Goal: Transaction & Acquisition: Purchase product/service

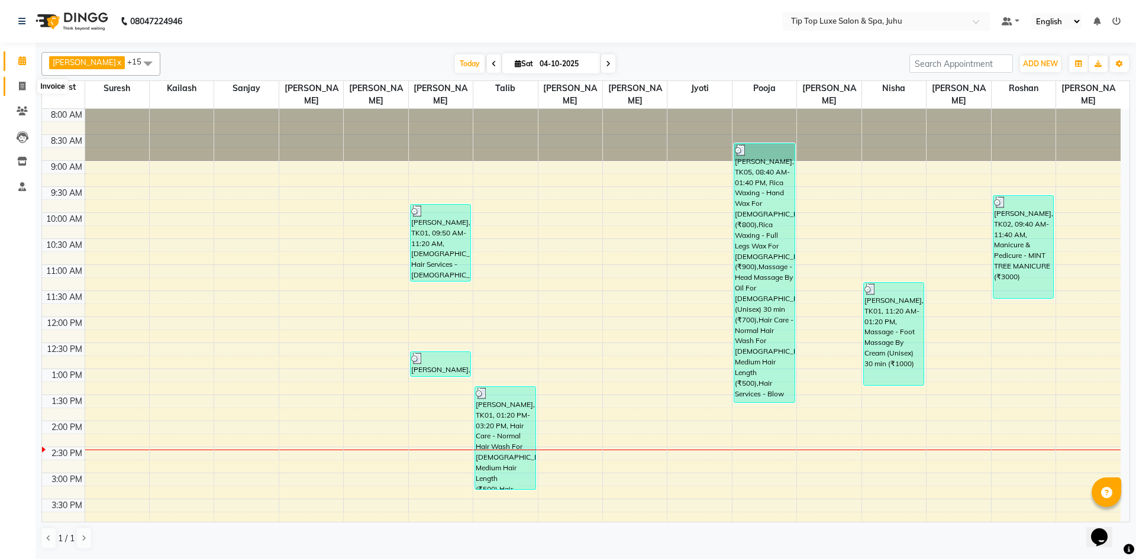
click at [15, 81] on span at bounding box center [22, 87] width 21 height 14
select select "8298"
select select "service"
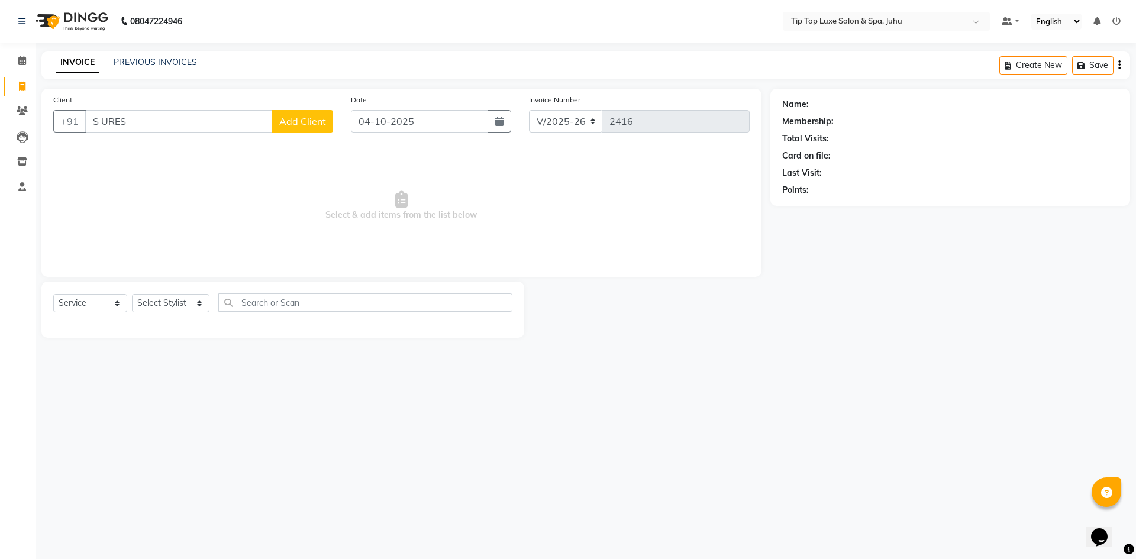
click at [99, 124] on input "S URES" at bounding box center [179, 121] width 188 height 22
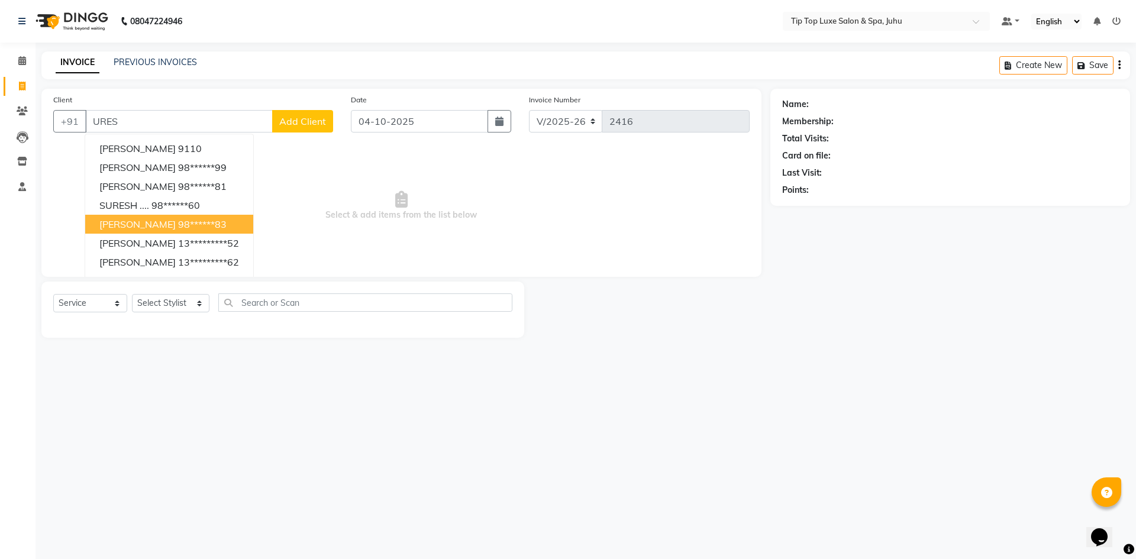
click at [162, 226] on button "suresh bhatia 98******83" at bounding box center [169, 224] width 168 height 19
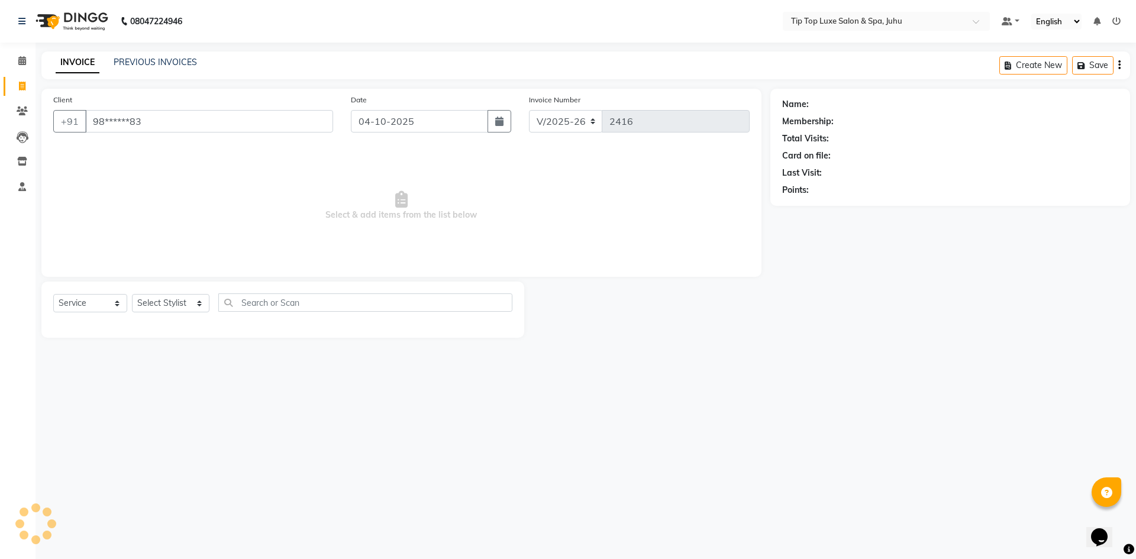
type input "98******83"
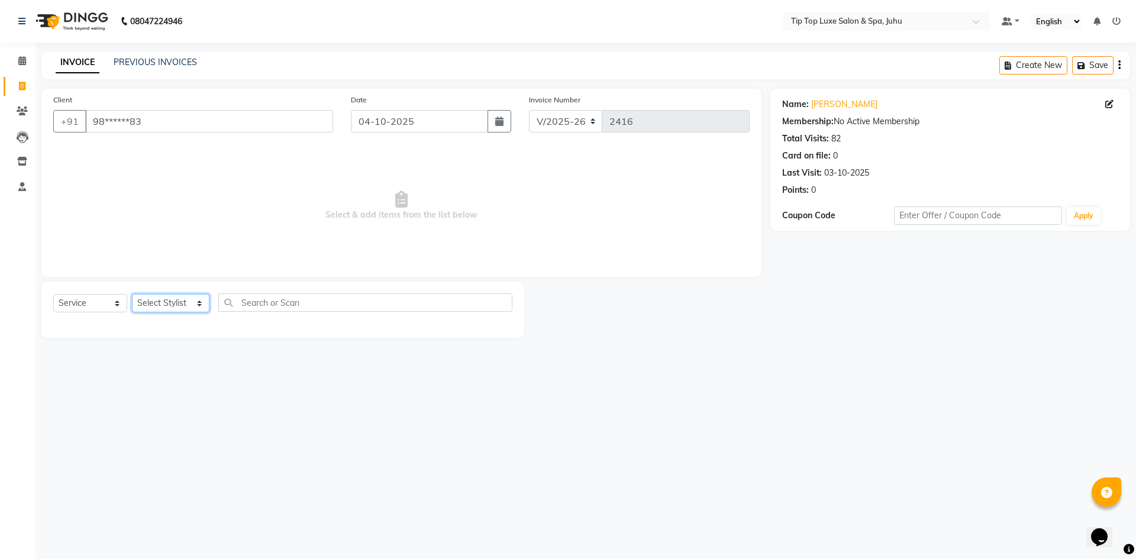
click at [173, 305] on select "Select Stylist [PERSON_NAME] admin [PERSON_NAME] creado ANAO [PERSON_NAME] Jyot…" at bounding box center [170, 303] width 77 height 18
select select "82312"
click at [132, 294] on select "Select Stylist [PERSON_NAME] admin [PERSON_NAME] creado ANAO [PERSON_NAME] Jyot…" at bounding box center [170, 303] width 77 height 18
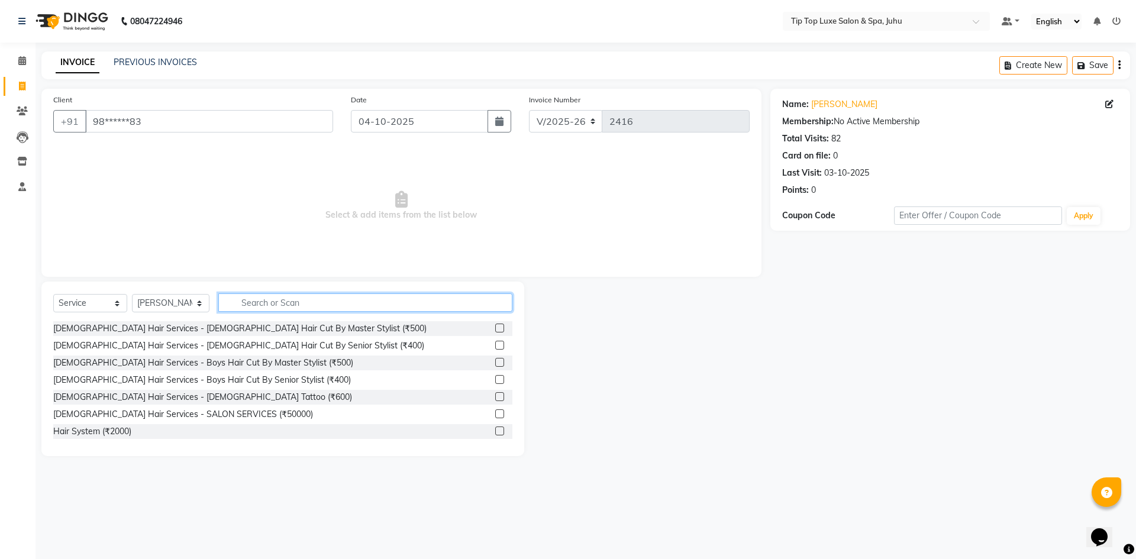
click at [298, 311] on input "text" at bounding box center [365, 302] width 295 height 18
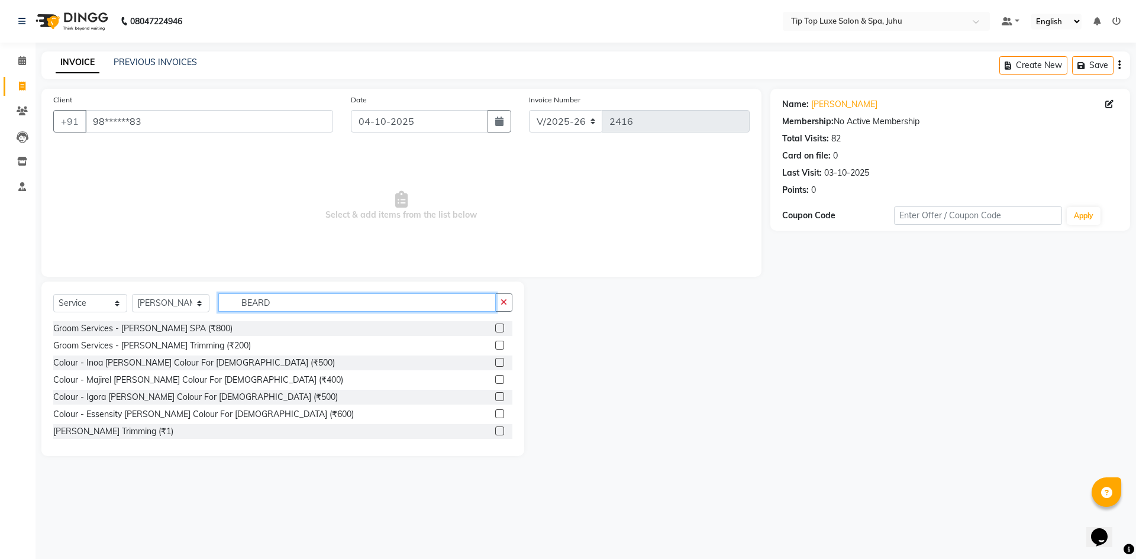
type input "BEARD"
click at [495, 346] on label at bounding box center [499, 345] width 9 height 9
click at [495, 346] on input "checkbox" at bounding box center [499, 346] width 8 height 8
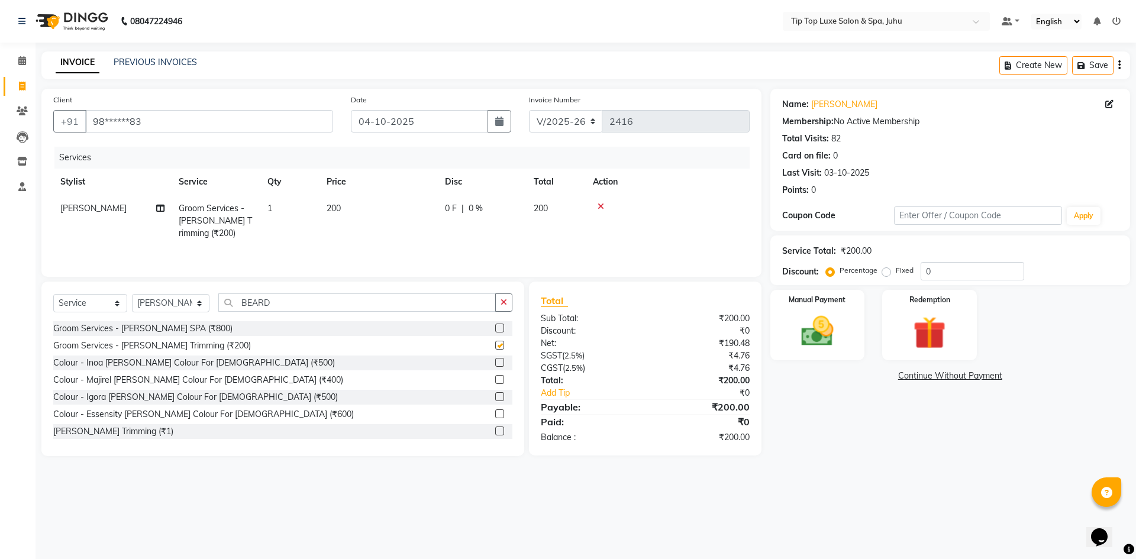
checkbox input "false"
click at [794, 332] on img at bounding box center [817, 331] width 55 height 39
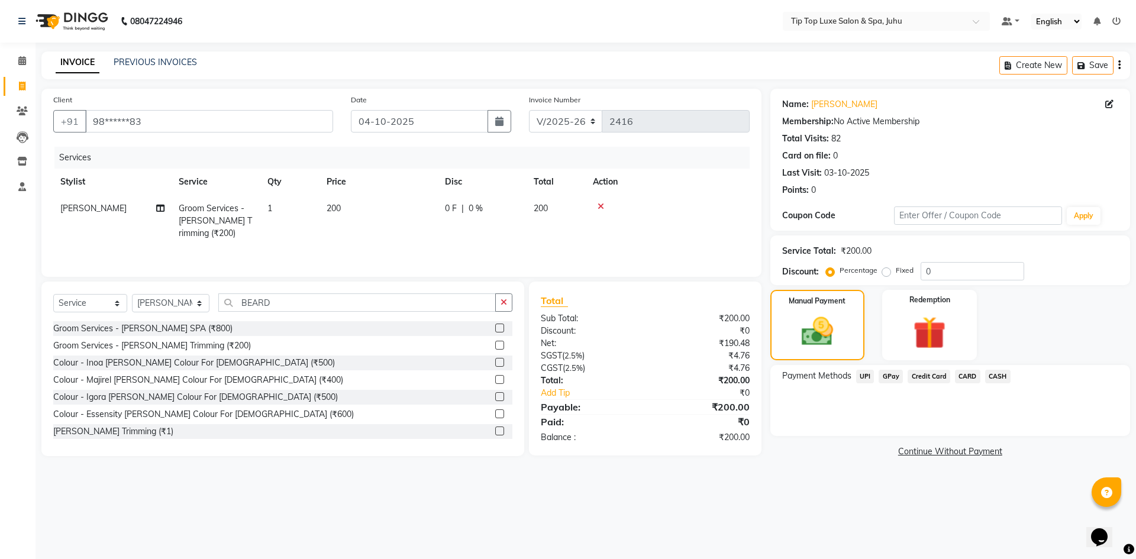
click at [868, 377] on span "UPI" at bounding box center [865, 377] width 18 height 14
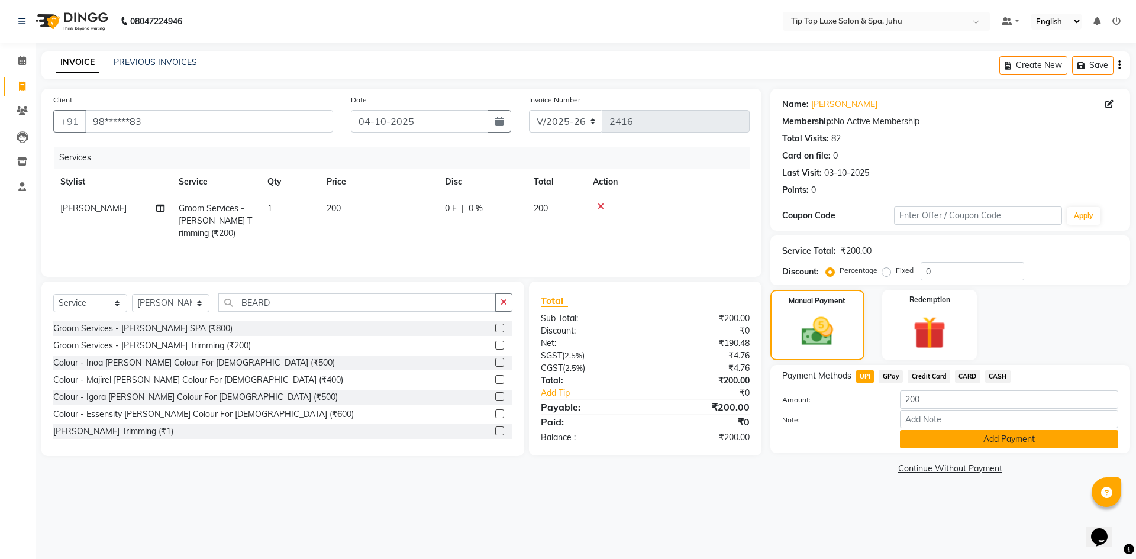
click at [958, 442] on button "Add Payment" at bounding box center [1009, 439] width 218 height 18
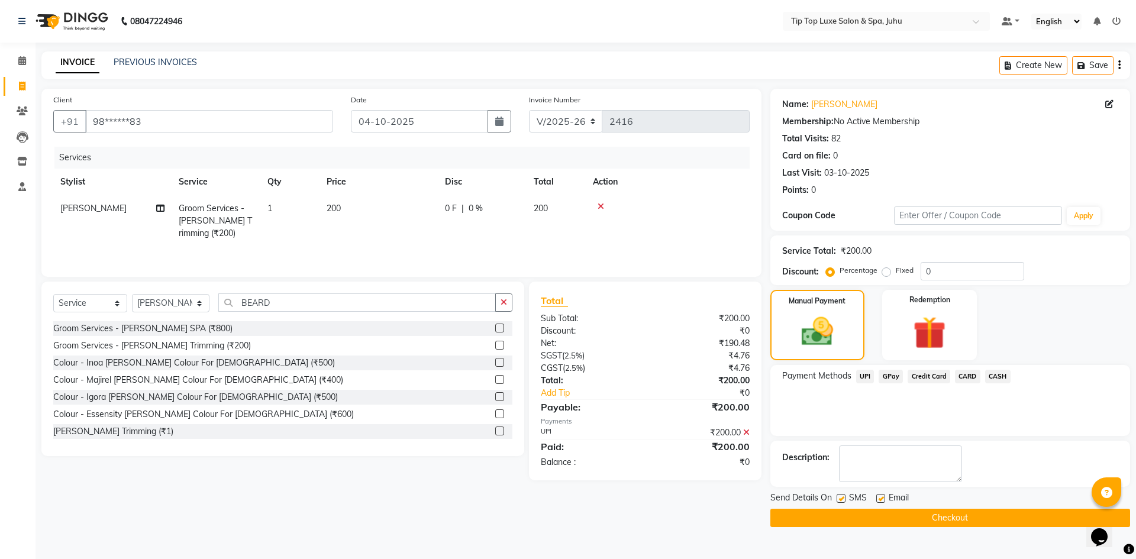
click at [969, 512] on button "Checkout" at bounding box center [950, 518] width 360 height 18
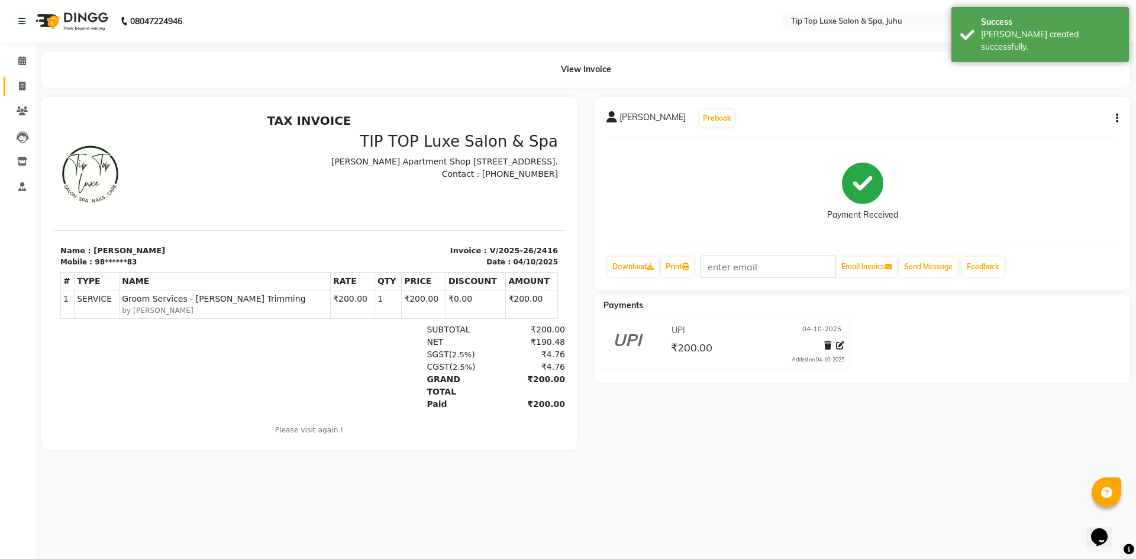
click at [22, 94] on link "Invoice" at bounding box center [18, 87] width 28 height 20
select select "8298"
select select "service"
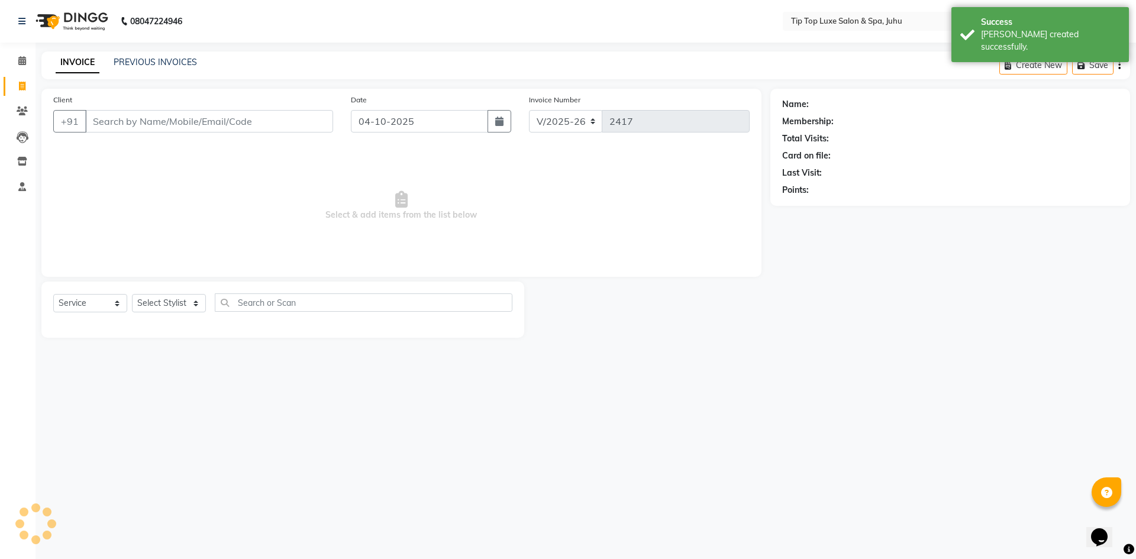
click at [22, 94] on link "Invoice" at bounding box center [18, 87] width 28 height 20
select select "8298"
select select "service"
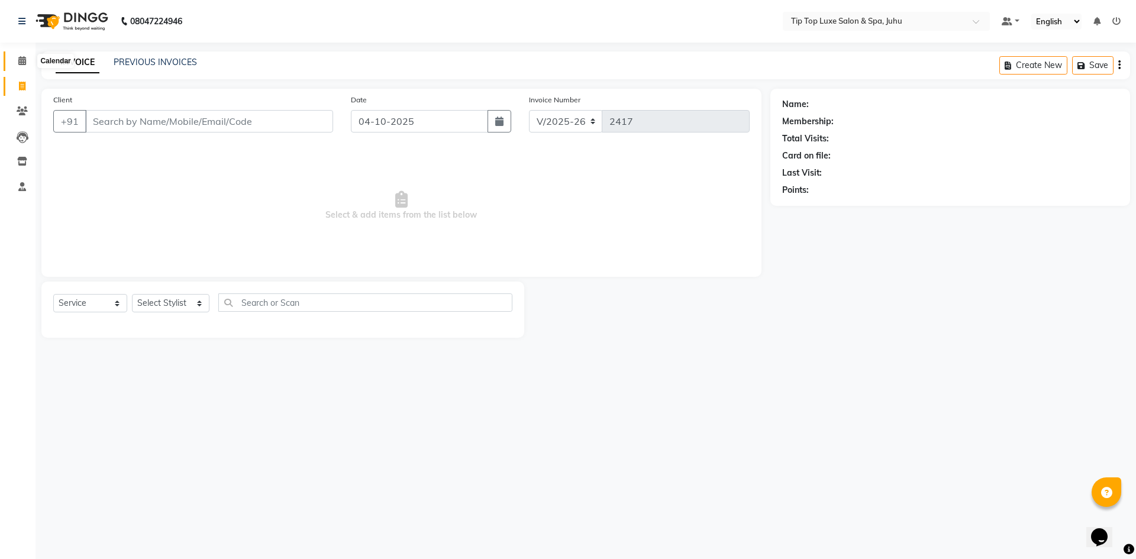
click at [20, 66] on span at bounding box center [22, 61] width 21 height 14
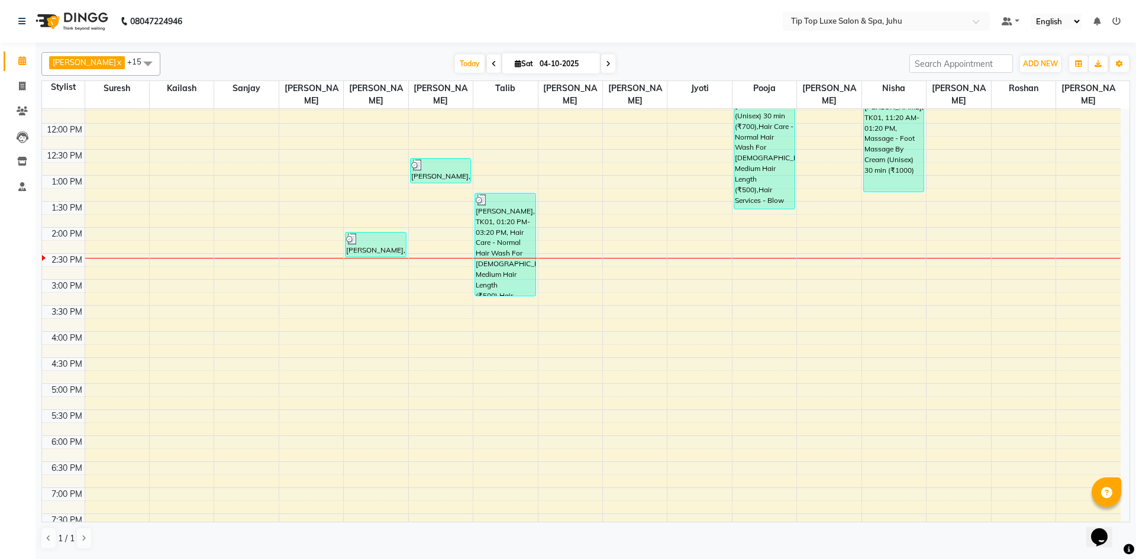
scroll to position [180, 0]
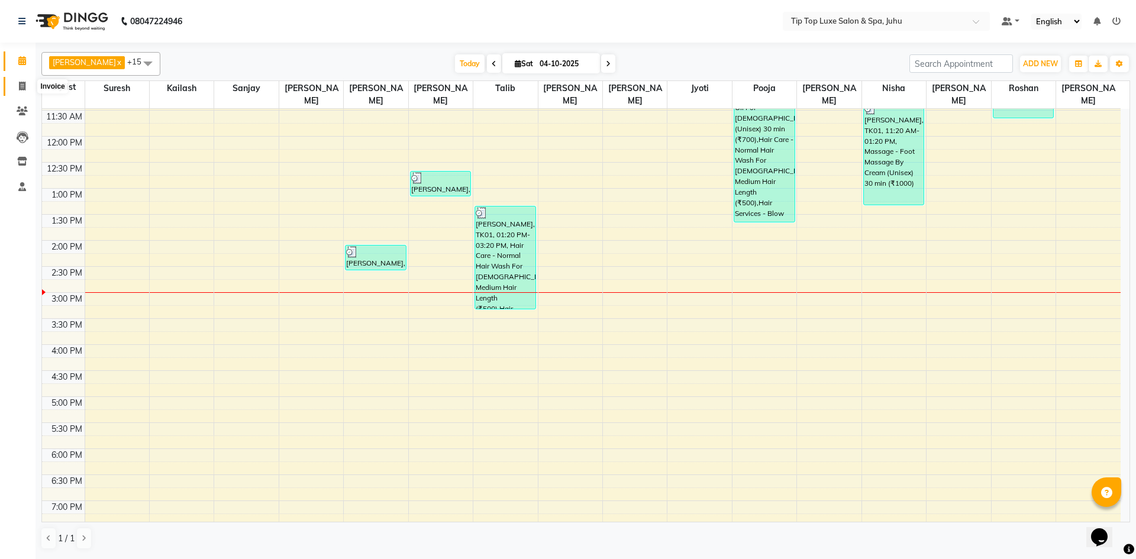
click at [25, 82] on icon at bounding box center [22, 86] width 7 height 9
select select "8298"
select select "service"
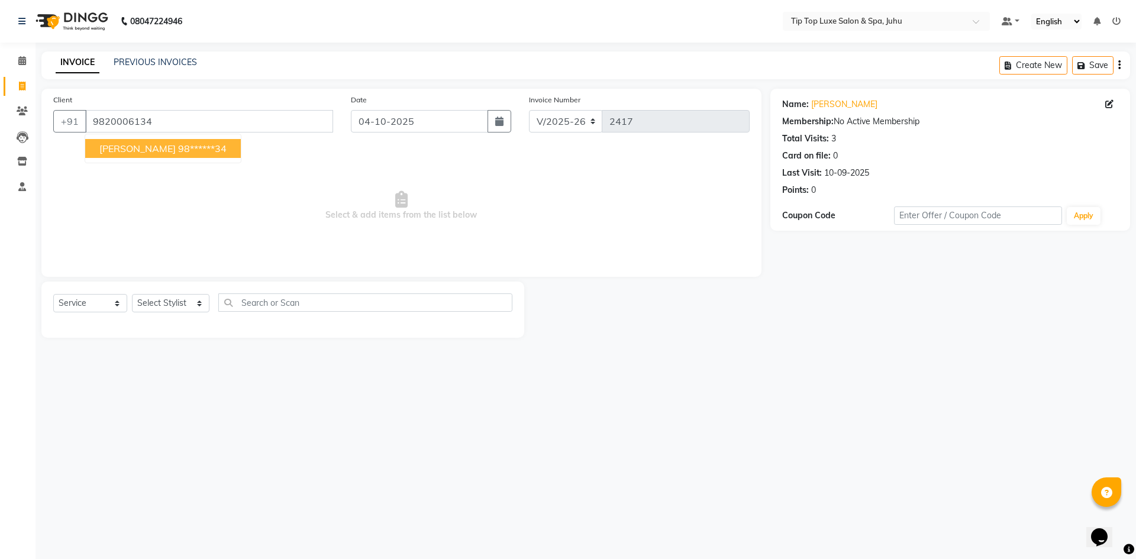
click at [151, 151] on span "[PERSON_NAME]" at bounding box center [137, 149] width 76 height 12
type input "98******34"
click at [188, 305] on select "Select Stylist [PERSON_NAME] admin [PERSON_NAME] creado ANAO [PERSON_NAME] Jyot…" at bounding box center [170, 303] width 77 height 18
select select "82311"
click at [132, 294] on select "Select Stylist [PERSON_NAME] admin [PERSON_NAME] creado ANAO [PERSON_NAME] Jyot…" at bounding box center [170, 303] width 77 height 18
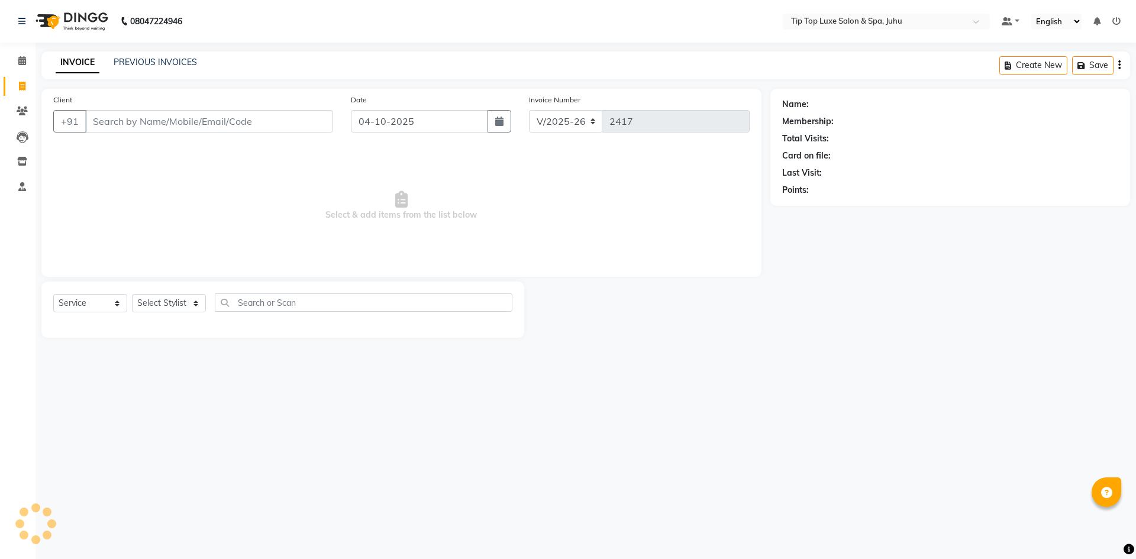
select select "8298"
select select "service"
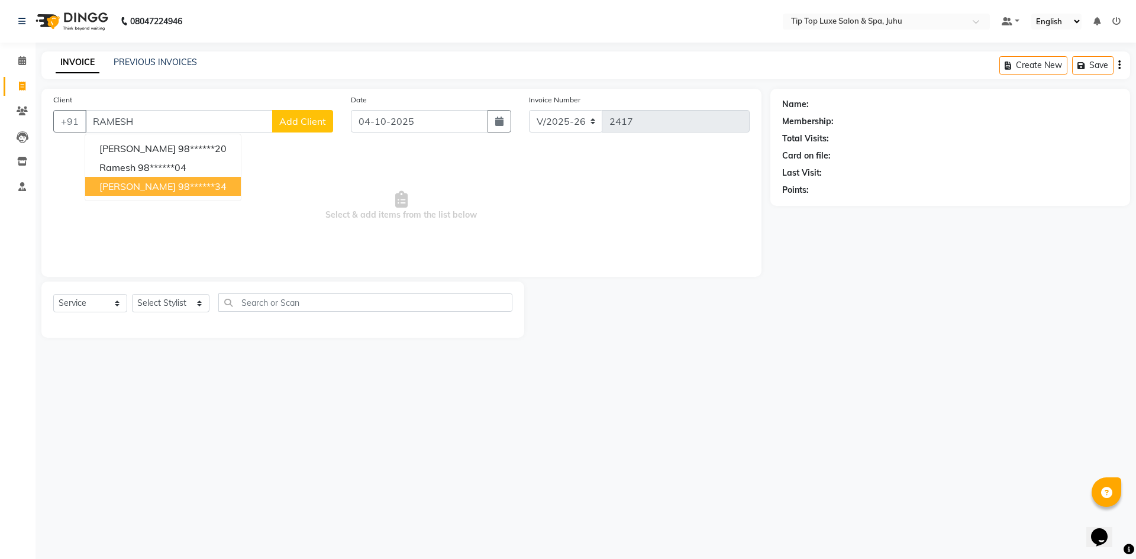
click at [150, 183] on span "[PERSON_NAME]" at bounding box center [137, 186] width 76 height 12
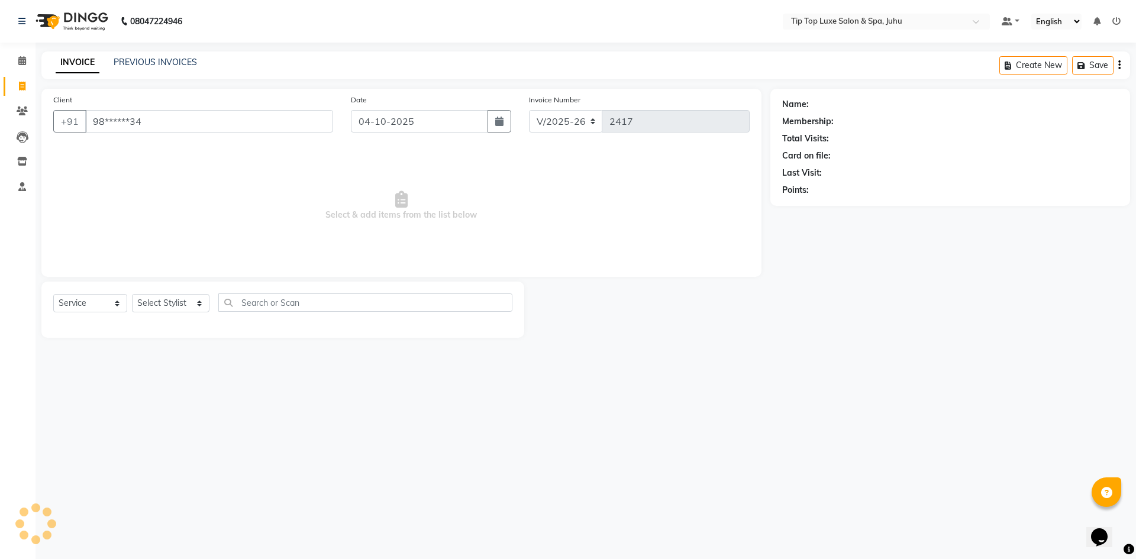
type input "98******34"
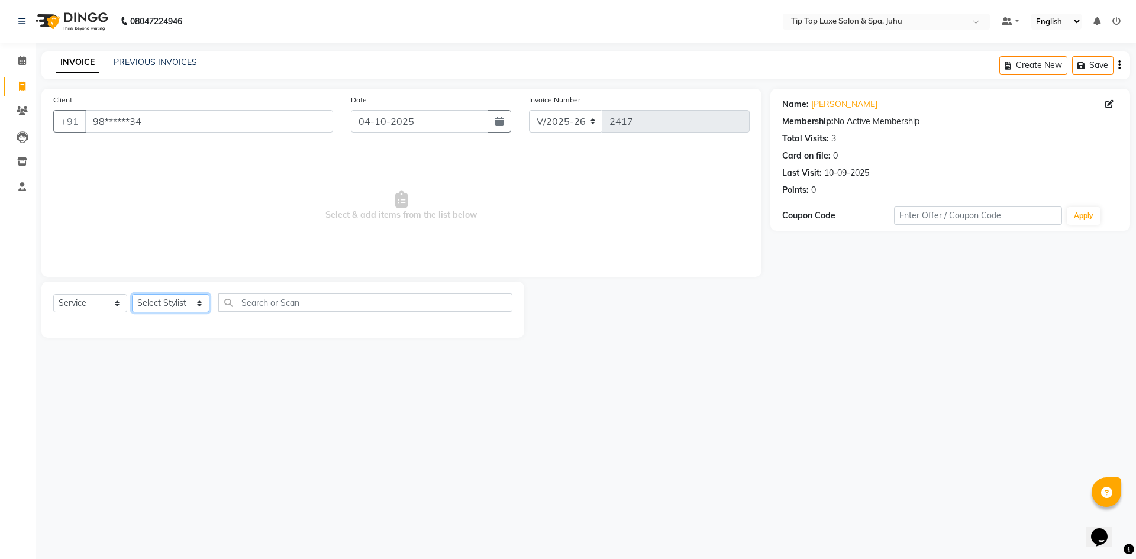
click at [176, 305] on select "Select Stylist [PERSON_NAME] admin [PERSON_NAME] creado ANAO [PERSON_NAME] Jyot…" at bounding box center [170, 303] width 77 height 18
select select "82311"
click at [132, 294] on select "Select Stylist [PERSON_NAME] admin [PERSON_NAME] creado ANAO [PERSON_NAME] Jyot…" at bounding box center [170, 303] width 77 height 18
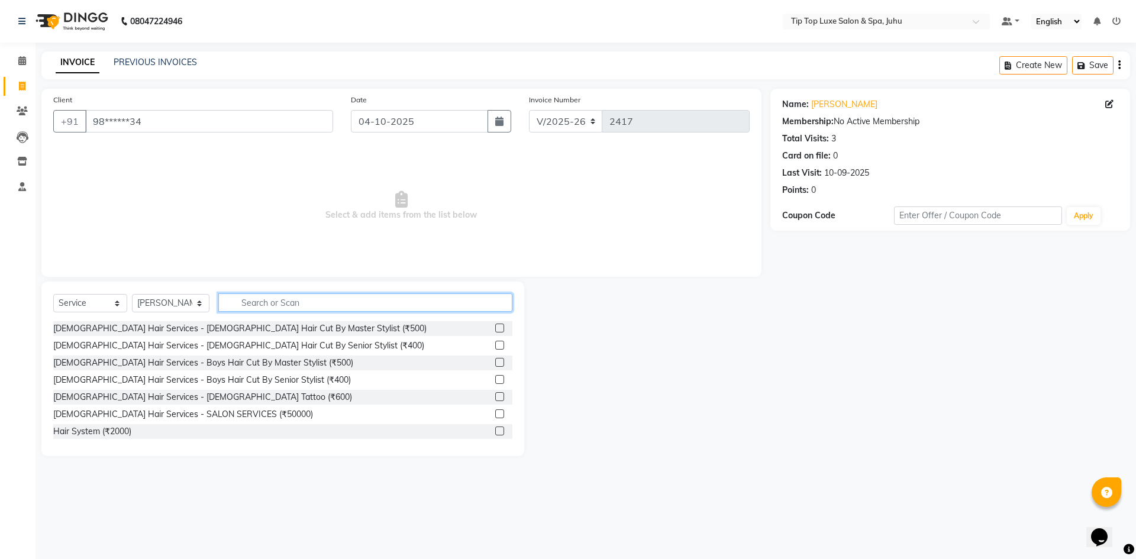
click at [269, 297] on input "text" at bounding box center [365, 302] width 295 height 18
click at [495, 345] on label at bounding box center [499, 345] width 9 height 9
click at [495, 345] on input "checkbox" at bounding box center [499, 346] width 8 height 8
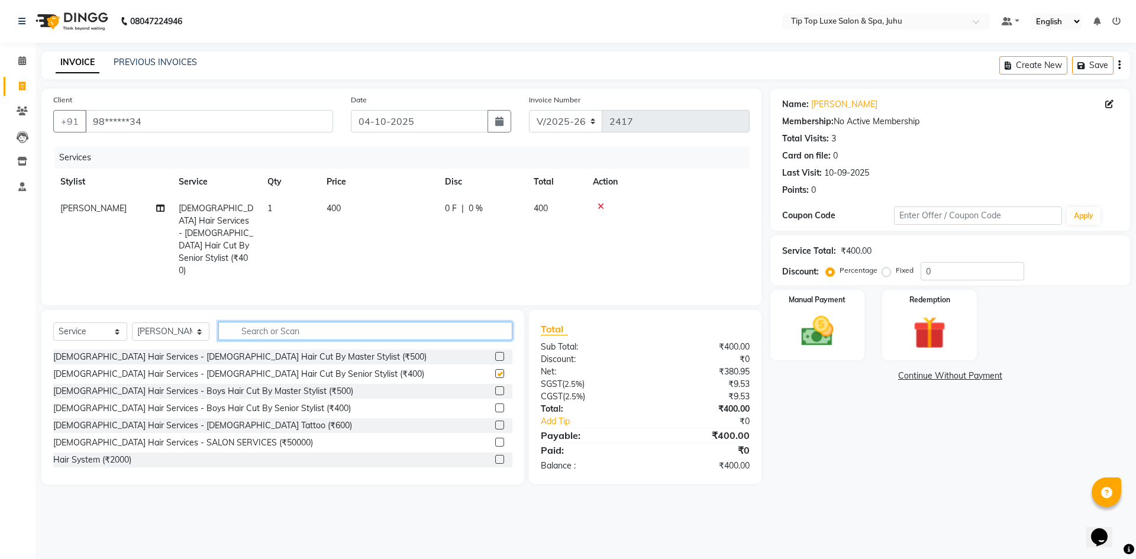
click at [424, 322] on input "text" at bounding box center [365, 331] width 295 height 18
checkbox input "false"
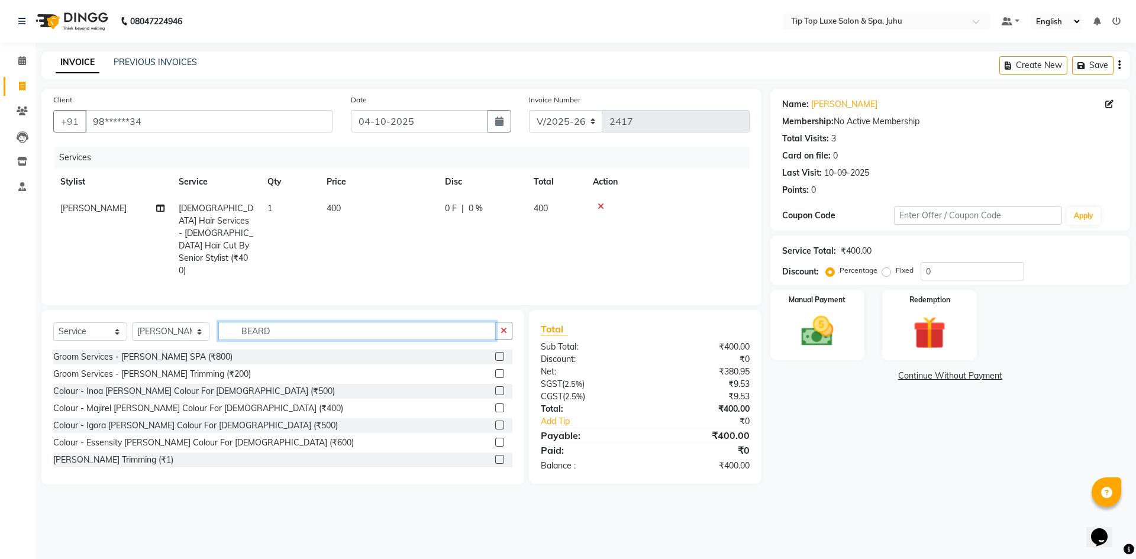
type input "BEARD"
click at [495, 369] on label at bounding box center [499, 373] width 9 height 9
click at [495, 370] on input "checkbox" at bounding box center [499, 374] width 8 height 8
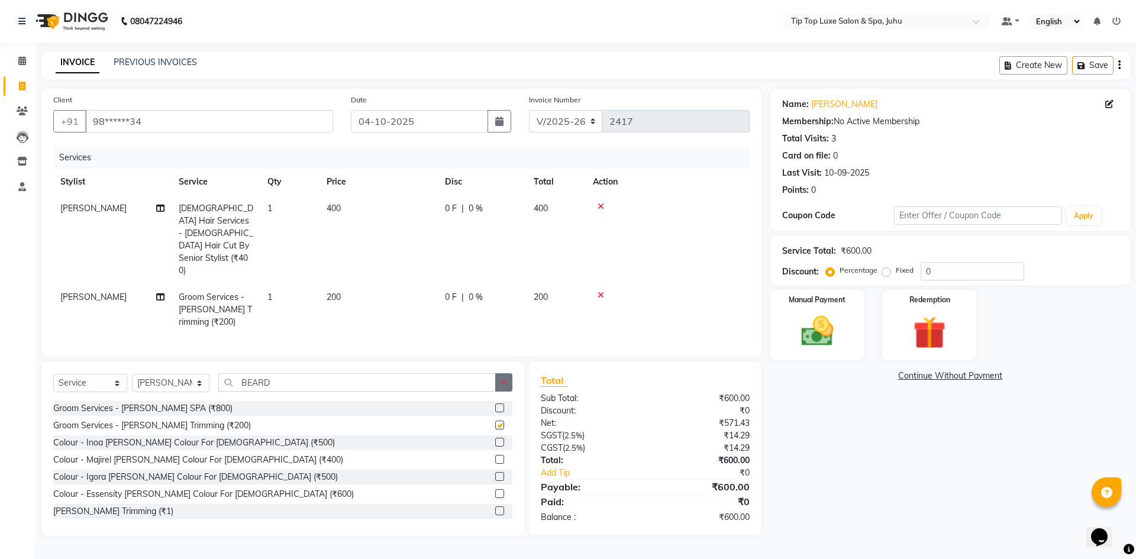
checkbox input "false"
click at [505, 378] on icon "button" at bounding box center [503, 382] width 7 height 8
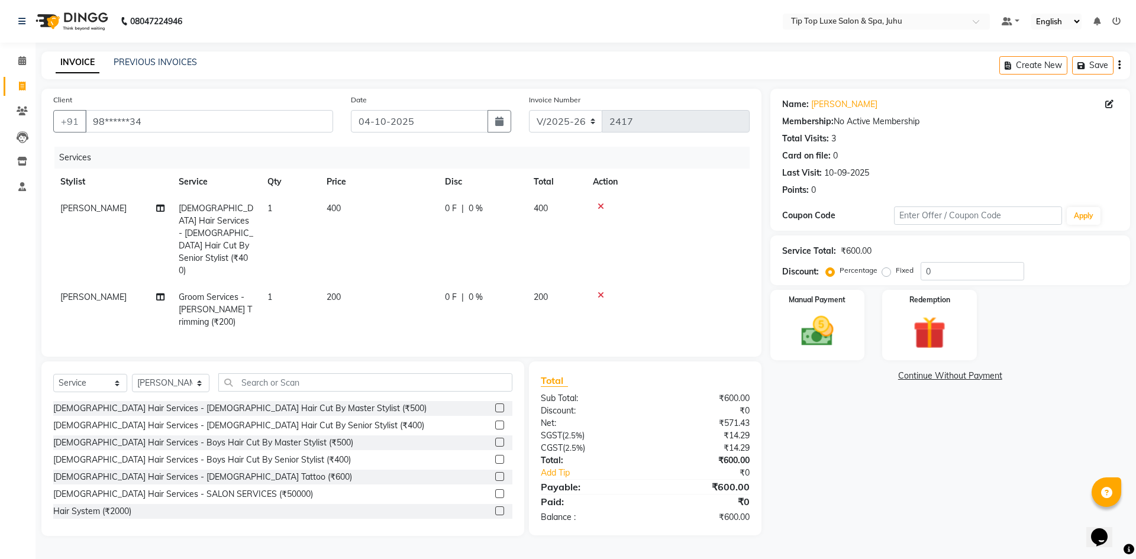
click at [601, 291] on icon at bounding box center [600, 295] width 7 height 8
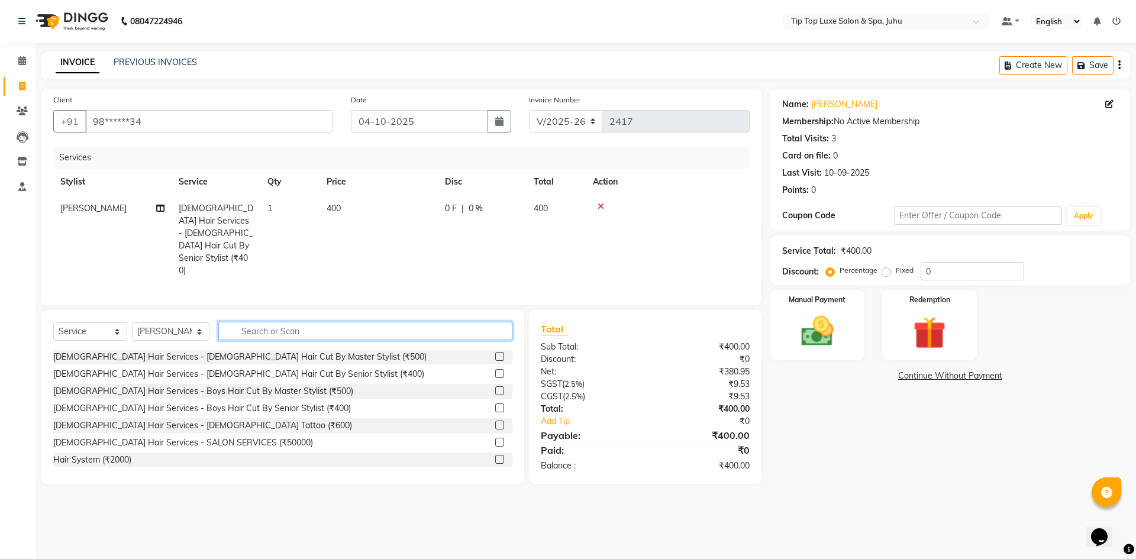
click at [433, 322] on input "text" at bounding box center [365, 331] width 295 height 18
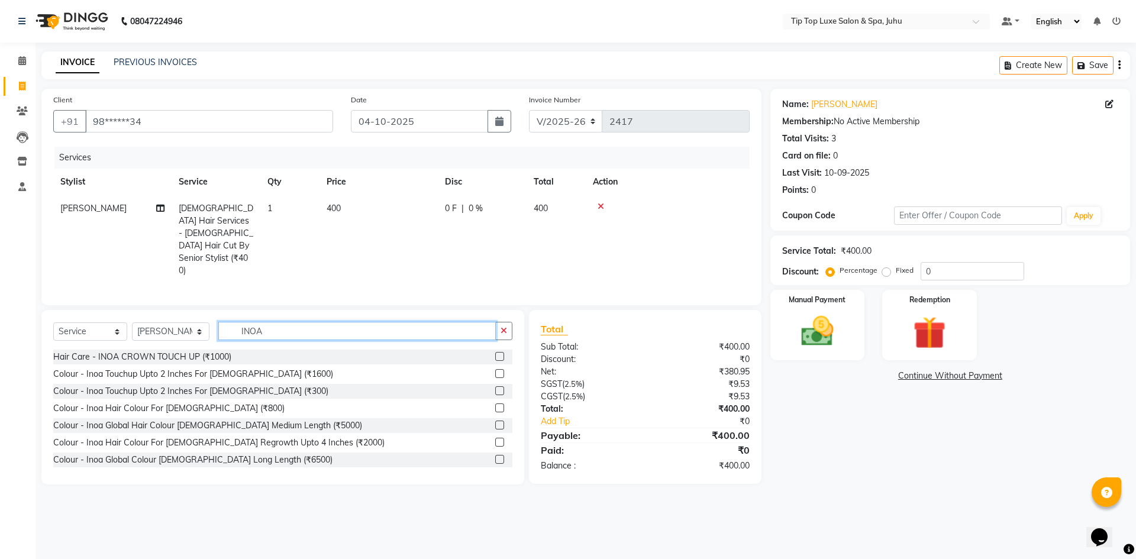
type input "INOA"
click at [495, 403] on label at bounding box center [499, 407] width 9 height 9
click at [495, 405] on input "checkbox" at bounding box center [499, 409] width 8 height 8
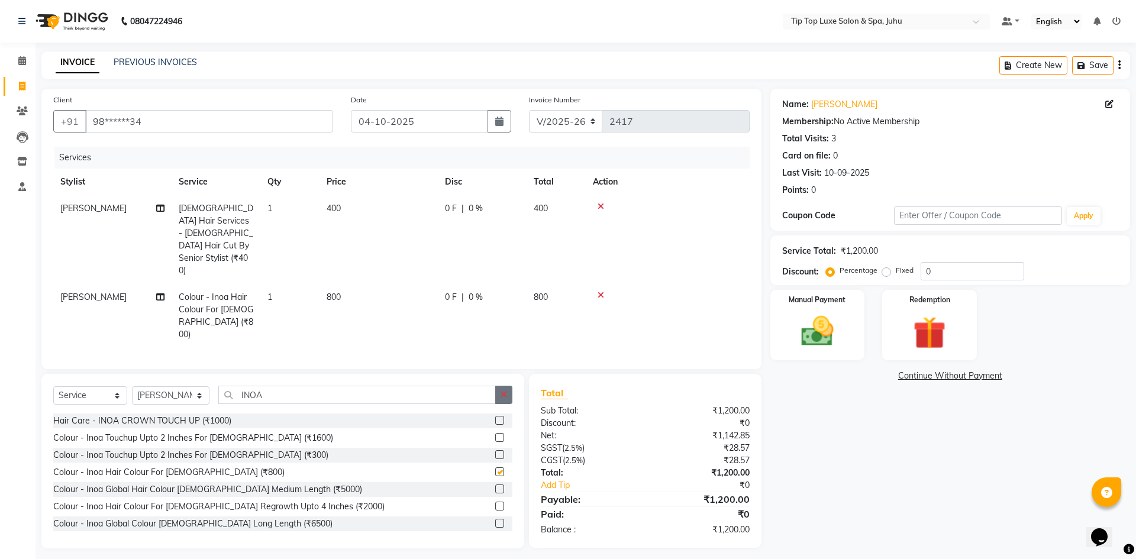
checkbox input "false"
click at [500, 390] on icon "button" at bounding box center [503, 394] width 7 height 8
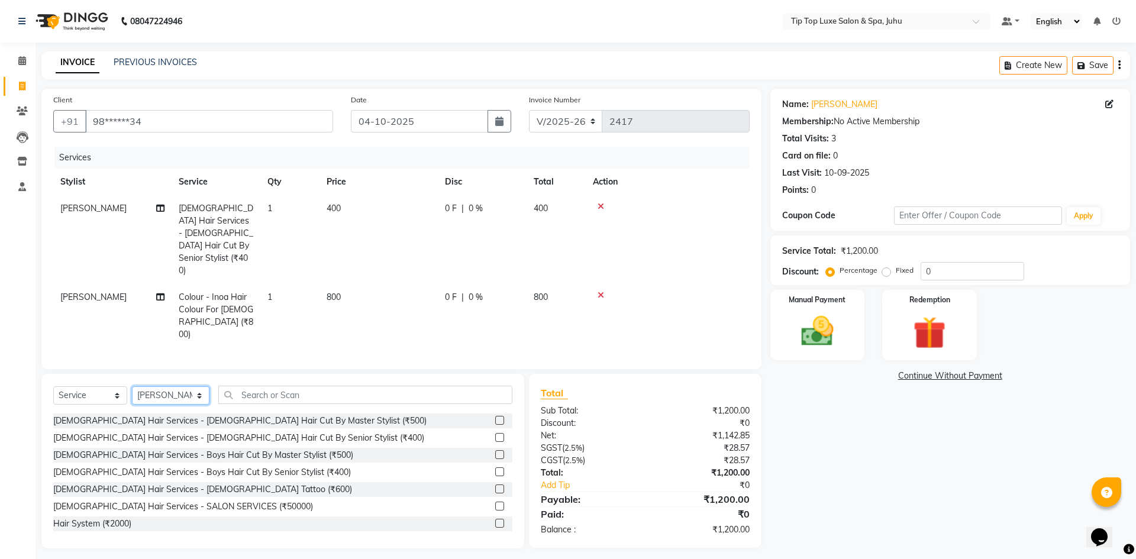
click at [190, 386] on select "Select Stylist [PERSON_NAME] admin [PERSON_NAME] creado ANAO [PERSON_NAME] Jyot…" at bounding box center [170, 395] width 77 height 18
select select "82326"
click at [132, 386] on select "Select Stylist [PERSON_NAME] admin [PERSON_NAME] creado ANAO [PERSON_NAME] Jyot…" at bounding box center [170, 395] width 77 height 18
click at [266, 386] on input "text" at bounding box center [365, 395] width 295 height 18
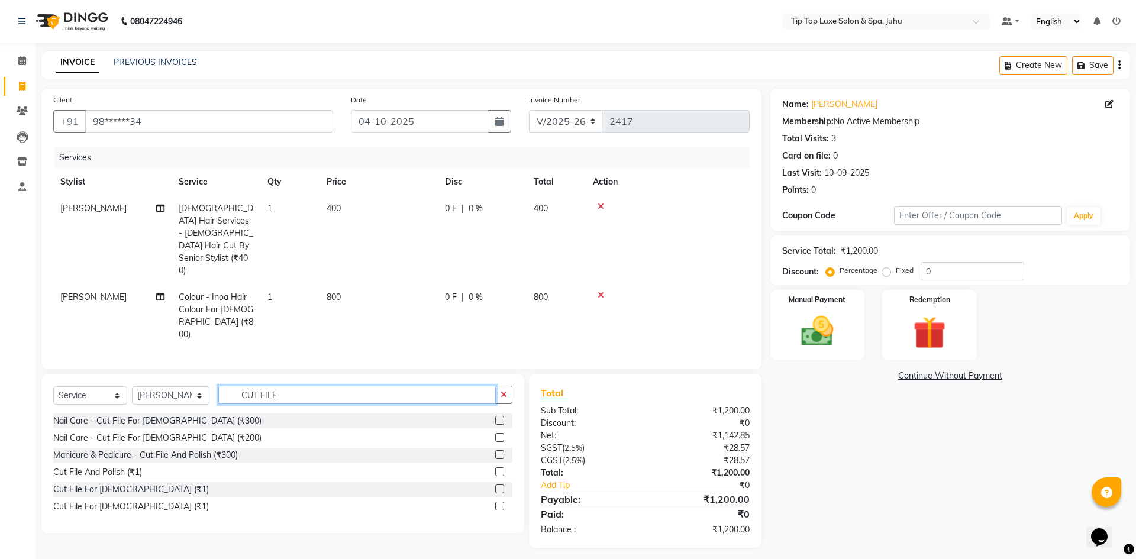
type input "CUT FILE"
click at [502, 416] on label at bounding box center [499, 420] width 9 height 9
click at [502, 417] on input "checkbox" at bounding box center [499, 421] width 8 height 8
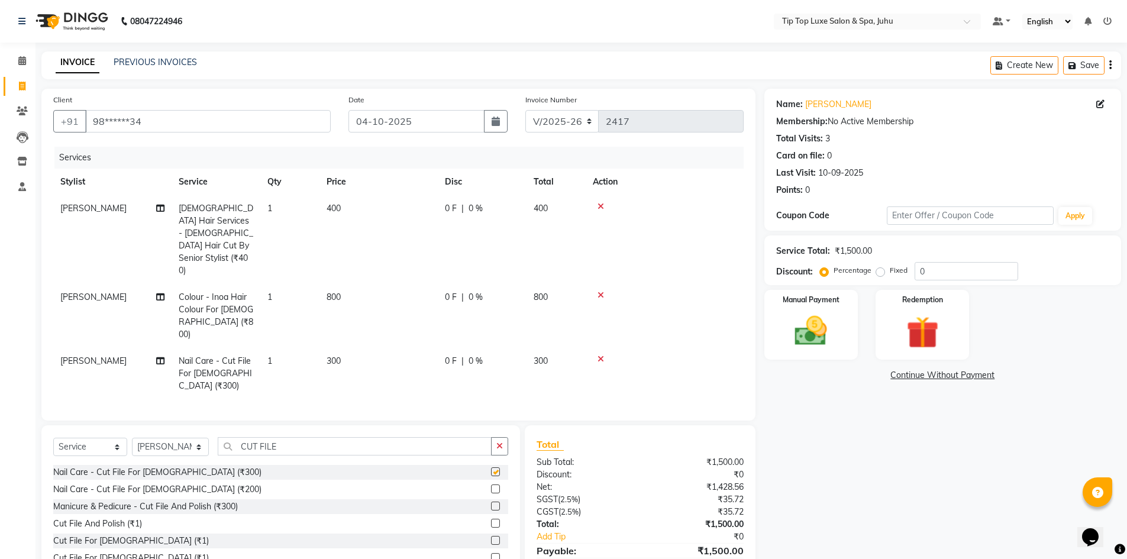
checkbox input "false"
click at [826, 325] on img at bounding box center [811, 331] width 54 height 38
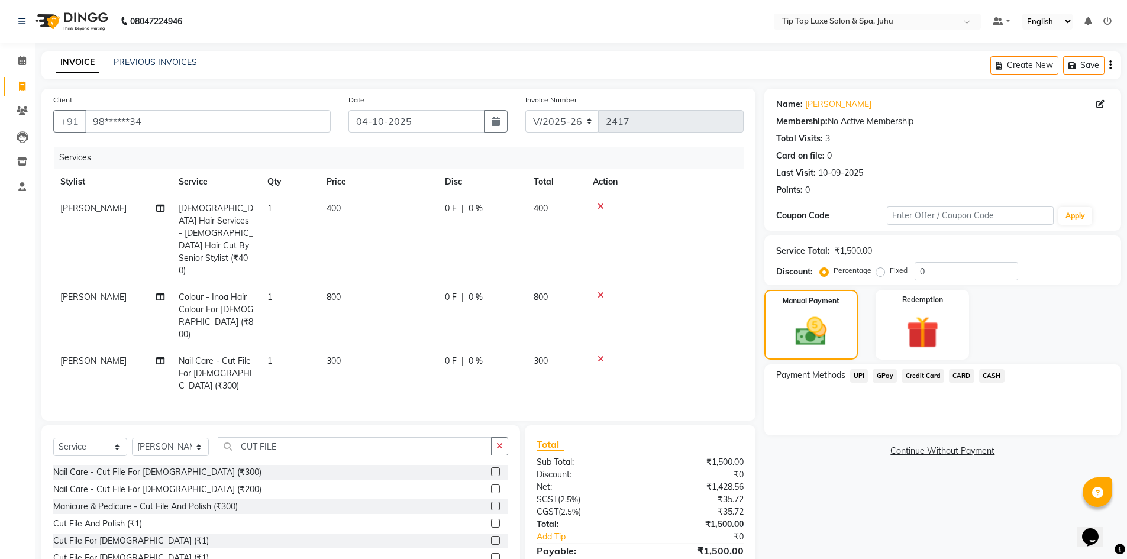
click at [864, 377] on span "UPI" at bounding box center [859, 376] width 18 height 14
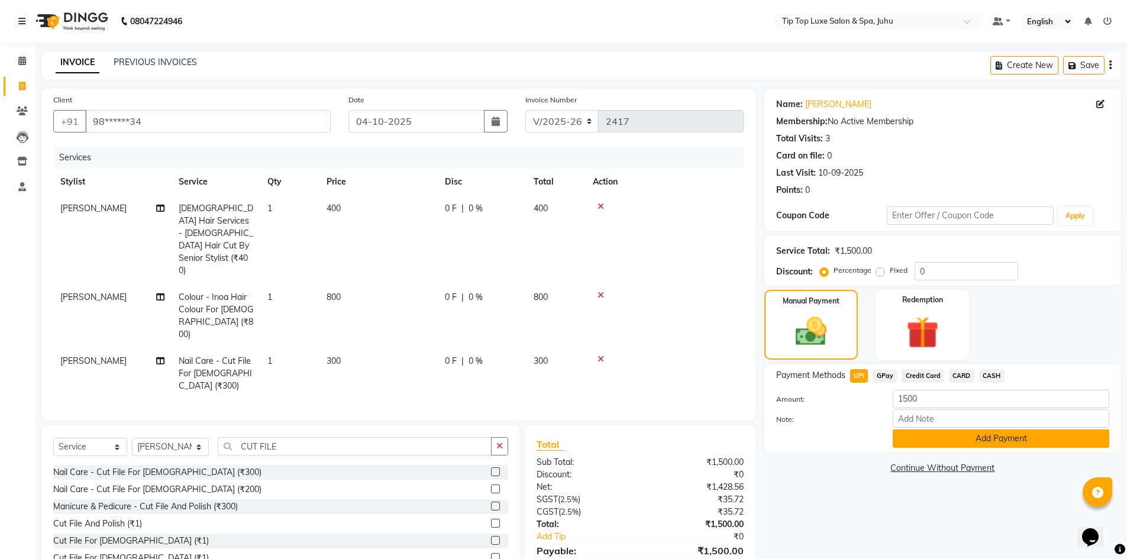
click at [936, 437] on button "Add Payment" at bounding box center [1001, 438] width 216 height 18
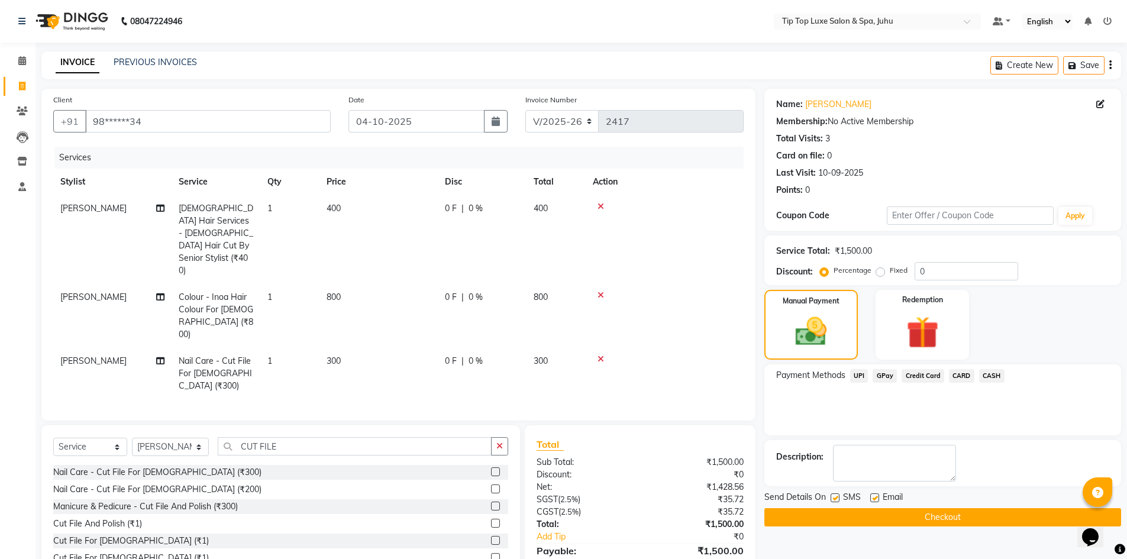
click at [899, 515] on button "Checkout" at bounding box center [942, 517] width 357 height 18
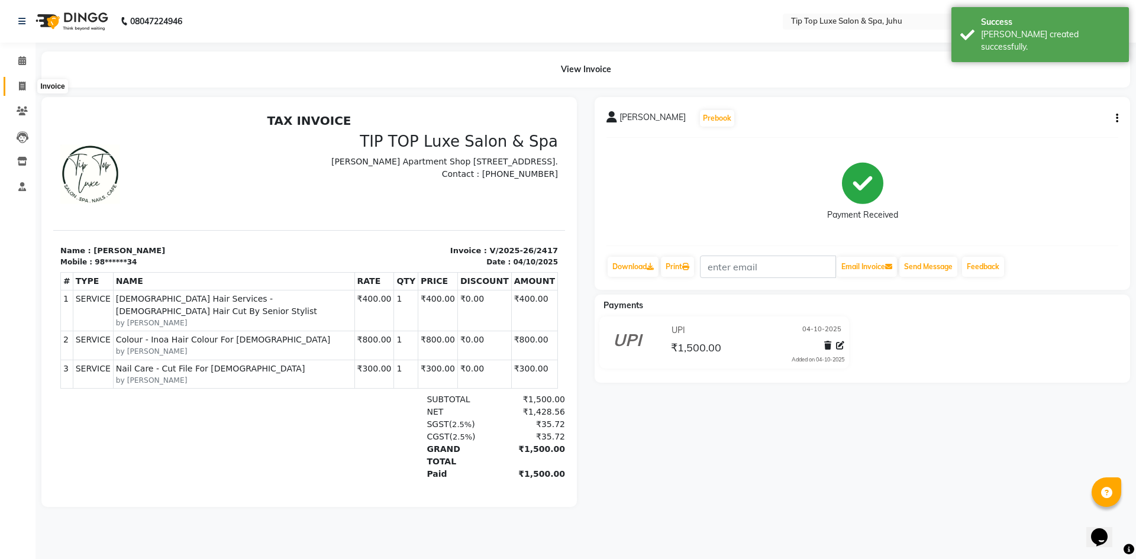
click at [26, 77] on link "Invoice" at bounding box center [18, 87] width 28 height 20
select select "8298"
select select "service"
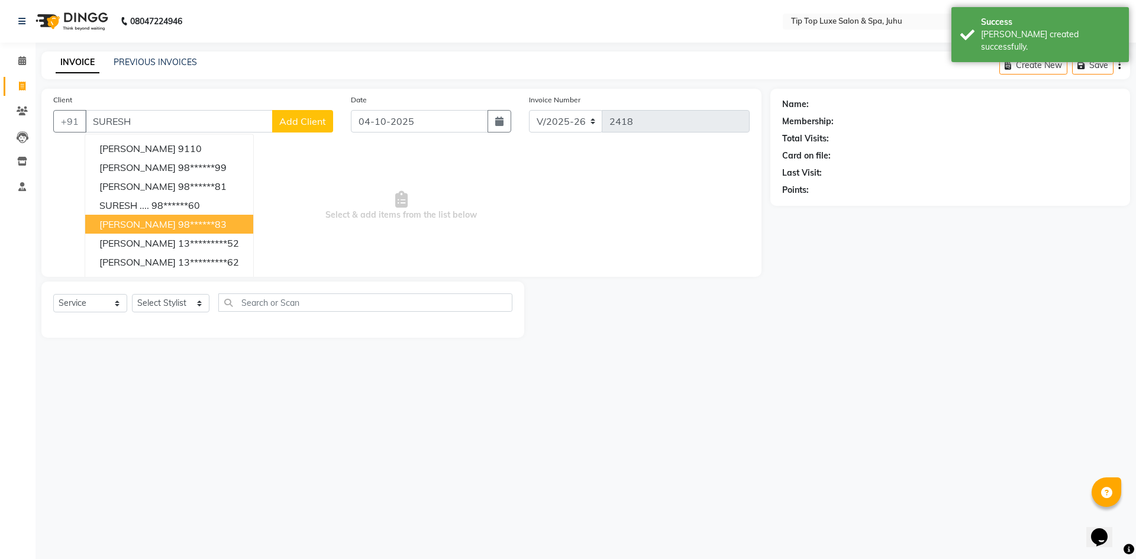
click at [178, 225] on ngb-highlight "98******83" at bounding box center [202, 224] width 49 height 12
type input "98******83"
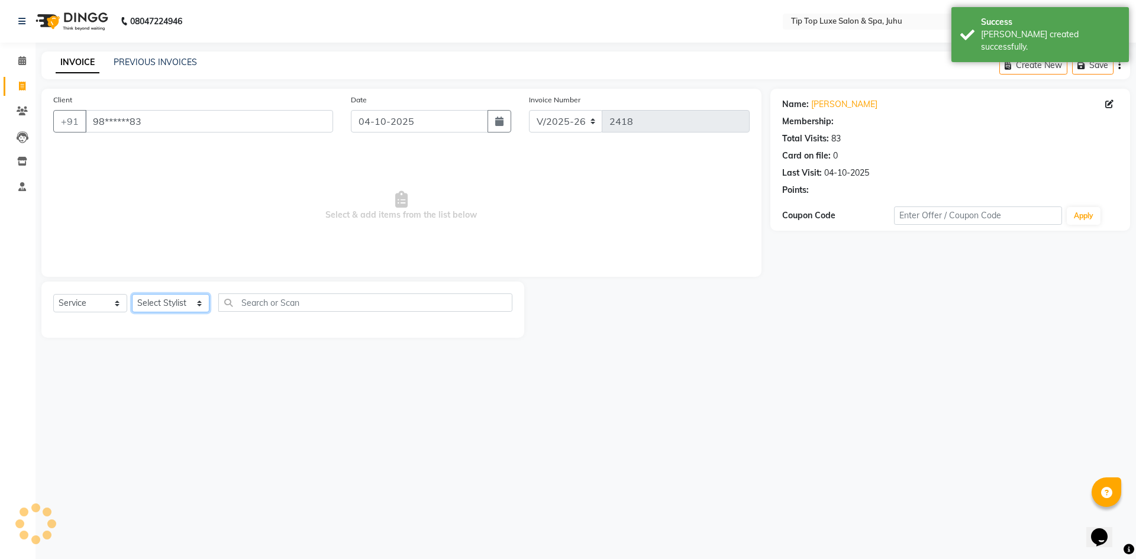
click at [197, 302] on select "Select Stylist [PERSON_NAME] admin [PERSON_NAME] creado ANAO [PERSON_NAME] Jyot…" at bounding box center [170, 303] width 77 height 18
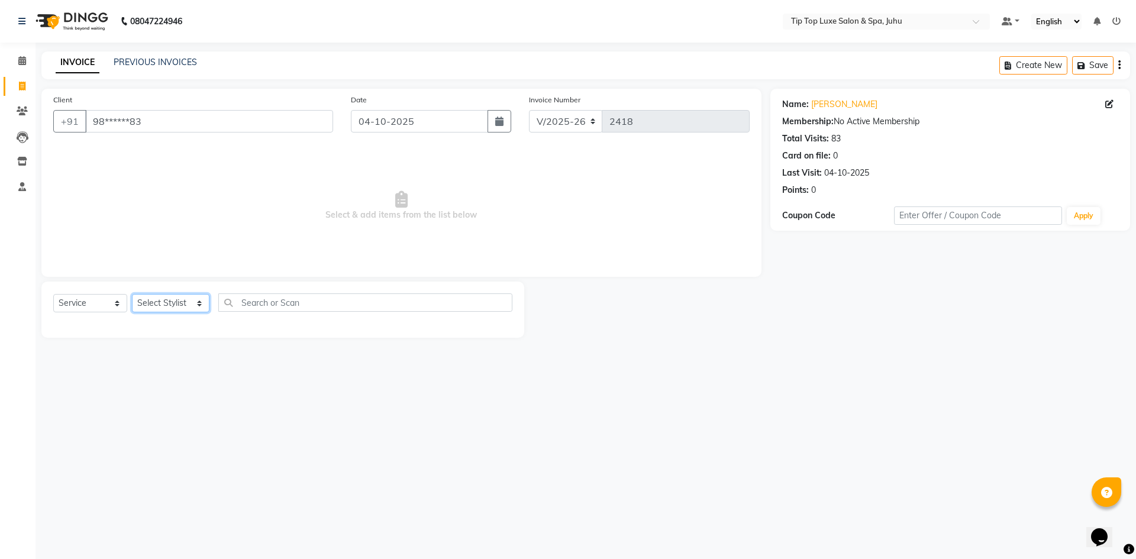
select select "82307"
click at [132, 294] on select "Select Stylist [PERSON_NAME] admin [PERSON_NAME] creado ANAO [PERSON_NAME] Jyot…" at bounding box center [170, 303] width 77 height 18
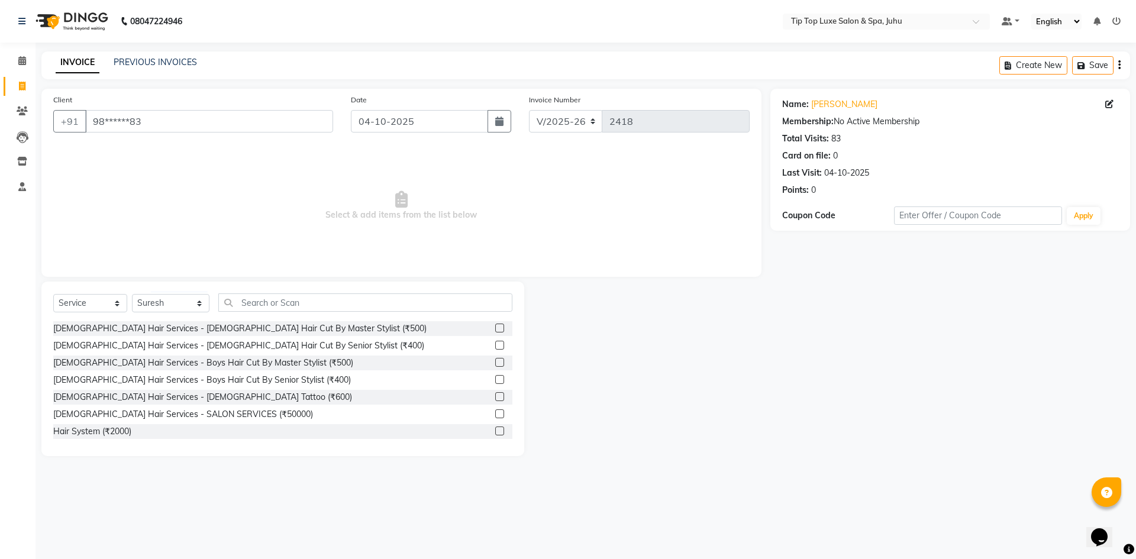
click at [495, 331] on label at bounding box center [499, 328] width 9 height 9
click at [495, 331] on input "checkbox" at bounding box center [499, 329] width 8 height 8
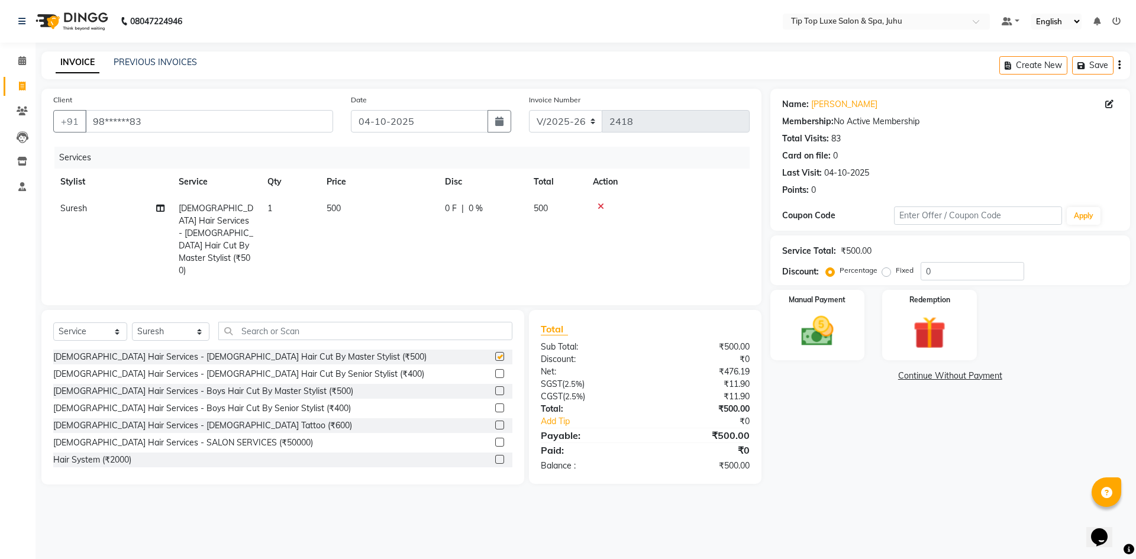
checkbox input "false"
click at [801, 327] on img at bounding box center [817, 331] width 55 height 39
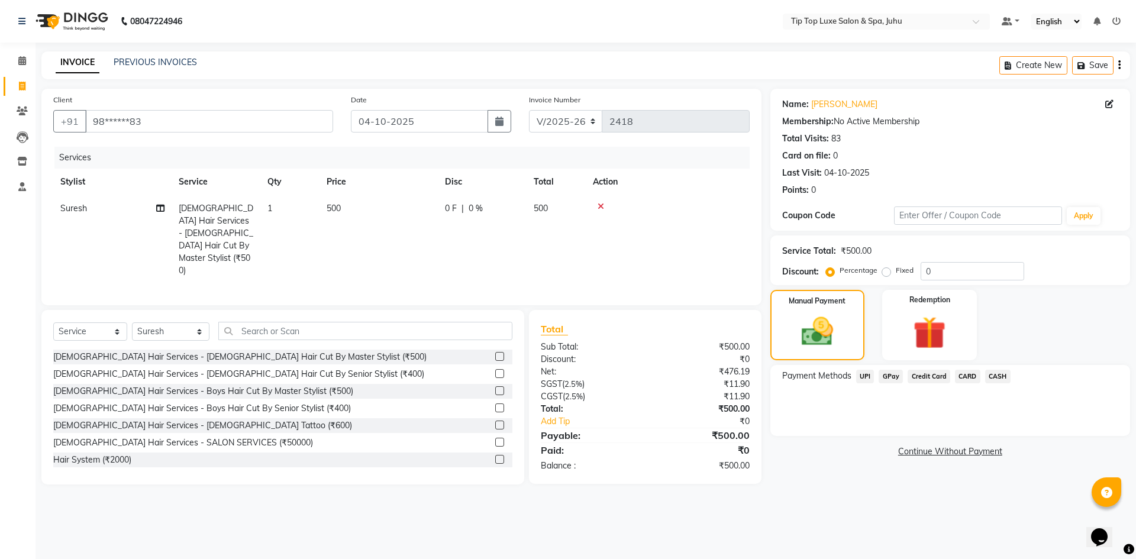
click at [866, 377] on span "UPI" at bounding box center [865, 377] width 18 height 14
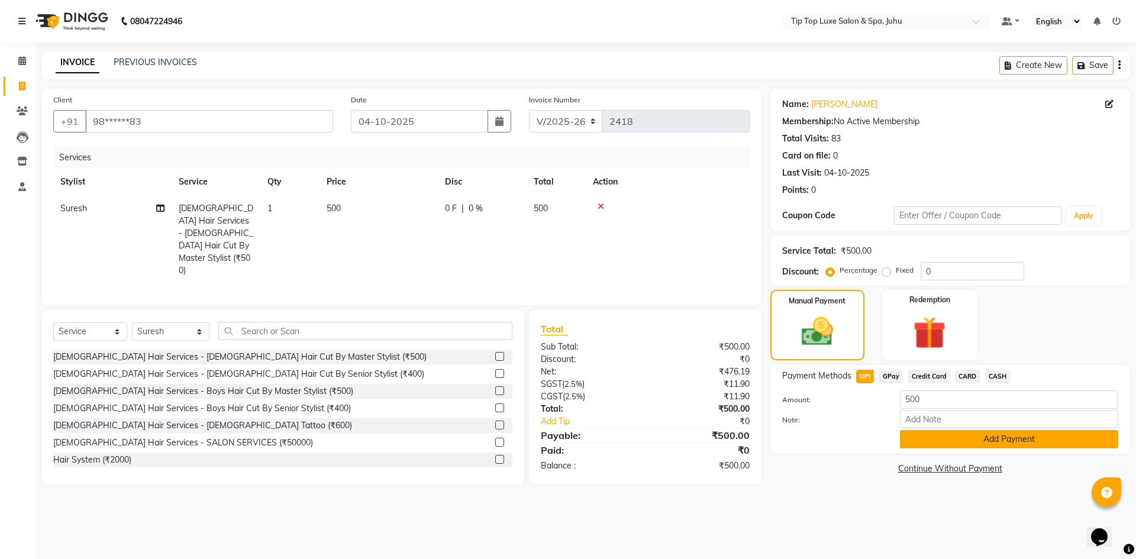
click at [955, 441] on button "Add Payment" at bounding box center [1009, 439] width 218 height 18
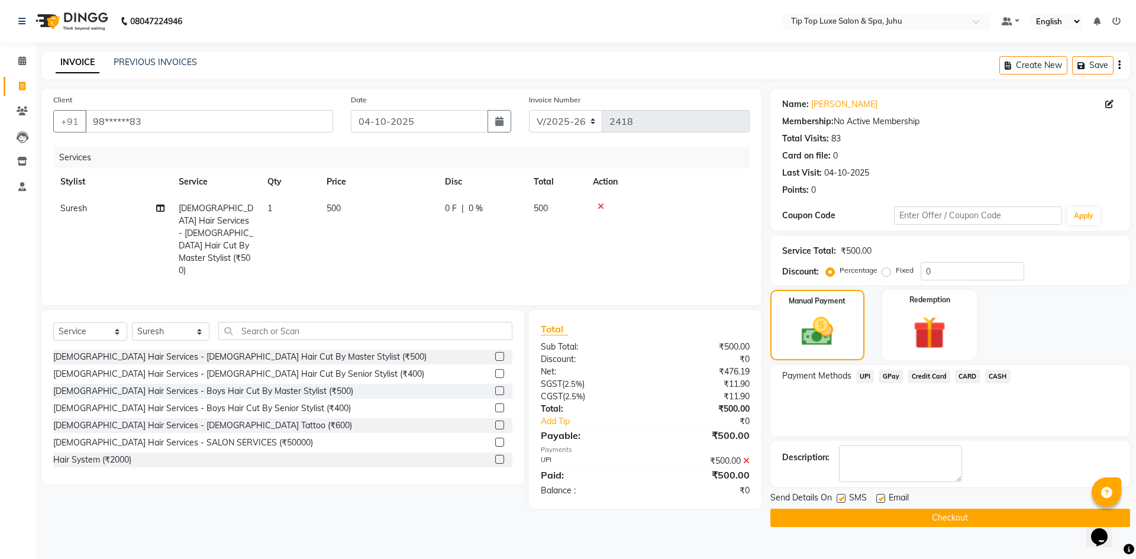
click at [928, 514] on button "Checkout" at bounding box center [950, 518] width 360 height 18
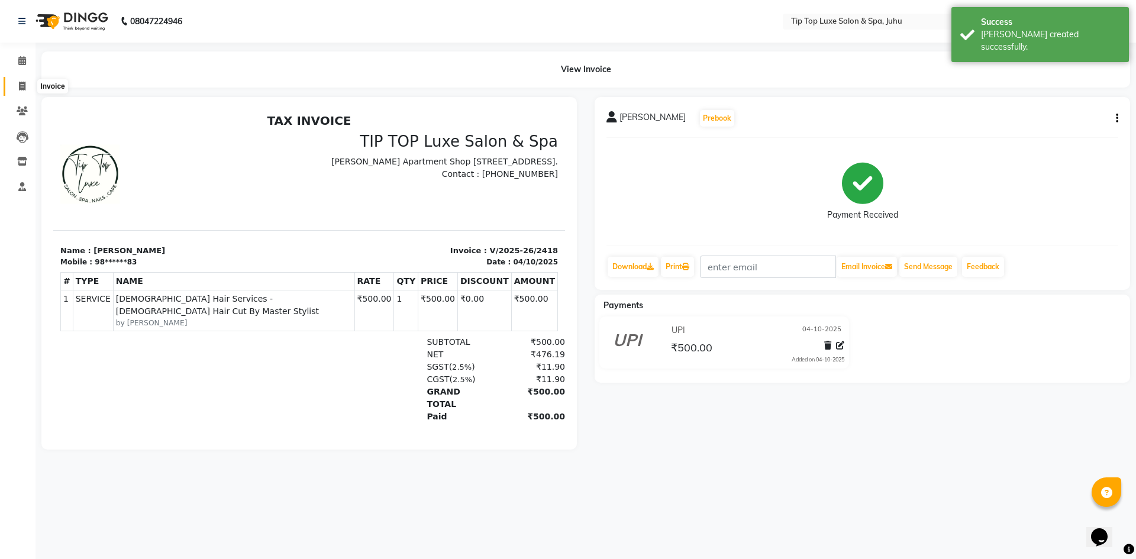
click at [22, 86] on icon at bounding box center [22, 86] width 7 height 9
select select "8298"
select select "service"
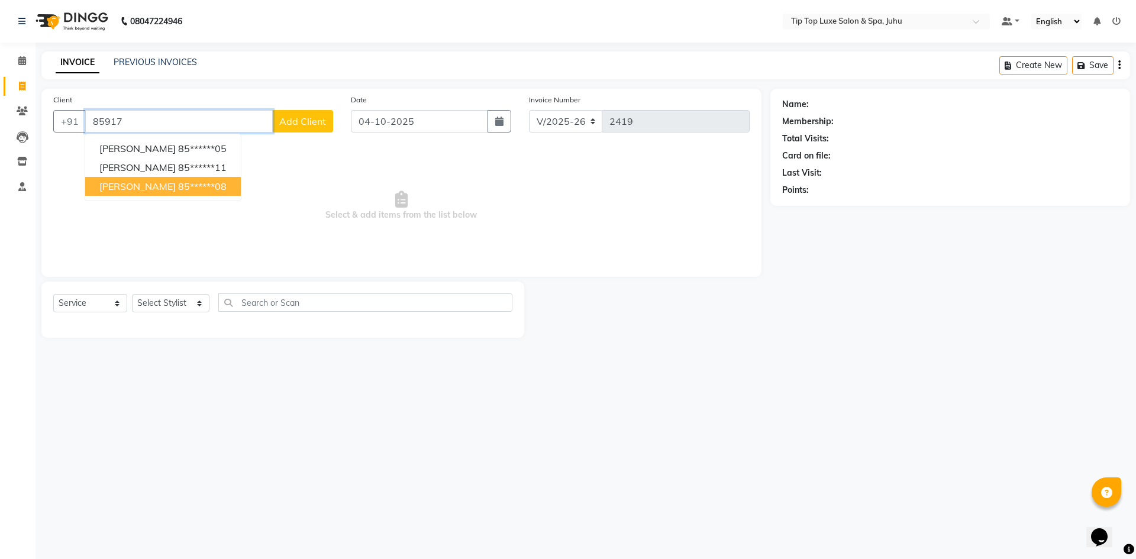
click at [163, 181] on span "[PERSON_NAME]" at bounding box center [137, 186] width 76 height 12
type input "85******08"
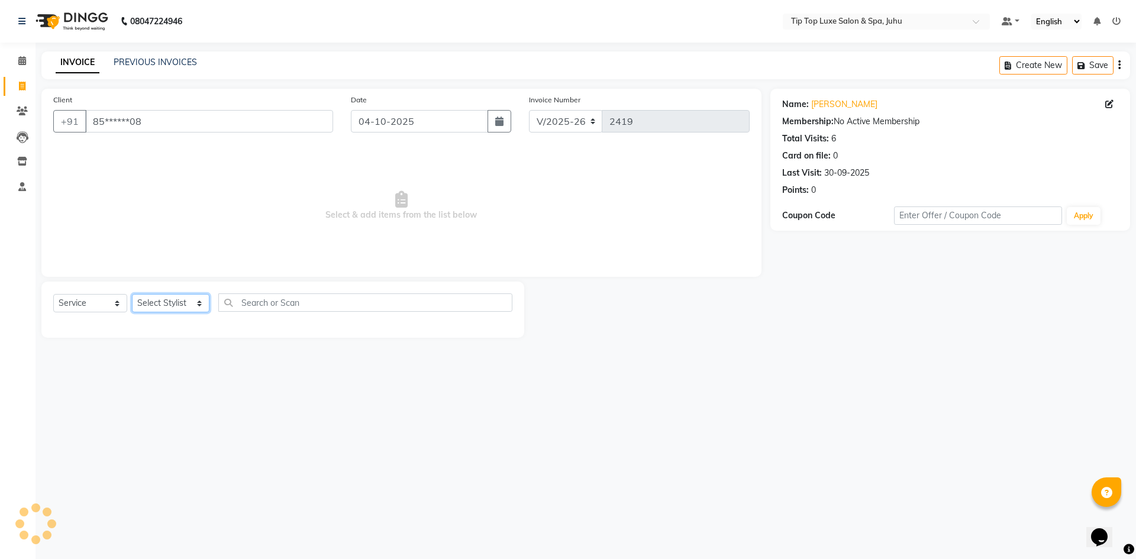
click at [190, 303] on select "Select Stylist [PERSON_NAME] admin [PERSON_NAME] creado ANAO [PERSON_NAME] Jyot…" at bounding box center [170, 303] width 77 height 18
select select "82312"
click at [132, 294] on select "Select Stylist [PERSON_NAME] admin [PERSON_NAME] creado ANAO [PERSON_NAME] Jyot…" at bounding box center [170, 303] width 77 height 18
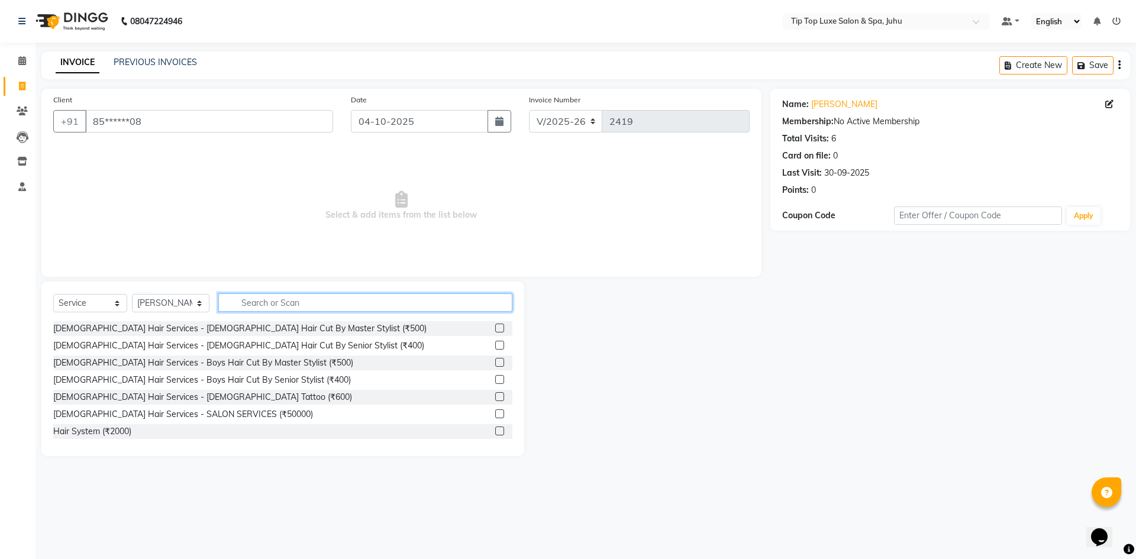
click at [327, 300] on input "text" at bounding box center [365, 302] width 295 height 18
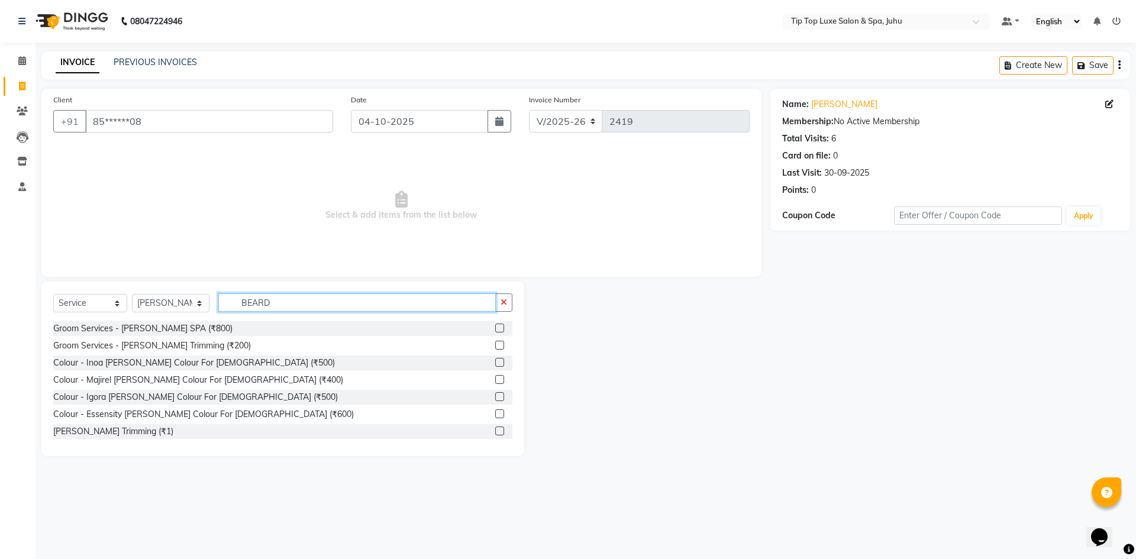
type input "BEARD"
click at [495, 342] on label at bounding box center [499, 345] width 9 height 9
click at [495, 342] on input "checkbox" at bounding box center [499, 346] width 8 height 8
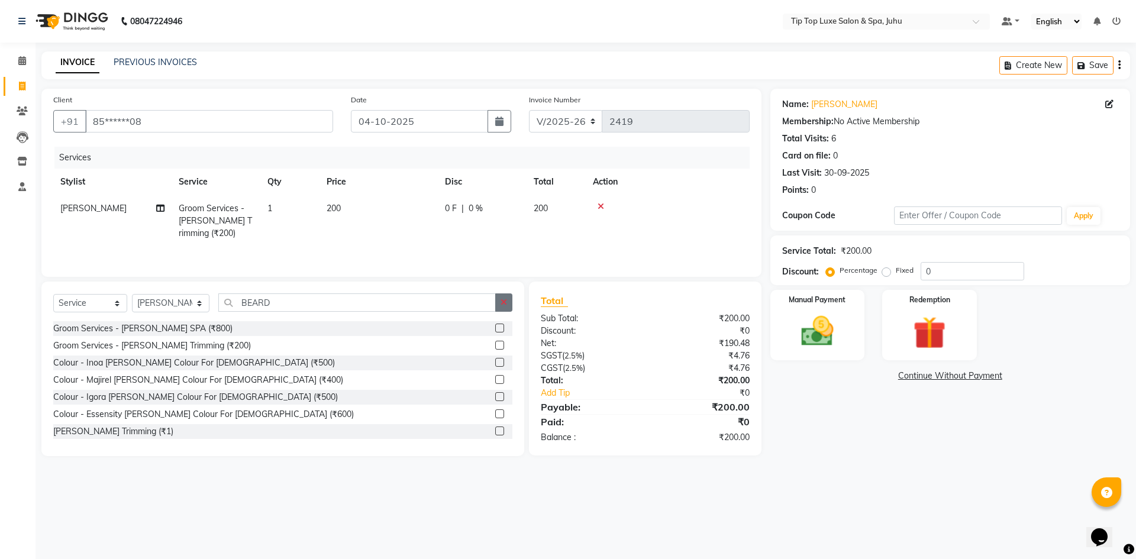
checkbox input "false"
click at [511, 296] on button "button" at bounding box center [503, 302] width 17 height 18
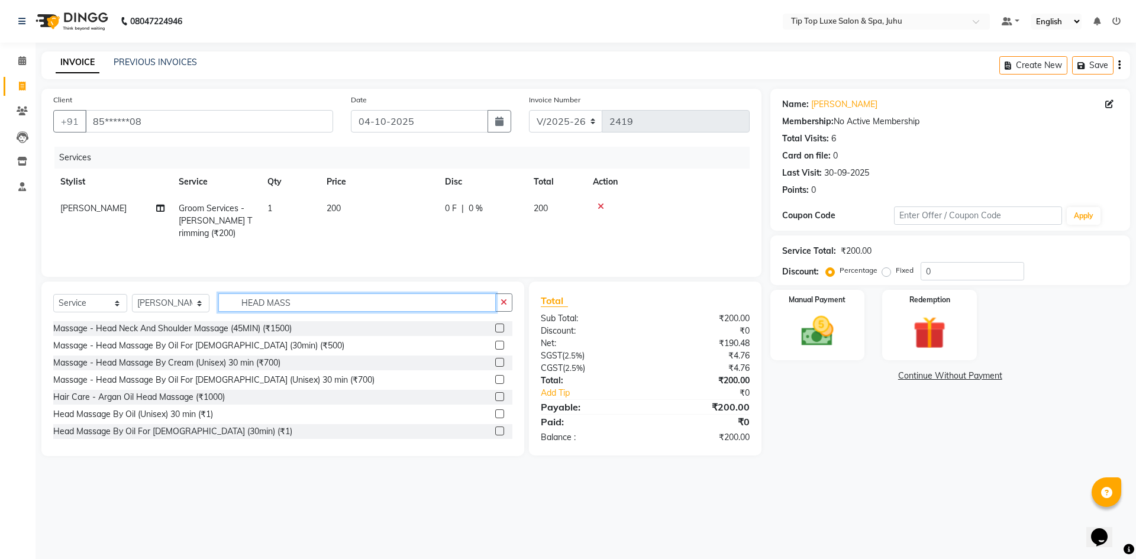
type input "HEAD MASS"
click at [495, 344] on label at bounding box center [499, 345] width 9 height 9
click at [495, 344] on input "checkbox" at bounding box center [499, 346] width 8 height 8
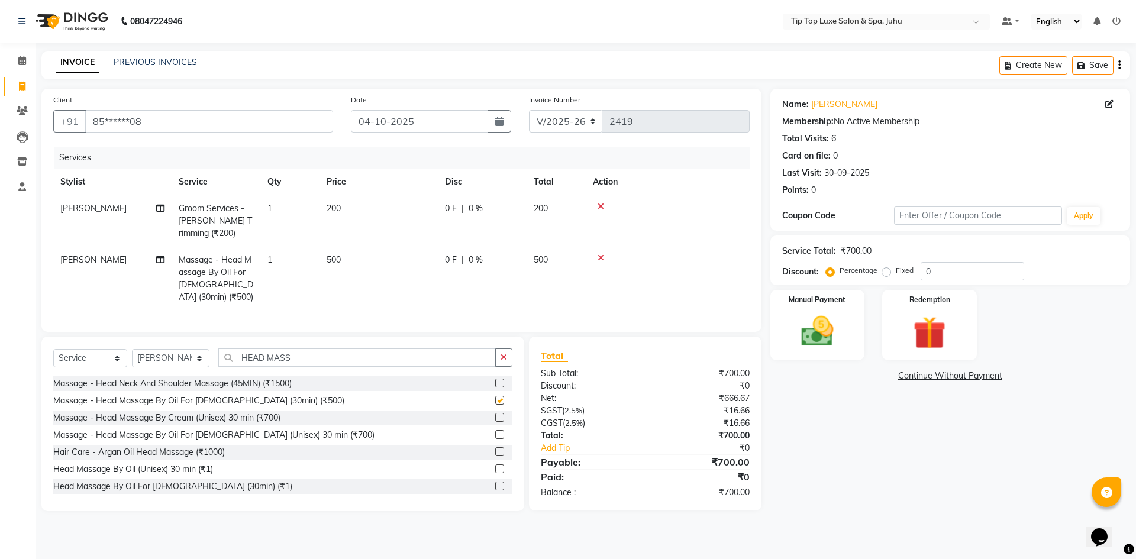
checkbox input "false"
drag, startPoint x: 865, startPoint y: 324, endPoint x: 851, endPoint y: 323, distance: 14.2
click at [865, 322] on div "Manual Payment" at bounding box center [817, 325] width 98 height 73
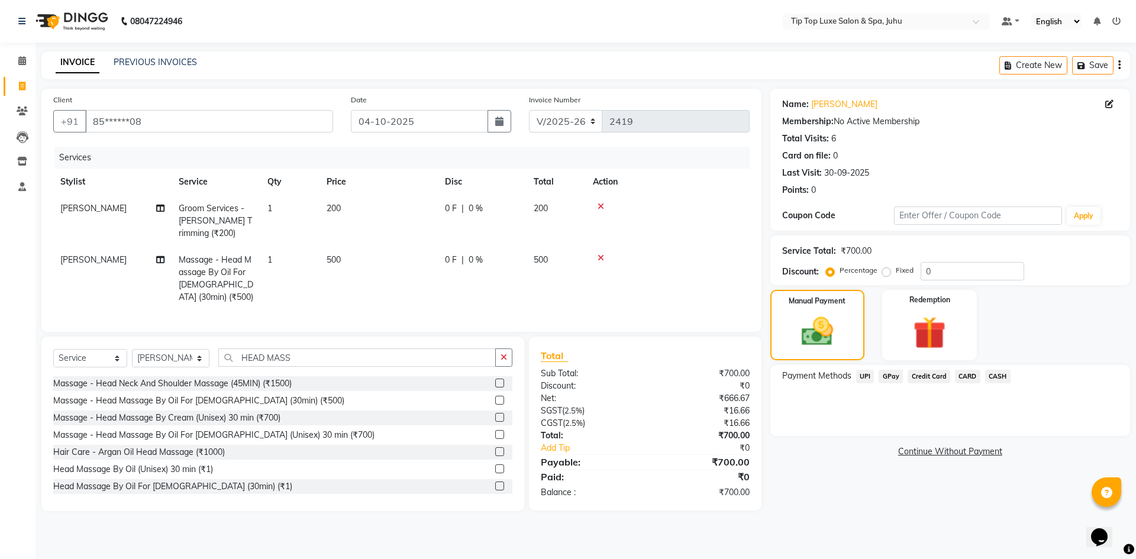
click at [864, 378] on span "UPI" at bounding box center [865, 377] width 18 height 14
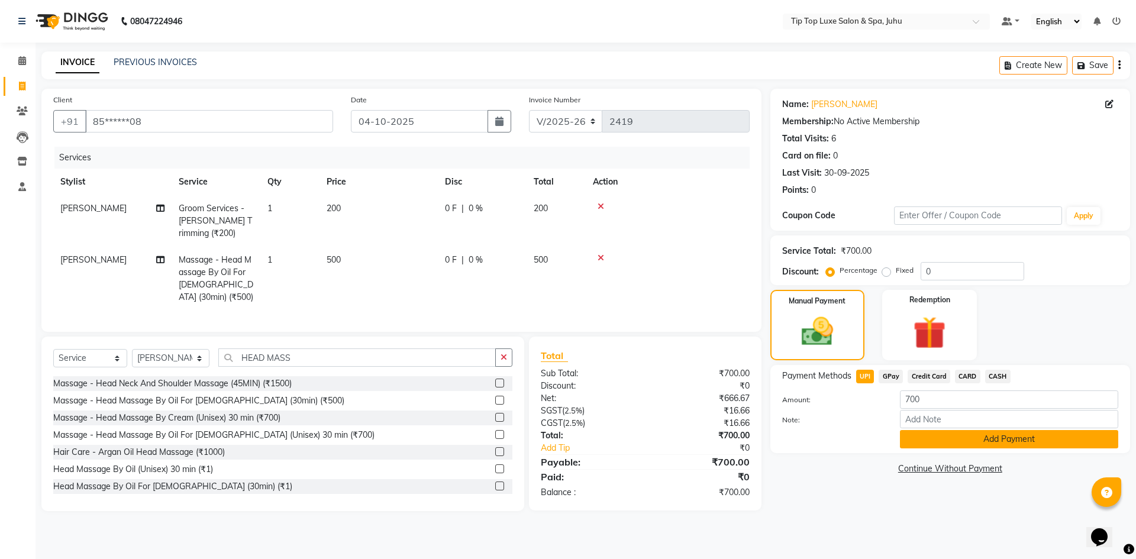
click at [909, 441] on button "Add Payment" at bounding box center [1009, 439] width 218 height 18
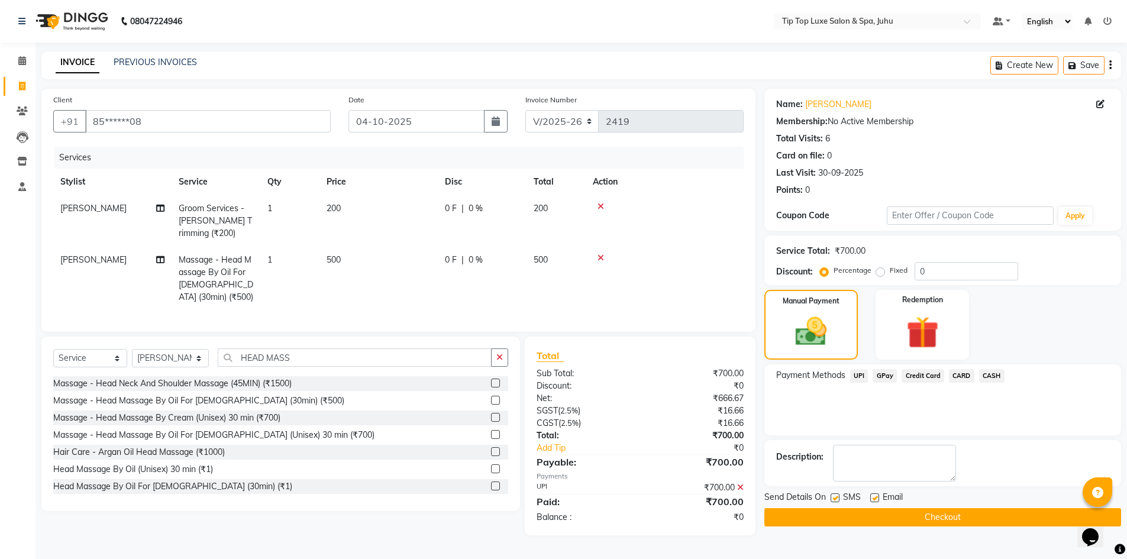
click at [939, 521] on button "Checkout" at bounding box center [942, 517] width 357 height 18
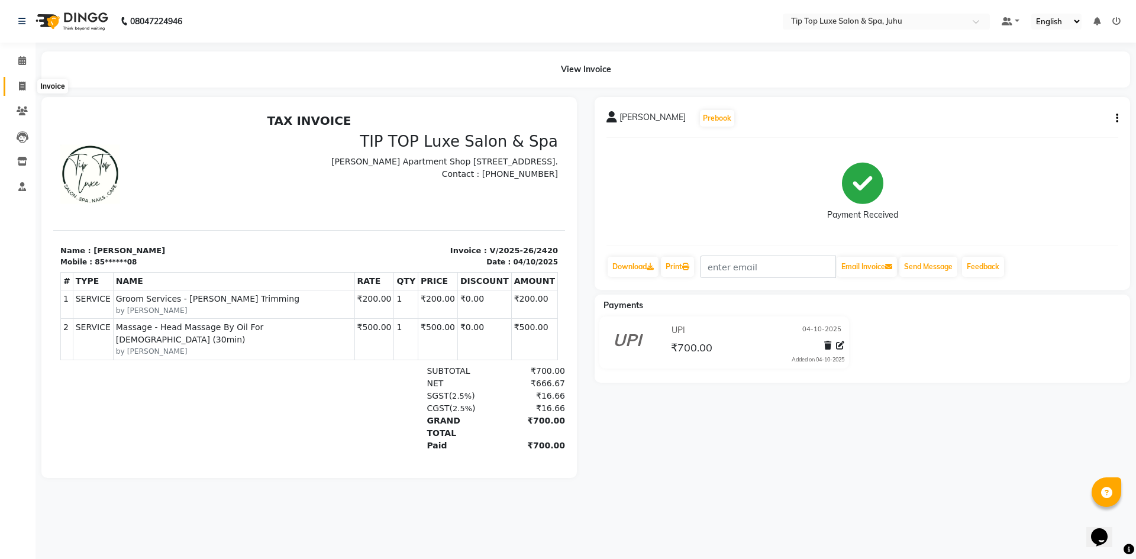
click at [26, 82] on span at bounding box center [22, 87] width 21 height 14
select select "8298"
select select "service"
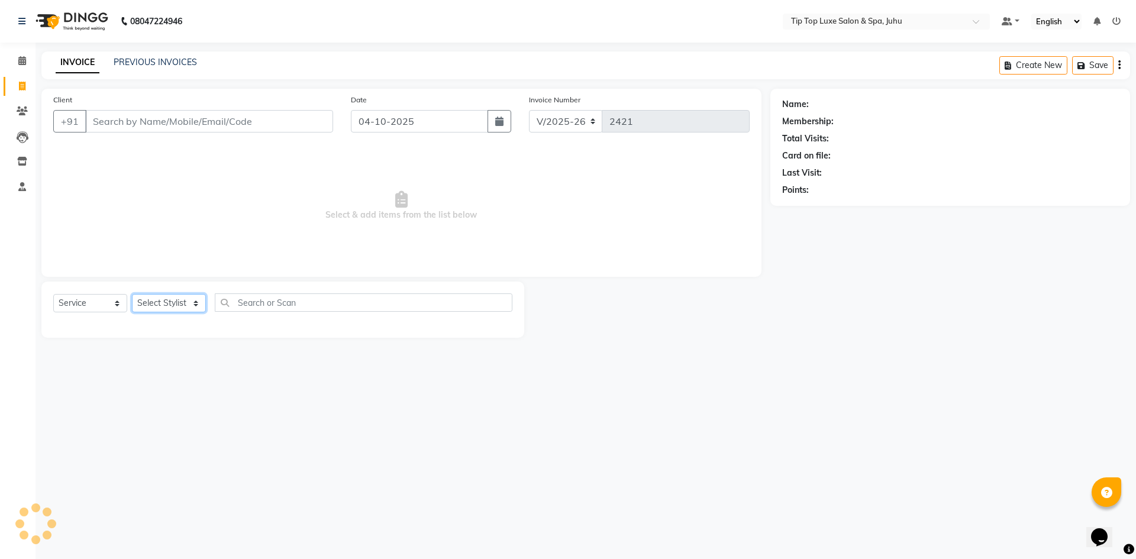
click at [184, 303] on select "Select Stylist" at bounding box center [169, 303] width 74 height 18
select select "82313"
click at [132, 294] on select "Select Stylist [PERSON_NAME] admin [PERSON_NAME] creado ANAO [PERSON_NAME] Jyot…" at bounding box center [170, 303] width 77 height 18
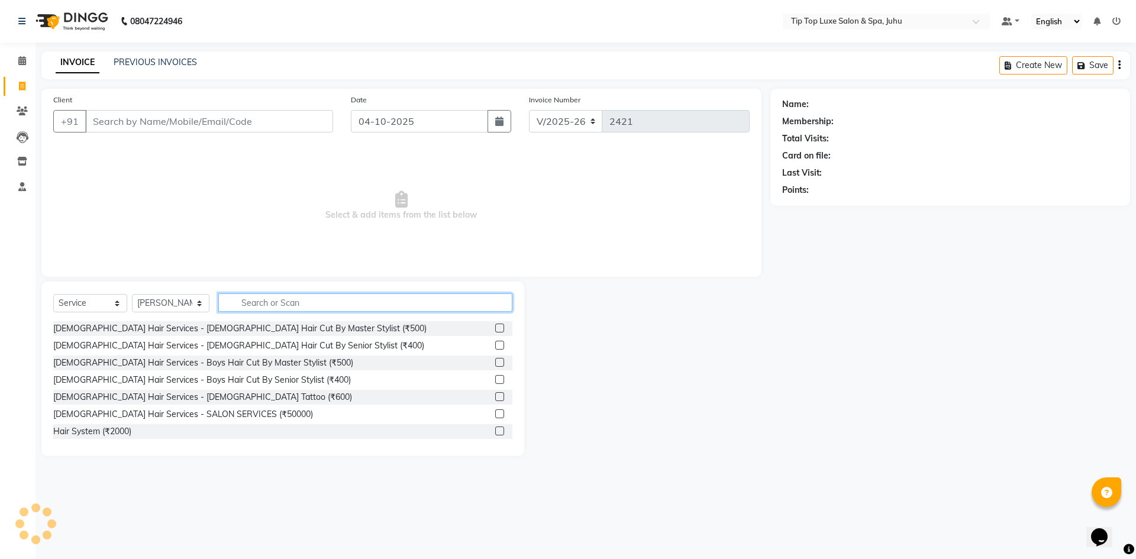
click at [258, 305] on input "text" at bounding box center [365, 302] width 295 height 18
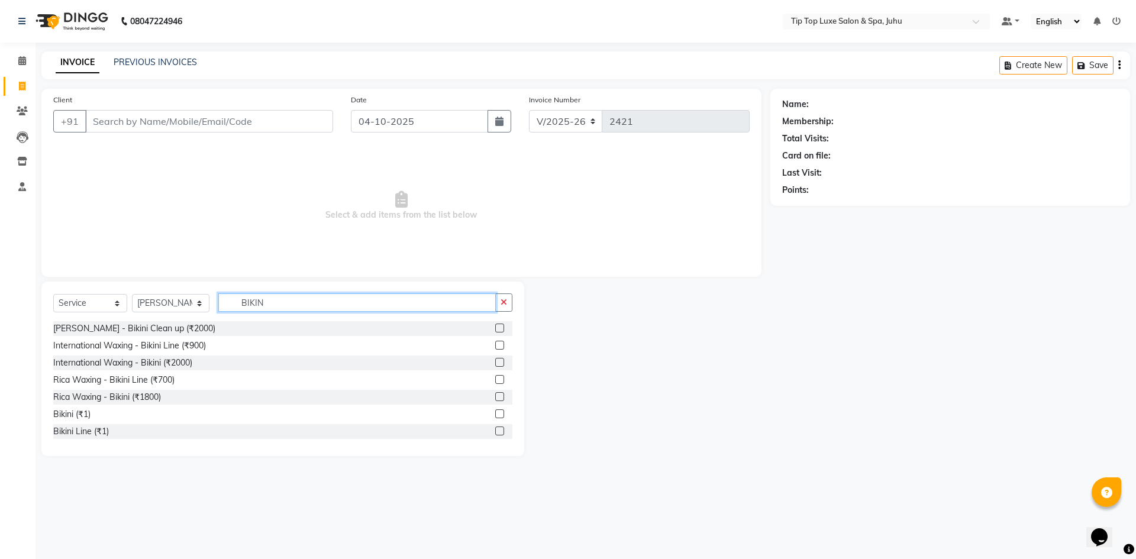
type input "BIKIN"
click at [235, 118] on input "Client" at bounding box center [209, 121] width 248 height 22
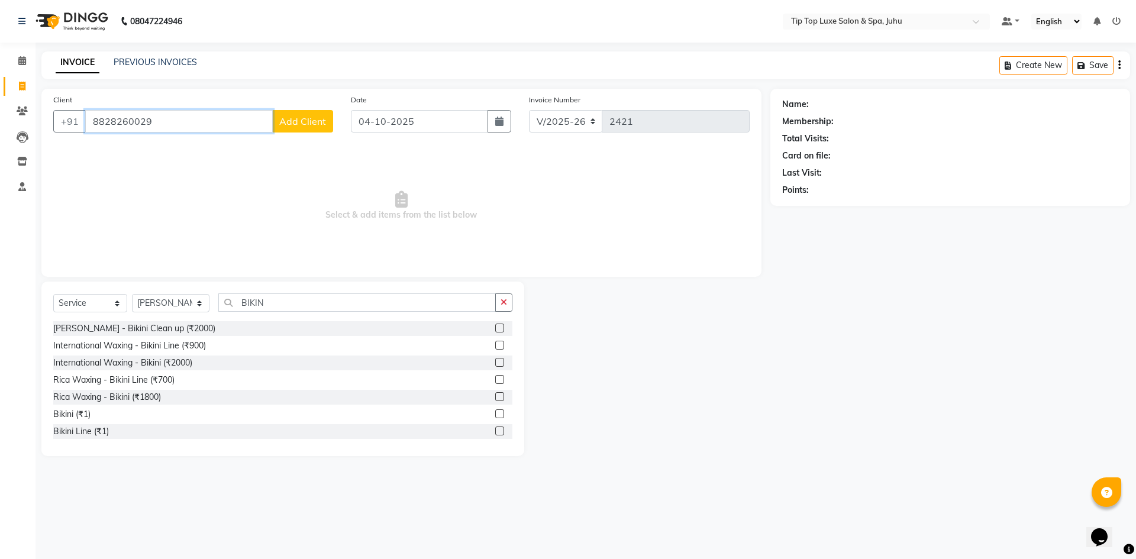
type input "8828260029"
click at [313, 128] on button "Add Client" at bounding box center [302, 121] width 61 height 22
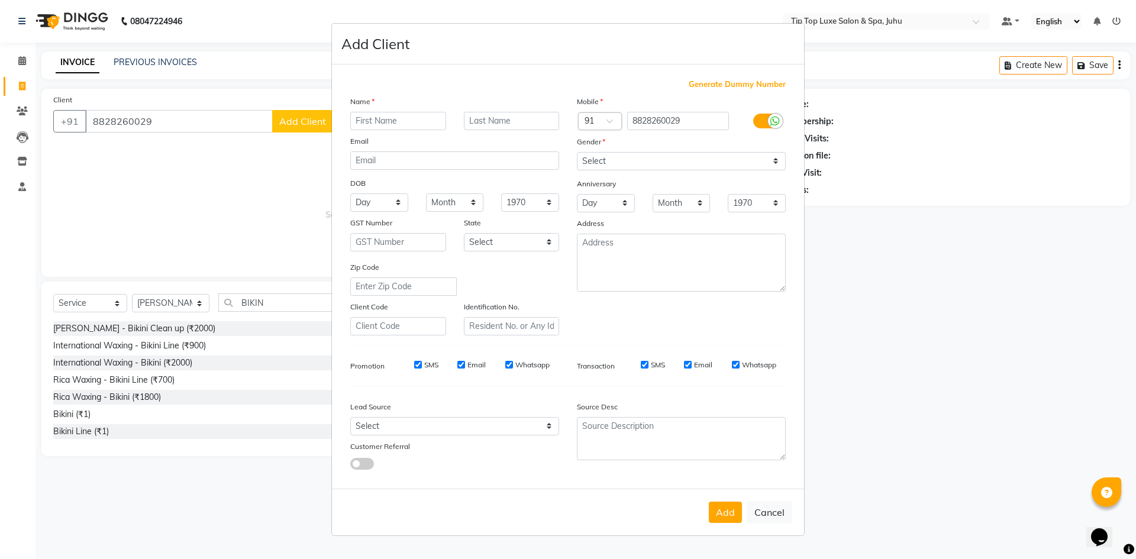
click at [373, 117] on input "text" at bounding box center [398, 121] width 96 height 18
type input "SWETA"
click at [508, 126] on input "text" at bounding box center [512, 121] width 96 height 18
type input "[PERSON_NAME]"
click at [364, 119] on input "SWETA" at bounding box center [398, 121] width 96 height 18
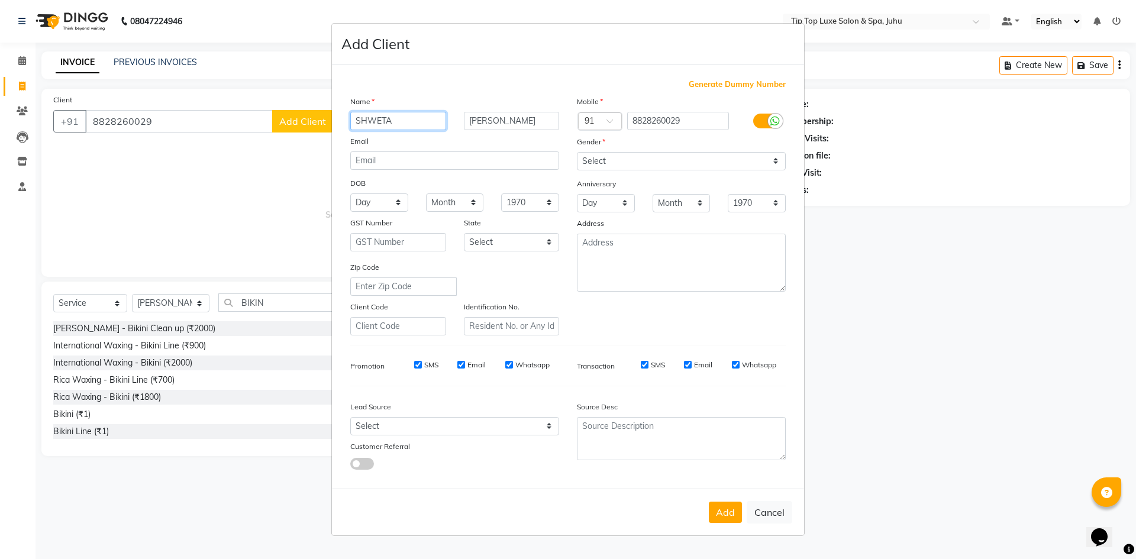
type input "SHWETA"
click at [683, 161] on select "Select [DEMOGRAPHIC_DATA] [DEMOGRAPHIC_DATA] Other Prefer Not To Say" at bounding box center [681, 161] width 209 height 18
select select "[DEMOGRAPHIC_DATA]"
click at [577, 152] on select "Select [DEMOGRAPHIC_DATA] [DEMOGRAPHIC_DATA] Other Prefer Not To Say" at bounding box center [681, 161] width 209 height 18
click at [722, 513] on button "Add" at bounding box center [725, 512] width 33 height 21
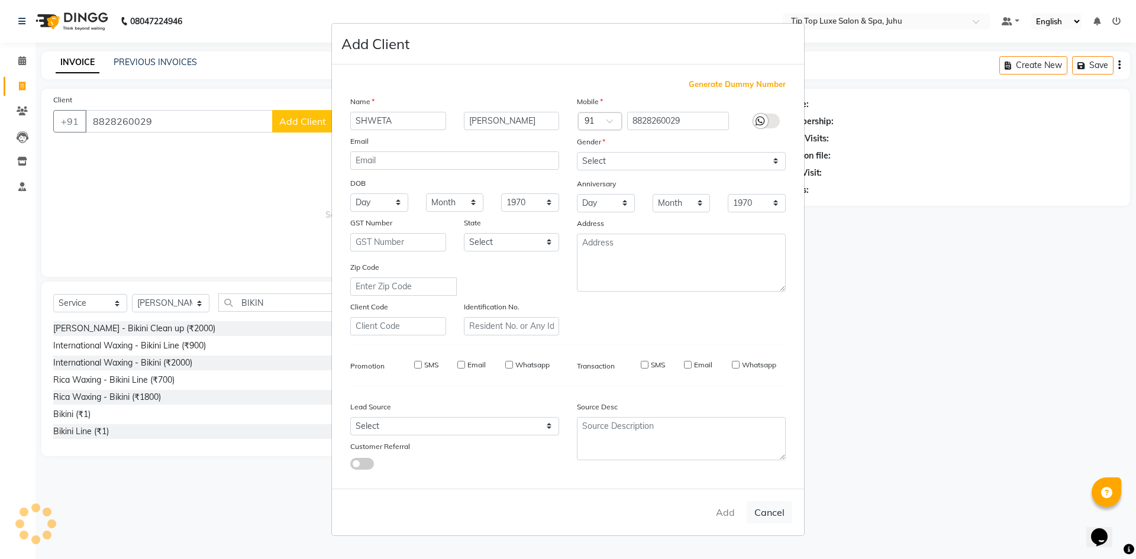
type input "88******29"
select select
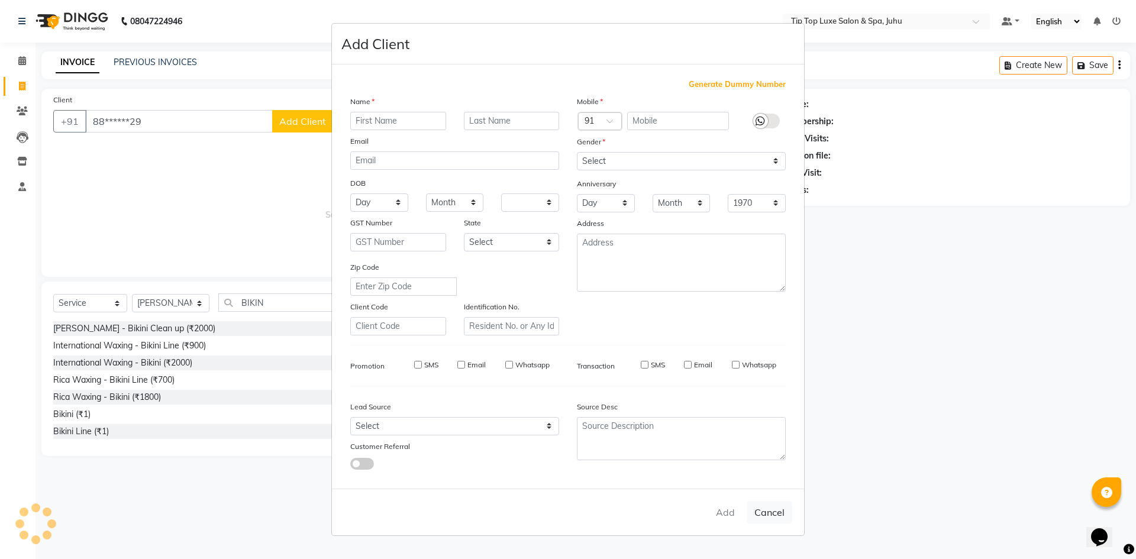
select select
checkbox input "false"
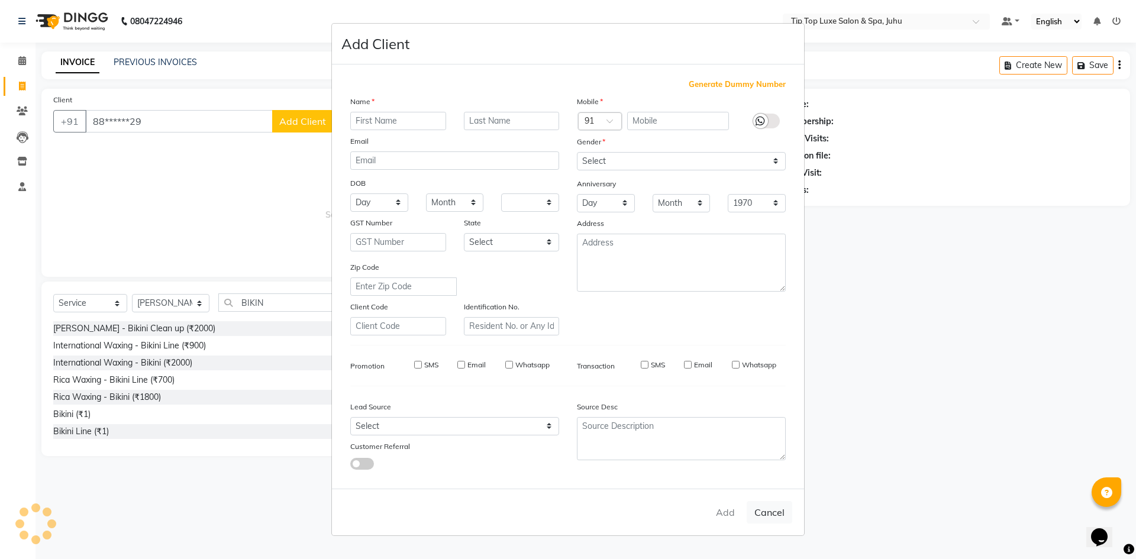
checkbox input "false"
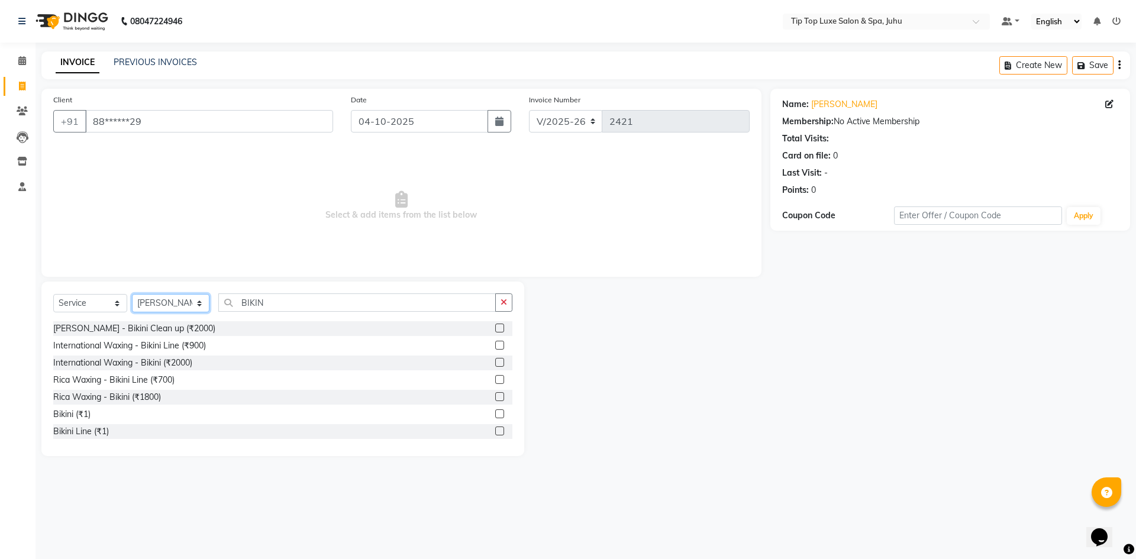
click at [161, 302] on select "Select Stylist [PERSON_NAME] admin [PERSON_NAME] creado ANAO [PERSON_NAME] Jyot…" at bounding box center [170, 303] width 77 height 18
select select "82318"
click at [132, 294] on select "Select Stylist [PERSON_NAME] admin [PERSON_NAME] creado ANAO [PERSON_NAME] Jyot…" at bounding box center [170, 303] width 77 height 18
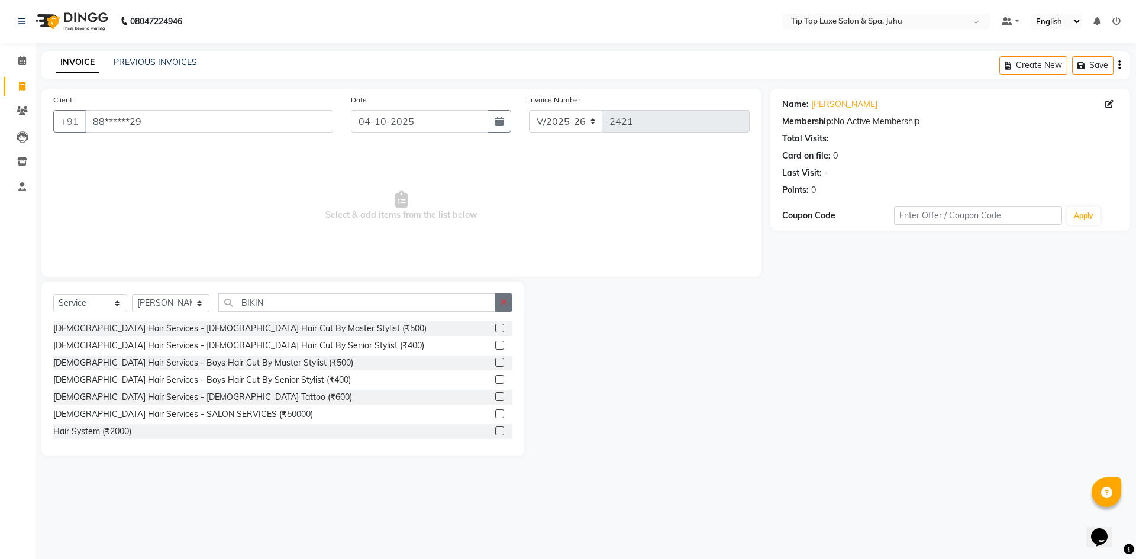
click at [504, 306] on icon "button" at bounding box center [503, 302] width 7 height 8
click at [419, 307] on input "text" at bounding box center [365, 302] width 295 height 18
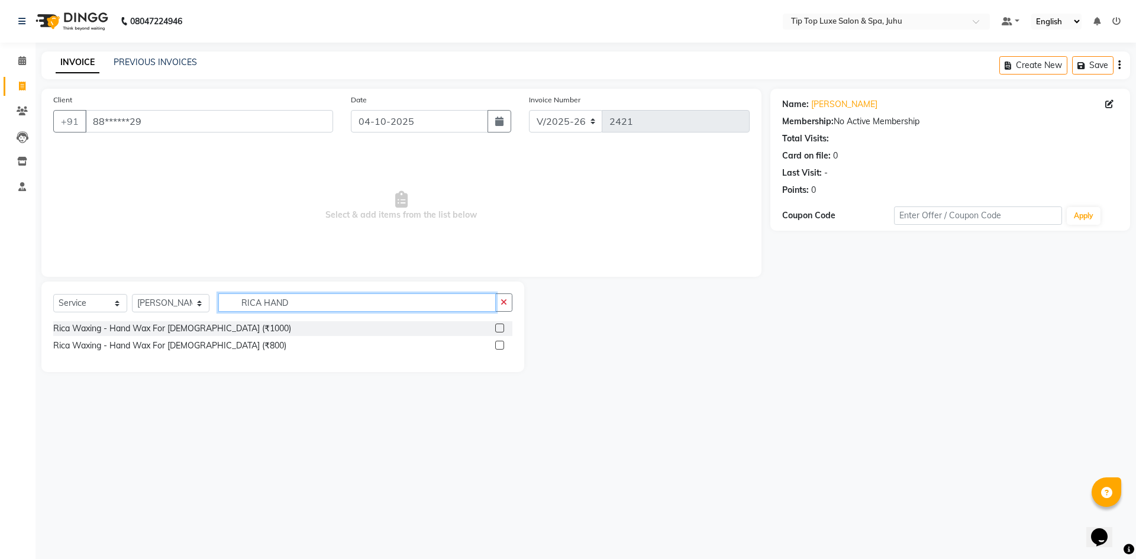
type input "RICA HAND"
click at [496, 347] on label at bounding box center [499, 345] width 9 height 9
click at [496, 347] on input "checkbox" at bounding box center [499, 346] width 8 height 8
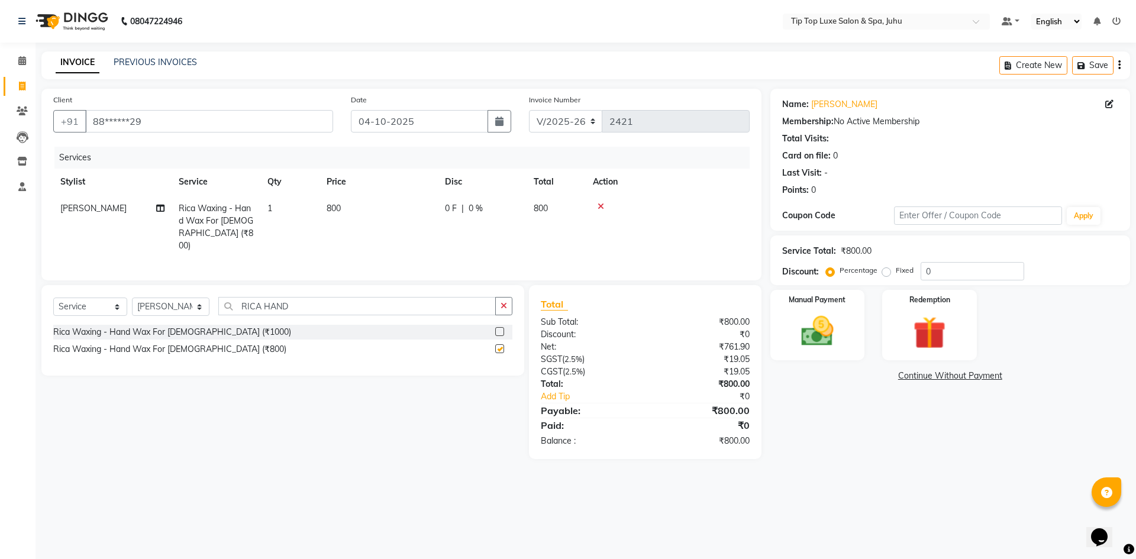
checkbox input "false"
click at [341, 302] on input "RICA HAND" at bounding box center [357, 306] width 278 height 18
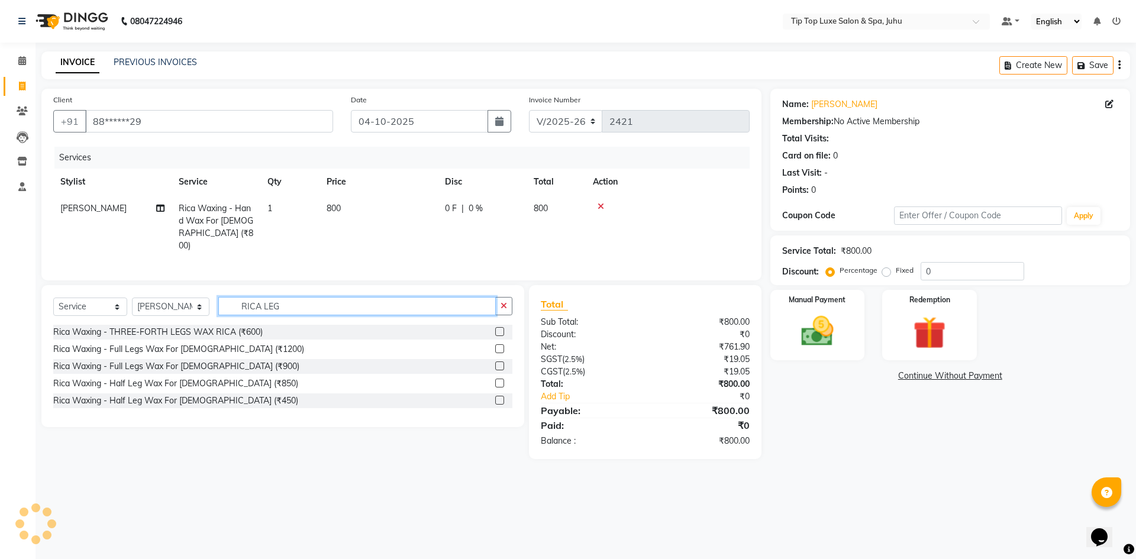
type input "RICA LEG"
click at [502, 363] on label at bounding box center [499, 365] width 9 height 9
click at [502, 363] on input "checkbox" at bounding box center [499, 367] width 8 height 8
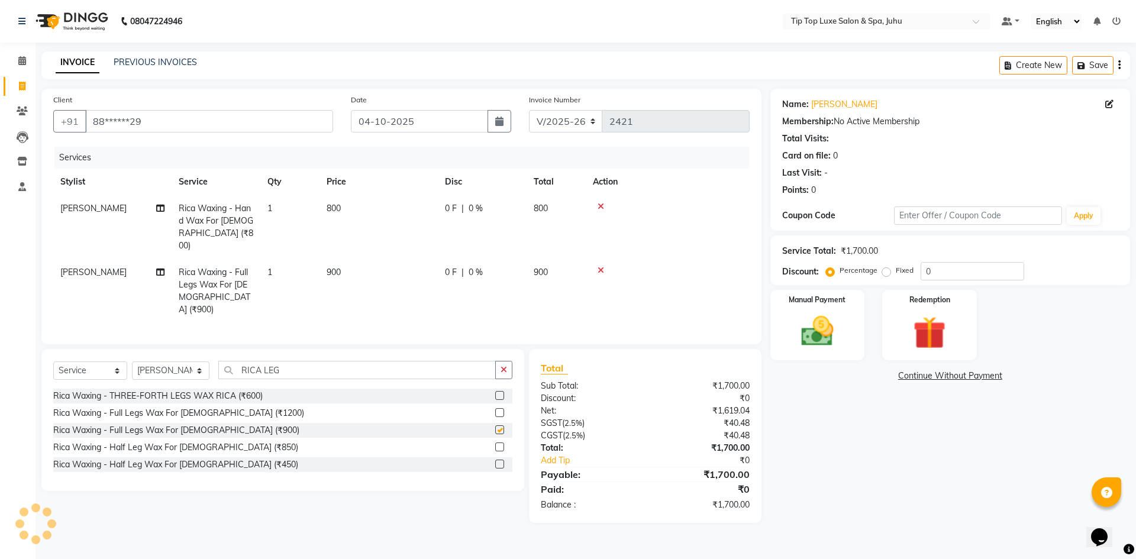
checkbox input "false"
click at [344, 361] on input "RICA LEG" at bounding box center [357, 370] width 278 height 18
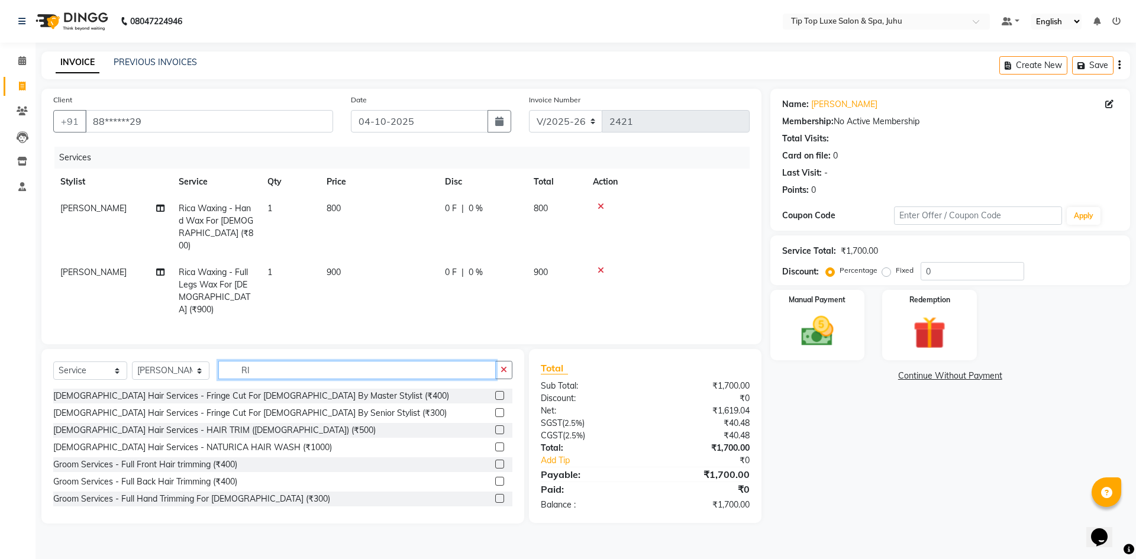
type input "R"
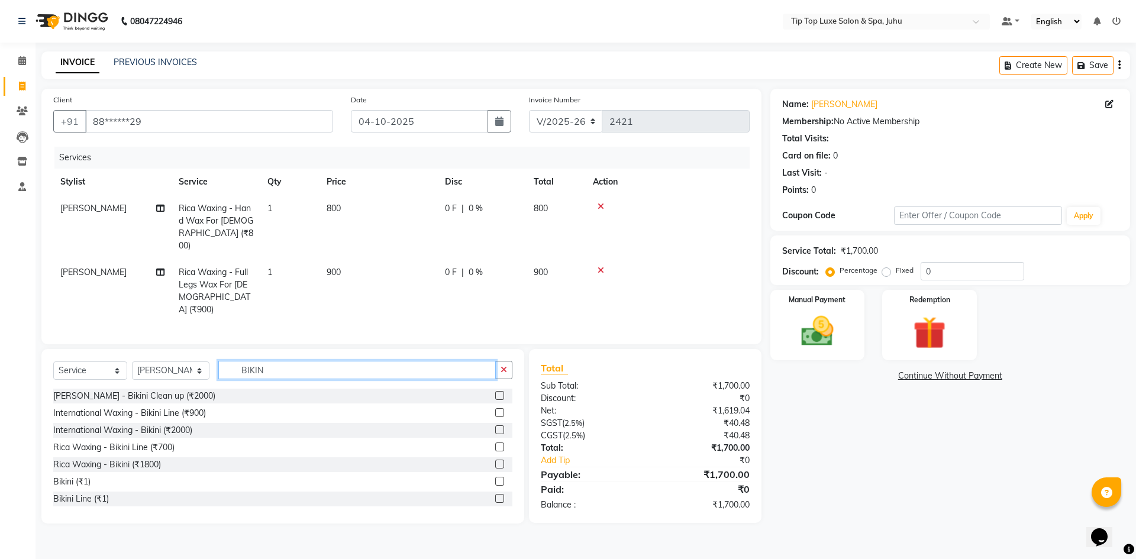
type input "BIKIN"
click at [495, 442] on label at bounding box center [499, 446] width 9 height 9
click at [495, 444] on input "checkbox" at bounding box center [499, 448] width 8 height 8
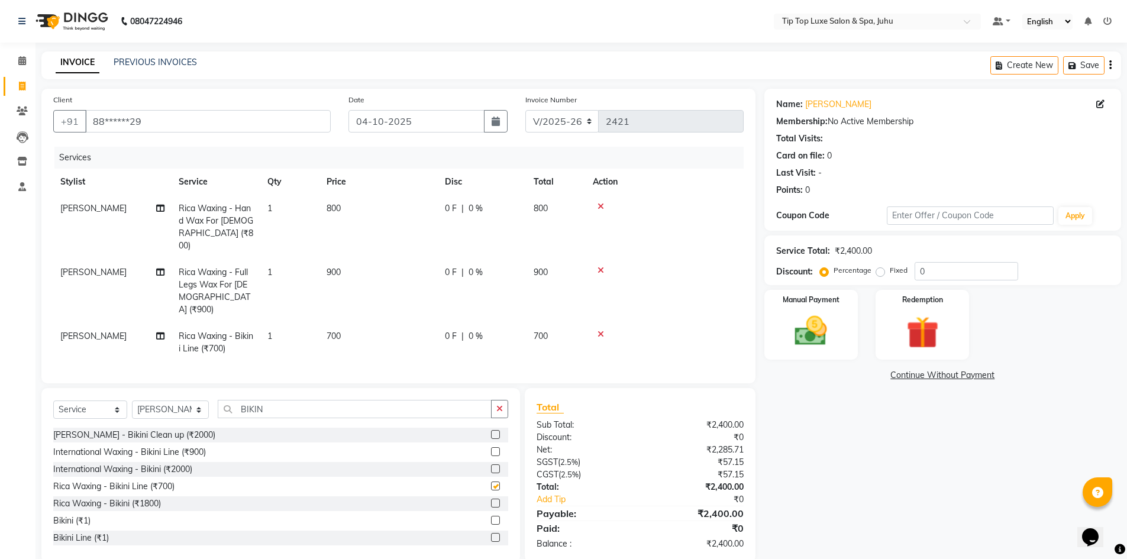
checkbox input "false"
click at [841, 314] on div "Manual Payment" at bounding box center [811, 325] width 98 height 73
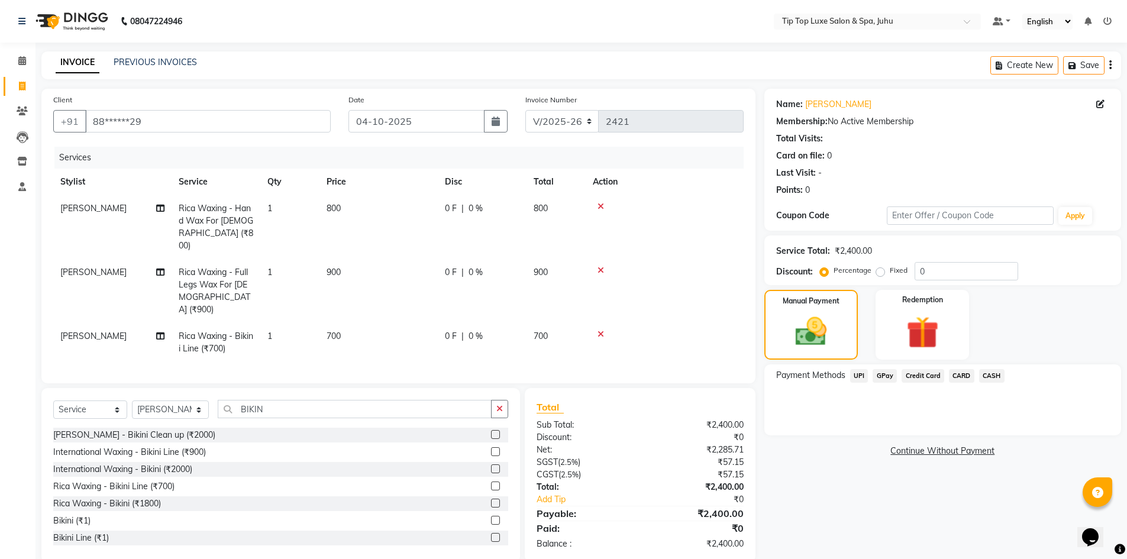
click at [958, 373] on span "CARD" at bounding box center [961, 376] width 25 height 14
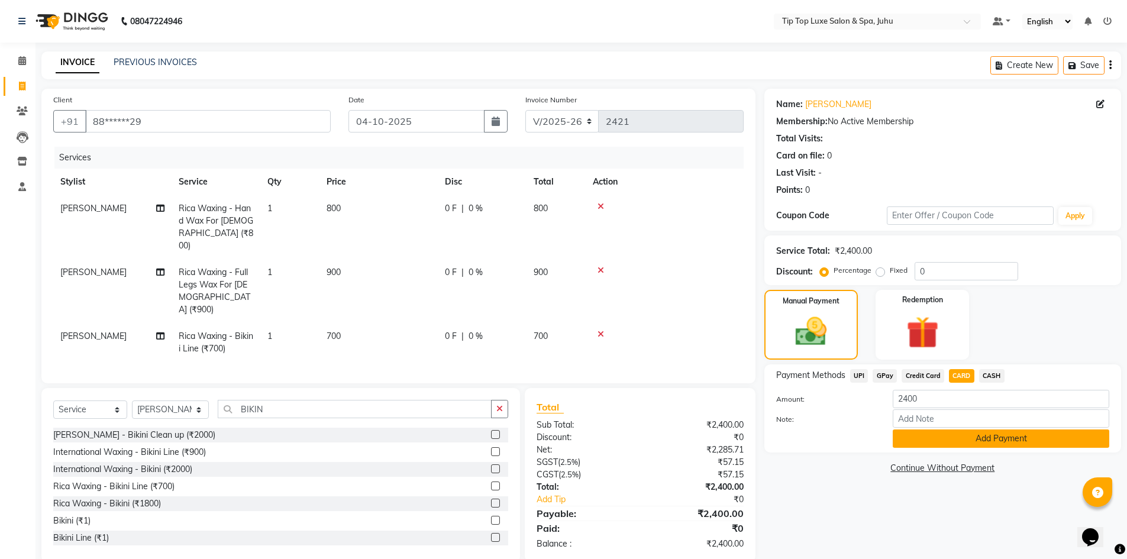
click at [984, 437] on button "Add Payment" at bounding box center [1001, 438] width 216 height 18
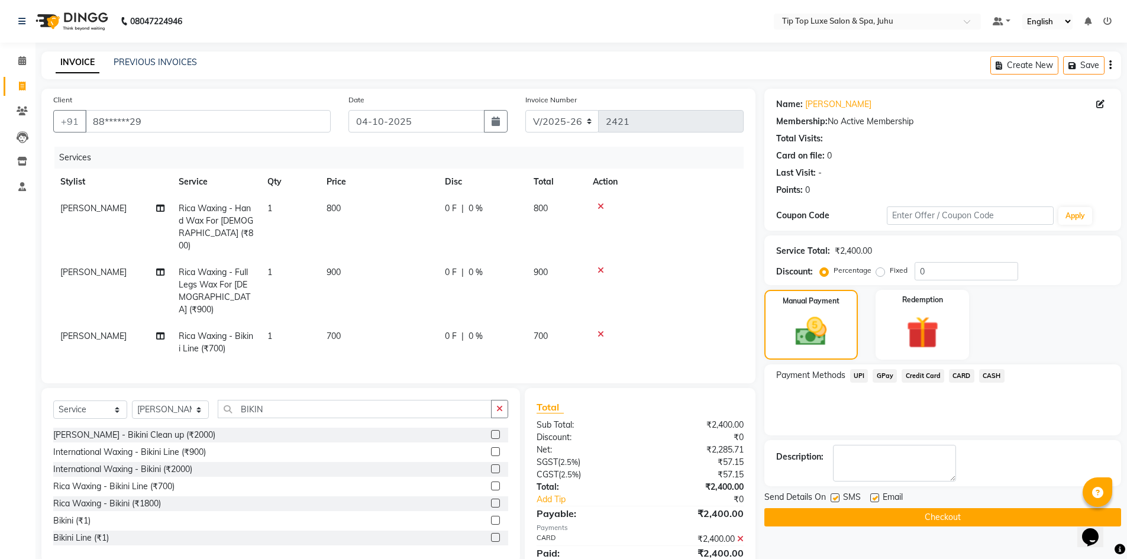
click at [940, 518] on button "Checkout" at bounding box center [942, 517] width 357 height 18
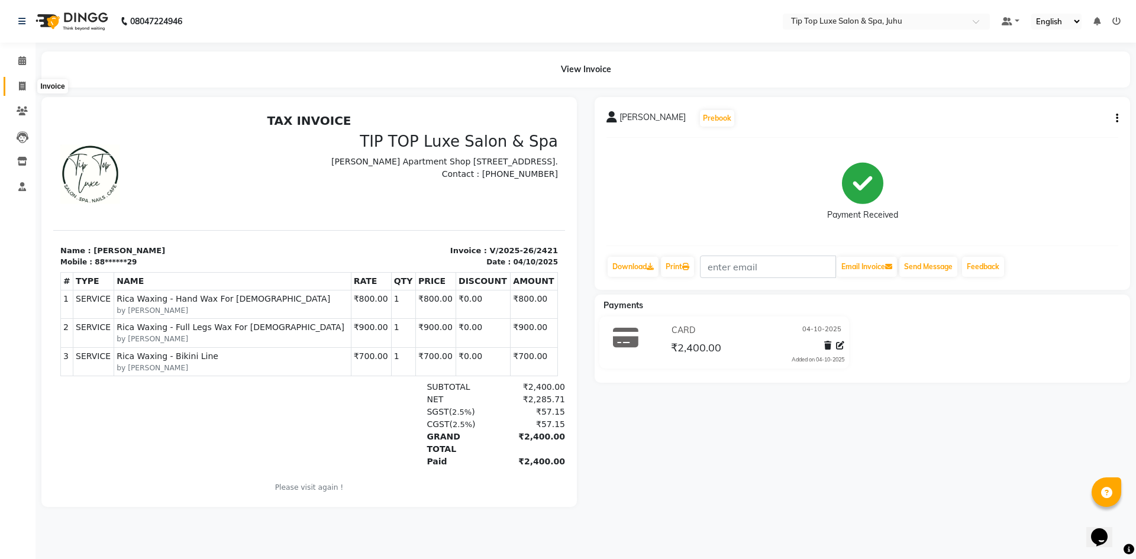
click at [24, 86] on icon at bounding box center [22, 86] width 7 height 9
select select "8298"
select select "service"
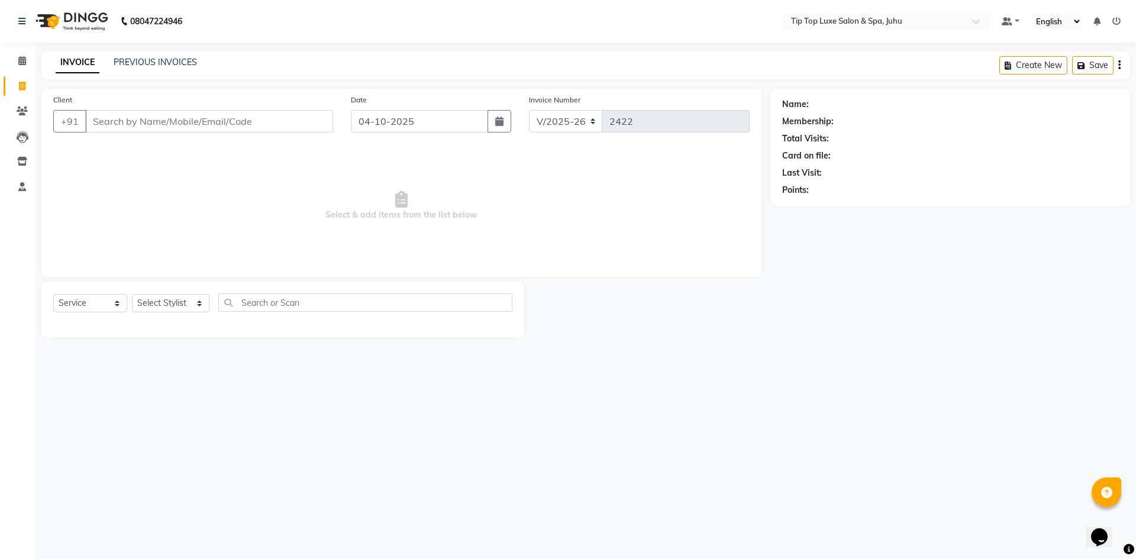
click at [202, 117] on input "Client" at bounding box center [209, 121] width 248 height 22
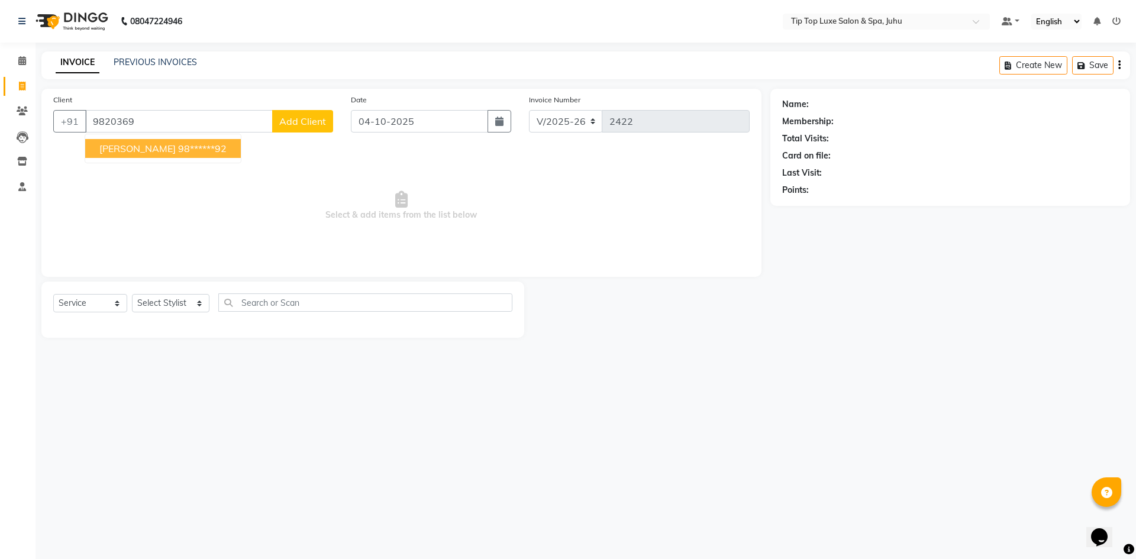
click at [206, 148] on ngb-highlight "98******92" at bounding box center [202, 149] width 49 height 12
type input "98******92"
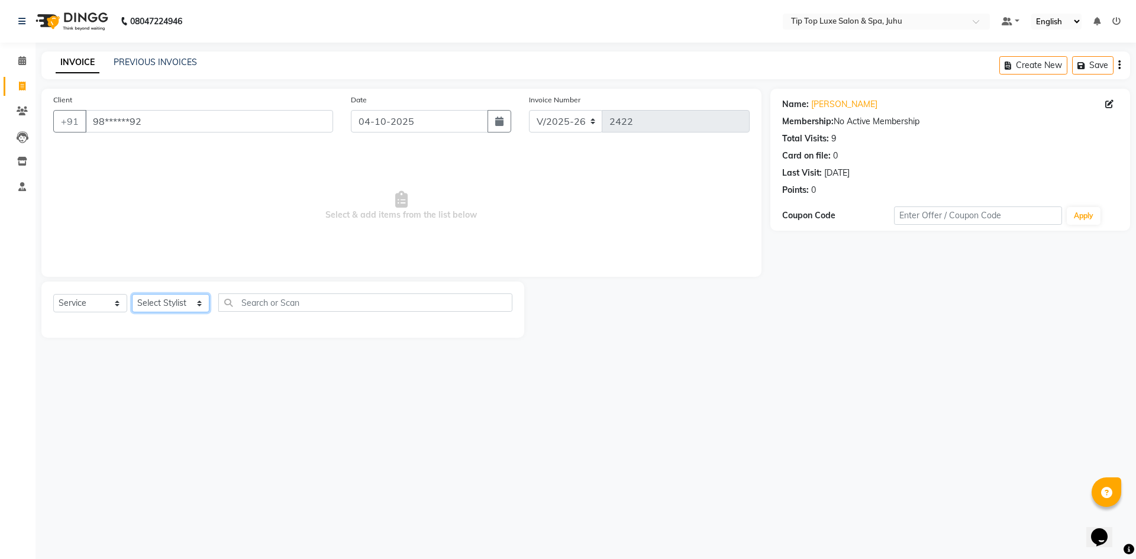
click at [170, 303] on select "Select Stylist [PERSON_NAME] admin [PERSON_NAME] creado ANAO [PERSON_NAME] Jyot…" at bounding box center [170, 303] width 77 height 18
select select "82307"
click at [132, 294] on select "Select Stylist [PERSON_NAME] admin [PERSON_NAME] creado ANAO [PERSON_NAME] Jyot…" at bounding box center [170, 303] width 77 height 18
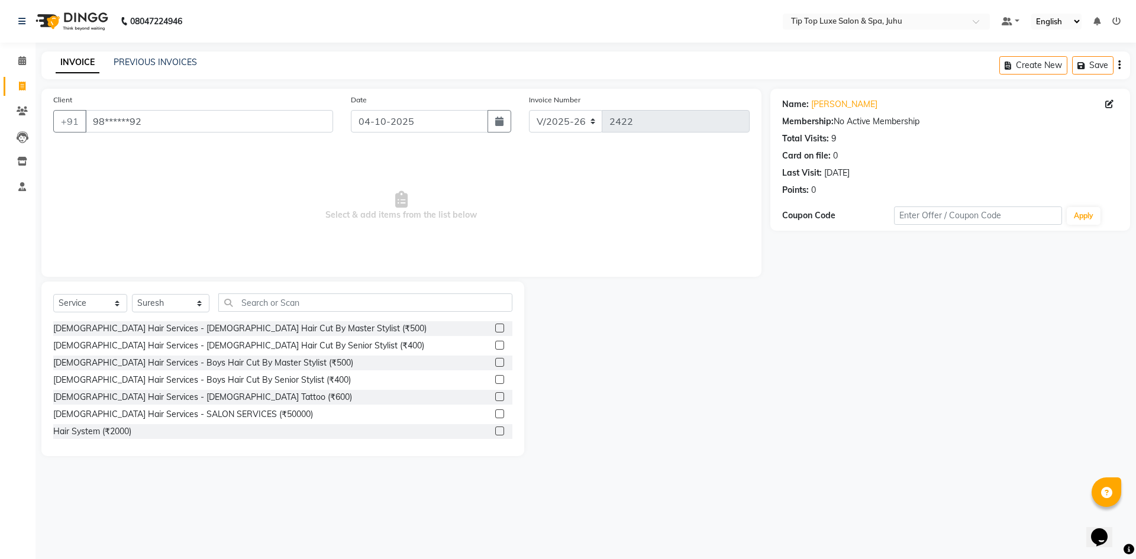
click at [495, 327] on label at bounding box center [499, 328] width 9 height 9
click at [495, 327] on input "checkbox" at bounding box center [499, 329] width 8 height 8
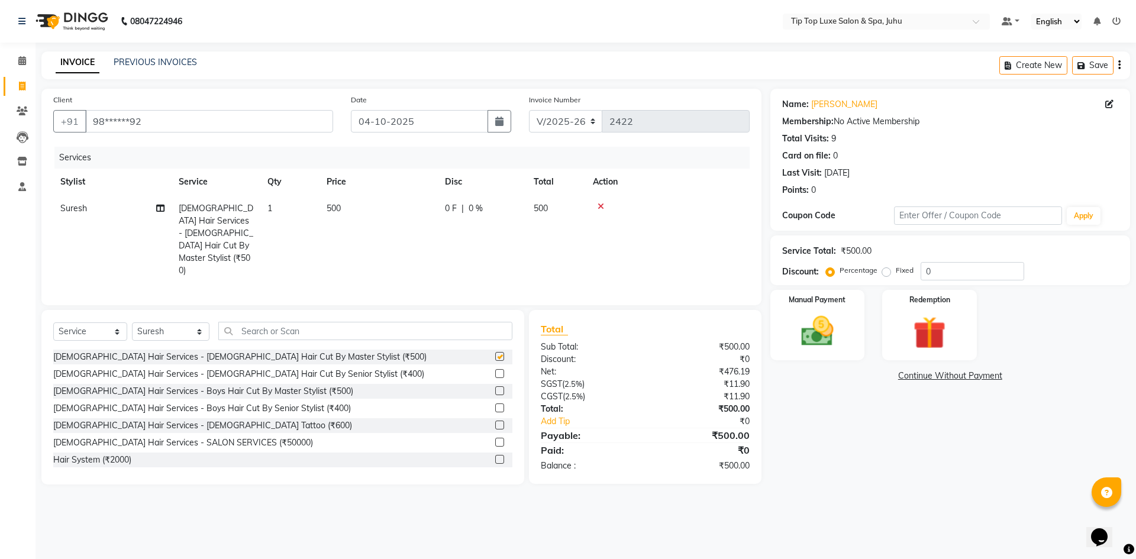
checkbox input "false"
click at [786, 341] on div "Manual Payment" at bounding box center [817, 325] width 98 height 73
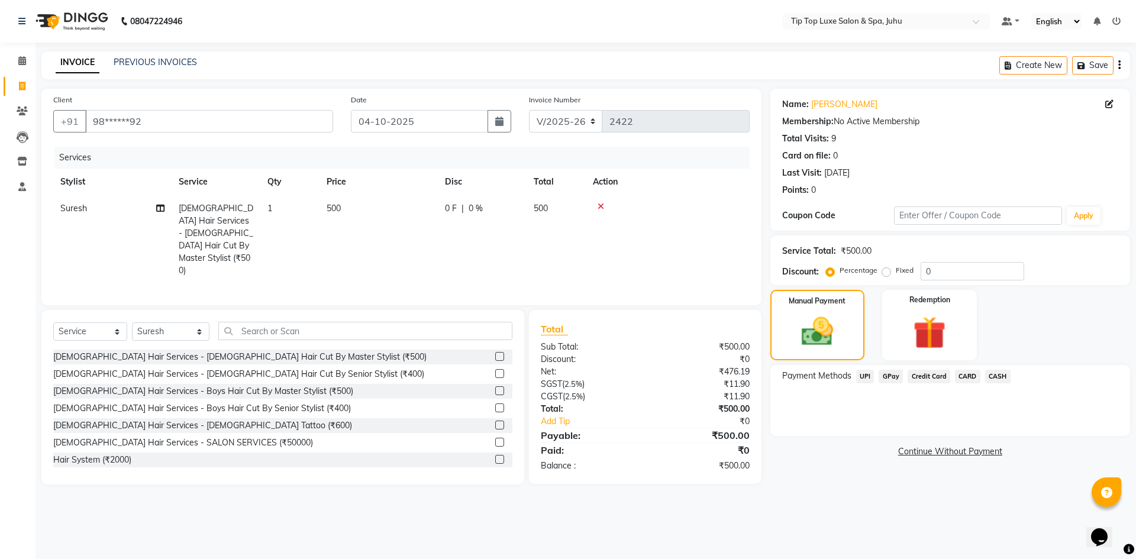
click at [866, 376] on span "UPI" at bounding box center [865, 377] width 18 height 14
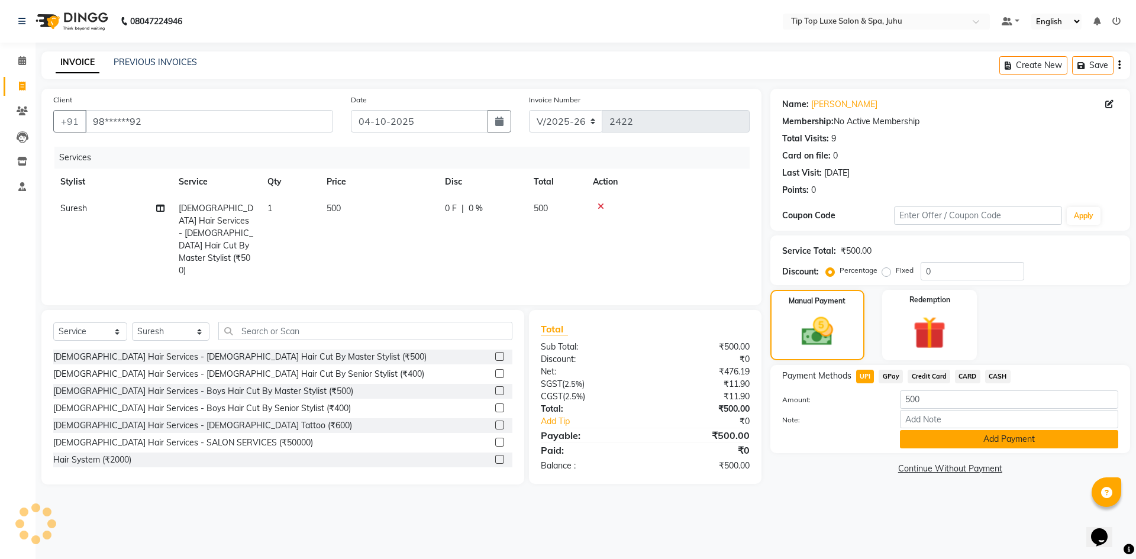
click at [920, 431] on button "Add Payment" at bounding box center [1009, 439] width 218 height 18
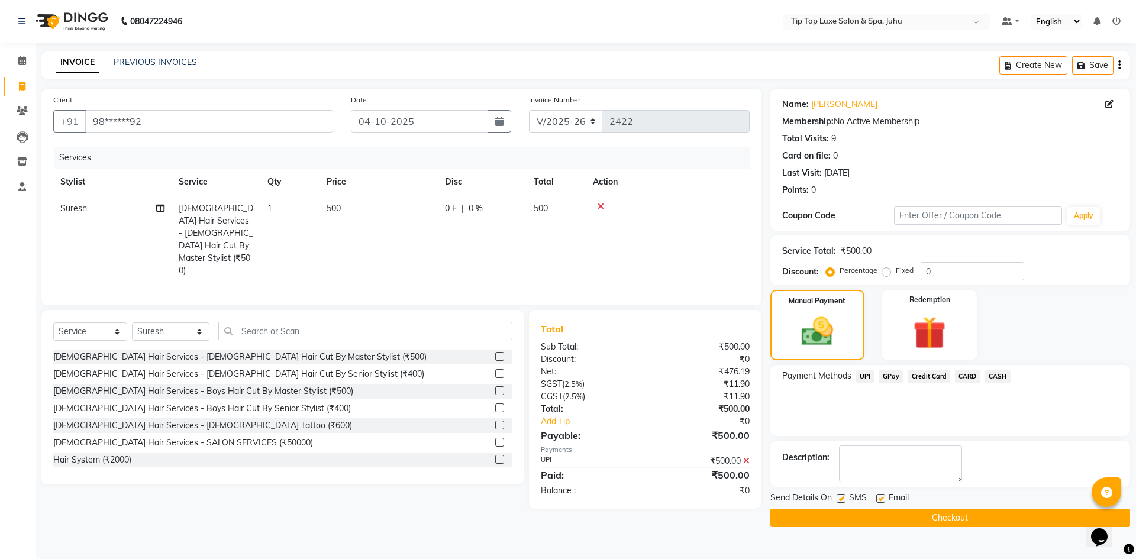
click at [865, 379] on span "UPI" at bounding box center [865, 377] width 18 height 14
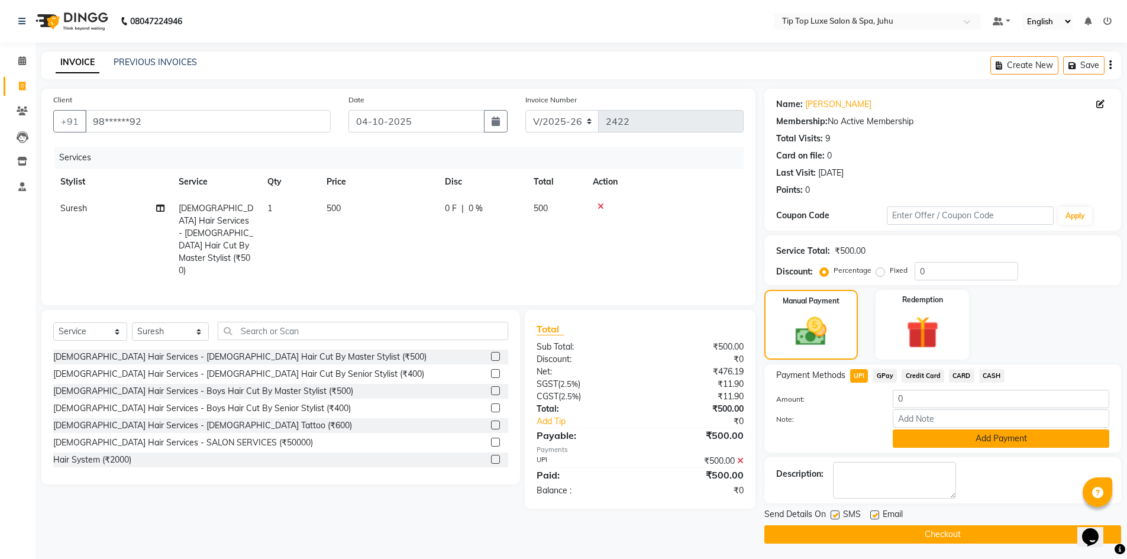
click at [973, 437] on button "Add Payment" at bounding box center [1001, 438] width 216 height 18
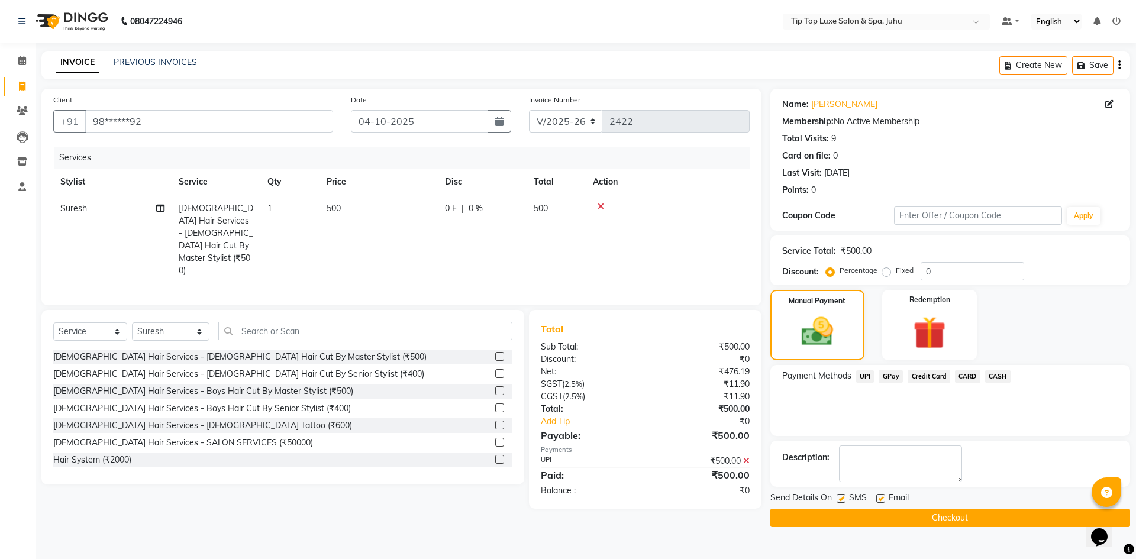
click at [952, 517] on button "Checkout" at bounding box center [950, 518] width 360 height 18
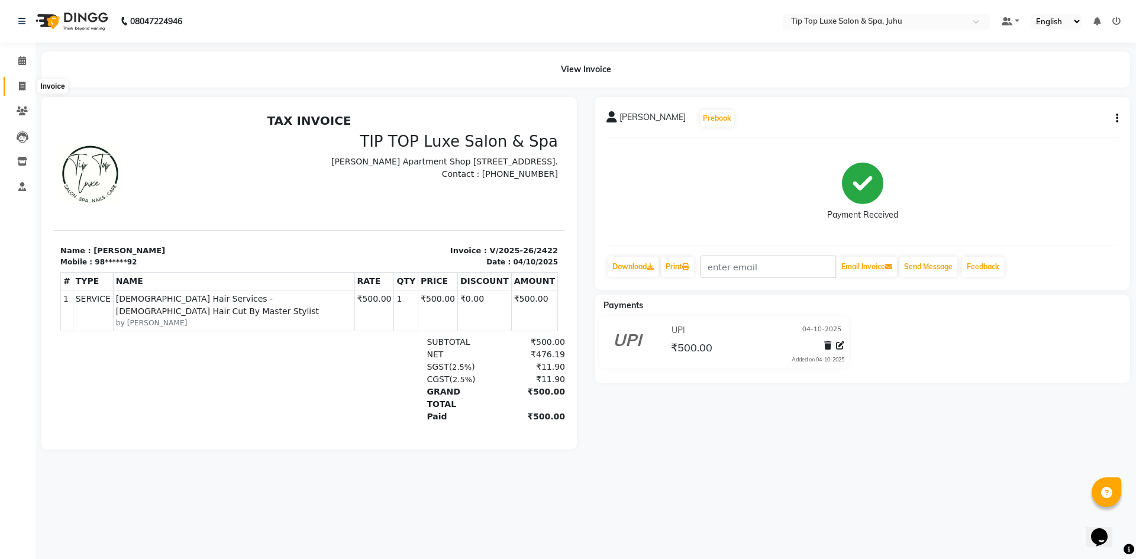
click at [24, 82] on icon at bounding box center [22, 86] width 7 height 9
select select "service"
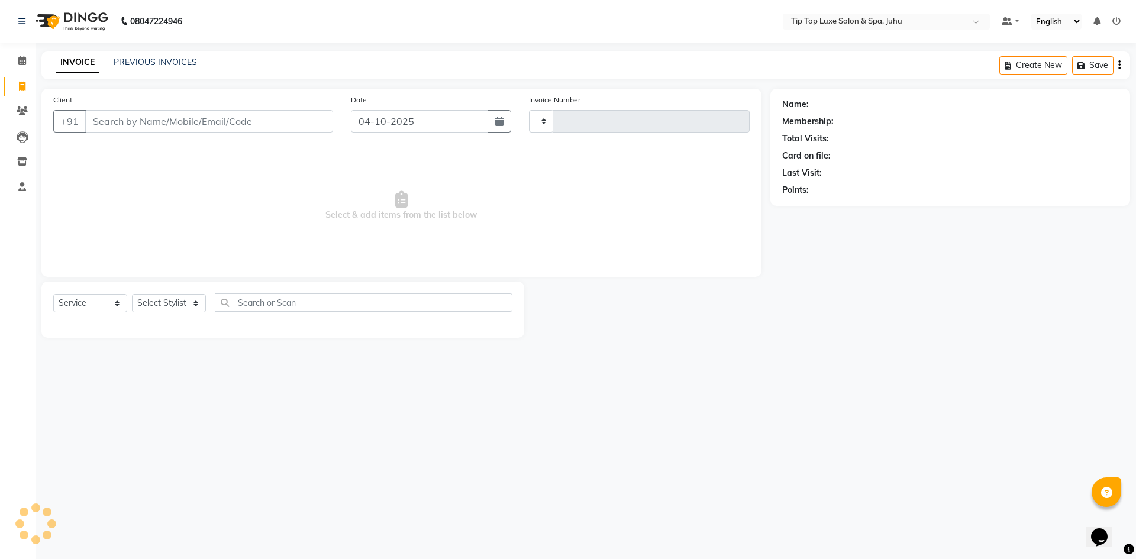
type input "2423"
select select "8298"
click at [230, 114] on input "Client" at bounding box center [209, 121] width 248 height 22
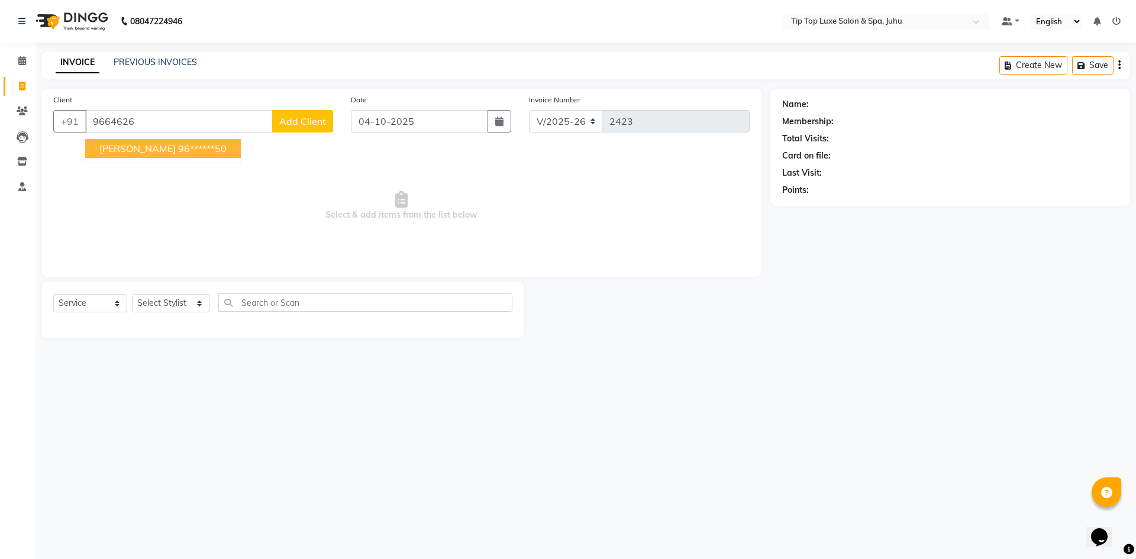
click at [179, 147] on ngb-highlight "96******50" at bounding box center [202, 149] width 49 height 12
type input "96******50"
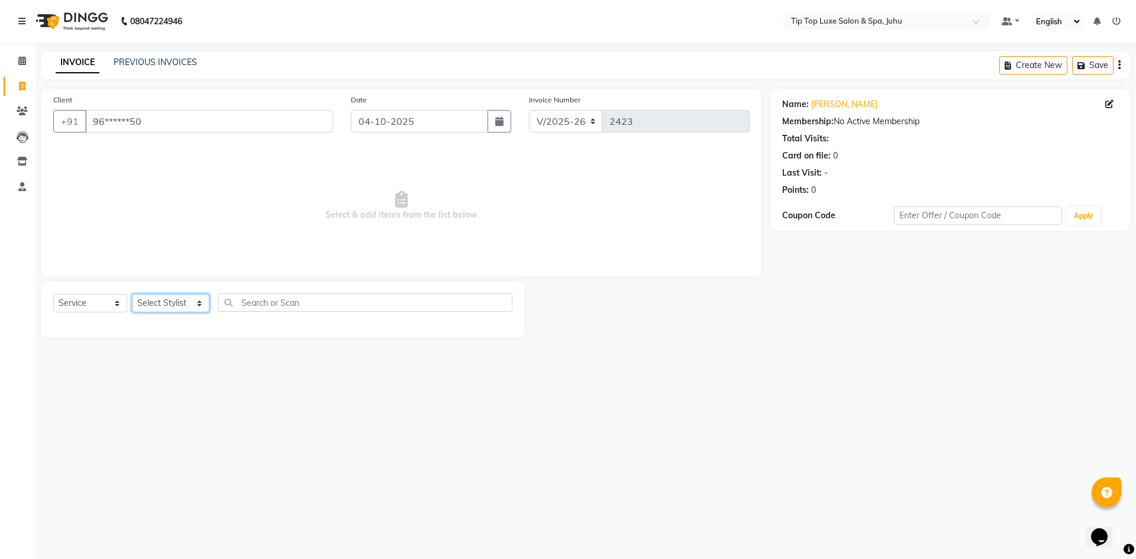
click at [166, 305] on select "Select Stylist [PERSON_NAME] admin [PERSON_NAME] creado ANAO [PERSON_NAME] Jyot…" at bounding box center [170, 303] width 77 height 18
select select "88924"
click at [132, 294] on select "Select Stylist [PERSON_NAME] admin [PERSON_NAME] creado ANAO [PERSON_NAME] Jyot…" at bounding box center [170, 303] width 77 height 18
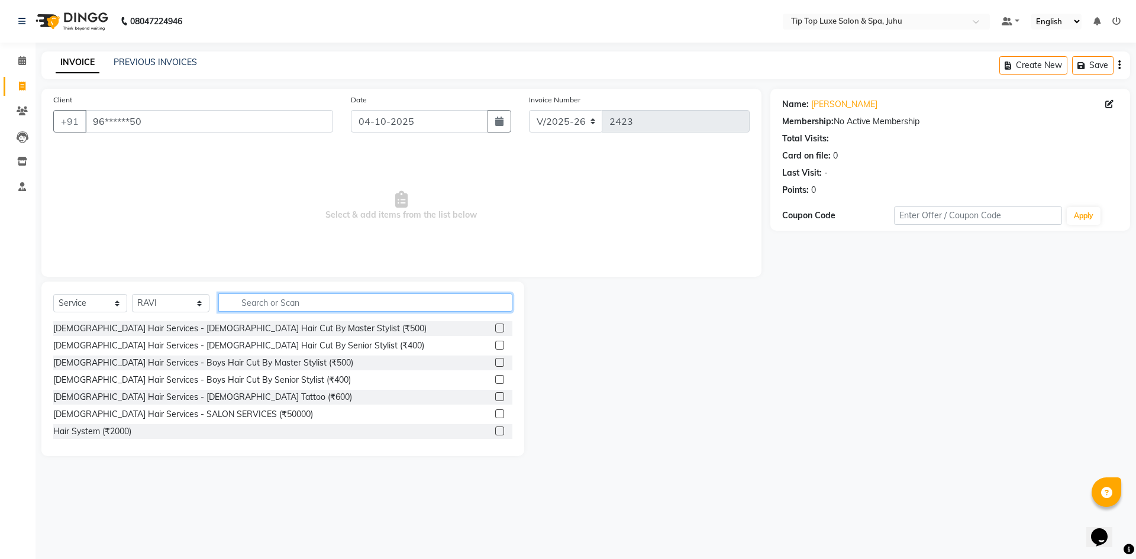
click at [295, 296] on input "text" at bounding box center [365, 302] width 295 height 18
type input "NORMAL HA"
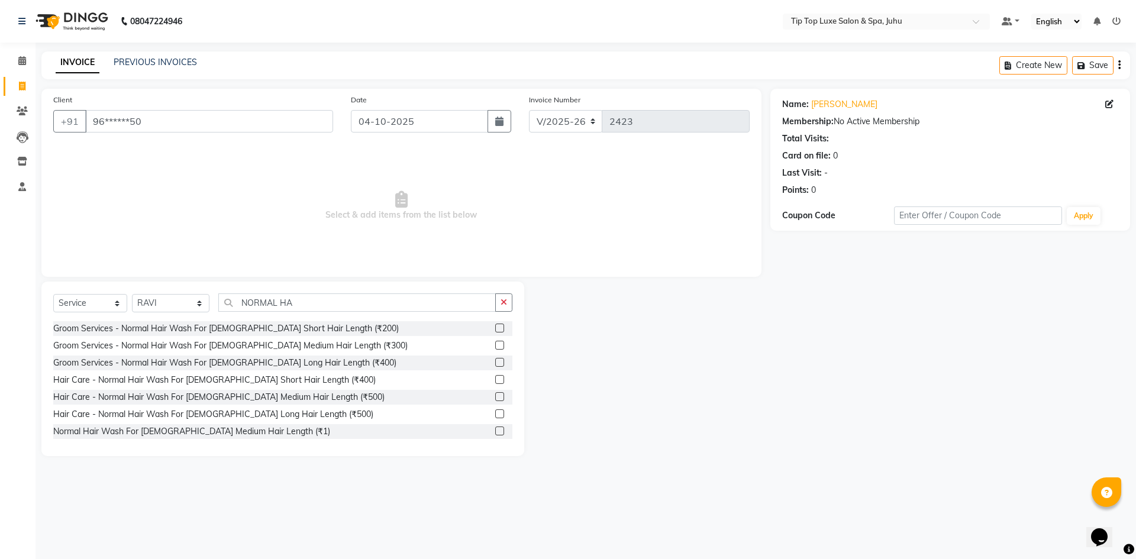
click at [495, 396] on label at bounding box center [499, 396] width 9 height 9
click at [495, 396] on input "checkbox" at bounding box center [499, 397] width 8 height 8
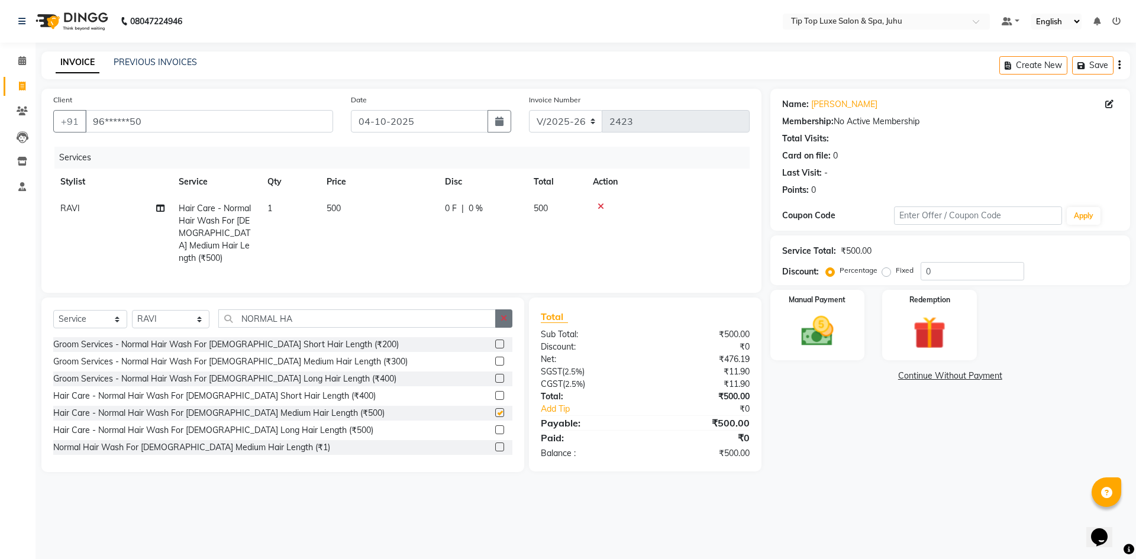
checkbox input "false"
click at [508, 315] on button "button" at bounding box center [503, 318] width 17 height 18
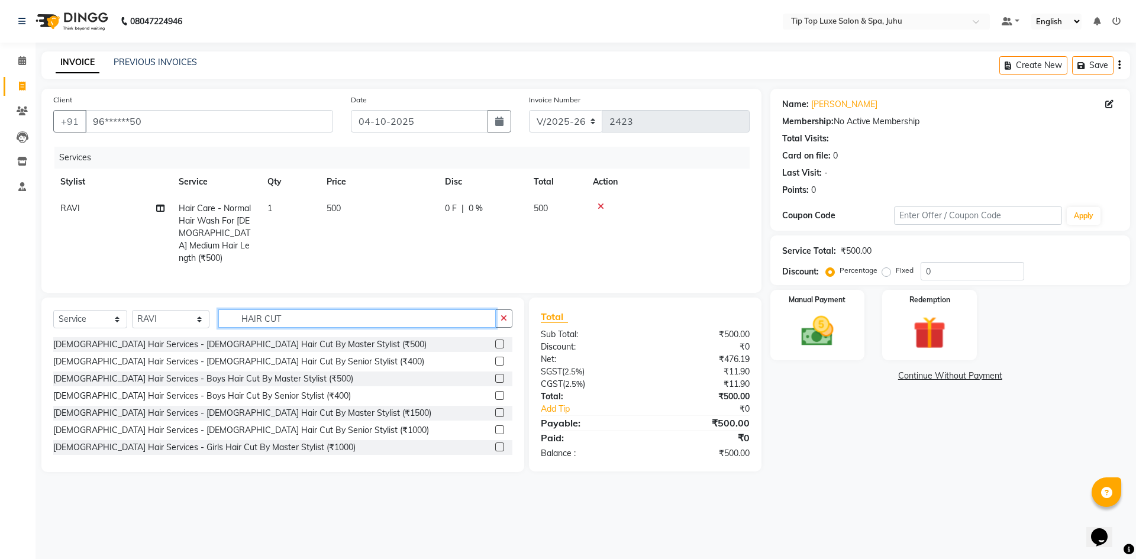
type input "HAIR CUT"
click at [495, 425] on label at bounding box center [499, 429] width 9 height 9
click at [495, 426] on input "checkbox" at bounding box center [499, 430] width 8 height 8
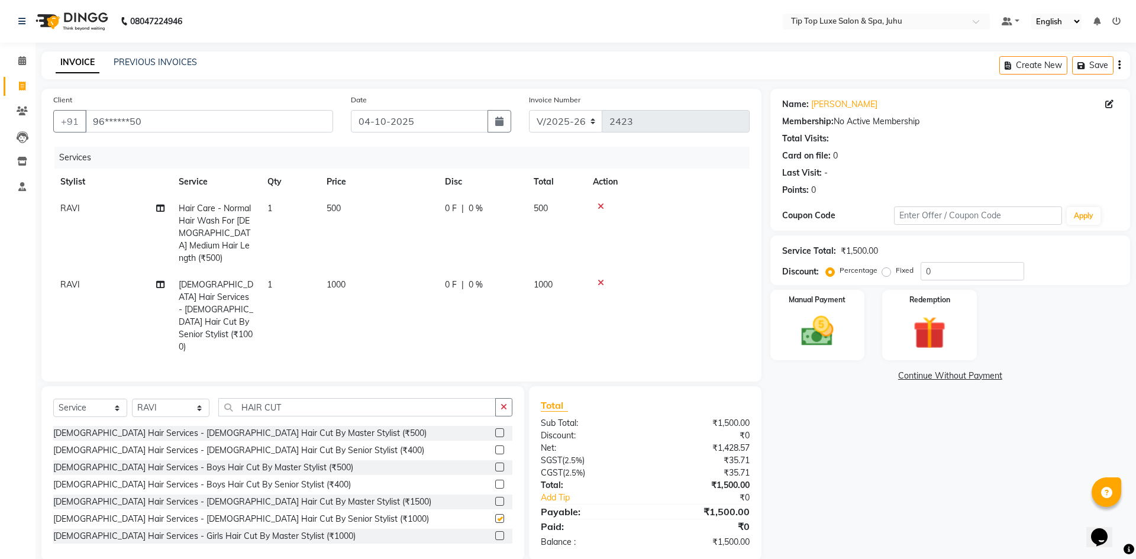
checkbox input "false"
click at [843, 358] on div "Manual Payment" at bounding box center [817, 325] width 98 height 73
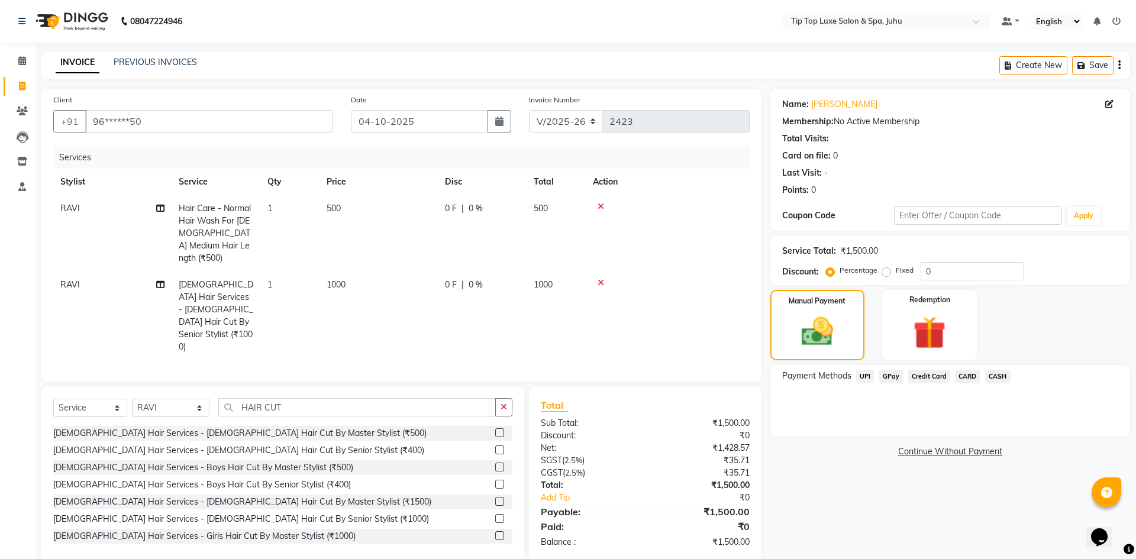
click at [868, 374] on span "UPI" at bounding box center [865, 377] width 18 height 14
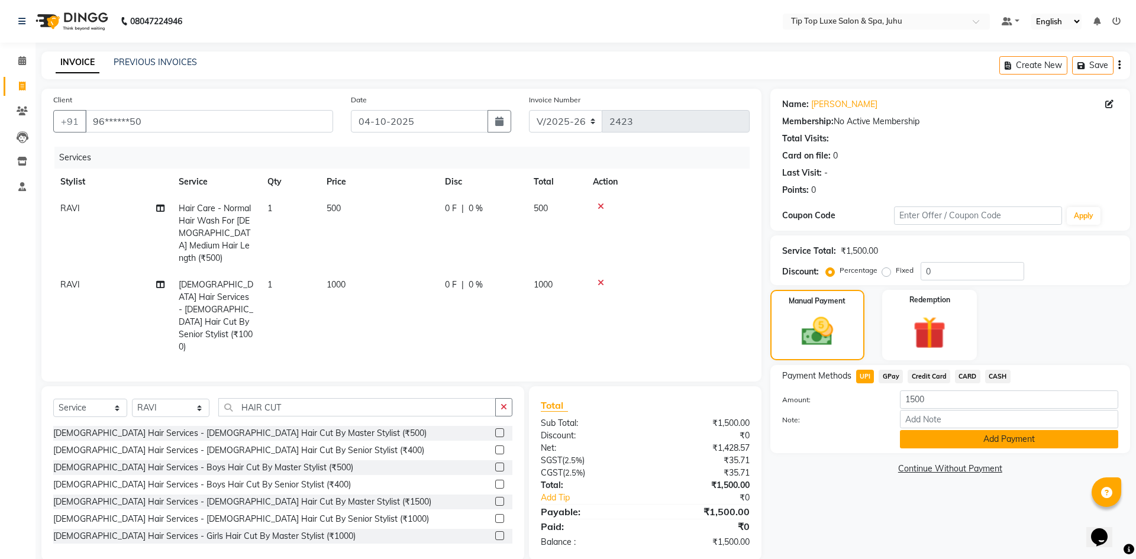
click at [955, 438] on button "Add Payment" at bounding box center [1009, 439] width 218 height 18
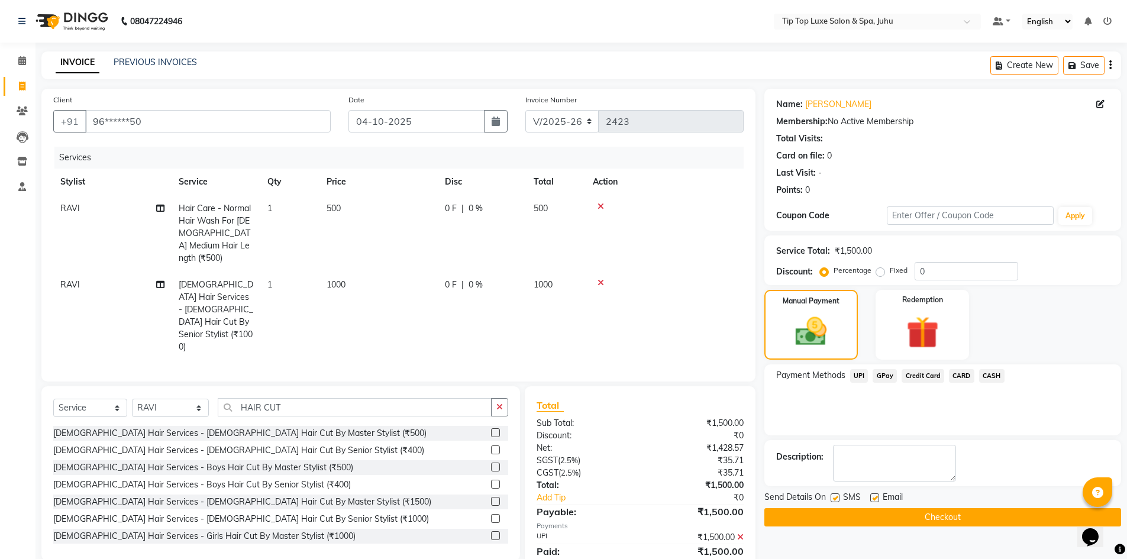
click at [969, 515] on button "Checkout" at bounding box center [942, 517] width 357 height 18
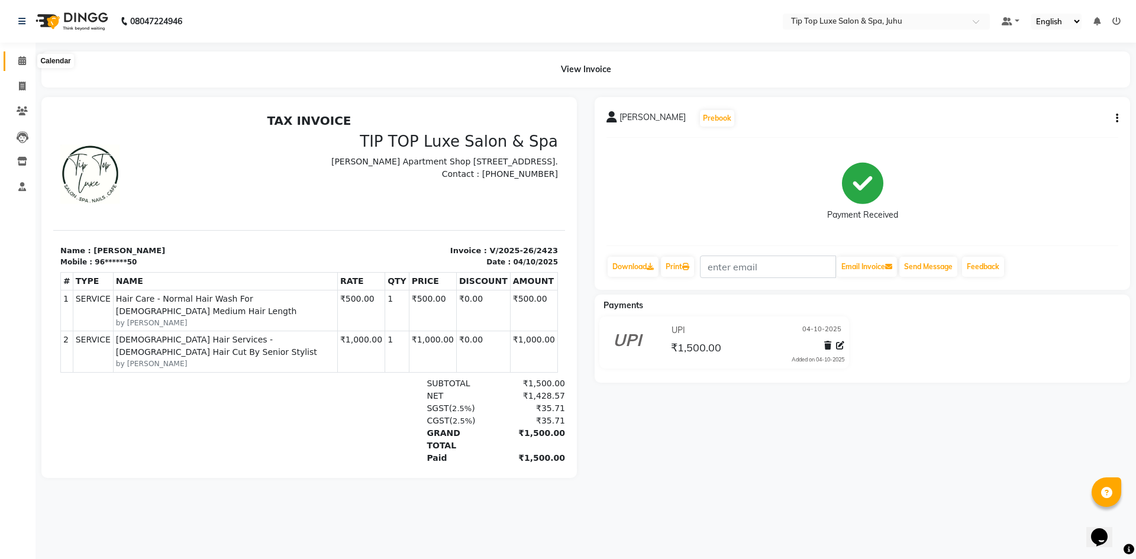
click at [22, 63] on icon at bounding box center [22, 60] width 8 height 9
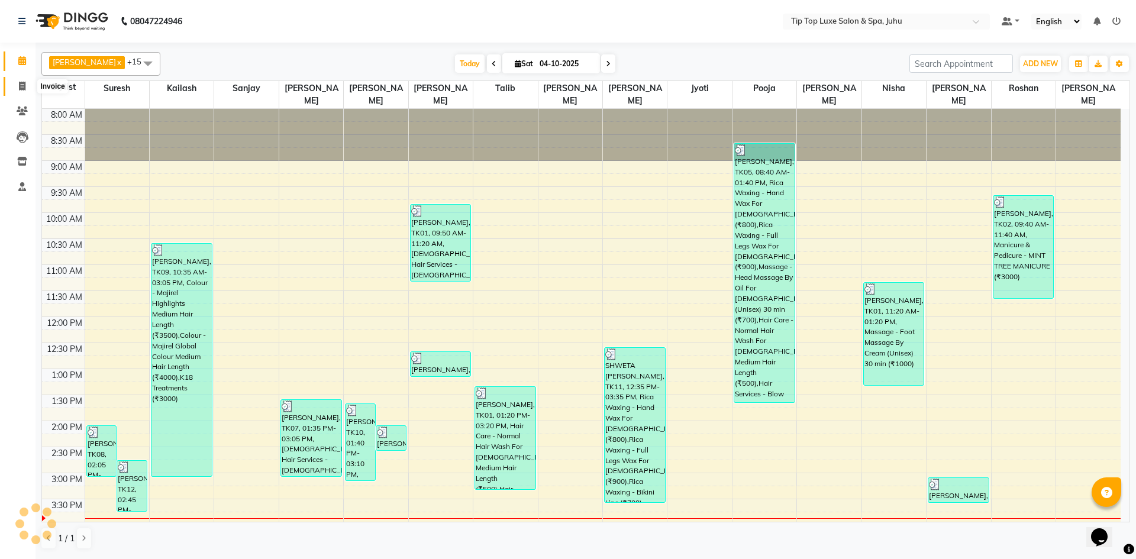
click at [21, 92] on span at bounding box center [22, 87] width 21 height 14
select select "service"
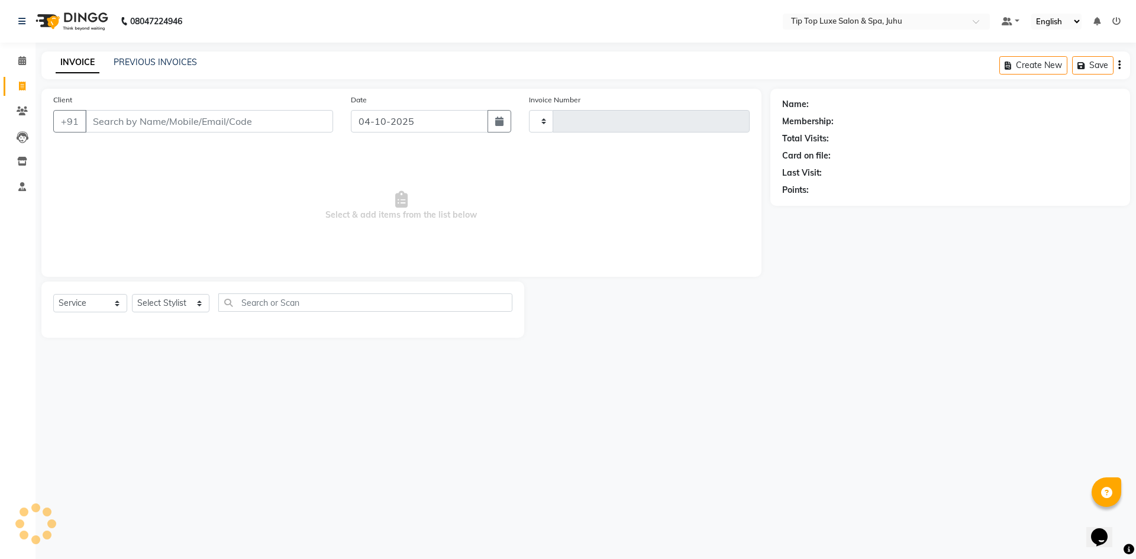
type input "2424"
select select "8298"
click at [220, 123] on input "Client" at bounding box center [209, 121] width 248 height 22
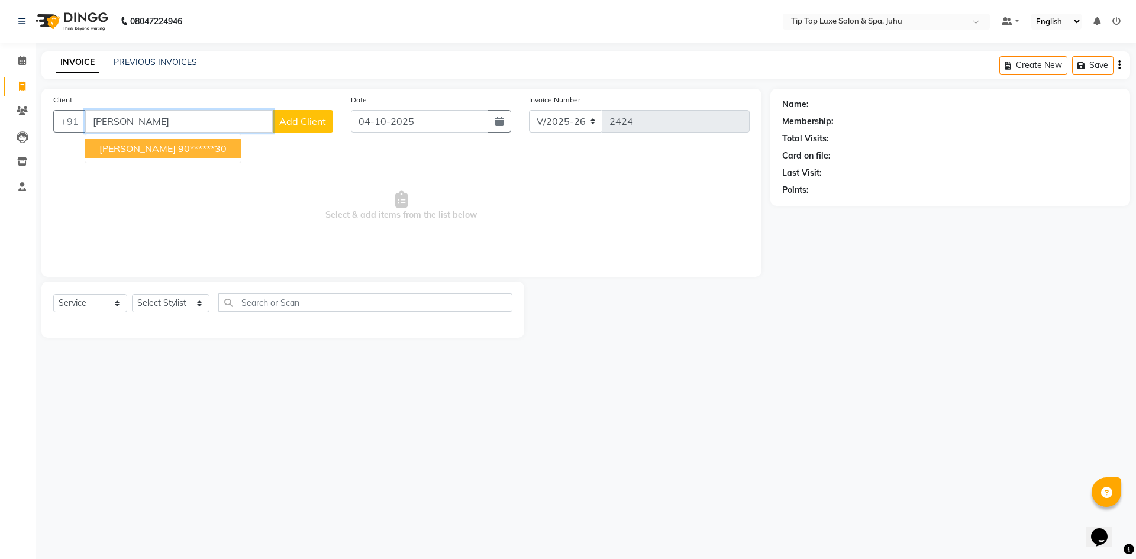
click at [204, 143] on ngb-highlight "90******30" at bounding box center [202, 149] width 49 height 12
type input "90******30"
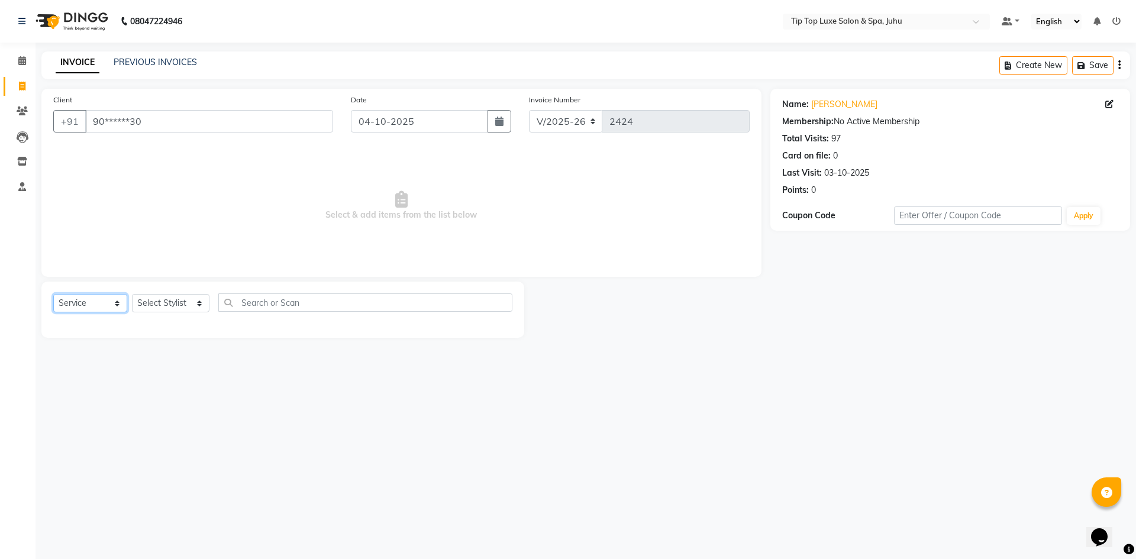
click at [95, 306] on select "Select Service Product Membership Package Voucher Prepaid Gift Card" at bounding box center [90, 303] width 74 height 18
select select "product"
click at [53, 294] on select "Select Service Product Membership Package Voucher Prepaid Gift Card" at bounding box center [90, 303] width 74 height 18
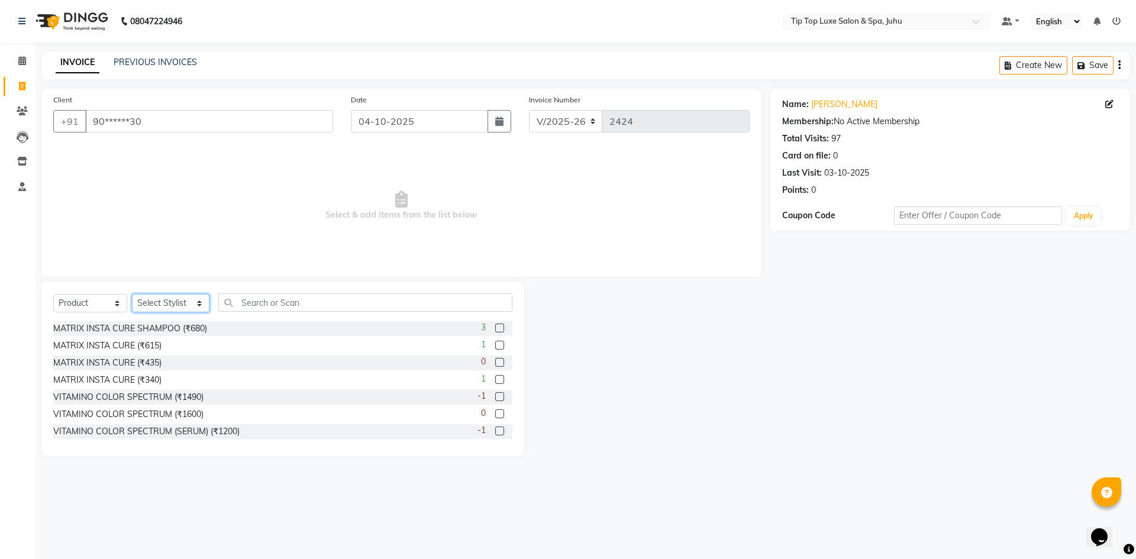
click at [148, 303] on select "Select Stylist [PERSON_NAME] admin [PERSON_NAME] creado ANAO [PERSON_NAME] Jyot…" at bounding box center [170, 303] width 77 height 18
select select "82308"
click at [132, 294] on select "Select Stylist [PERSON_NAME] admin [PERSON_NAME] creado ANAO [PERSON_NAME] Jyot…" at bounding box center [170, 303] width 77 height 18
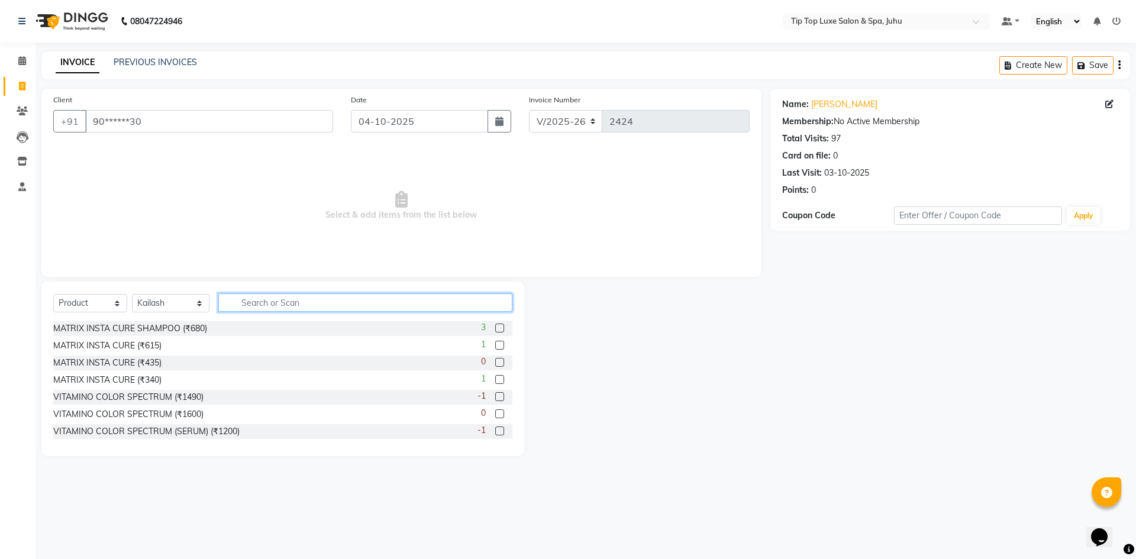
click at [279, 306] on input "text" at bounding box center [365, 302] width 295 height 18
click at [277, 302] on input "text" at bounding box center [365, 302] width 295 height 18
type input "AGE LOCK"
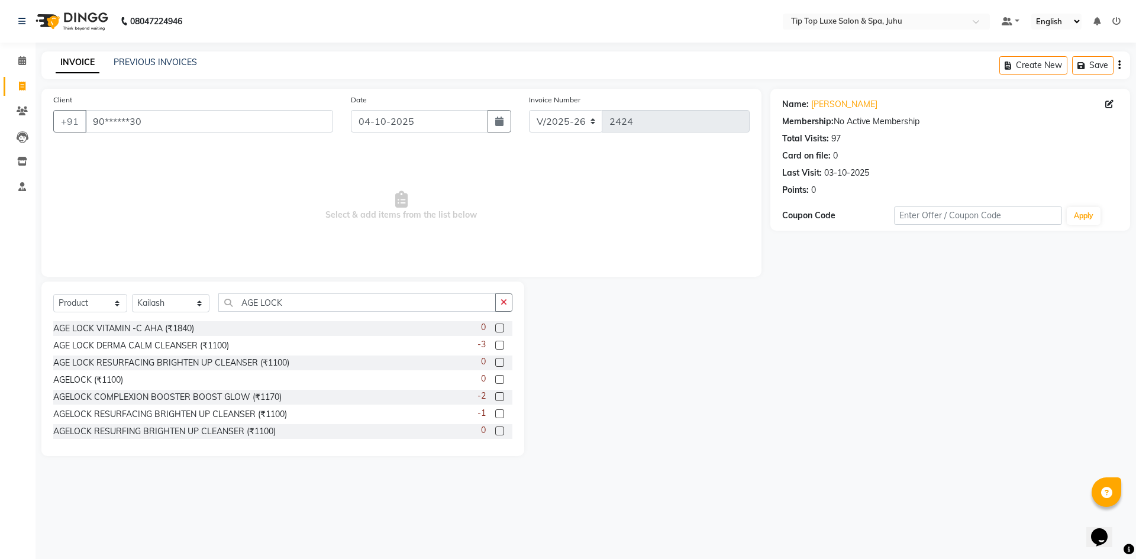
click at [495, 345] on label at bounding box center [499, 345] width 9 height 9
click at [495, 345] on input "checkbox" at bounding box center [499, 346] width 8 height 8
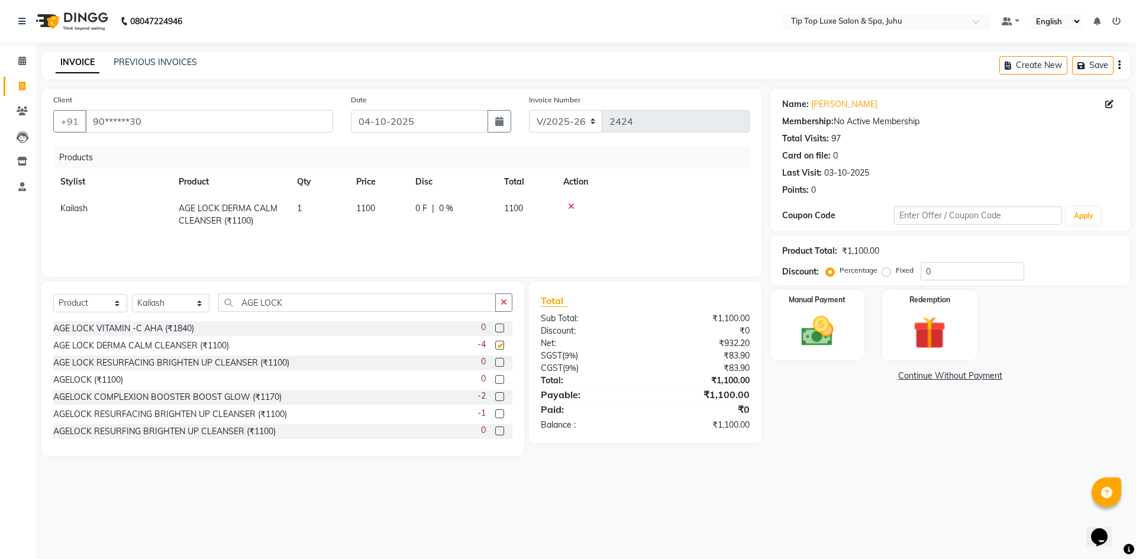
checkbox input "false"
click at [800, 344] on img at bounding box center [817, 331] width 55 height 39
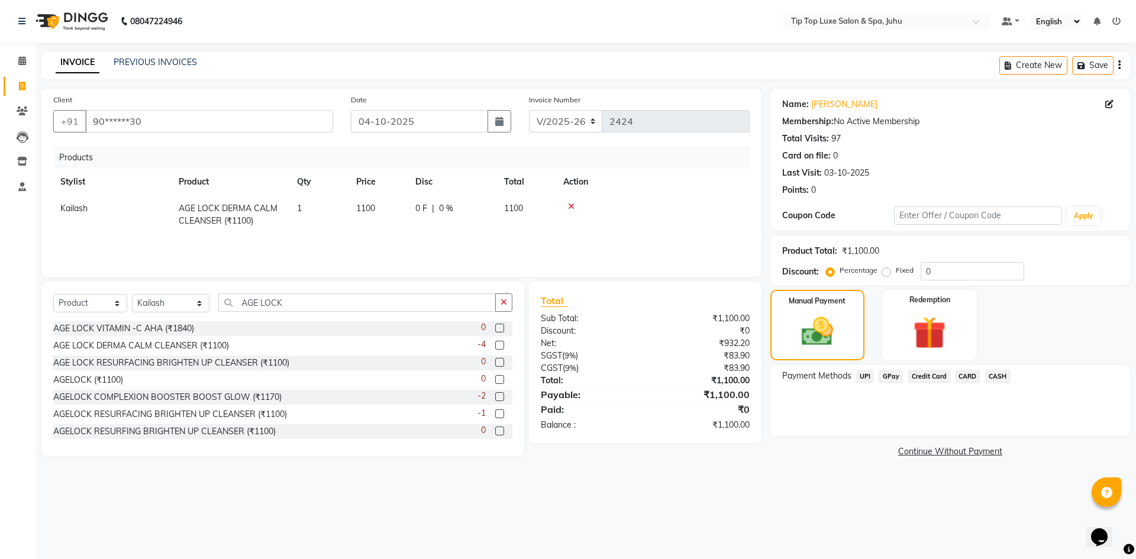
click at [992, 375] on span "CASH" at bounding box center [997, 377] width 25 height 14
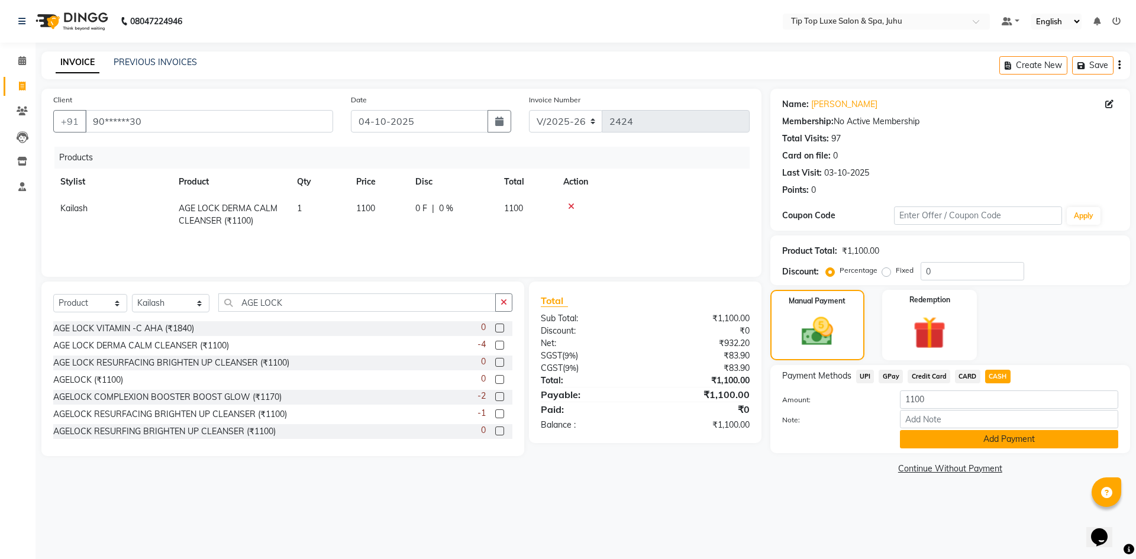
click at [933, 441] on button "Add Payment" at bounding box center [1009, 439] width 218 height 18
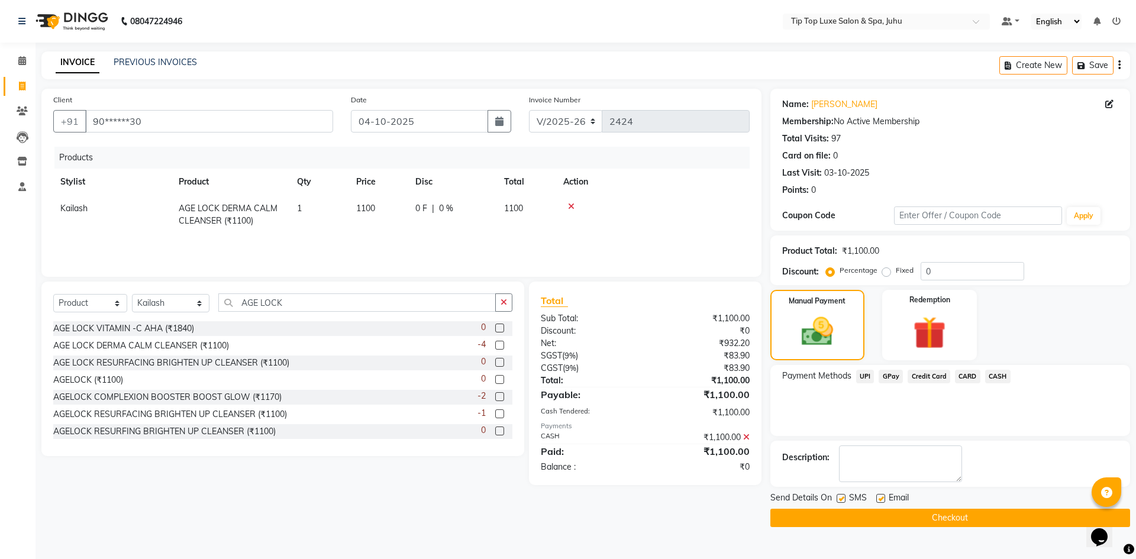
click at [792, 512] on button "Checkout" at bounding box center [950, 518] width 360 height 18
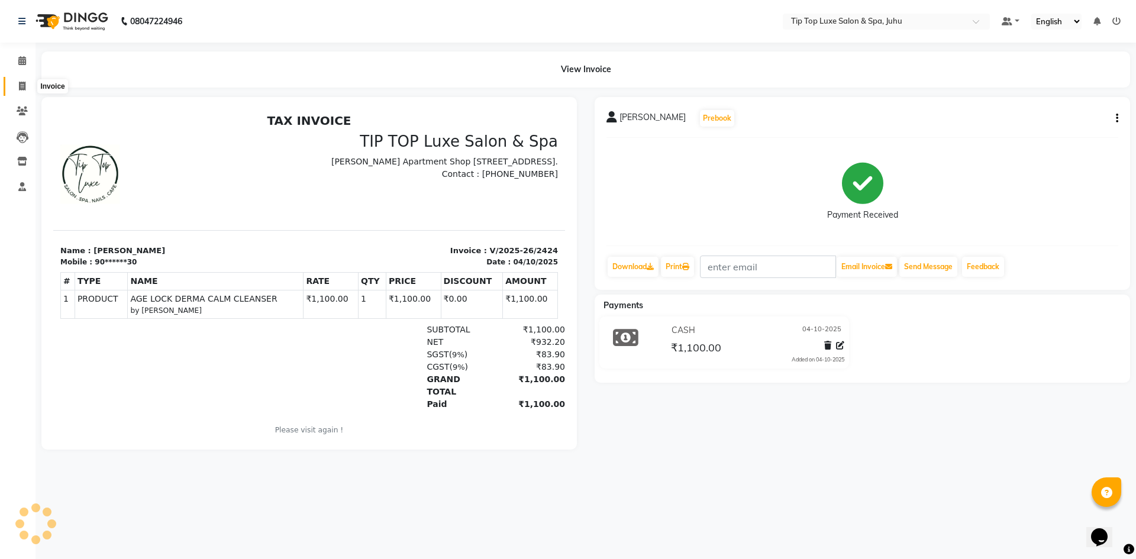
click at [21, 90] on icon at bounding box center [22, 86] width 7 height 9
select select "8298"
select select "service"
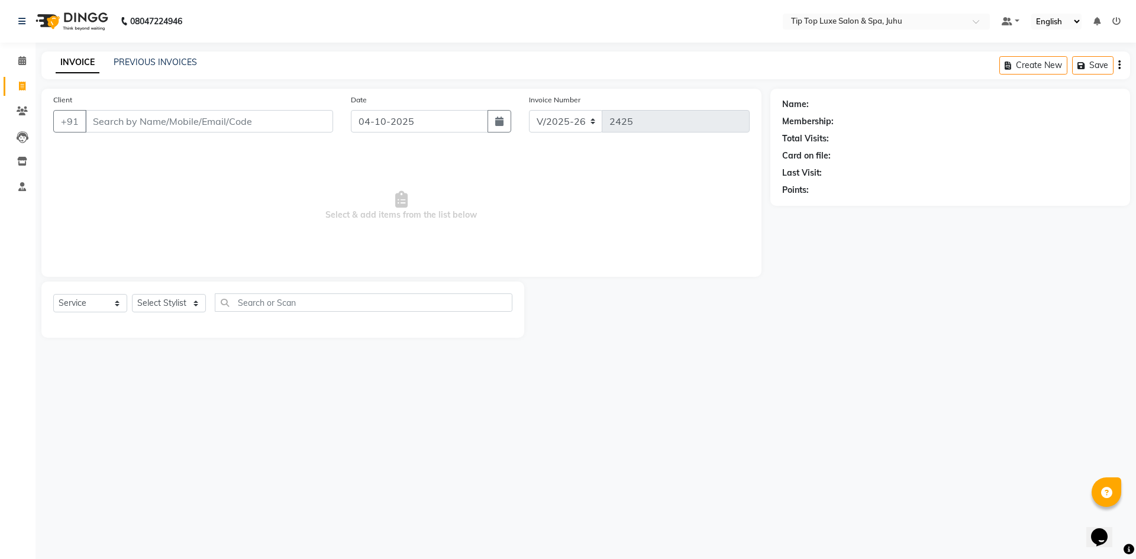
click at [105, 122] on input "Client" at bounding box center [209, 121] width 248 height 22
click at [146, 118] on input "Client" at bounding box center [209, 121] width 248 height 22
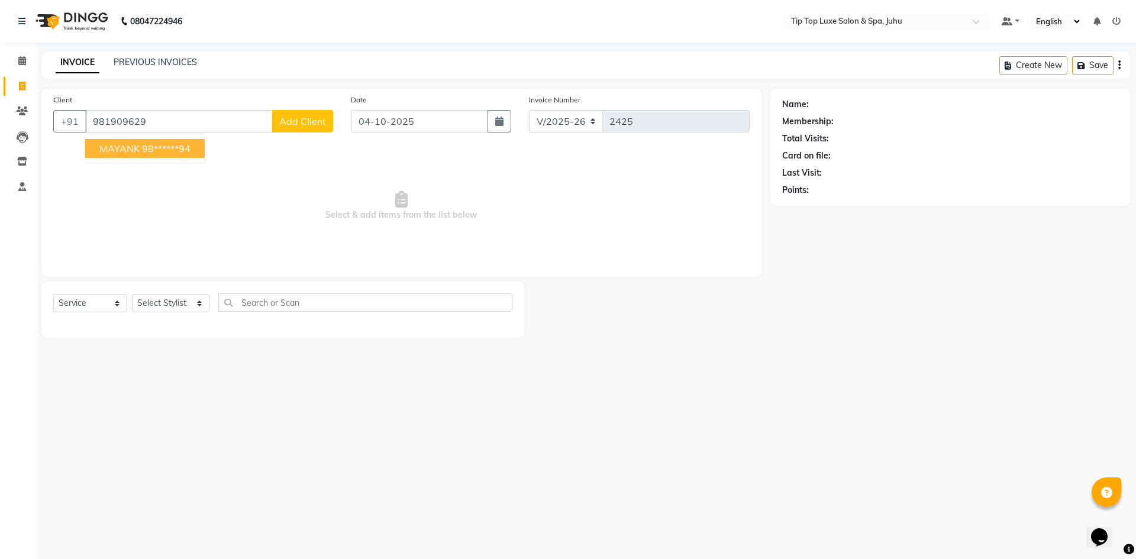
click at [194, 151] on button "[PERSON_NAME] 98******94" at bounding box center [144, 148] width 119 height 19
type input "98******94"
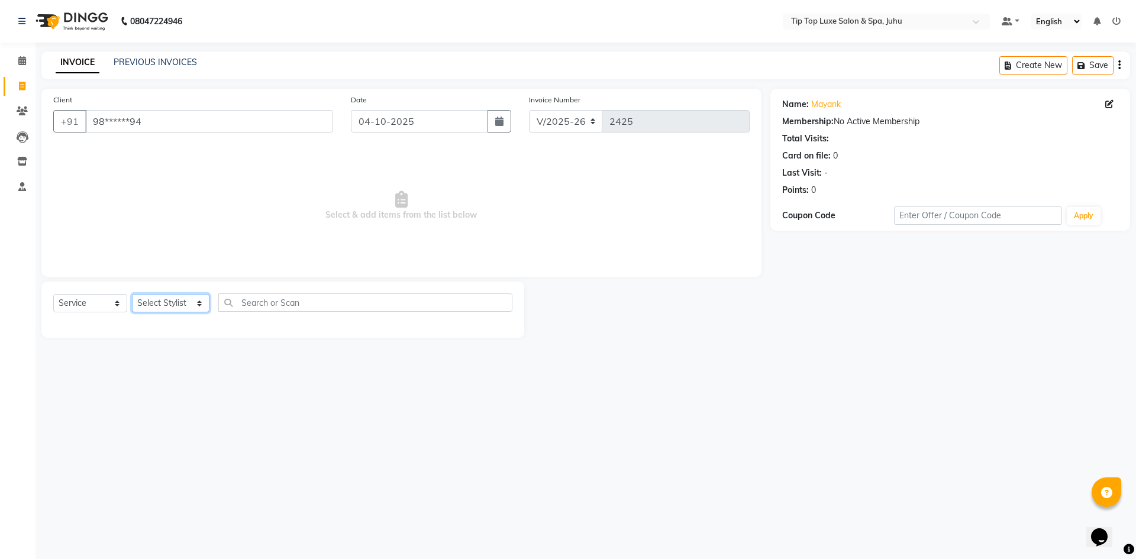
click at [164, 308] on select "Select Stylist [PERSON_NAME] admin [PERSON_NAME] creado ANAO [PERSON_NAME] Jyot…" at bounding box center [170, 303] width 77 height 18
select select "82323"
click at [132, 294] on select "Select Stylist [PERSON_NAME] admin [PERSON_NAME] creado ANAO [PERSON_NAME] Jyot…" at bounding box center [170, 303] width 77 height 18
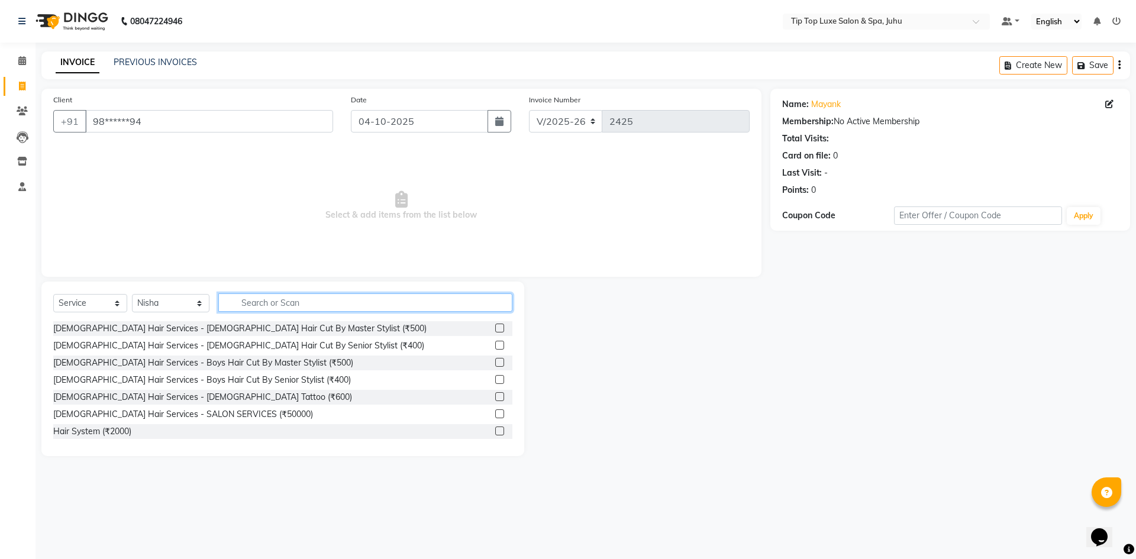
click at [284, 304] on input "text" at bounding box center [365, 302] width 295 height 18
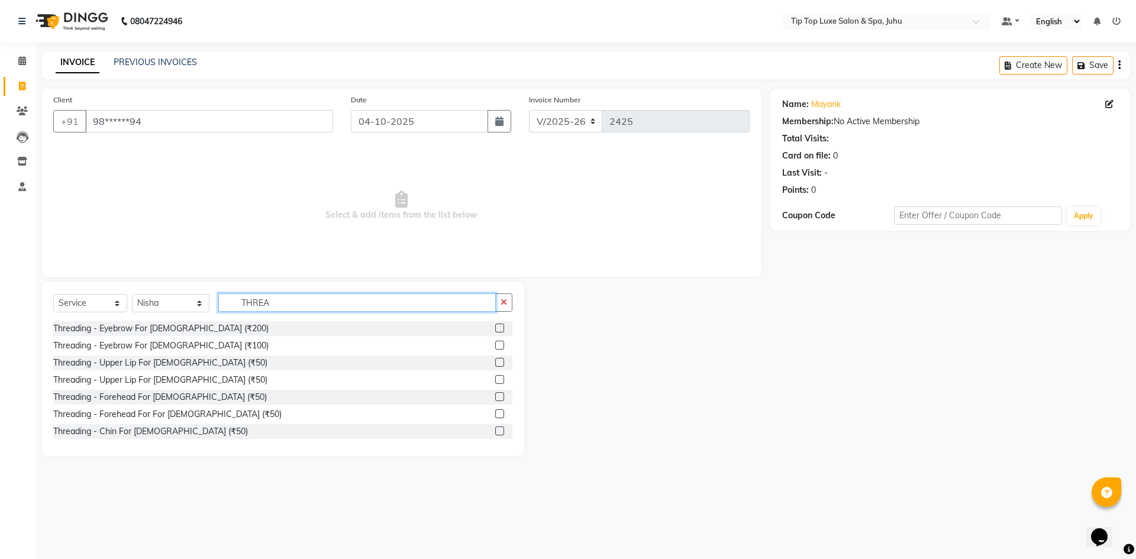
type input "THREA"
click at [495, 345] on label at bounding box center [499, 345] width 9 height 9
click at [495, 345] on input "checkbox" at bounding box center [499, 346] width 8 height 8
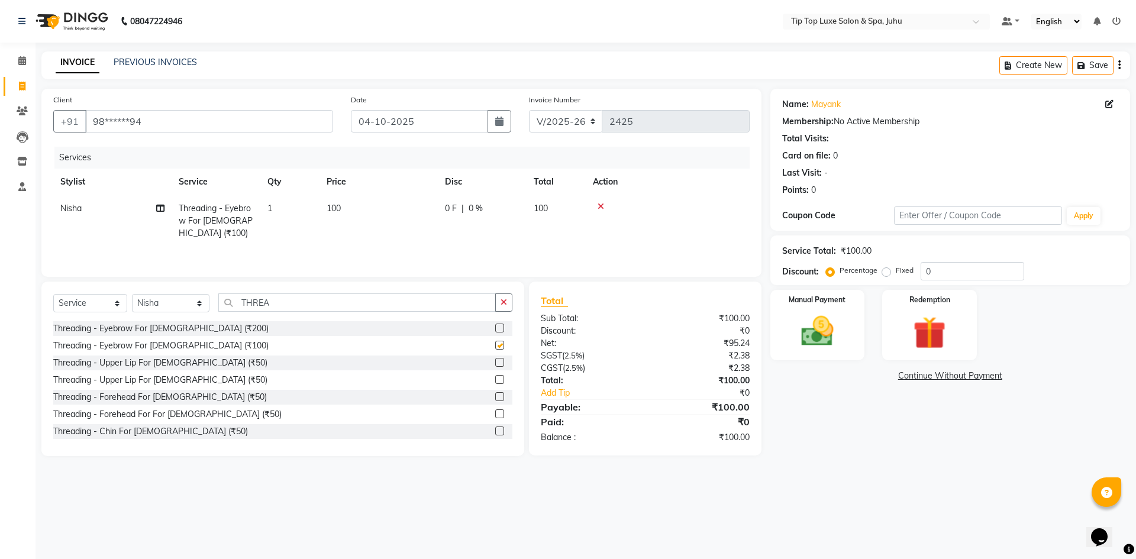
checkbox input "false"
click at [495, 362] on label at bounding box center [499, 362] width 9 height 9
click at [495, 362] on input "checkbox" at bounding box center [499, 363] width 8 height 8
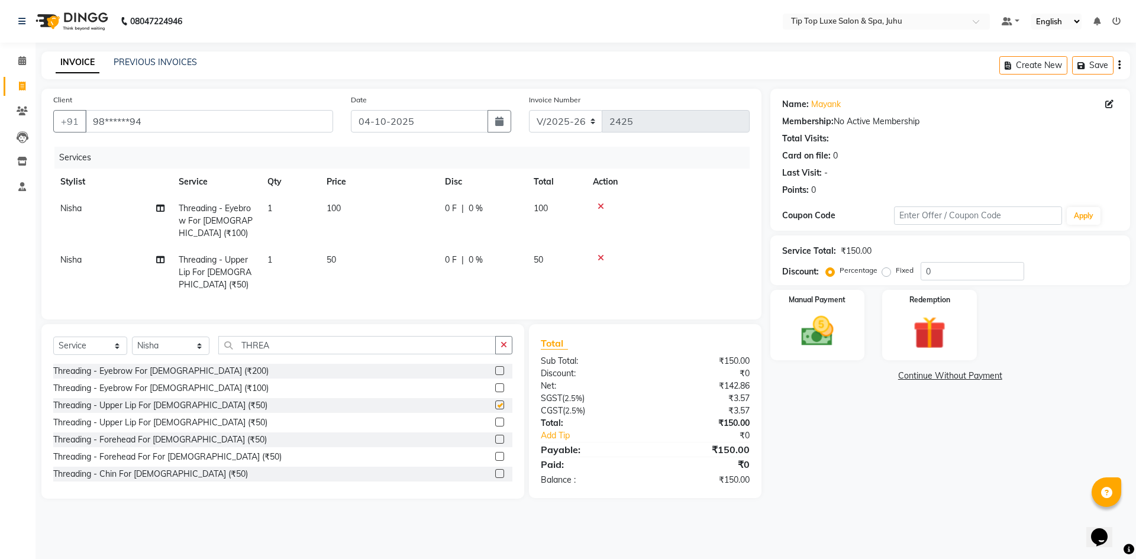
checkbox input "false"
click at [495, 453] on label at bounding box center [499, 456] width 9 height 9
click at [495, 453] on input "checkbox" at bounding box center [499, 457] width 8 height 8
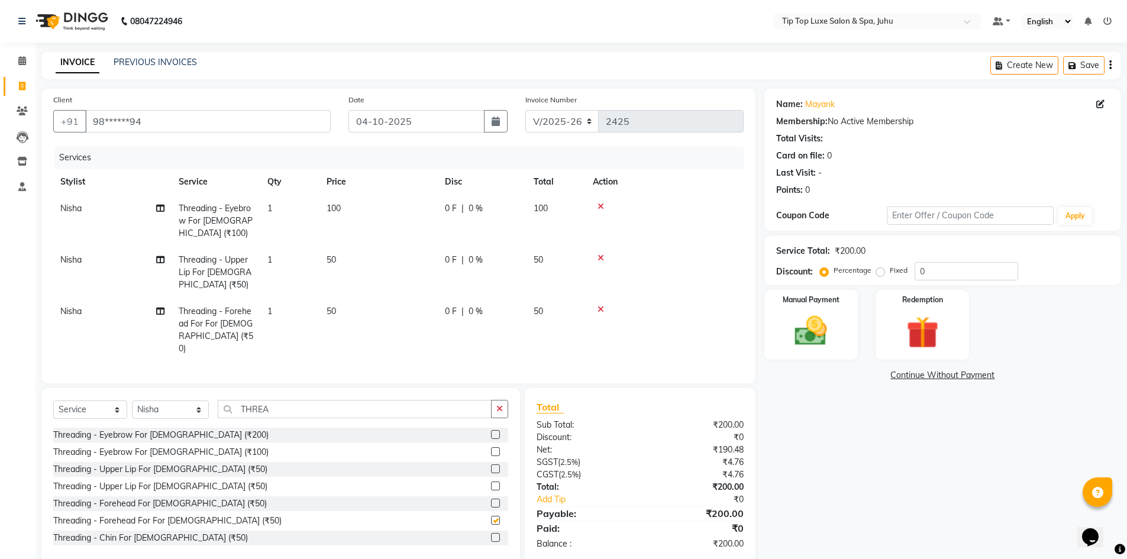
checkbox input "false"
click at [491, 533] on label at bounding box center [495, 537] width 9 height 9
click at [491, 534] on input "checkbox" at bounding box center [495, 538] width 8 height 8
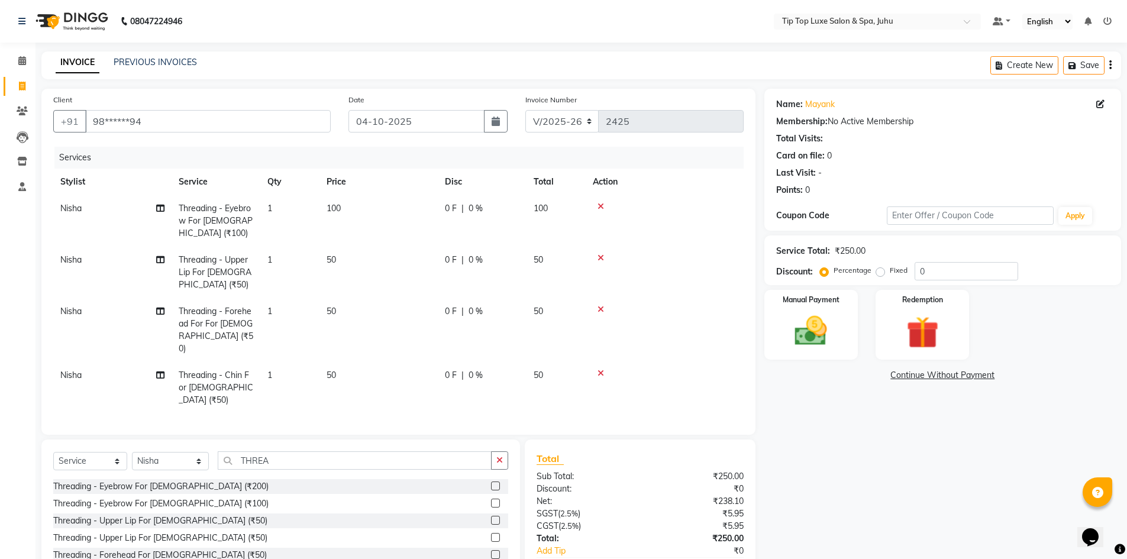
checkbox input "false"
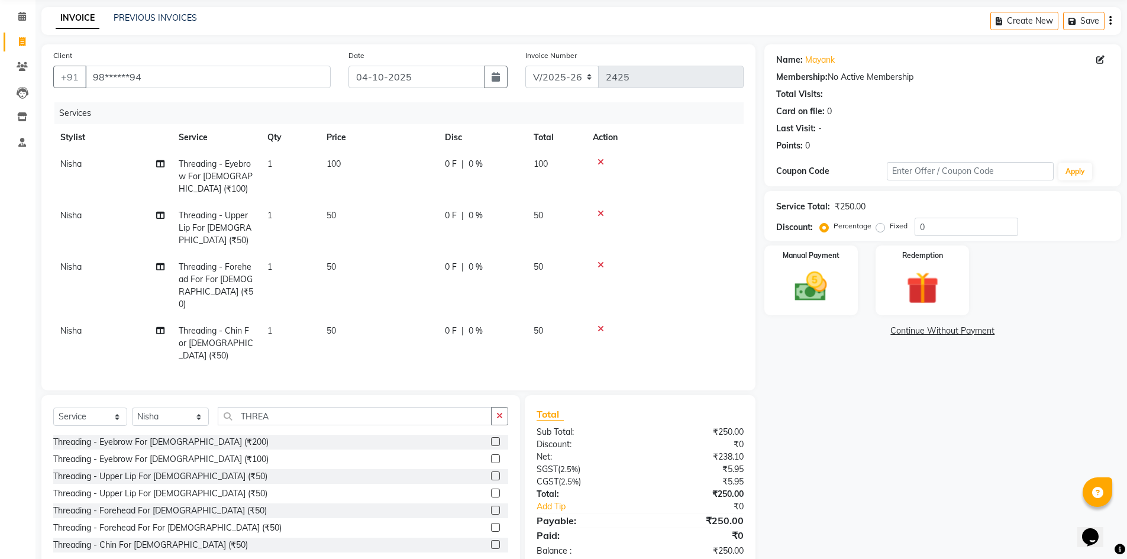
click at [603, 212] on icon at bounding box center [600, 213] width 7 height 8
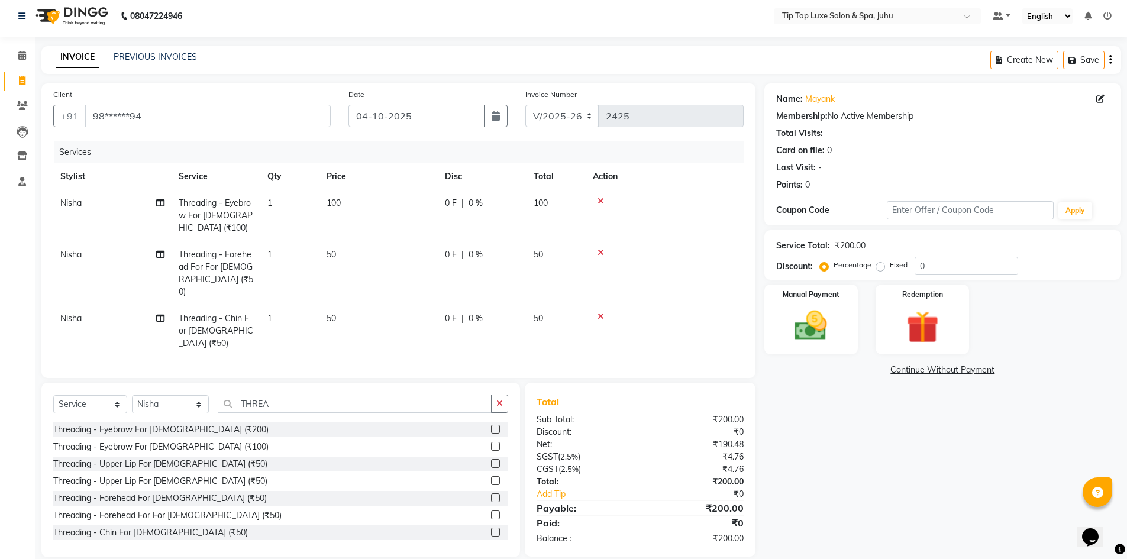
click at [599, 252] on icon at bounding box center [600, 252] width 7 height 8
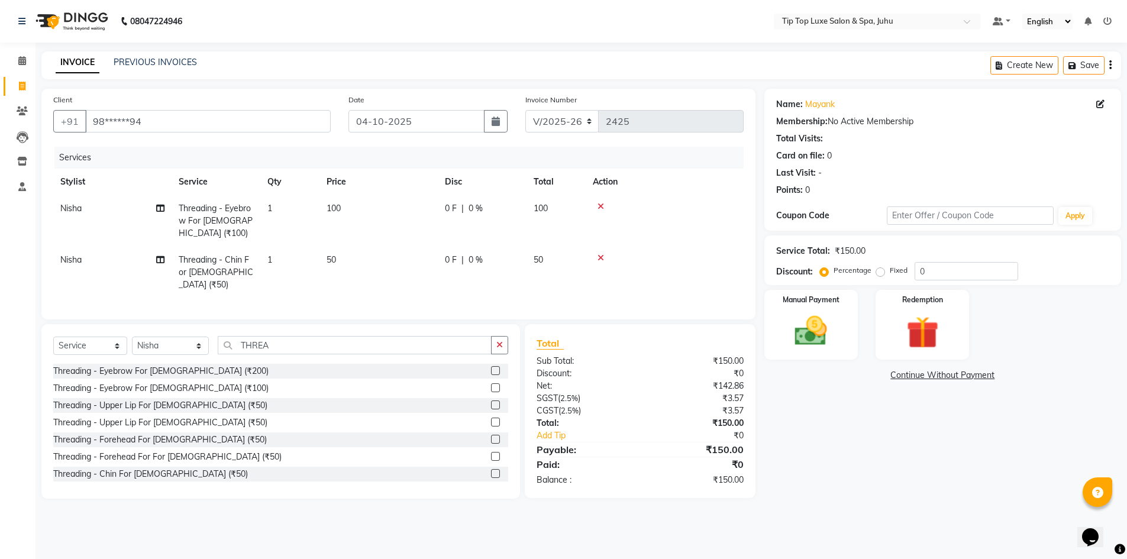
scroll to position [0, 0]
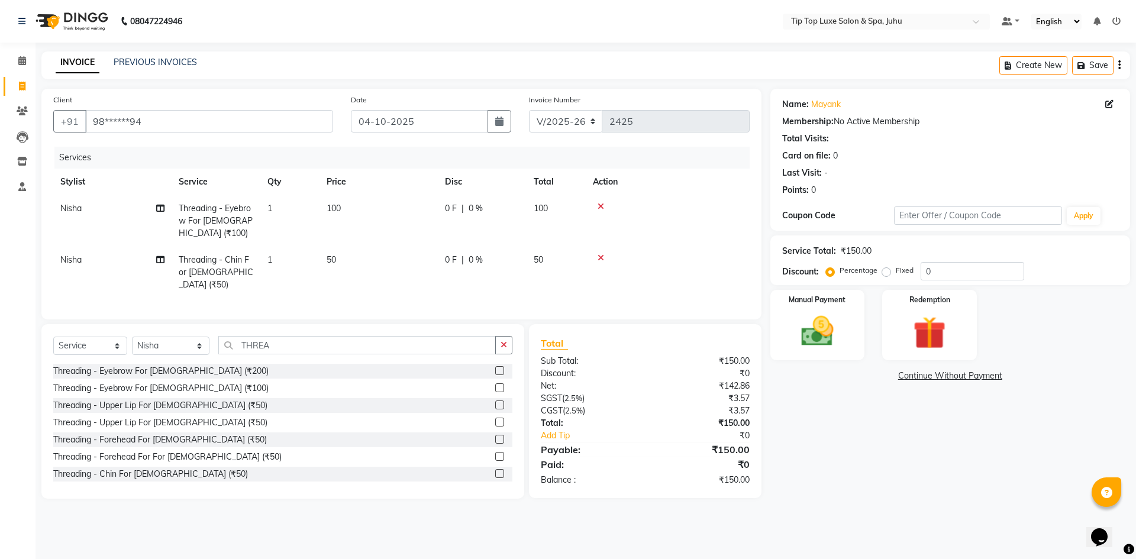
click at [600, 256] on icon at bounding box center [600, 258] width 7 height 8
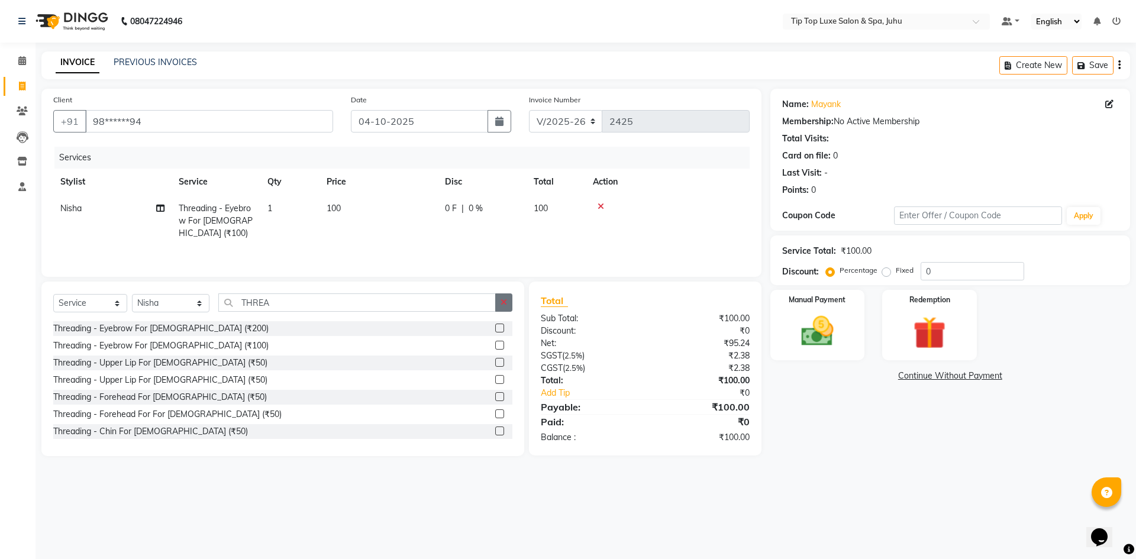
click at [499, 303] on button "button" at bounding box center [503, 302] width 17 height 18
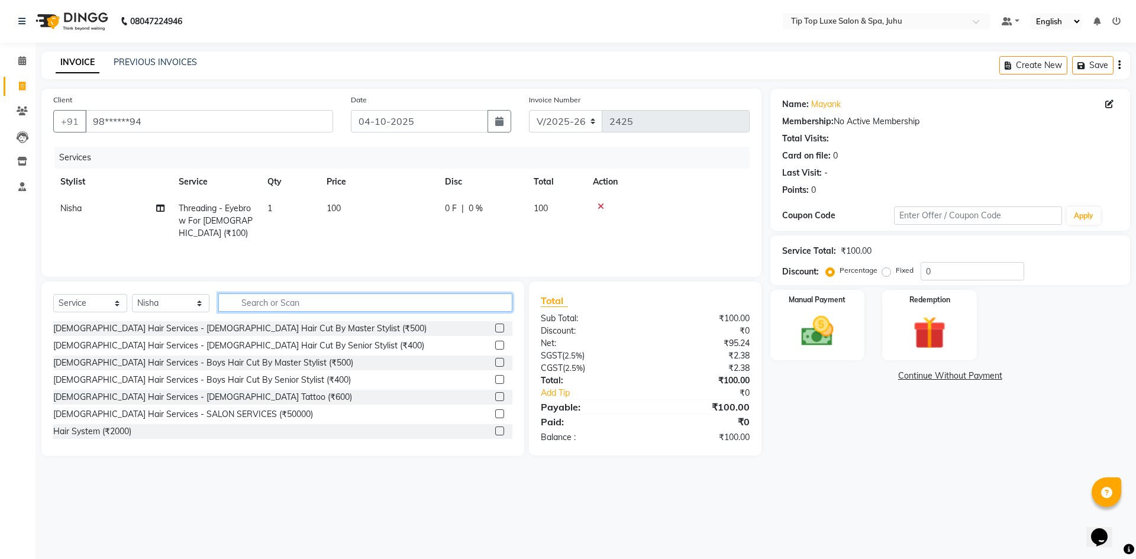
click at [430, 303] on input "text" at bounding box center [365, 302] width 295 height 18
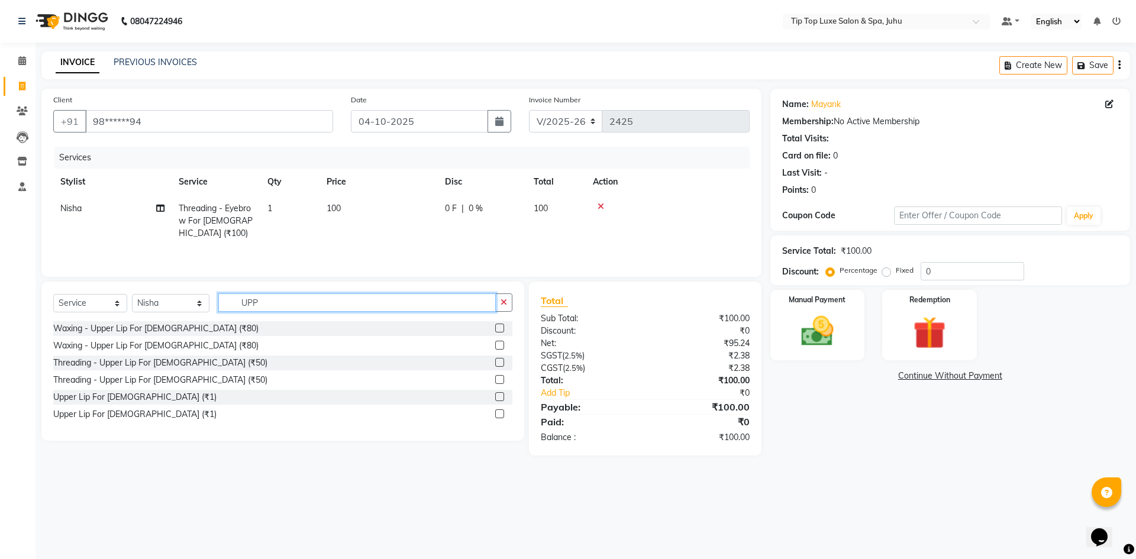
type input "UPP"
click at [500, 342] on label at bounding box center [499, 345] width 9 height 9
click at [500, 342] on input "checkbox" at bounding box center [499, 346] width 8 height 8
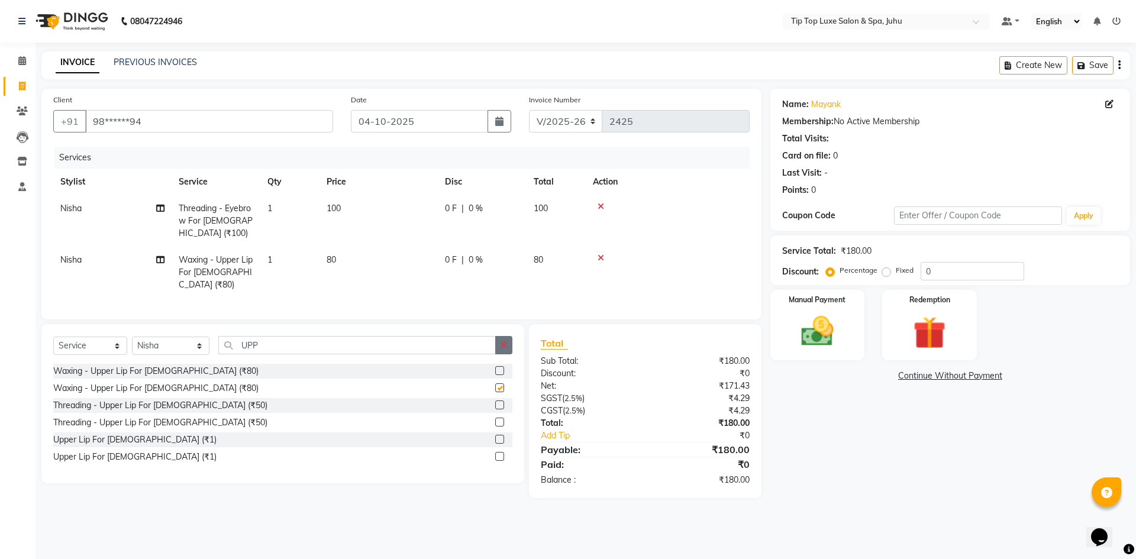
checkbox input "false"
click at [504, 341] on icon "button" at bounding box center [503, 345] width 7 height 8
type input "LOWER"
click at [500, 384] on label at bounding box center [499, 387] width 9 height 9
click at [500, 384] on input "checkbox" at bounding box center [499, 388] width 8 height 8
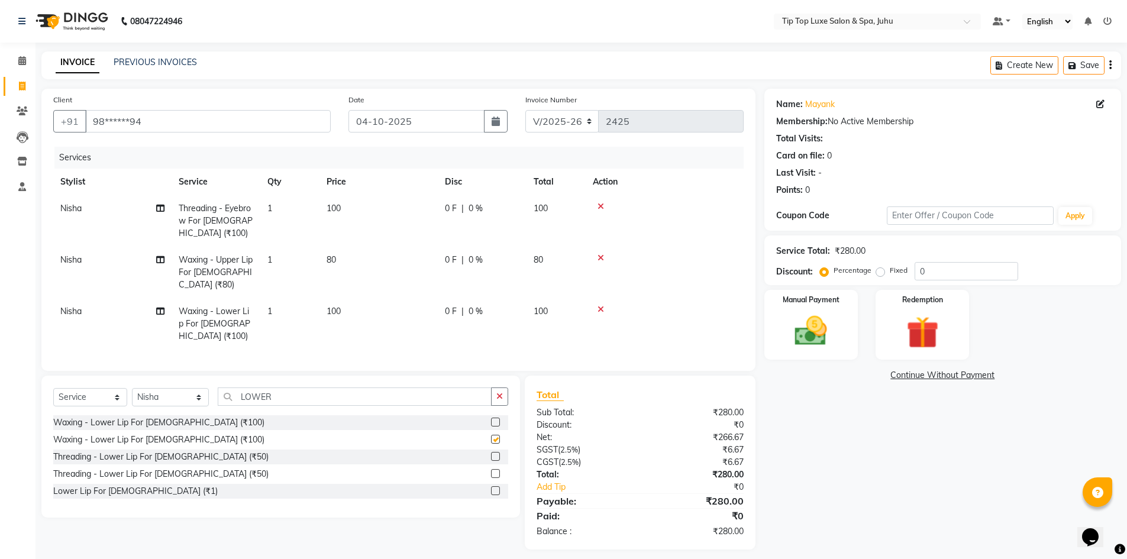
checkbox input "false"
click at [348, 251] on td "80" at bounding box center [378, 272] width 118 height 51
select select "82323"
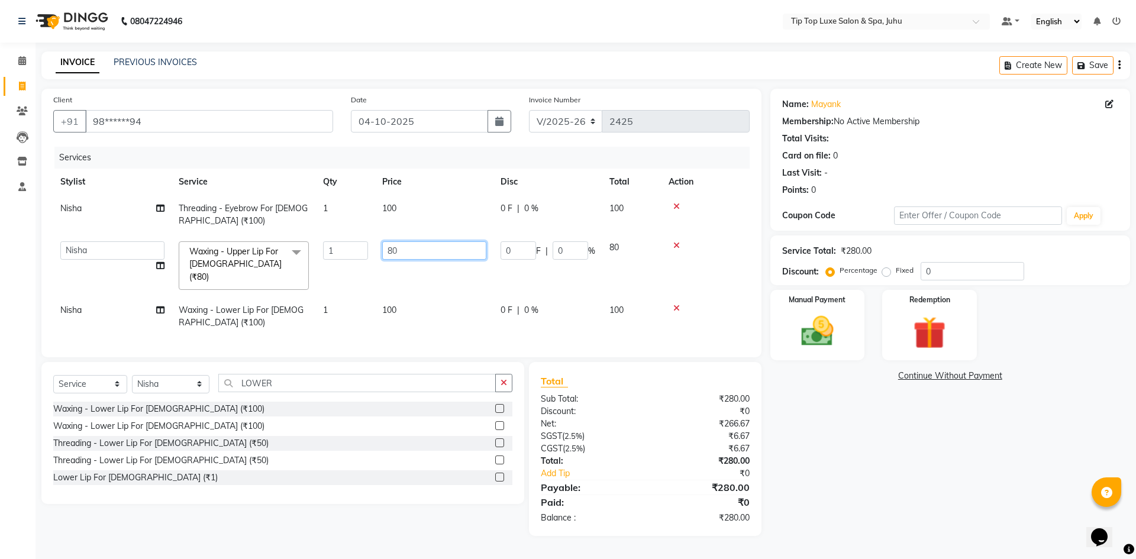
click at [405, 252] on input "80" at bounding box center [434, 250] width 104 height 18
type input "8"
type input "100"
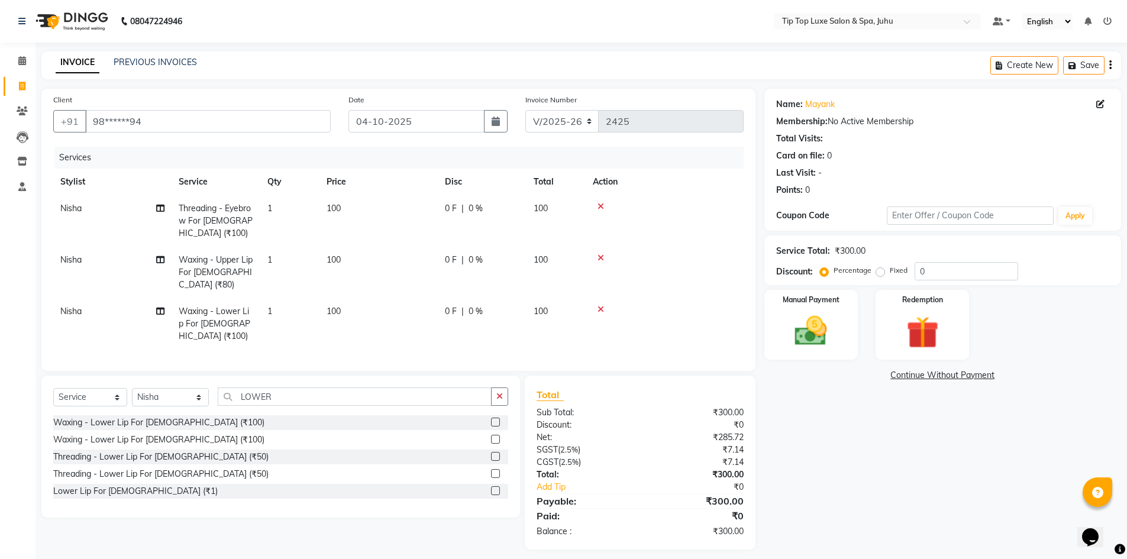
click at [428, 275] on td "100" at bounding box center [378, 272] width 118 height 51
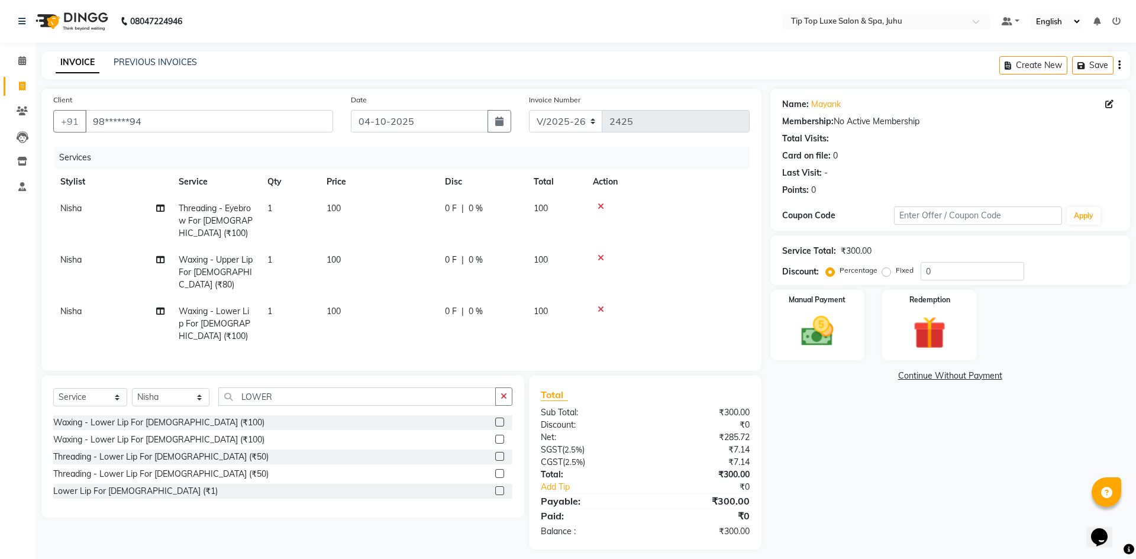
select select "82323"
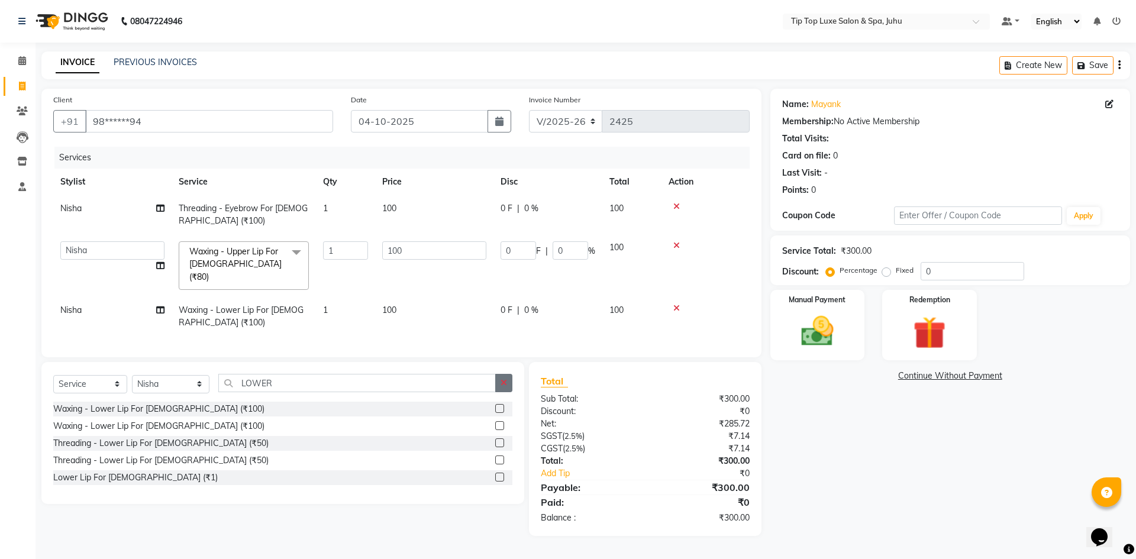
click at [499, 382] on button "button" at bounding box center [503, 383] width 17 height 18
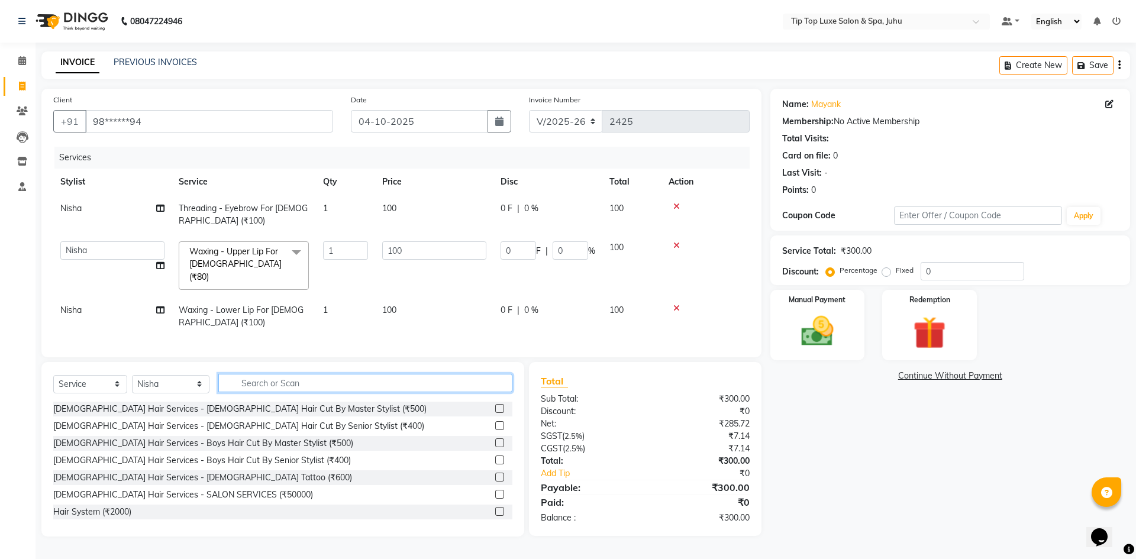
click at [378, 382] on input "text" at bounding box center [365, 383] width 295 height 18
click at [378, 378] on input "text" at bounding box center [365, 383] width 295 height 18
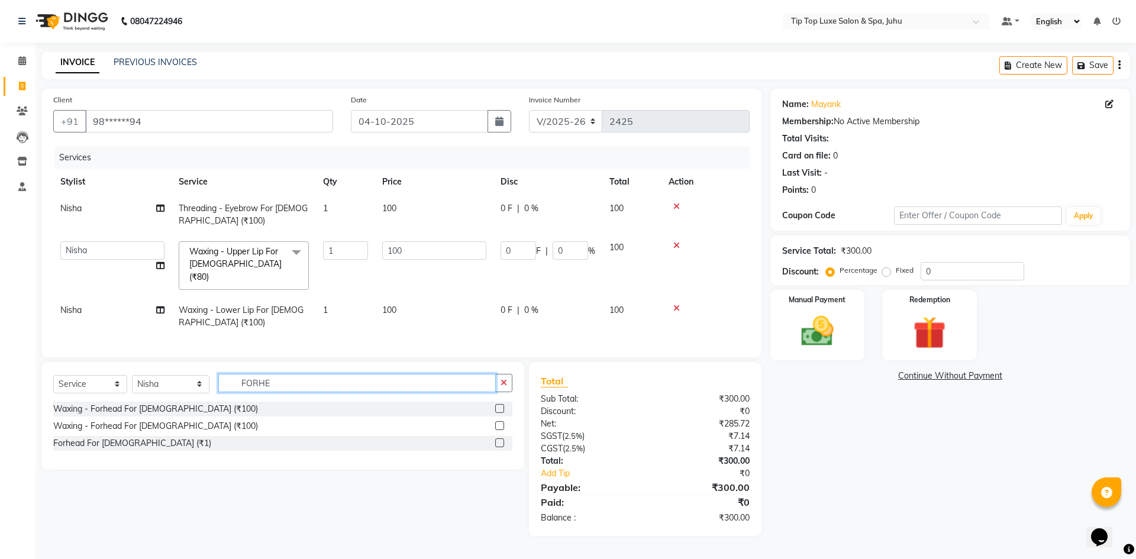
type input "FORHE"
click at [503, 421] on label at bounding box center [499, 425] width 9 height 9
click at [503, 422] on input "checkbox" at bounding box center [499, 426] width 8 height 8
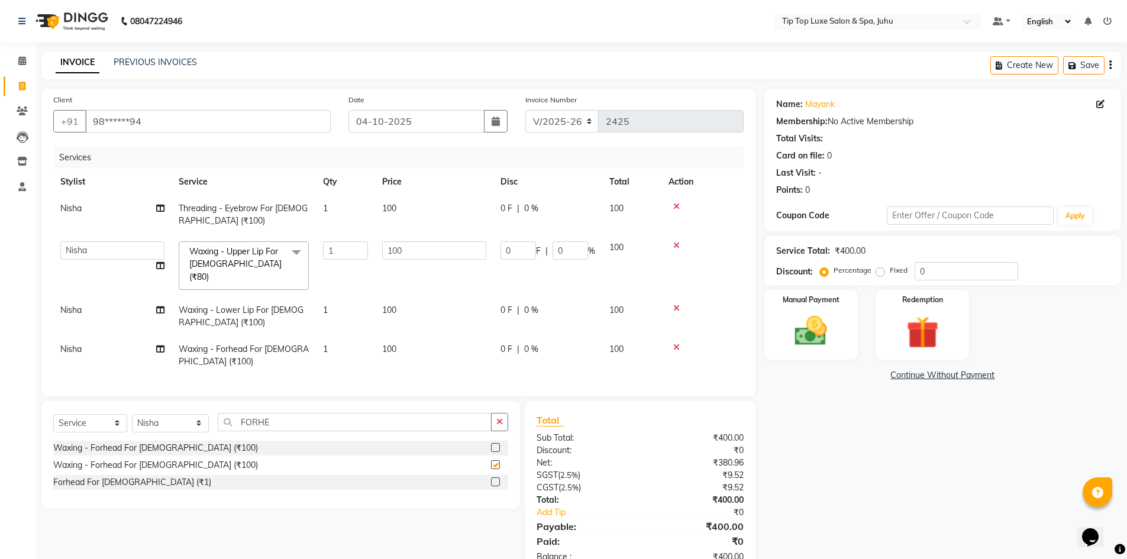
checkbox input "false"
click at [497, 419] on icon "button" at bounding box center [499, 422] width 7 height 8
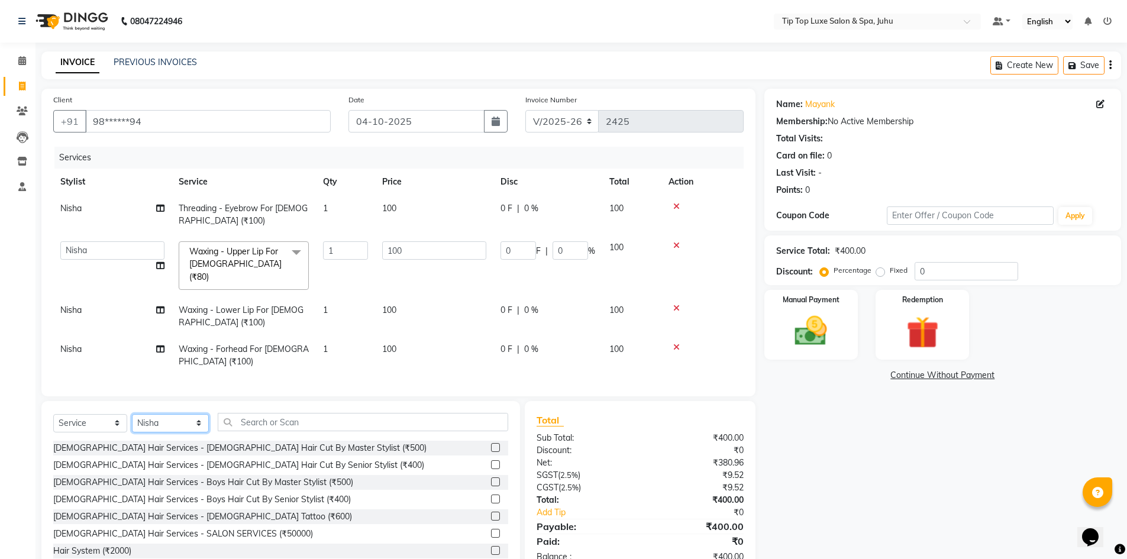
click at [170, 421] on select "Select Stylist [PERSON_NAME] admin [PERSON_NAME] creado ANAO [PERSON_NAME] Jyot…" at bounding box center [170, 423] width 77 height 18
select select "82322"
click at [132, 414] on select "Select Stylist [PERSON_NAME] admin [PERSON_NAME] creado ANAO [PERSON_NAME] Jyot…" at bounding box center [170, 423] width 77 height 18
click at [350, 418] on input "text" at bounding box center [363, 422] width 290 height 18
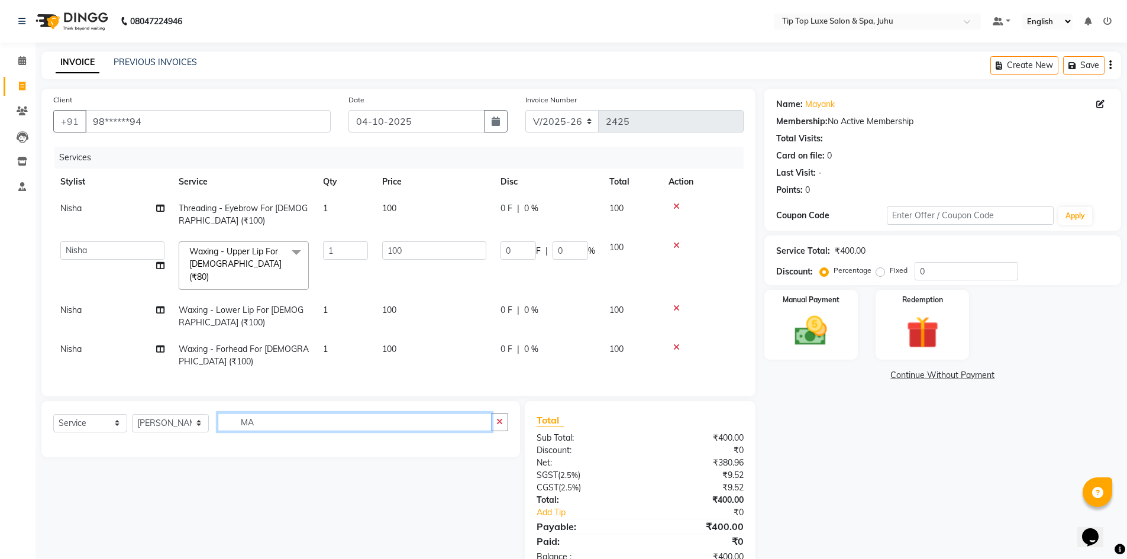
type input "M"
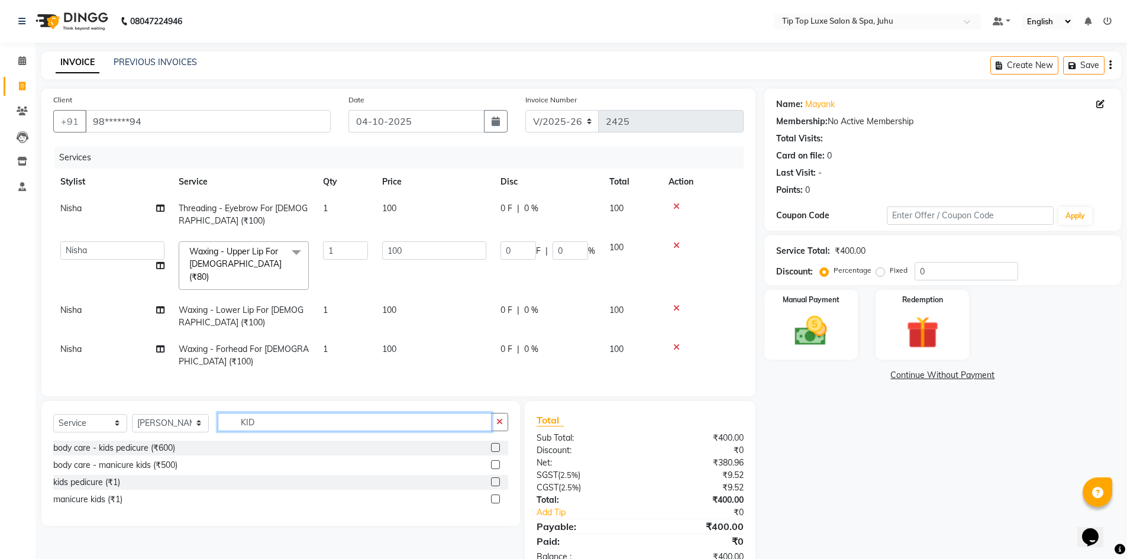
type input "KID"
click at [498, 443] on label at bounding box center [495, 447] width 9 height 9
click at [498, 444] on input "checkbox" at bounding box center [495, 448] width 8 height 8
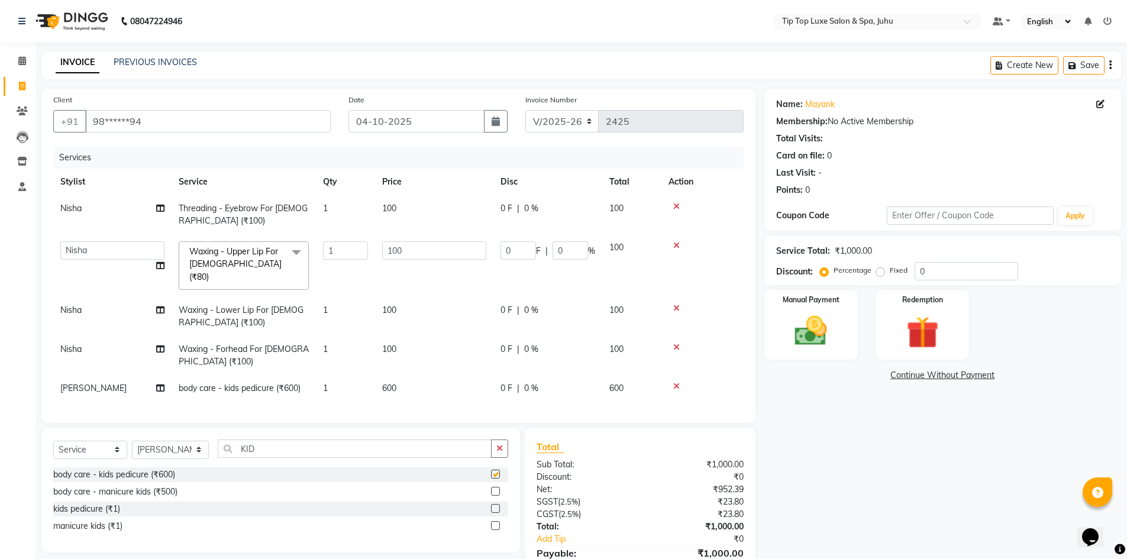
checkbox input "false"
click at [495, 487] on label at bounding box center [495, 491] width 9 height 9
click at [495, 488] on input "checkbox" at bounding box center [495, 492] width 8 height 8
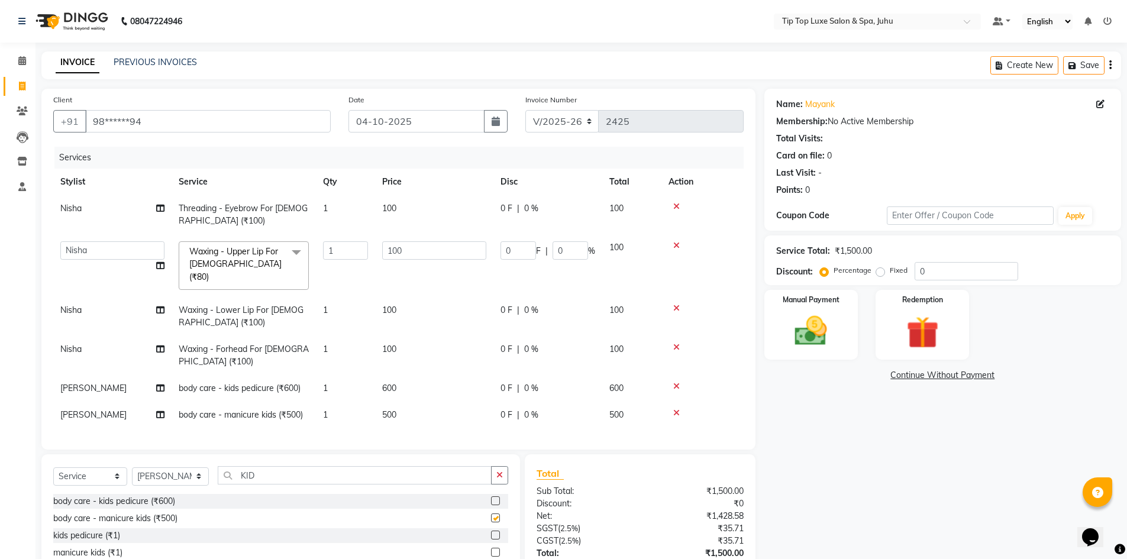
checkbox input "false"
click at [98, 379] on td "[PERSON_NAME]" at bounding box center [112, 388] width 118 height 27
select select "82322"
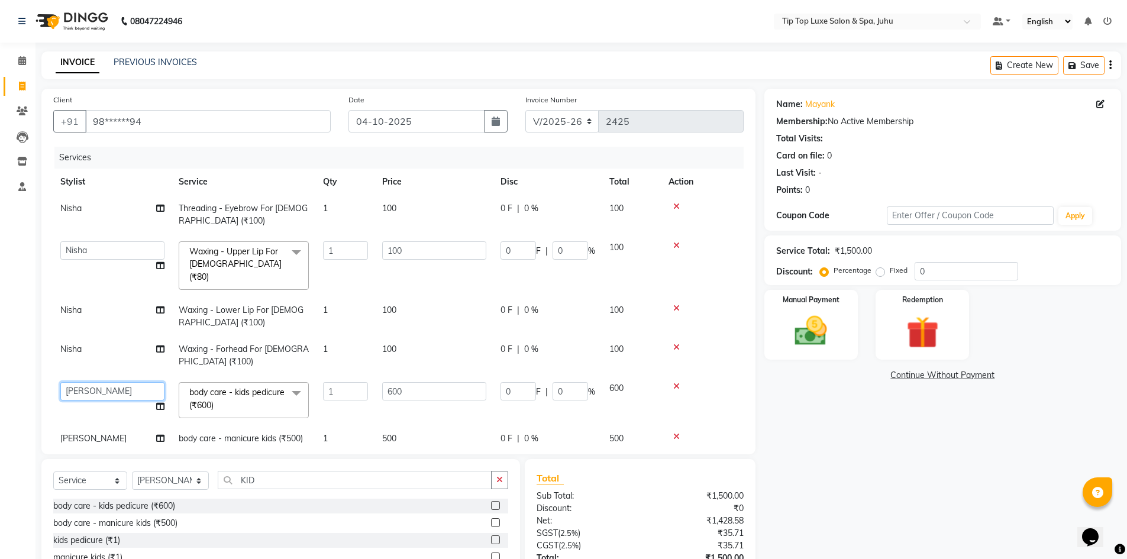
click at [113, 382] on select "[PERSON_NAME] admin [PERSON_NAME] creado ANAO [PERSON_NAME] Jyoti Kailash [PERS…" at bounding box center [112, 391] width 104 height 18
click at [120, 382] on select "[PERSON_NAME] admin [PERSON_NAME] creado ANAO [PERSON_NAME] Jyoti Kailash [PERS…" at bounding box center [112, 391] width 104 height 18
click at [99, 382] on select "[PERSON_NAME] admin [PERSON_NAME] creado ANAO [PERSON_NAME] Jyoti Kailash [PERS…" at bounding box center [112, 391] width 104 height 18
click at [131, 382] on select "[PERSON_NAME] admin [PERSON_NAME] creado ANAO [PERSON_NAME] Jyoti Kailash [PERS…" at bounding box center [112, 391] width 104 height 18
click at [117, 382] on select "[PERSON_NAME] admin [PERSON_NAME] creado ANAO [PERSON_NAME] Jyoti Kailash [PERS…" at bounding box center [112, 391] width 104 height 18
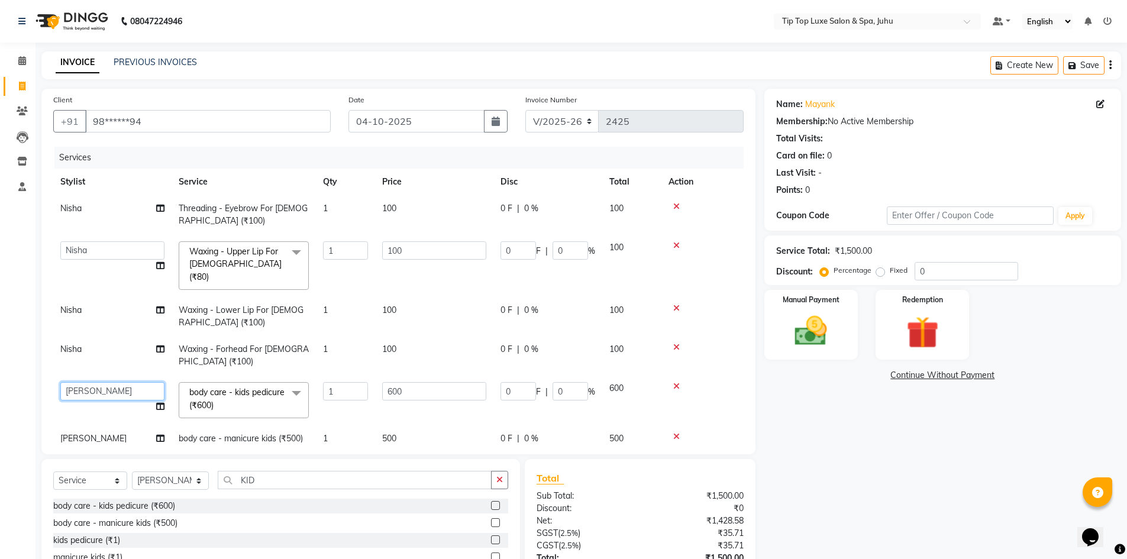
click at [113, 382] on select "[PERSON_NAME] admin [PERSON_NAME] creado ANAO [PERSON_NAME] Jyoti Kailash [PERS…" at bounding box center [112, 391] width 104 height 18
select select "82321"
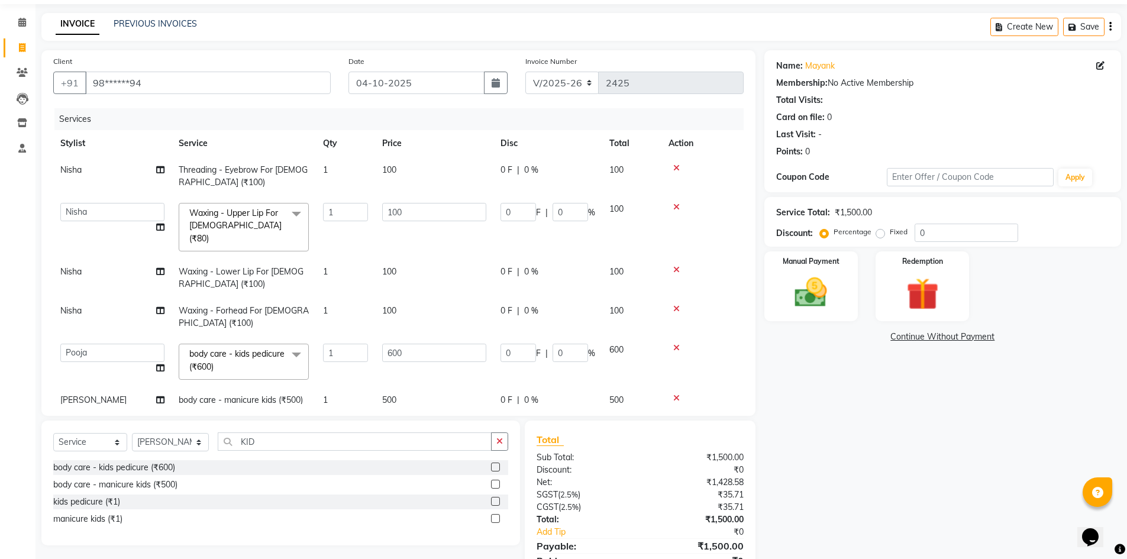
scroll to position [59, 0]
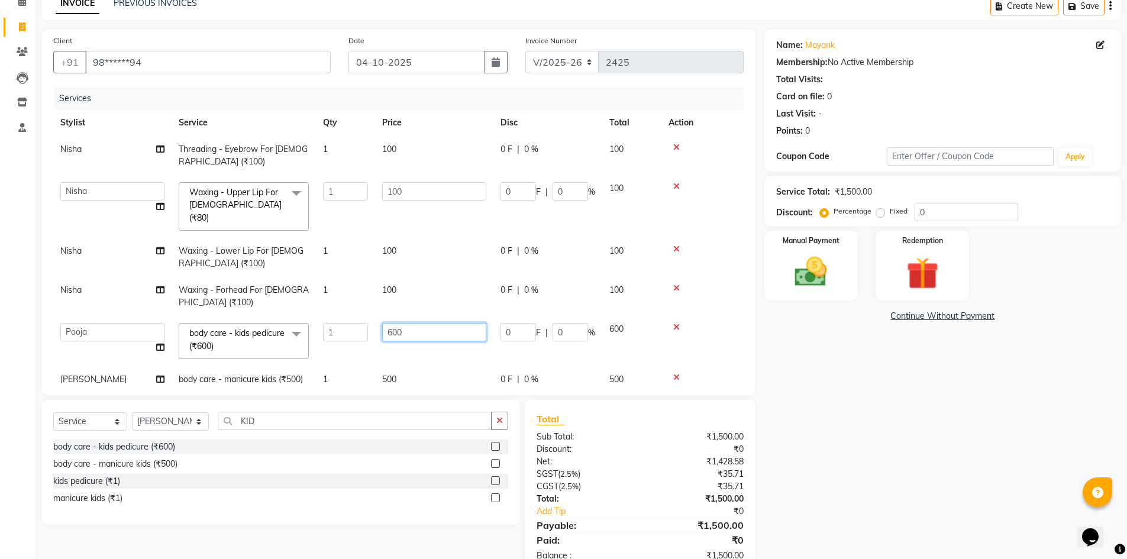
click at [395, 323] on input "600" at bounding box center [434, 332] width 104 height 18
type input "700"
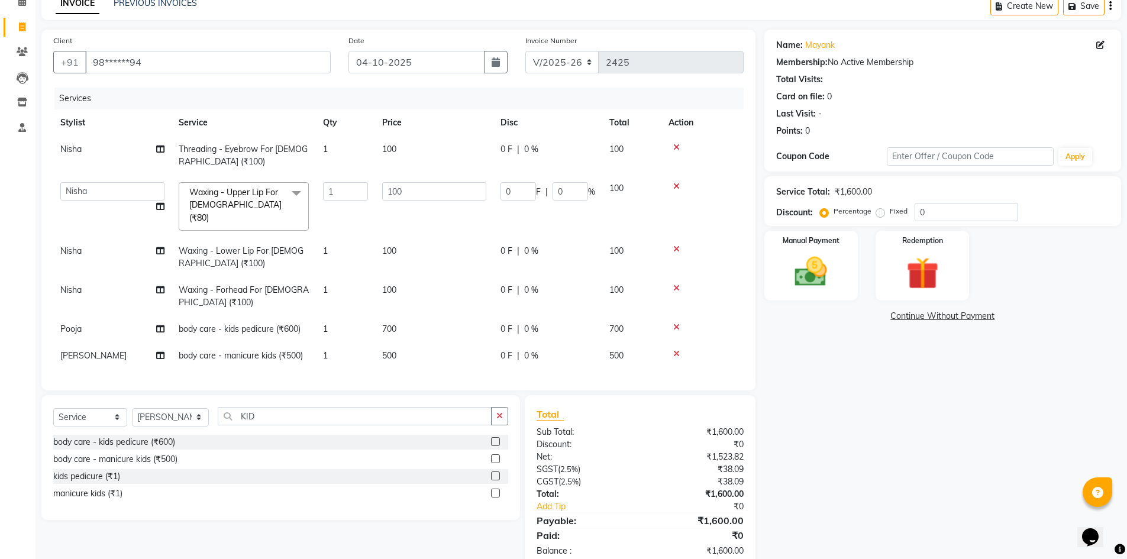
click at [414, 338] on tbody "Nisha Threading - Eyebrow For [DEMOGRAPHIC_DATA] (₹100) 1 100 0 F | 0 % 100 [PE…" at bounding box center [398, 252] width 690 height 233
click at [402, 342] on td "500" at bounding box center [434, 355] width 118 height 27
select select "82322"
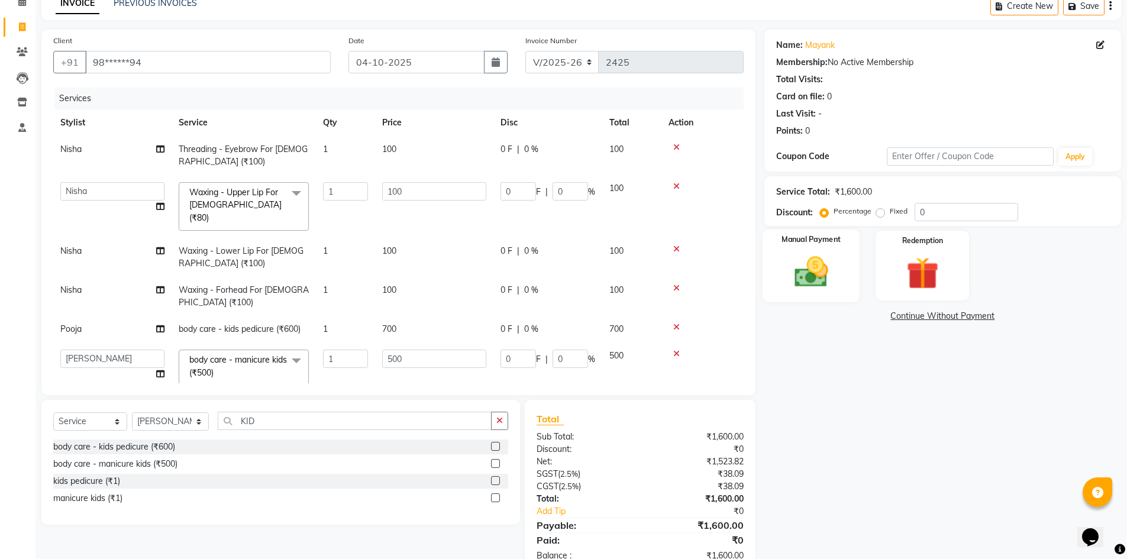
click at [825, 290] on img at bounding box center [811, 272] width 54 height 38
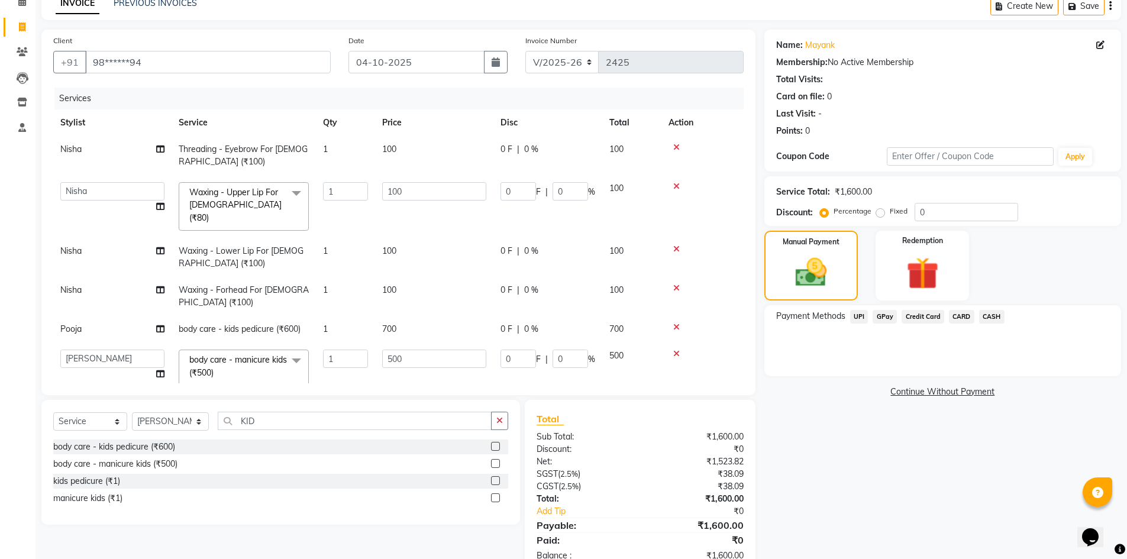
click at [859, 315] on span "UPI" at bounding box center [859, 317] width 18 height 14
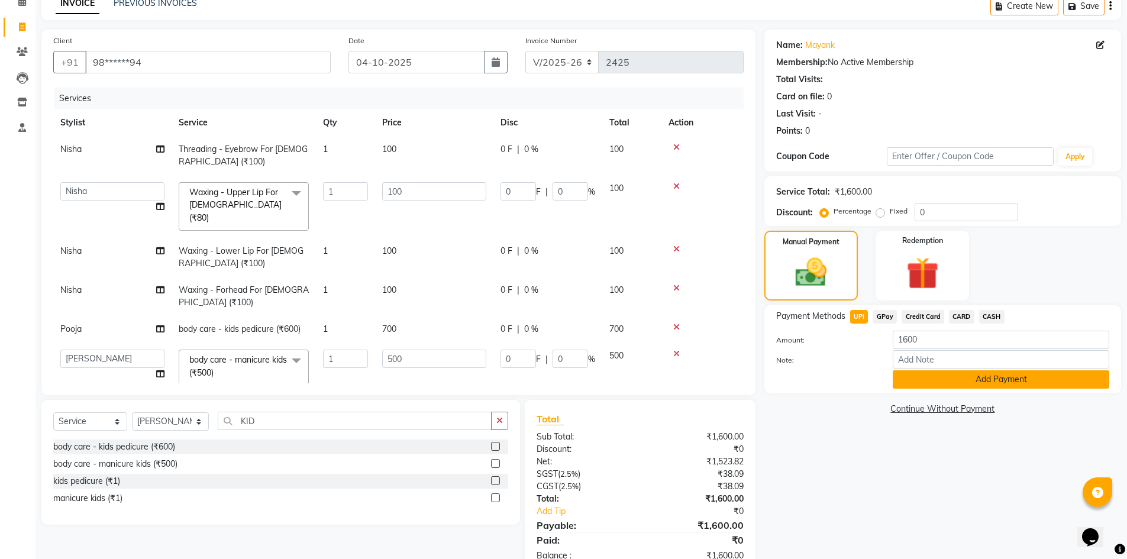
click at [986, 378] on button "Add Payment" at bounding box center [1001, 379] width 216 height 18
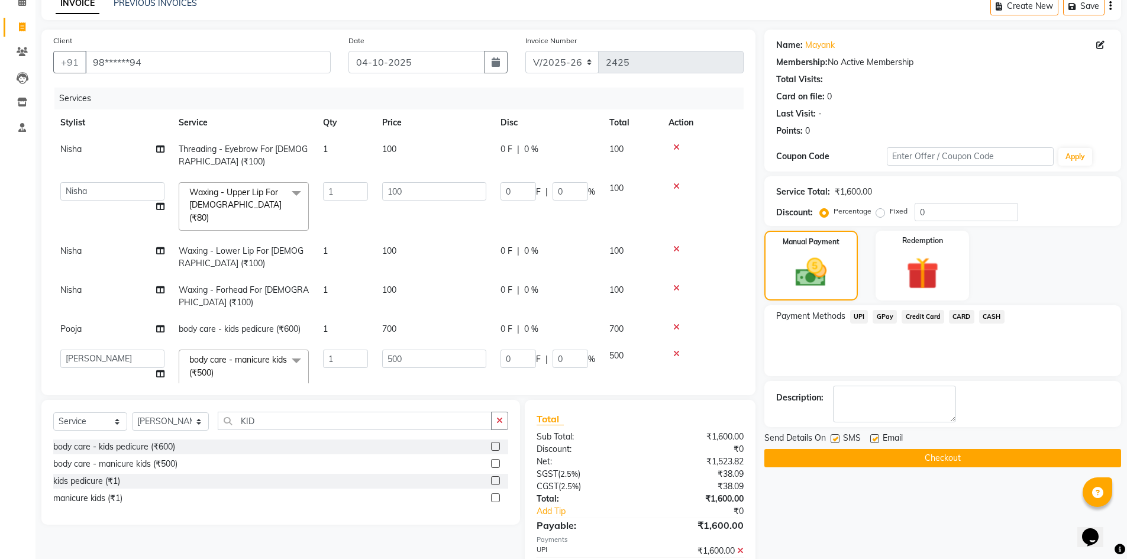
click at [920, 454] on button "Checkout" at bounding box center [942, 458] width 357 height 18
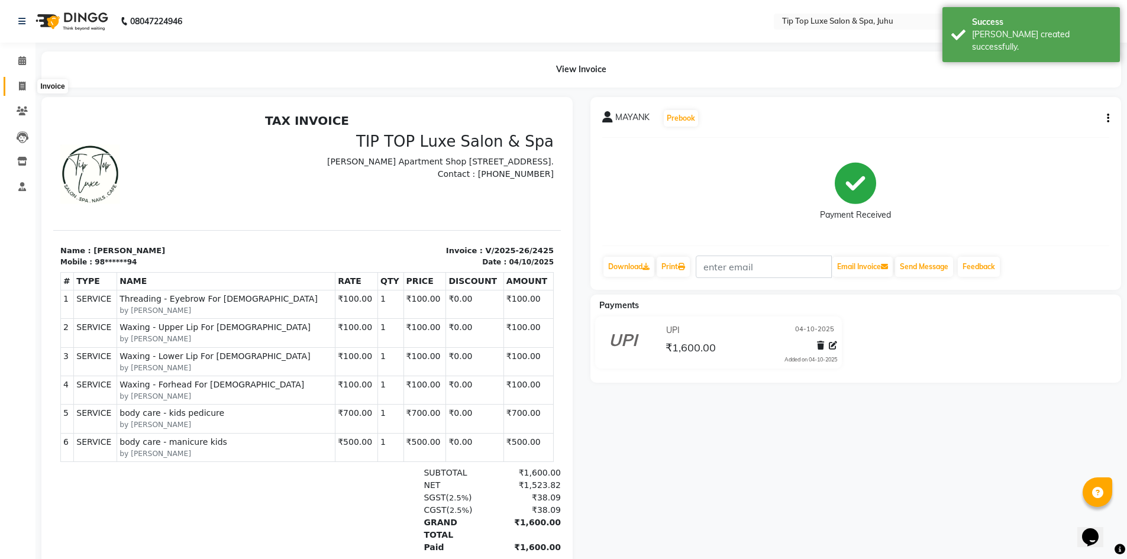
click at [23, 88] on icon at bounding box center [22, 86] width 7 height 9
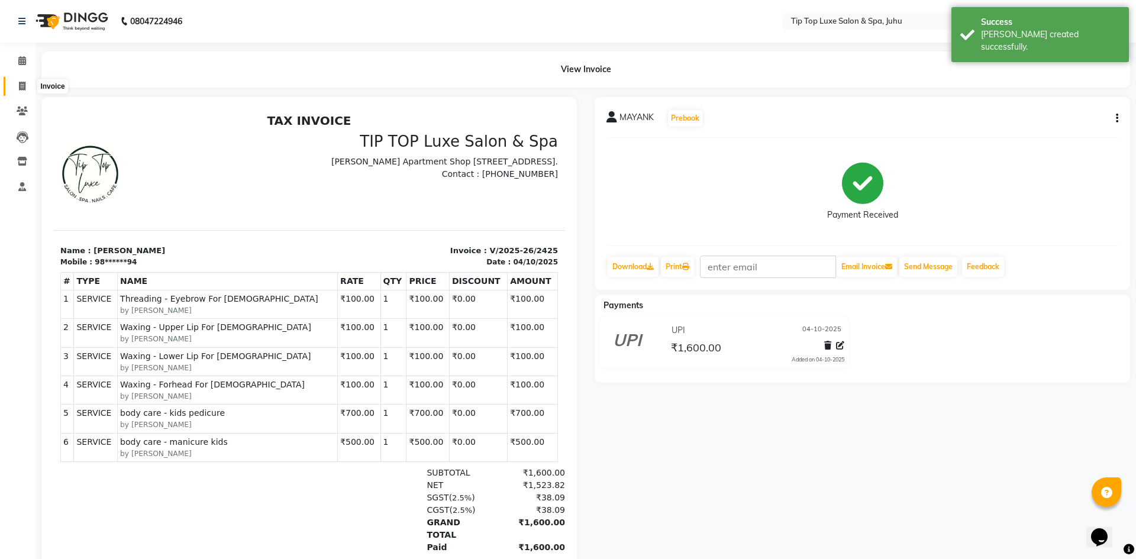
select select "8298"
select select "service"
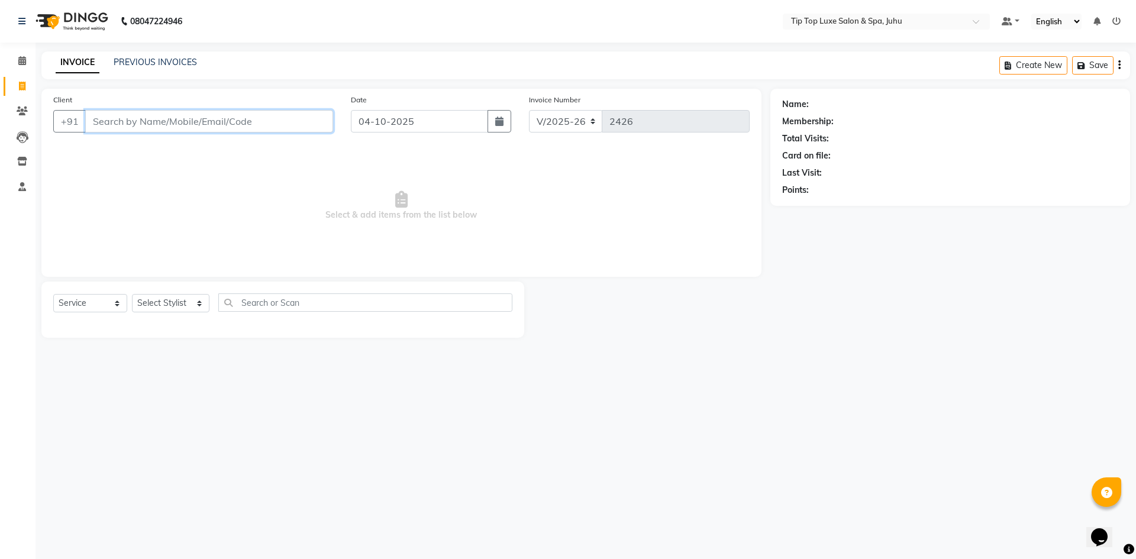
click at [229, 126] on input "Client" at bounding box center [209, 121] width 248 height 22
click at [157, 121] on input "Client" at bounding box center [209, 121] width 248 height 22
click at [183, 125] on input "6001933016" at bounding box center [179, 121] width 188 height 22
type input "6001933016"
click at [322, 128] on button "Add Client" at bounding box center [302, 121] width 61 height 22
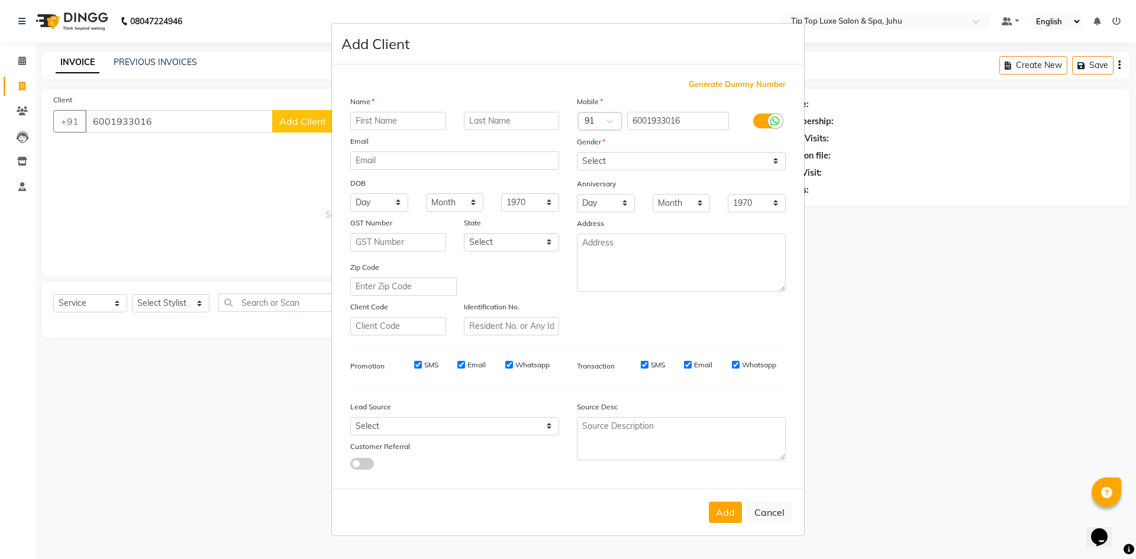
click at [395, 120] on input "text" at bounding box center [398, 121] width 96 height 18
type input "YATASHI"
click at [724, 510] on button "Add" at bounding box center [725, 512] width 33 height 21
click at [725, 514] on button "Add" at bounding box center [725, 512] width 33 height 21
click at [667, 166] on select "Select [DEMOGRAPHIC_DATA] [DEMOGRAPHIC_DATA] Other Prefer Not To Say" at bounding box center [681, 161] width 209 height 18
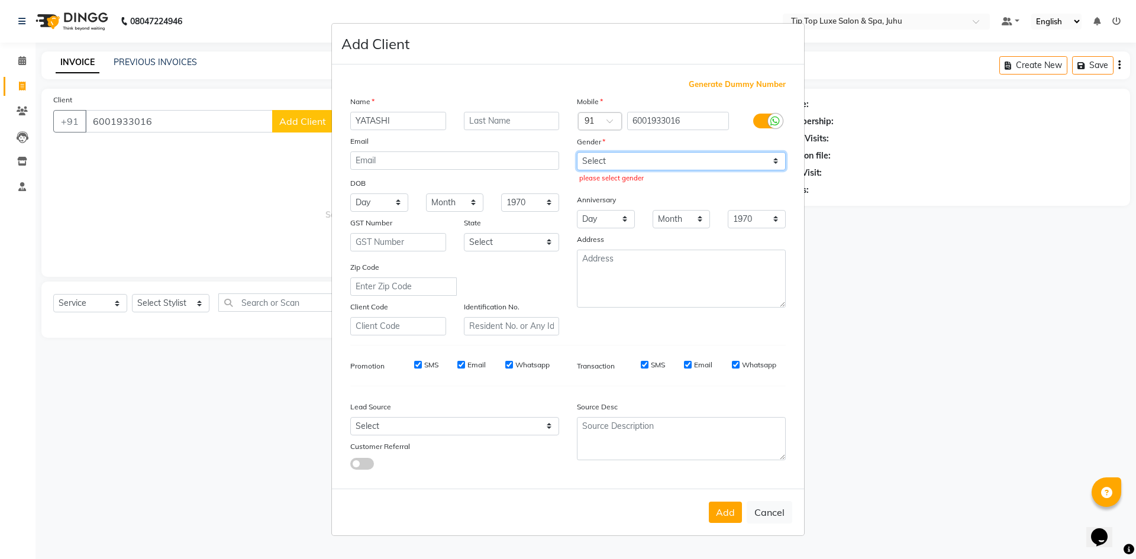
select select "[DEMOGRAPHIC_DATA]"
click at [577, 152] on select "Select [DEMOGRAPHIC_DATA] [DEMOGRAPHIC_DATA] Other Prefer Not To Say" at bounding box center [681, 161] width 209 height 18
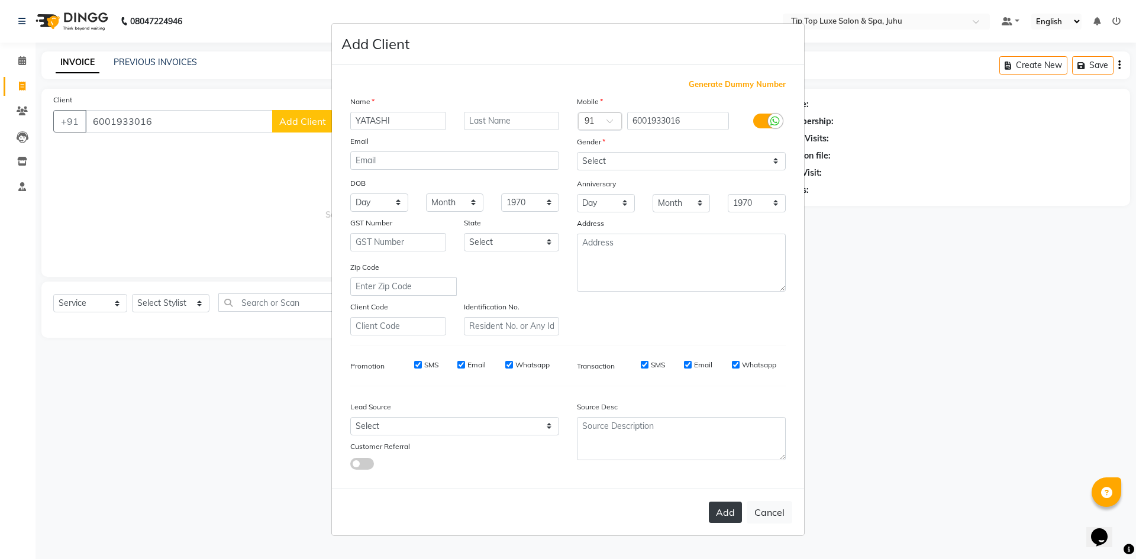
click at [737, 507] on button "Add" at bounding box center [725, 512] width 33 height 21
type input "60******16"
select select
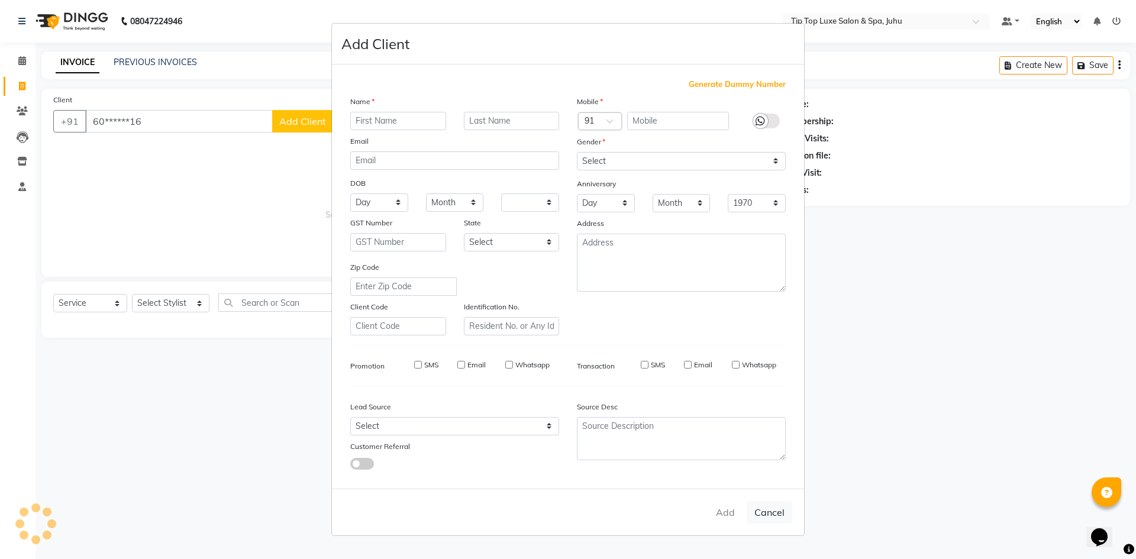
select select
checkbox input "false"
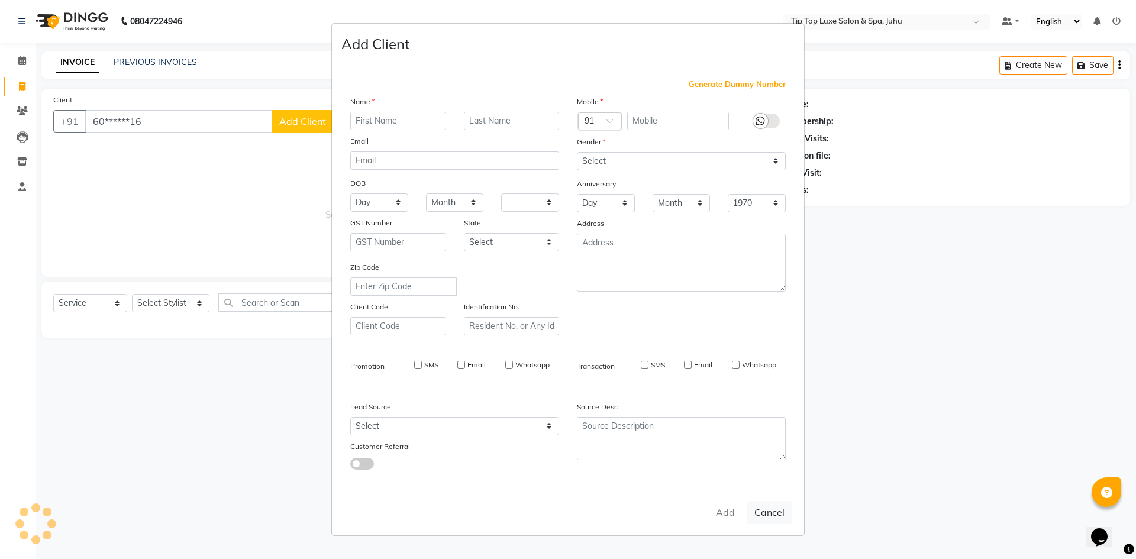
checkbox input "false"
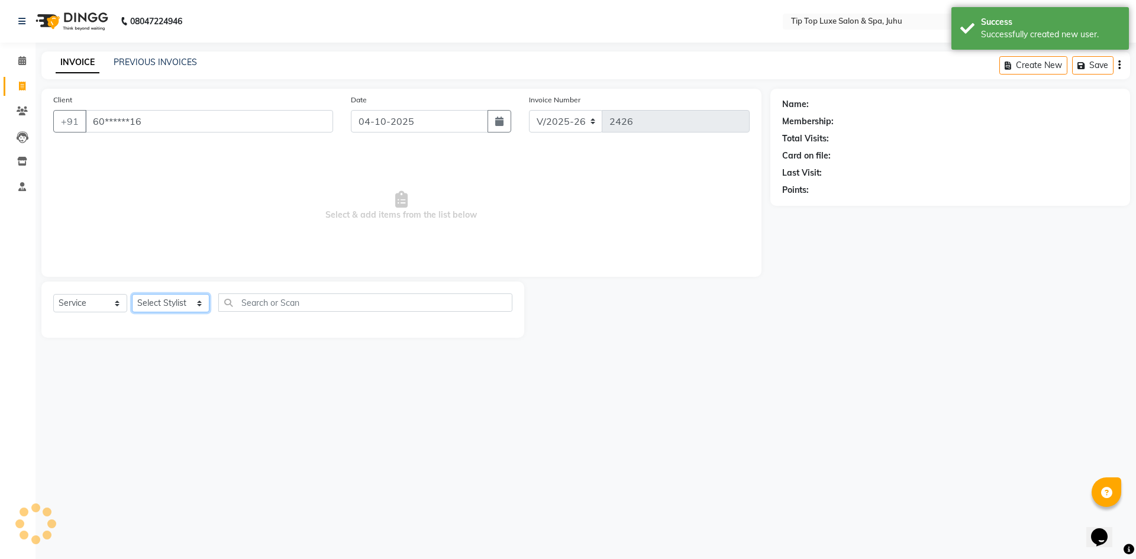
click at [141, 306] on select "Select Stylist [PERSON_NAME] admin [PERSON_NAME] creado ANAO [PERSON_NAME] Jyot…" at bounding box center [170, 303] width 77 height 18
select select "82316"
click at [132, 294] on select "Select Stylist [PERSON_NAME] admin [PERSON_NAME] creado ANAO [PERSON_NAME] Jyot…" at bounding box center [170, 303] width 77 height 18
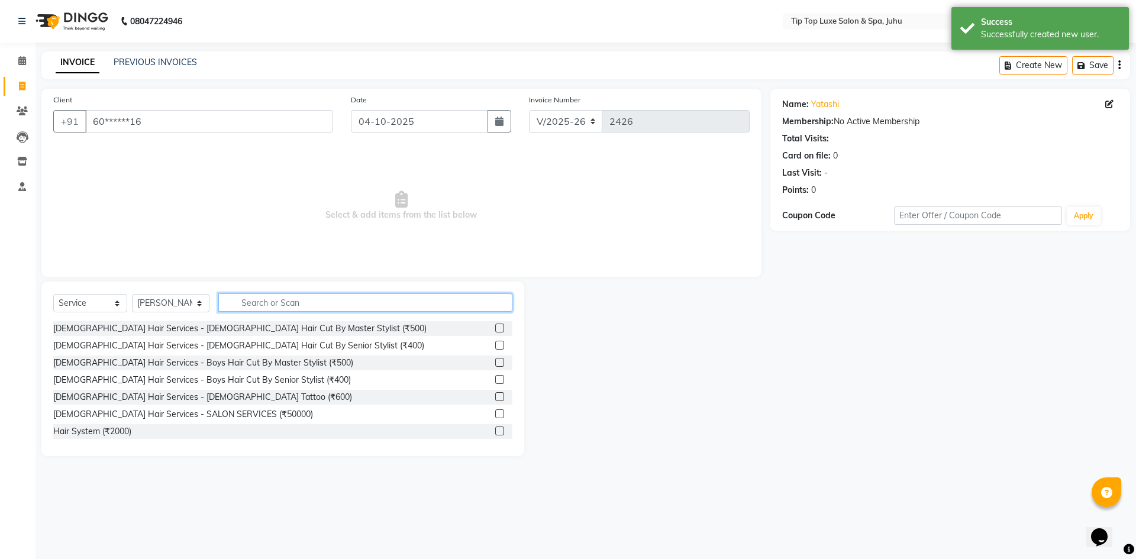
click at [282, 301] on input "text" at bounding box center [365, 302] width 295 height 18
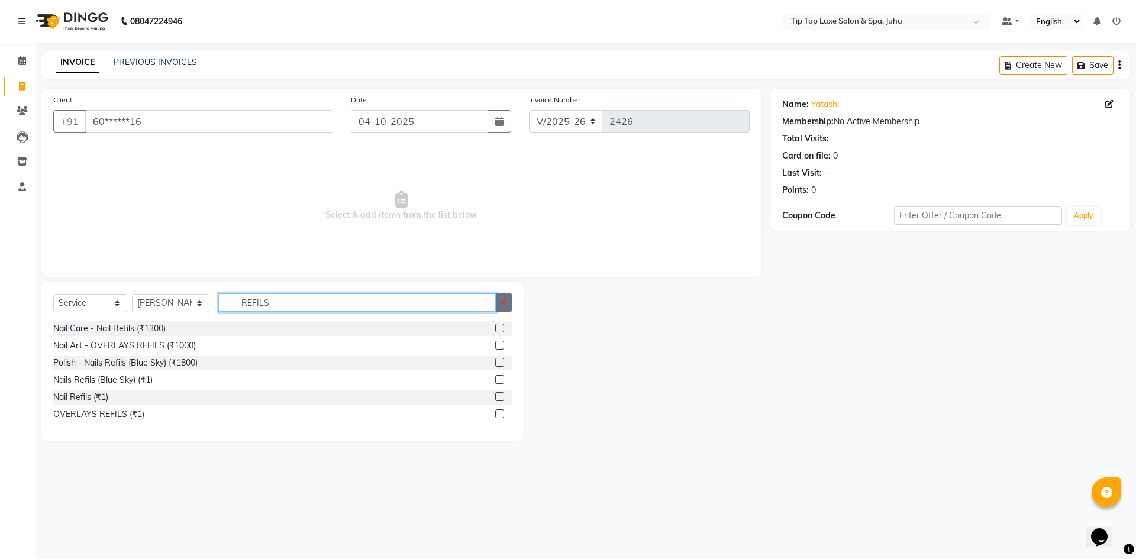
type input "REFILS"
click at [503, 300] on icon "button" at bounding box center [503, 302] width 7 height 8
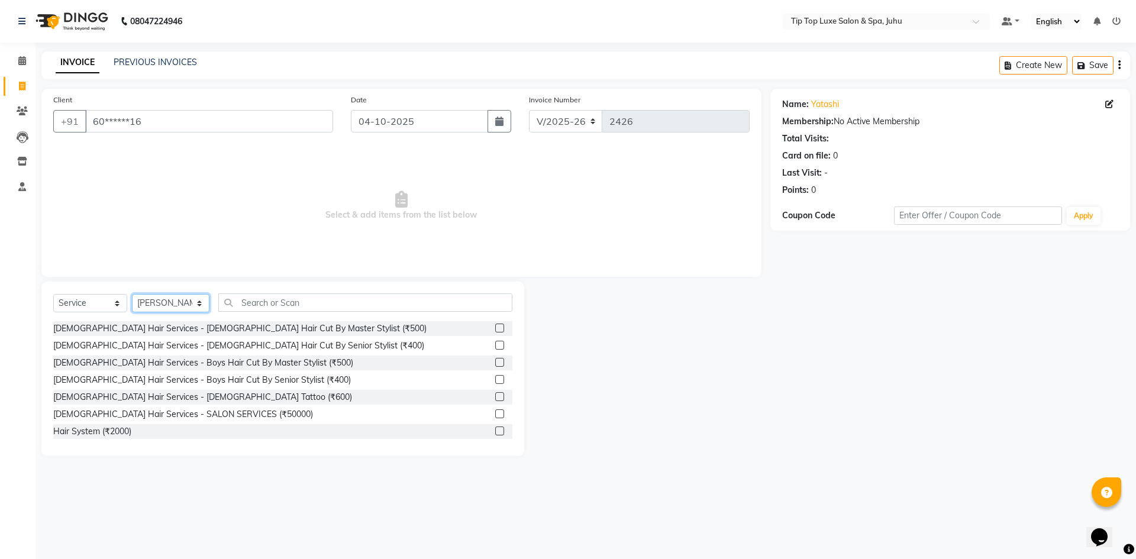
click at [163, 305] on select "Select Stylist [PERSON_NAME] admin [PERSON_NAME] creado ANAO [PERSON_NAME] Jyot…" at bounding box center [170, 303] width 77 height 18
select select "82323"
click at [132, 294] on select "Select Stylist [PERSON_NAME] admin [PERSON_NAME] creado ANAO [PERSON_NAME] Jyot…" at bounding box center [170, 303] width 77 height 18
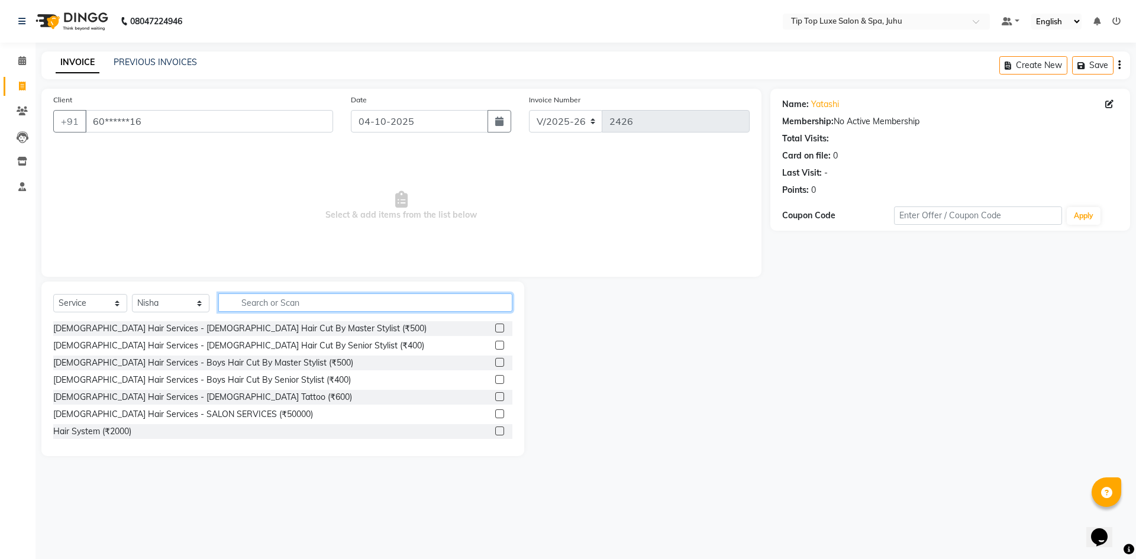
click at [282, 308] on input "text" at bounding box center [365, 302] width 295 height 18
click at [282, 306] on input "text" at bounding box center [365, 302] width 295 height 18
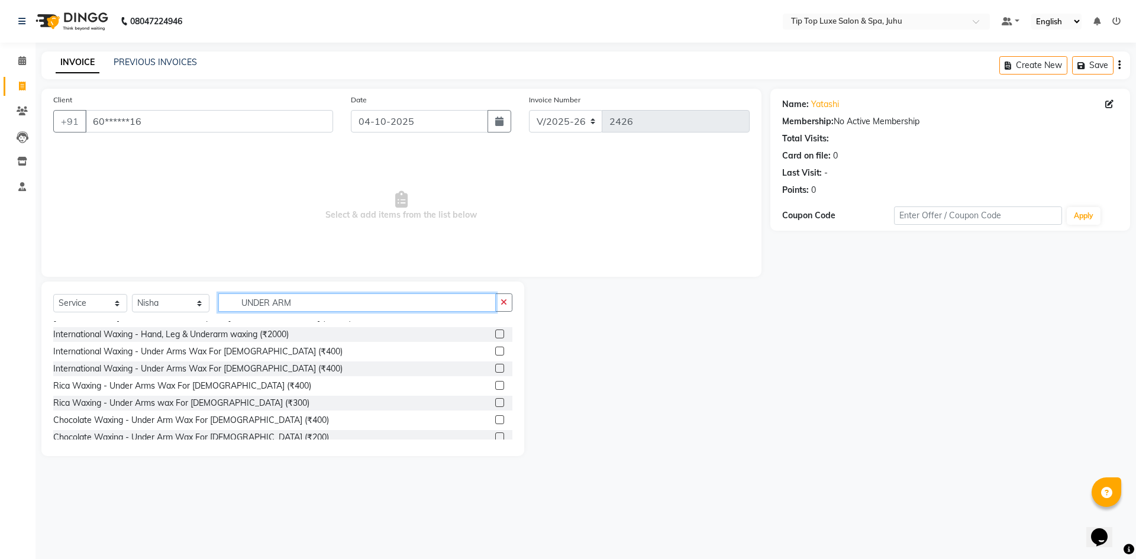
scroll to position [64, 0]
type input "UNDER ARM"
click at [495, 400] on label at bounding box center [499, 400] width 9 height 9
click at [495, 400] on input "checkbox" at bounding box center [499, 401] width 8 height 8
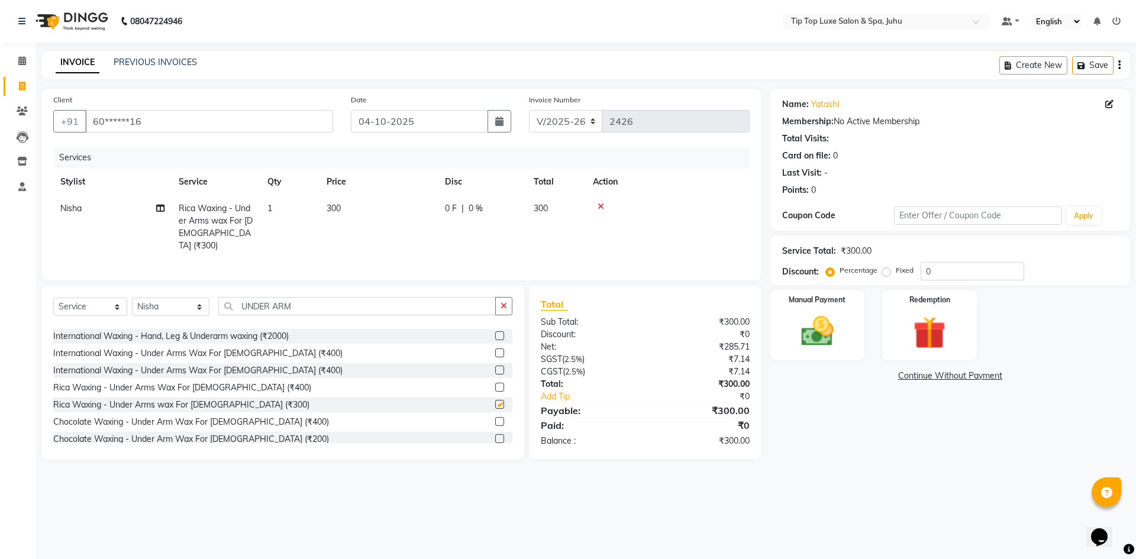
checkbox input "false"
click at [326, 306] on input "UNDER ARM" at bounding box center [357, 306] width 278 height 18
type input "U"
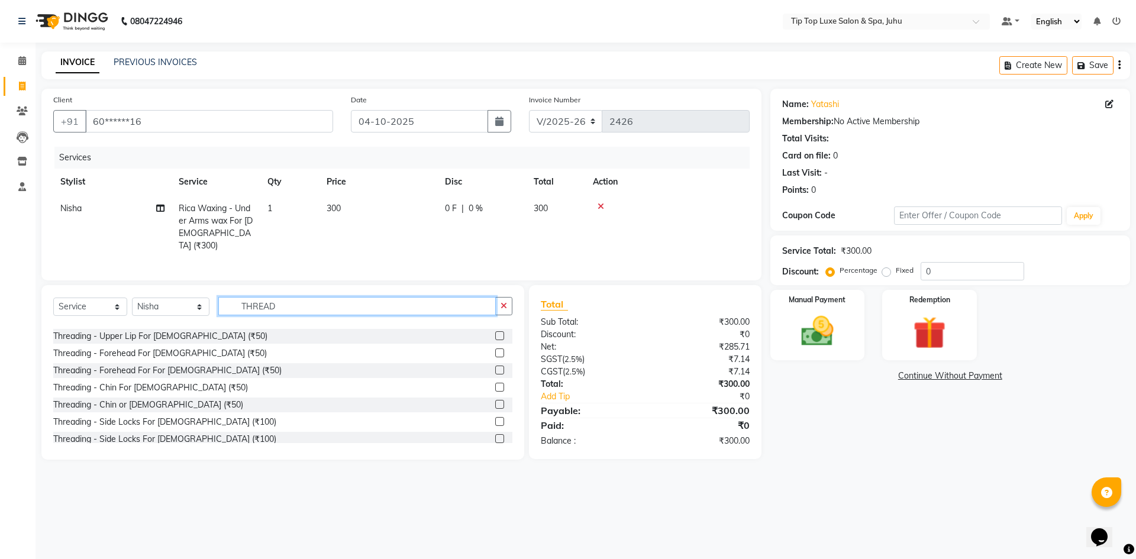
scroll to position [47, 0]
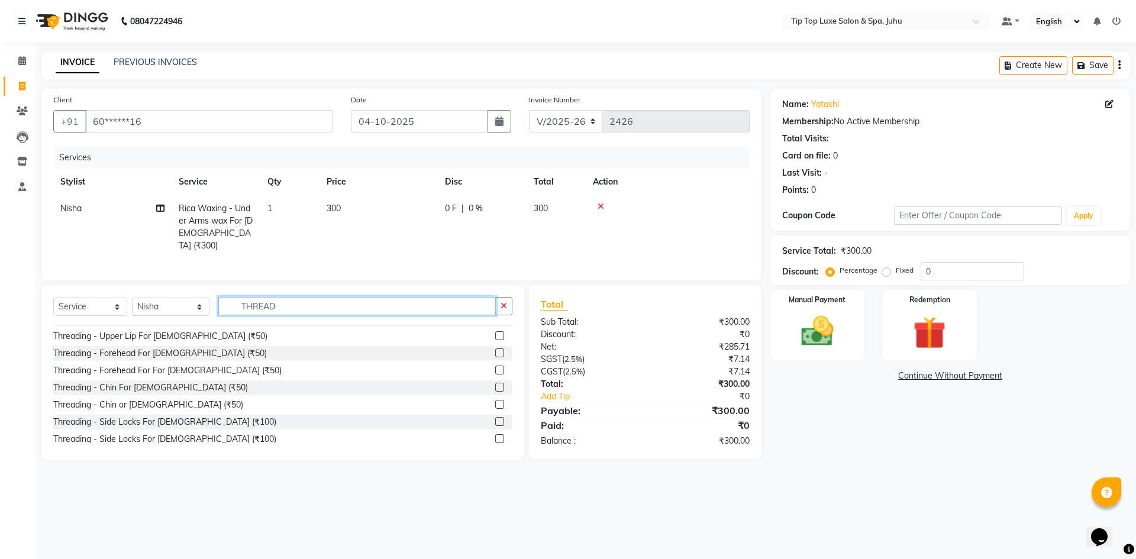
type input "THREAD"
click at [495, 369] on label at bounding box center [499, 370] width 9 height 9
click at [495, 369] on input "checkbox" at bounding box center [499, 371] width 8 height 8
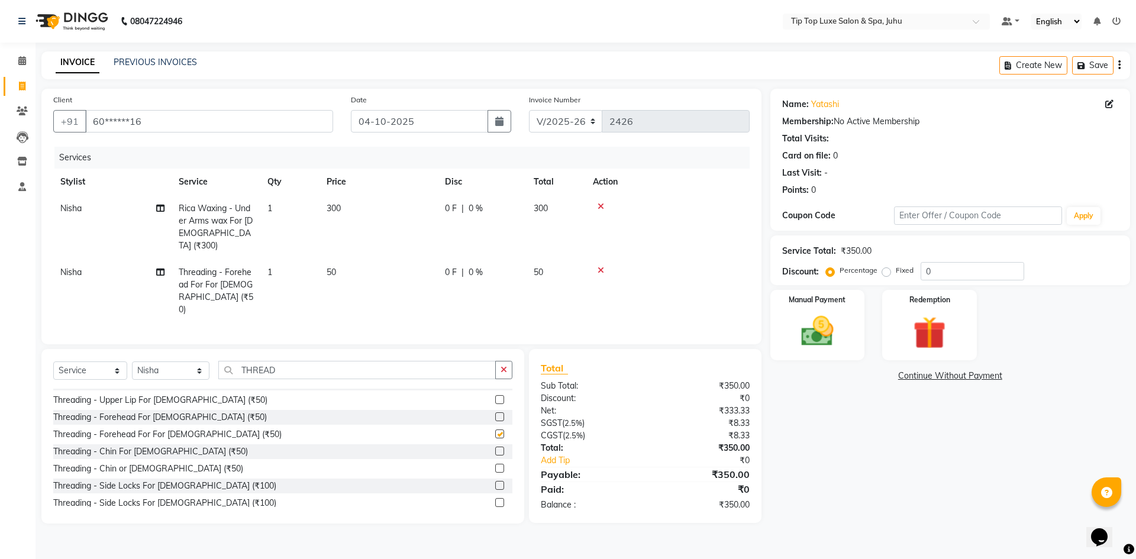
checkbox input "false"
click at [504, 366] on icon "button" at bounding box center [503, 370] width 7 height 8
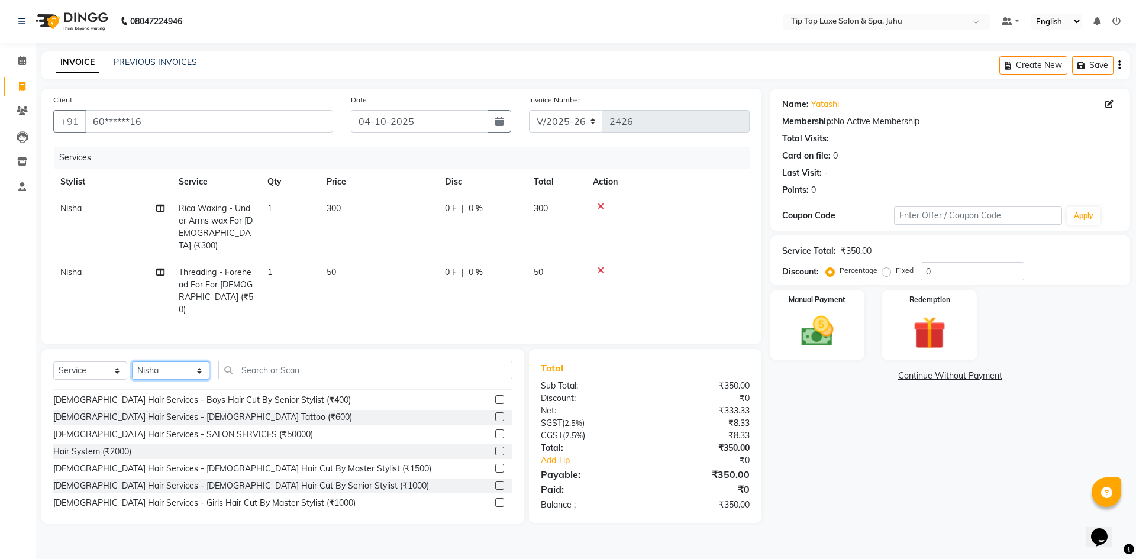
click at [167, 361] on select "Select Stylist [PERSON_NAME] admin [PERSON_NAME] creado ANAO [PERSON_NAME] Jyot…" at bounding box center [170, 370] width 77 height 18
select select "82317"
click at [132, 361] on select "Select Stylist [PERSON_NAME] admin [PERSON_NAME] creado ANAO [PERSON_NAME] Jyot…" at bounding box center [170, 370] width 77 height 18
click at [243, 361] on input "text" at bounding box center [365, 370] width 295 height 18
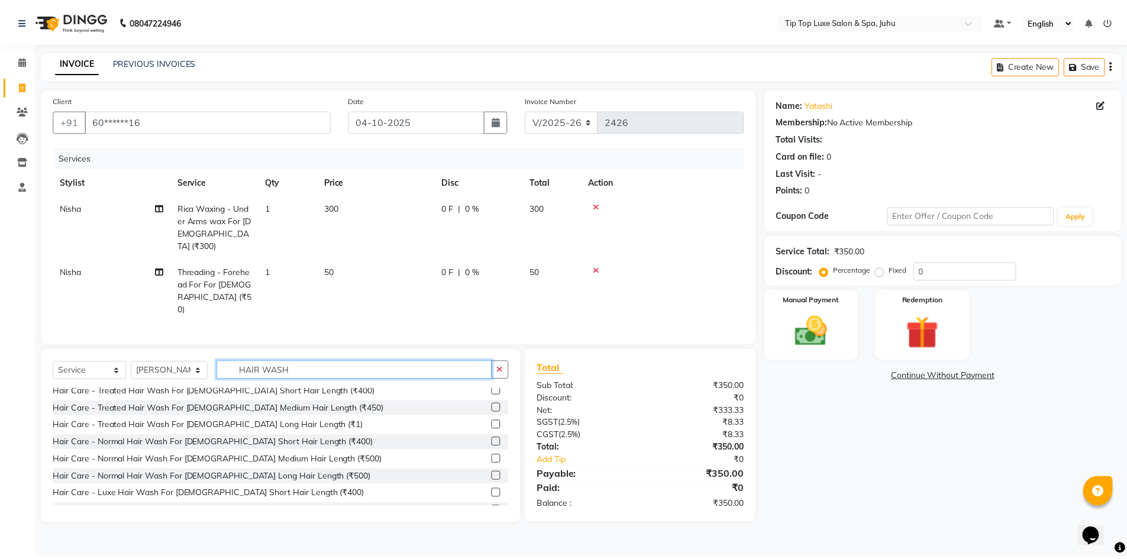
scroll to position [238, 0]
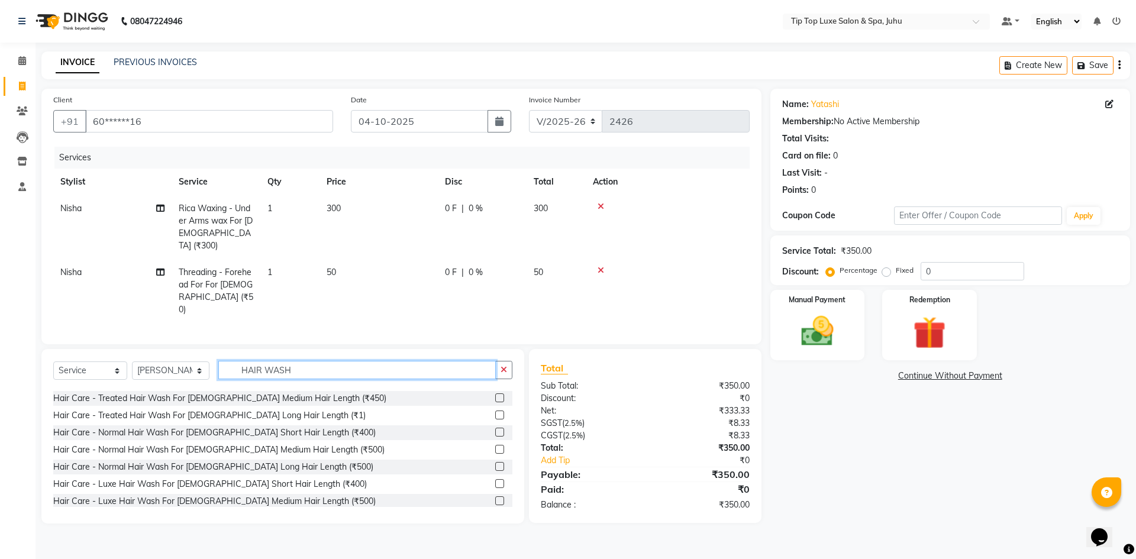
type input "HAIR WASH"
click at [495, 445] on label at bounding box center [499, 449] width 9 height 9
click at [495, 446] on input "checkbox" at bounding box center [499, 450] width 8 height 8
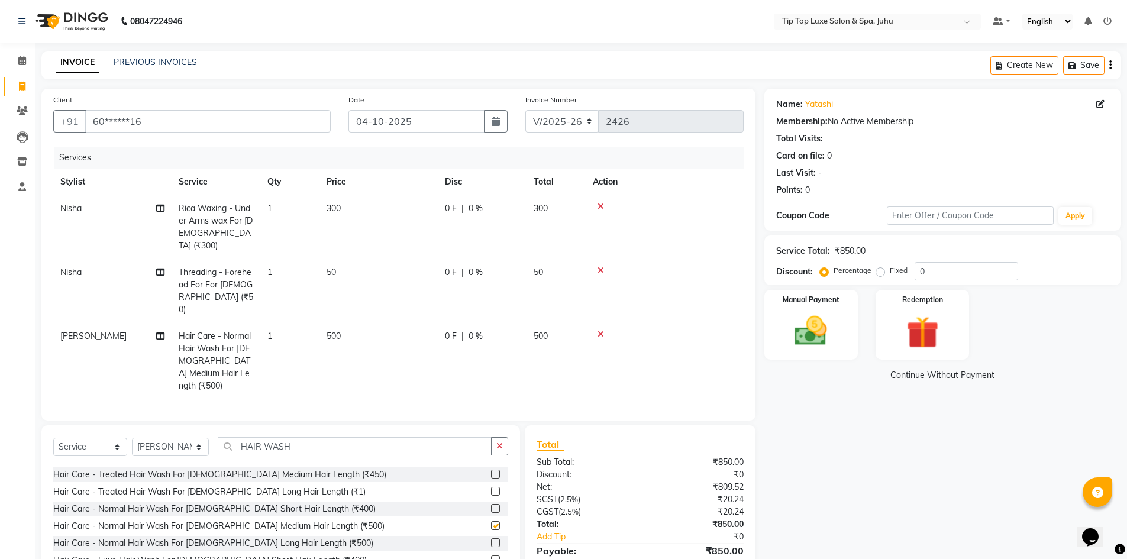
checkbox input "false"
click at [503, 442] on icon "button" at bounding box center [499, 446] width 7 height 8
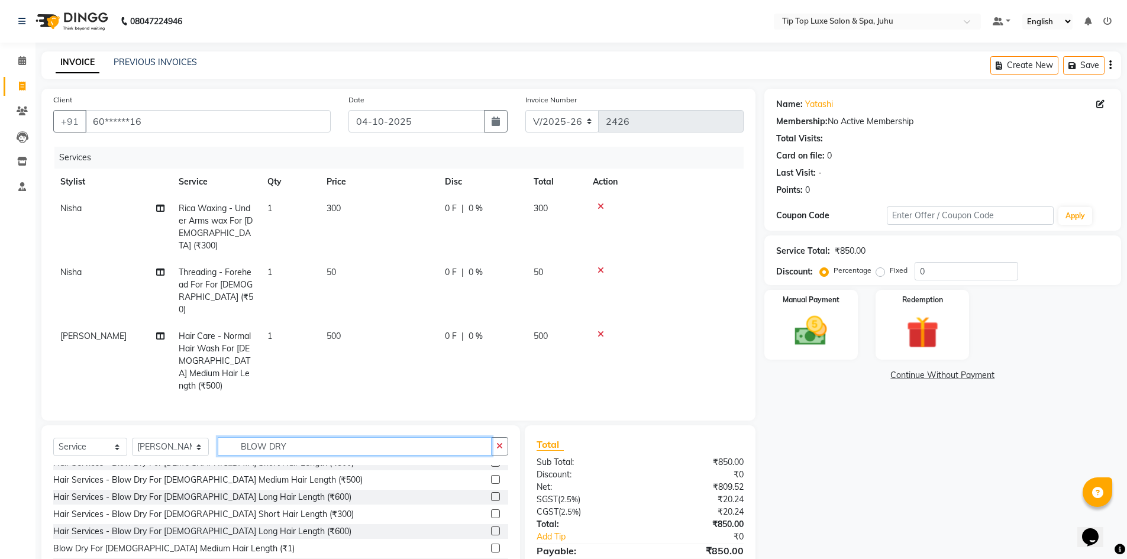
scroll to position [46, 0]
type input "BLOW DRY"
click at [491, 473] on label at bounding box center [495, 477] width 9 height 9
click at [491, 474] on input "checkbox" at bounding box center [495, 478] width 8 height 8
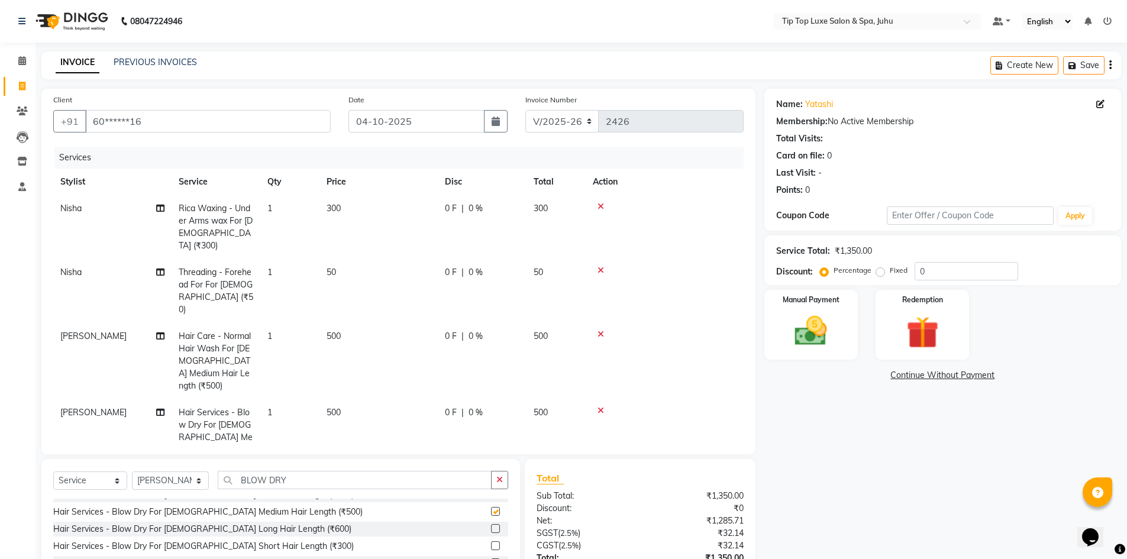
checkbox input "false"
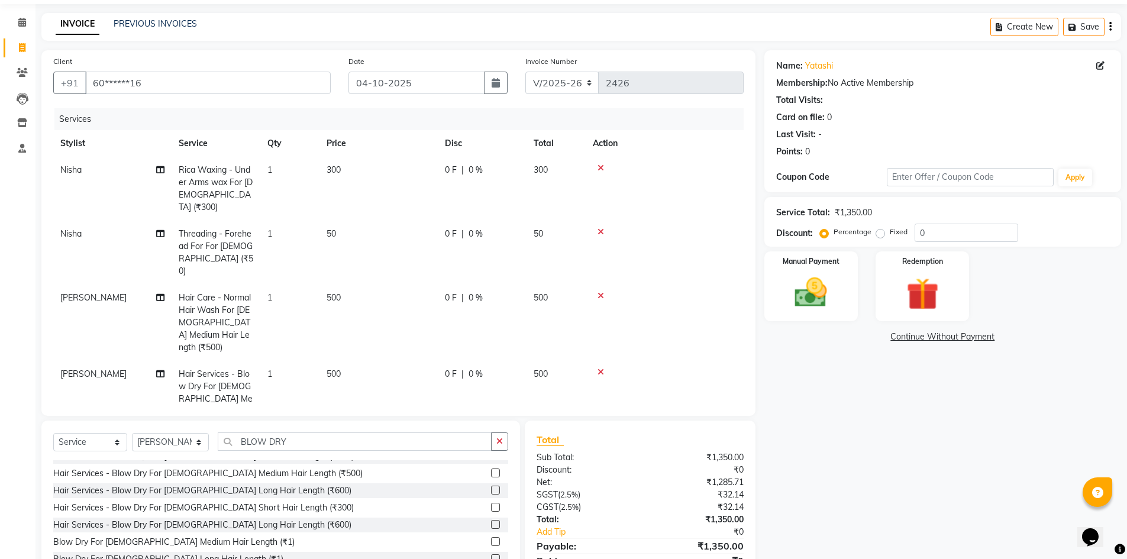
scroll to position [44, 0]
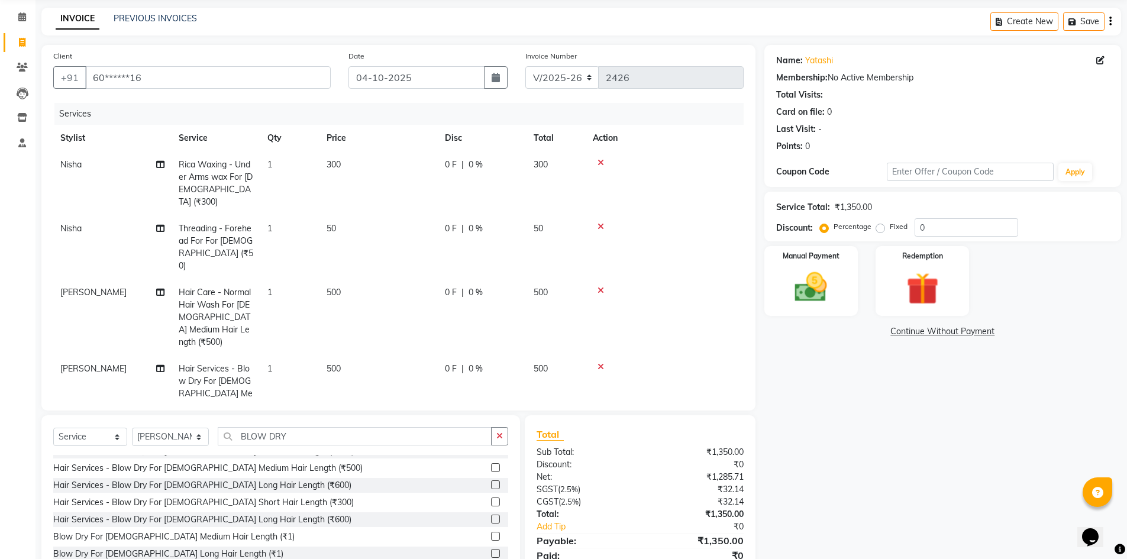
click at [597, 163] on icon at bounding box center [600, 163] width 7 height 8
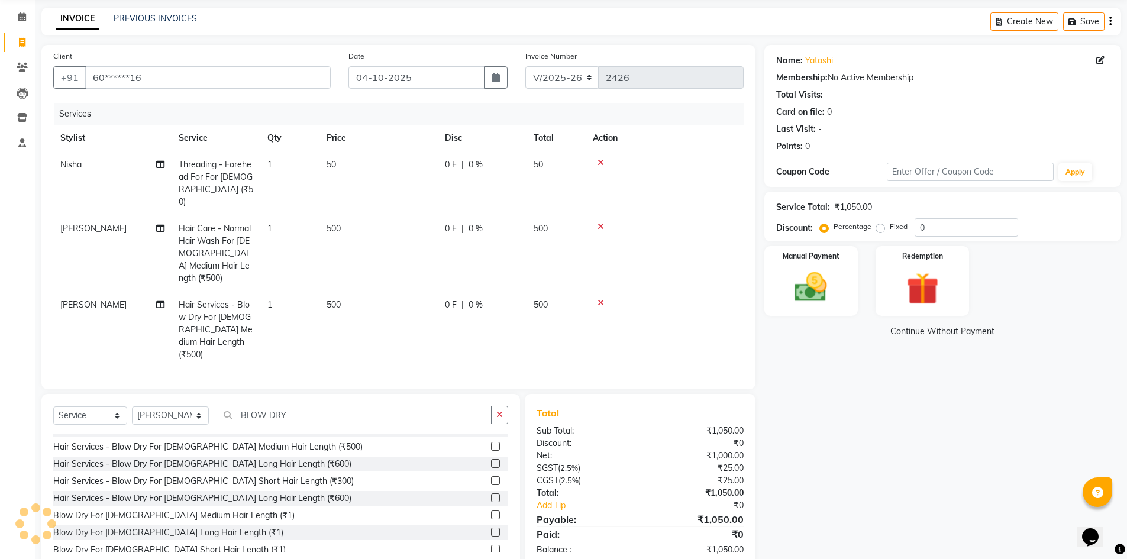
scroll to position [34, 0]
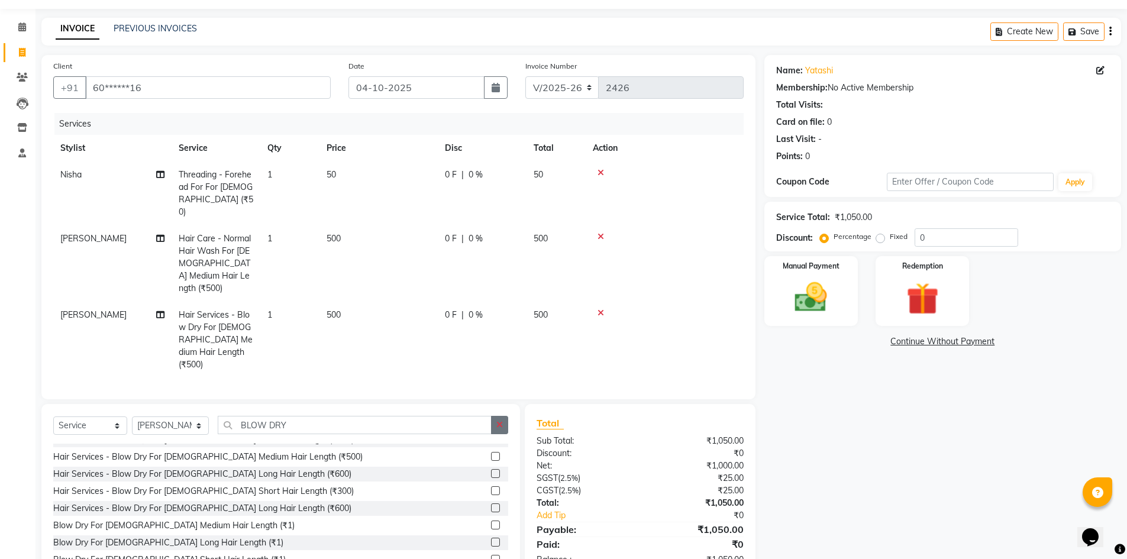
click at [498, 421] on icon "button" at bounding box center [499, 425] width 7 height 8
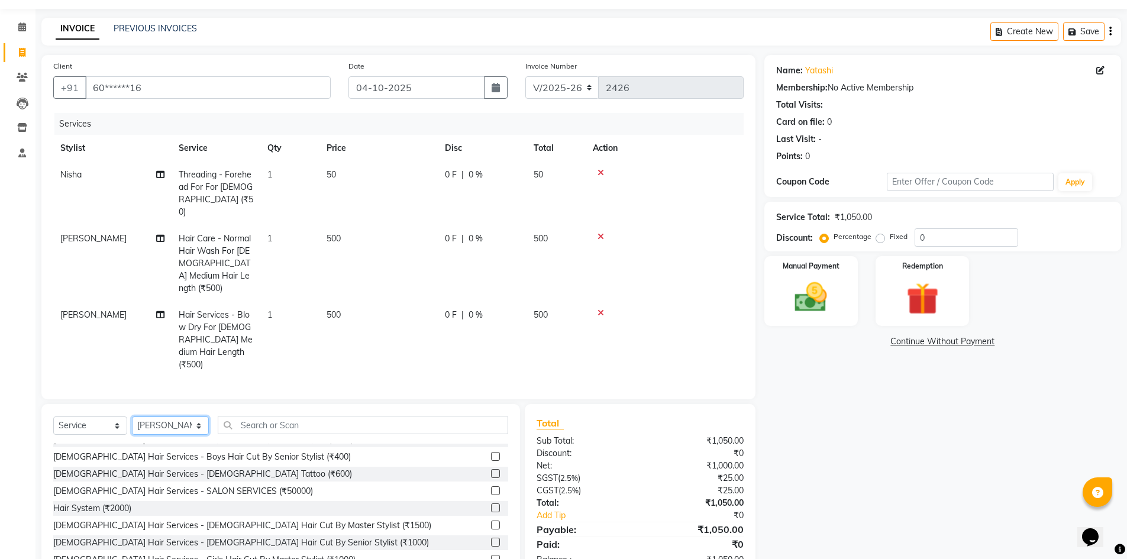
click at [167, 416] on select "Select Stylist [PERSON_NAME] admin [PERSON_NAME] creado ANAO [PERSON_NAME] Jyot…" at bounding box center [170, 425] width 77 height 18
select select "82323"
click at [132, 416] on select "Select Stylist [PERSON_NAME] admin [PERSON_NAME] creado ANAO [PERSON_NAME] Jyot…" at bounding box center [170, 425] width 77 height 18
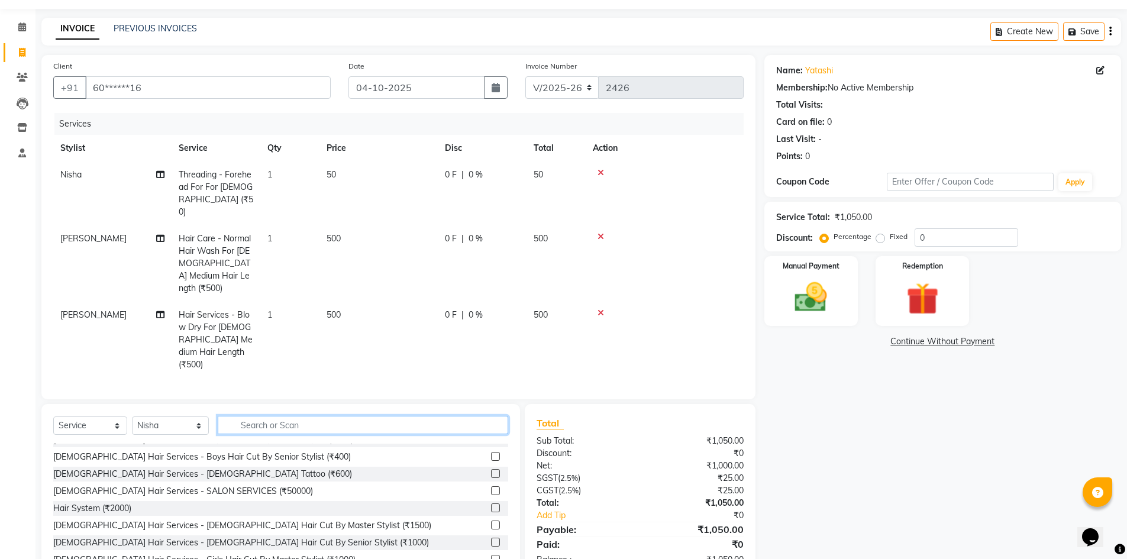
click at [250, 416] on input "text" at bounding box center [363, 425] width 290 height 18
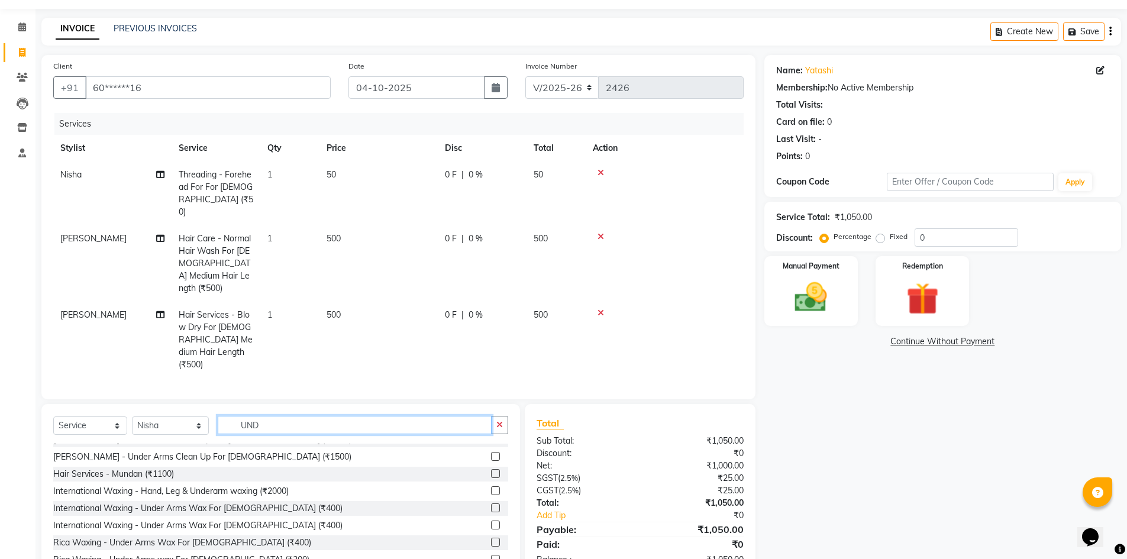
scroll to position [28, 0]
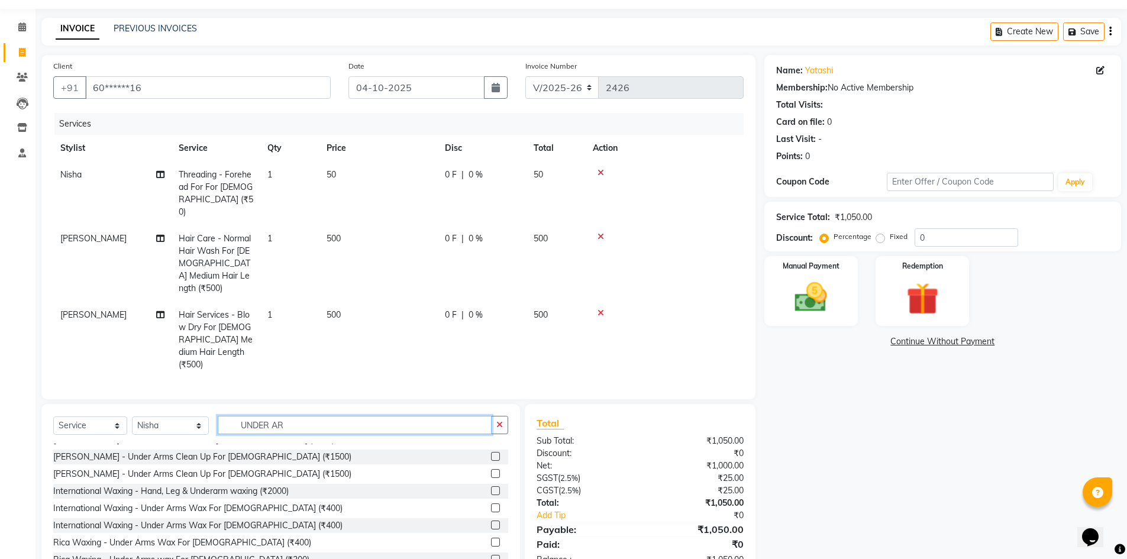
type input "UNDER AR"
click at [491, 521] on label at bounding box center [495, 525] width 9 height 9
click at [491, 522] on input "checkbox" at bounding box center [495, 526] width 8 height 8
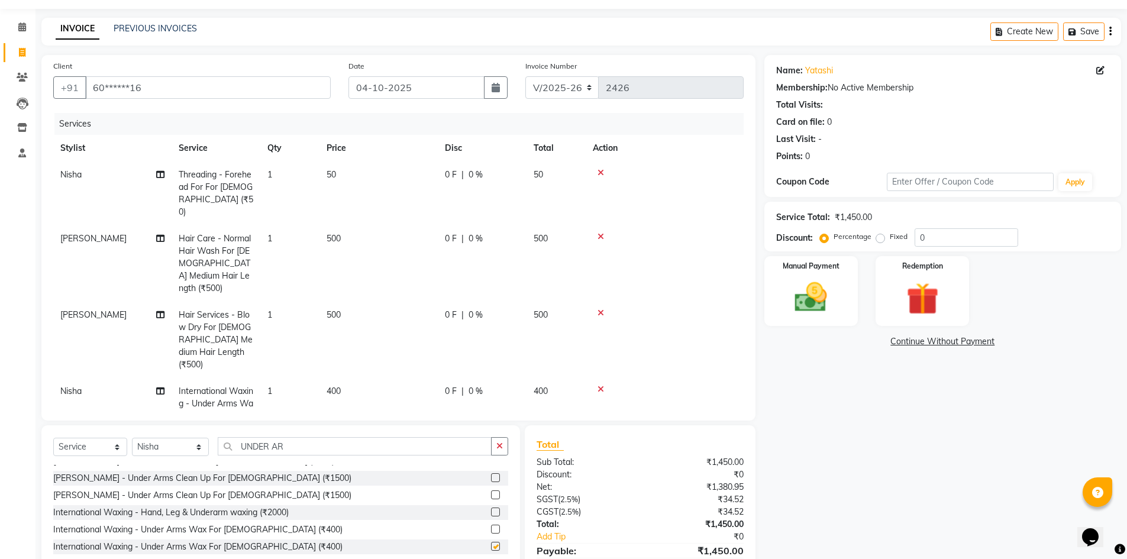
checkbox input "false"
click at [601, 172] on icon at bounding box center [600, 173] width 7 height 8
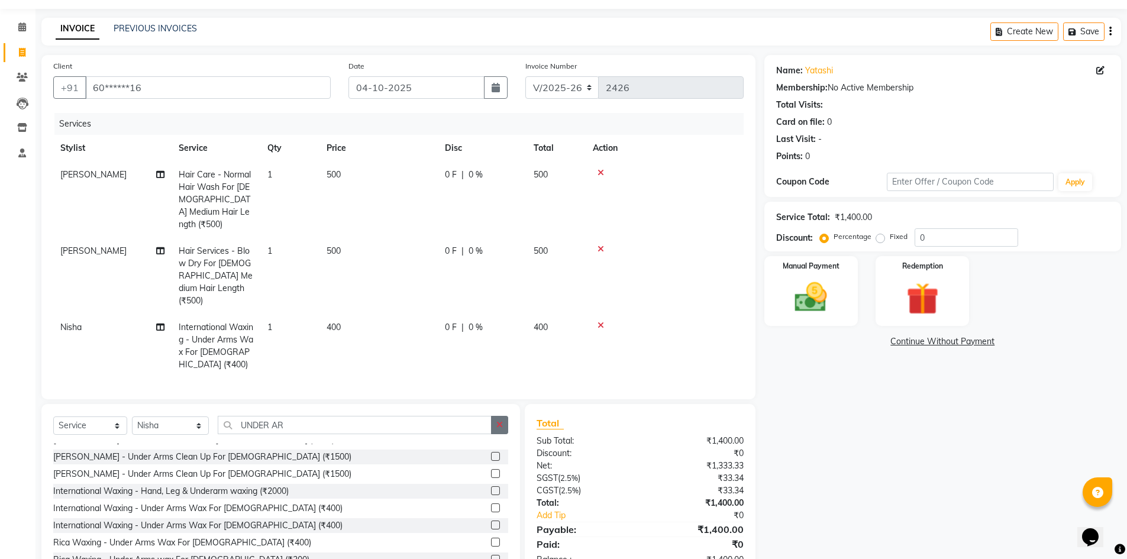
click at [493, 416] on button "button" at bounding box center [499, 425] width 17 height 18
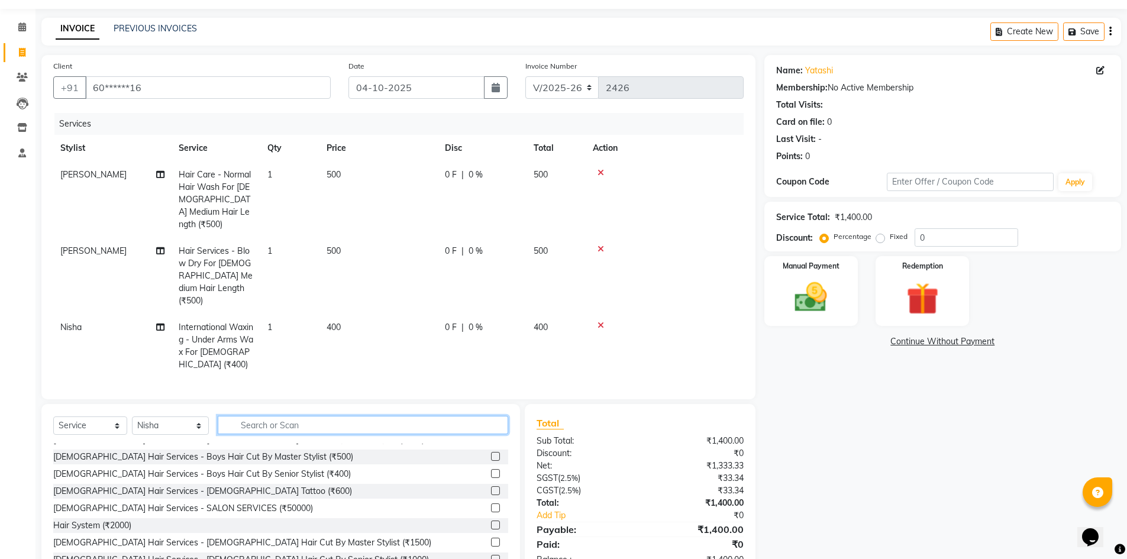
click at [367, 416] on input "text" at bounding box center [363, 425] width 290 height 18
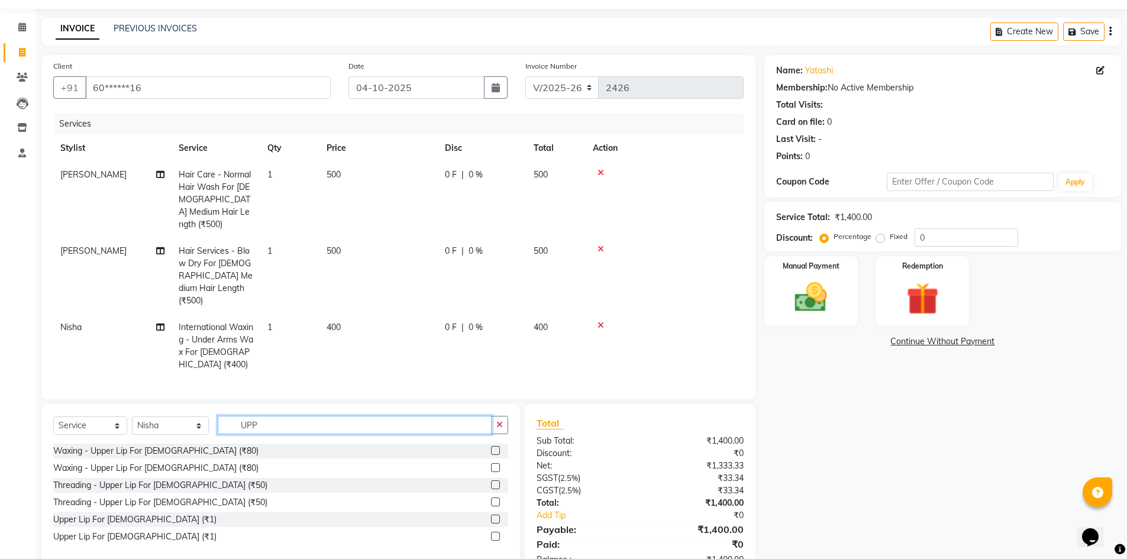
scroll to position [0, 0]
type input "UPP"
click at [496, 463] on label at bounding box center [495, 467] width 9 height 9
click at [496, 464] on input "checkbox" at bounding box center [495, 468] width 8 height 8
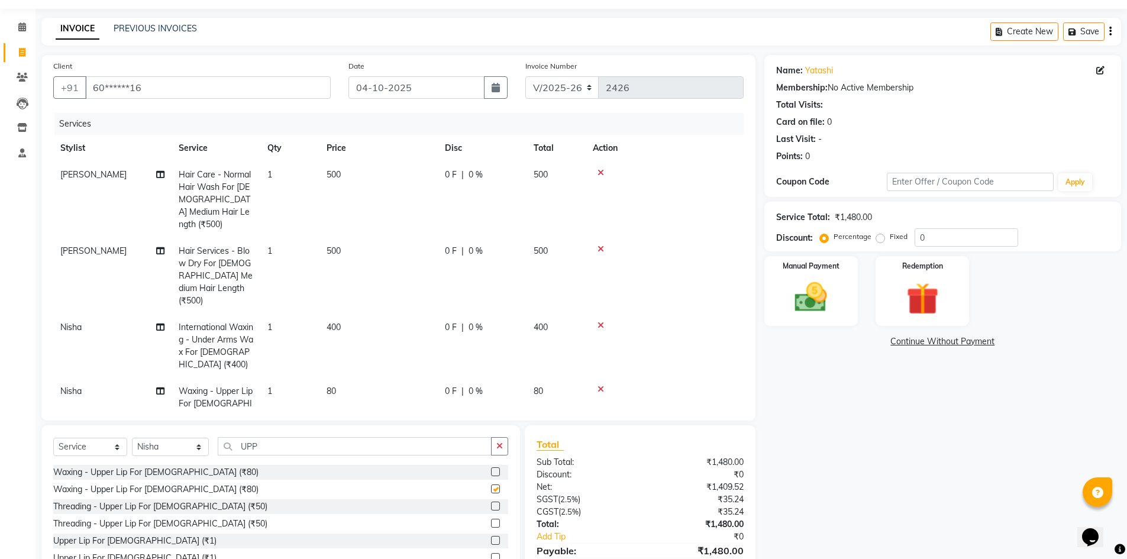
checkbox input "false"
click at [342, 378] on td "80" at bounding box center [378, 403] width 118 height 51
select select "82323"
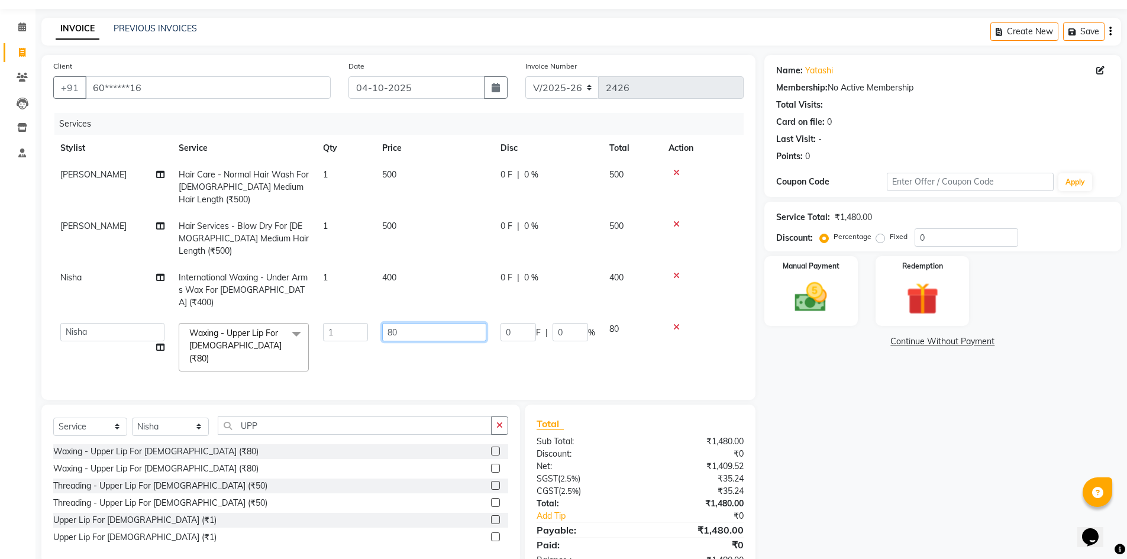
click at [393, 323] on input "80" at bounding box center [434, 332] width 104 height 18
type input "100"
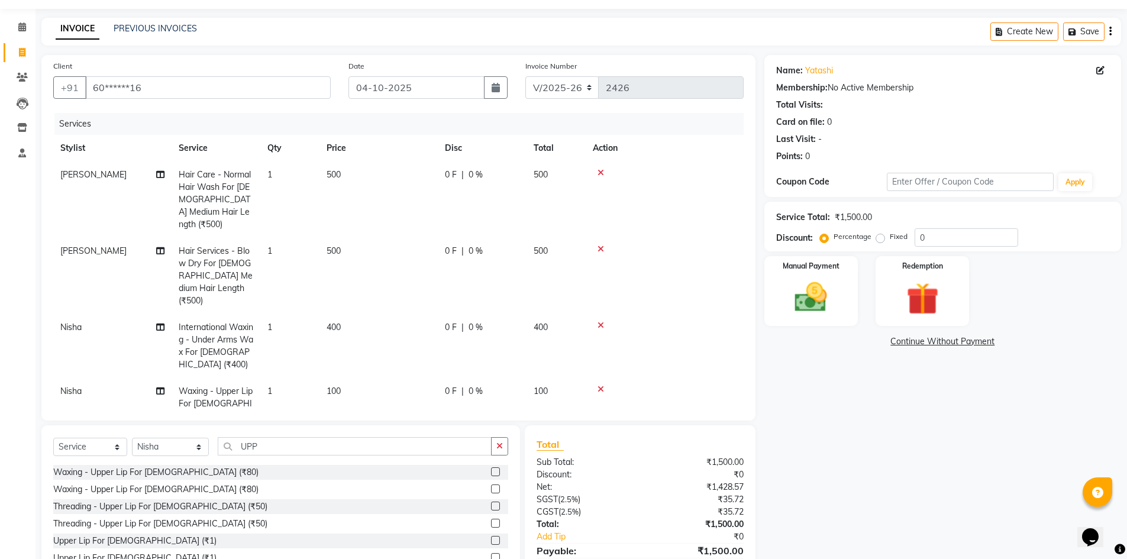
click at [437, 333] on tbody "Salman Hair Care - Normal Hair Wash For [DEMOGRAPHIC_DATA] Medium Hair Length (…" at bounding box center [398, 295] width 690 height 268
click at [818, 305] on img at bounding box center [811, 297] width 54 height 38
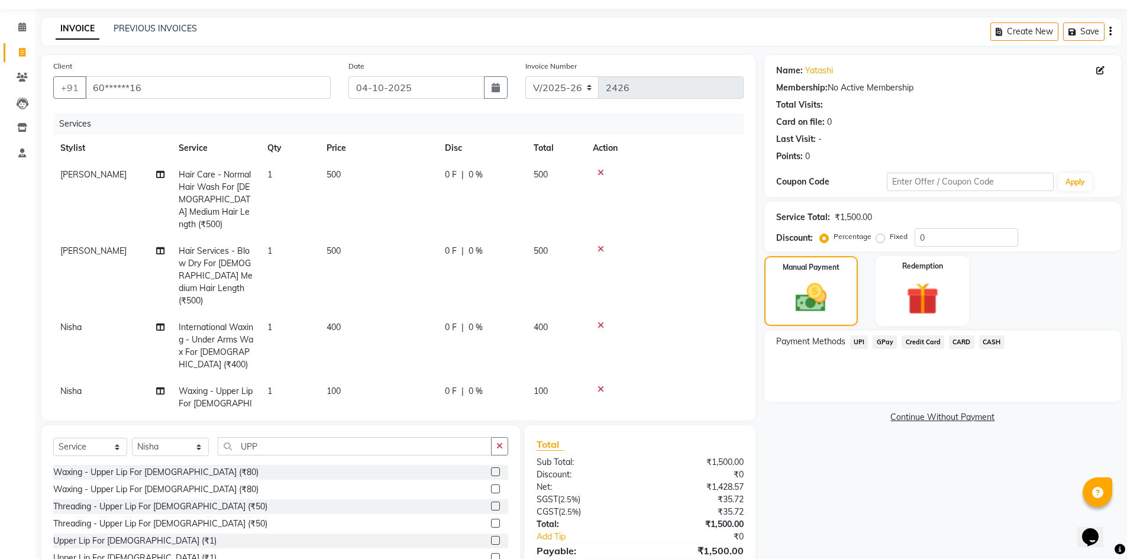
click at [857, 341] on span "UPI" at bounding box center [859, 342] width 18 height 14
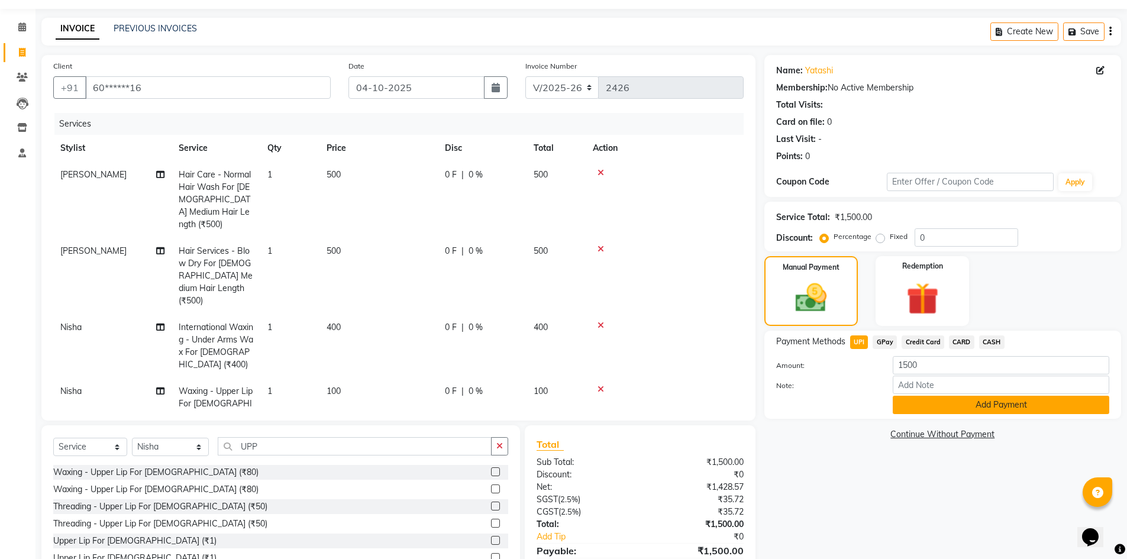
click at [907, 400] on button "Add Payment" at bounding box center [1001, 405] width 216 height 18
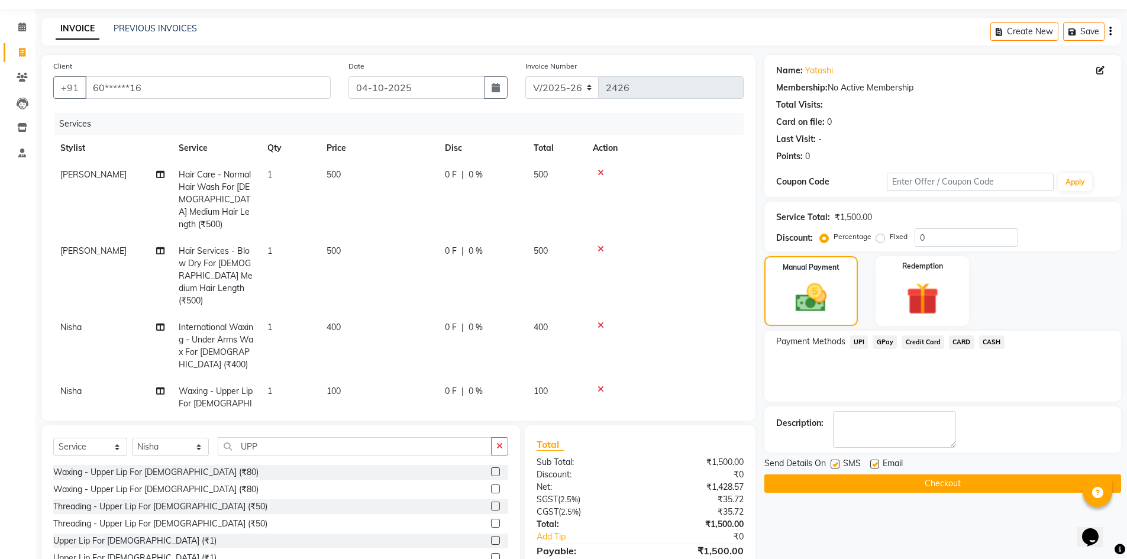
click at [900, 481] on button "Checkout" at bounding box center [942, 483] width 357 height 18
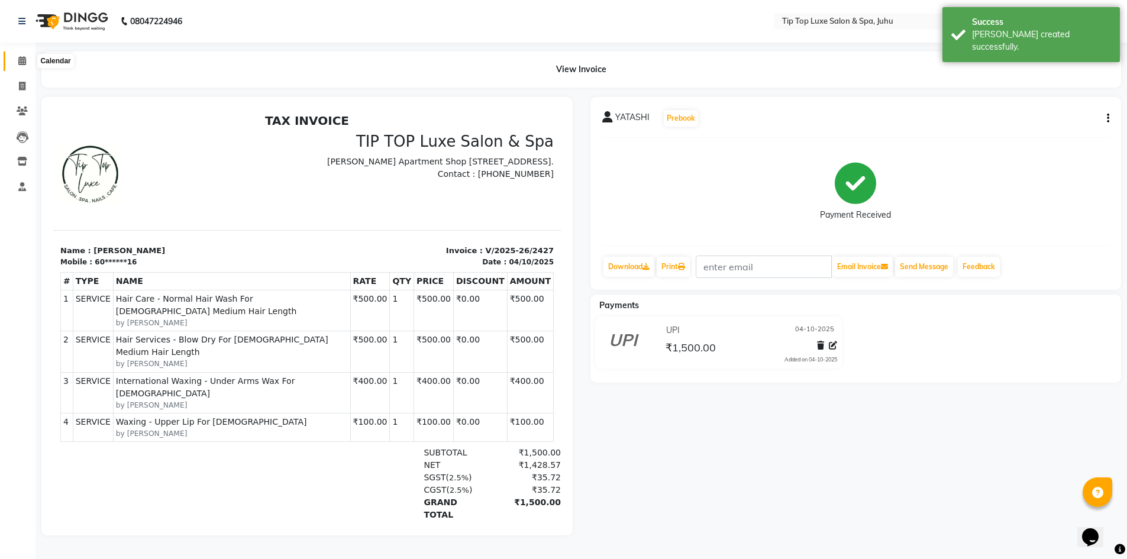
click at [17, 63] on span at bounding box center [22, 61] width 21 height 14
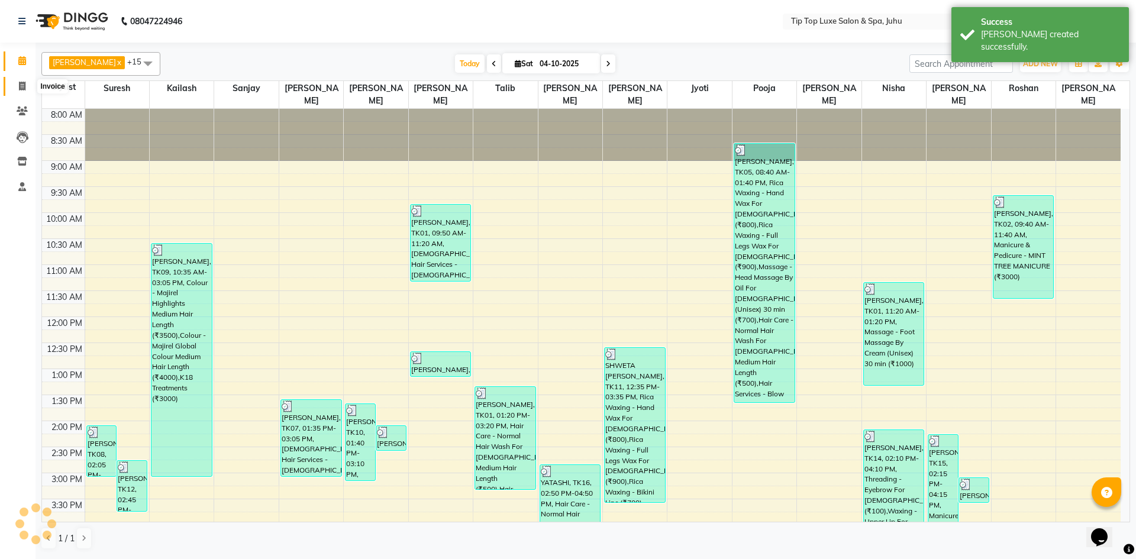
click at [21, 86] on icon at bounding box center [22, 86] width 7 height 9
select select "8298"
select select "service"
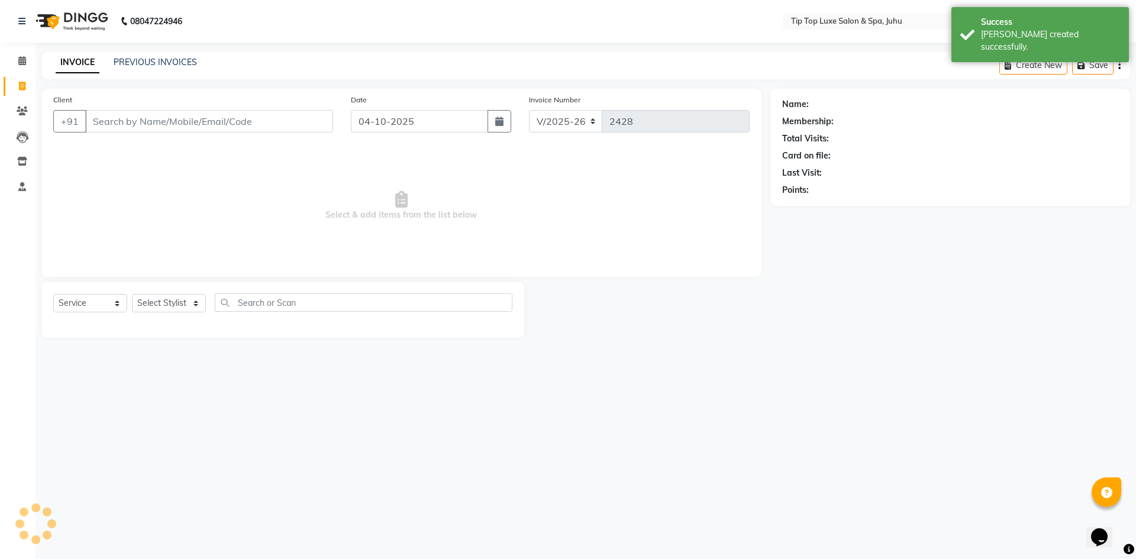
click at [133, 128] on input "Client" at bounding box center [209, 121] width 248 height 22
click at [131, 118] on input "Client" at bounding box center [209, 121] width 248 height 22
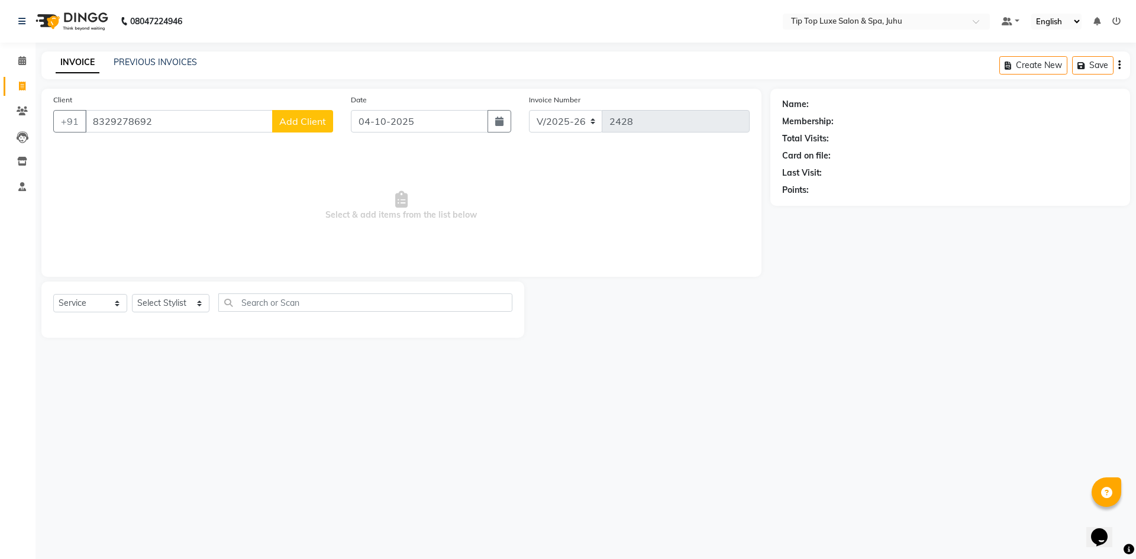
type input "8329278692"
click at [312, 128] on button "Add Client" at bounding box center [302, 121] width 61 height 22
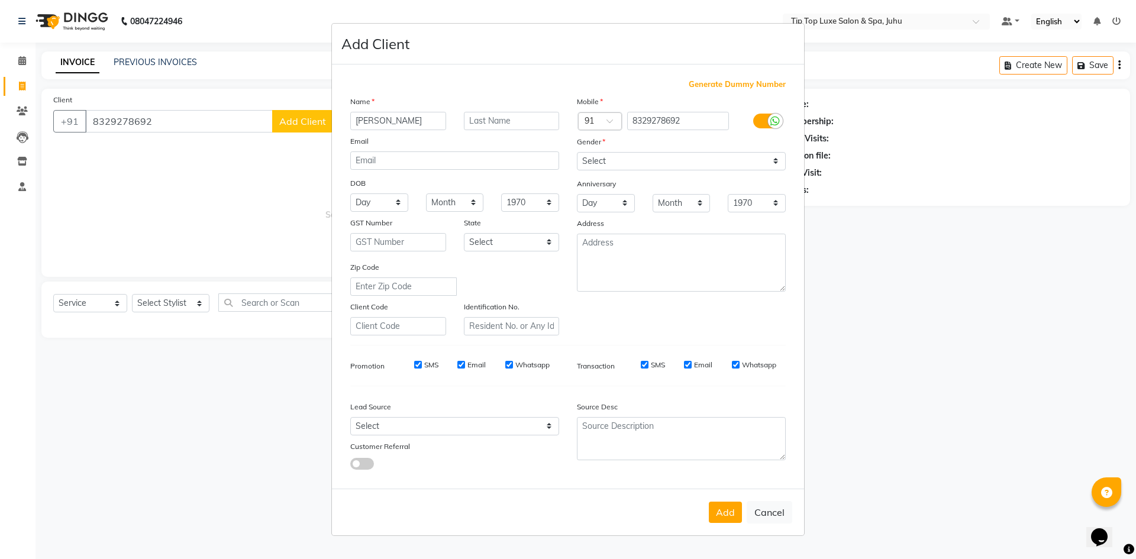
type input "[PERSON_NAME]"
click at [548, 122] on input "text" at bounding box center [512, 121] width 96 height 18
type input "."
click at [607, 157] on select "Select [DEMOGRAPHIC_DATA] [DEMOGRAPHIC_DATA] Other Prefer Not To Say" at bounding box center [681, 161] width 209 height 18
select select "[DEMOGRAPHIC_DATA]"
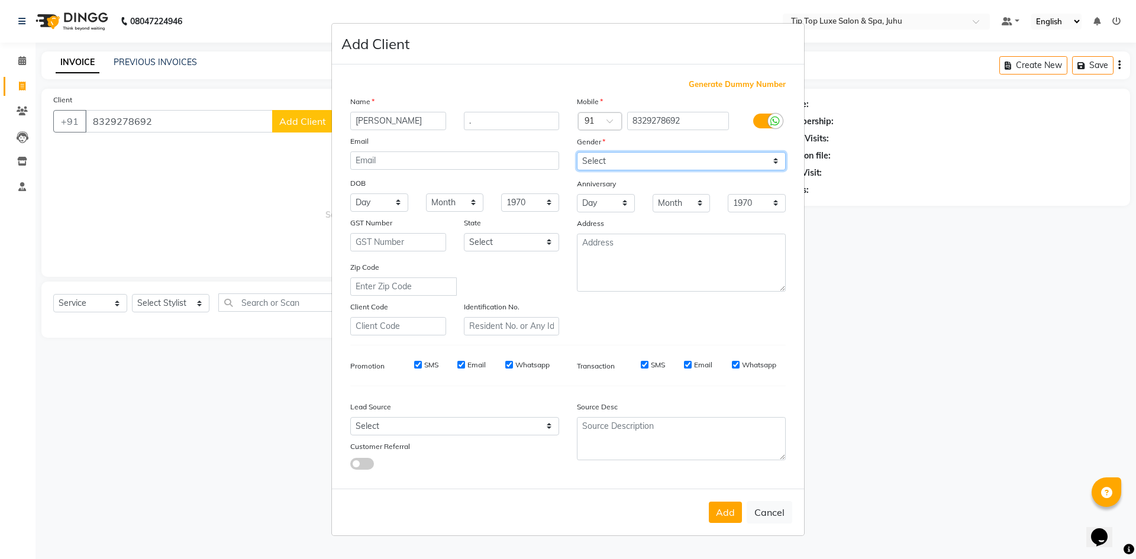
click at [577, 152] on select "Select [DEMOGRAPHIC_DATA] [DEMOGRAPHIC_DATA] Other Prefer Not To Say" at bounding box center [681, 161] width 209 height 18
click at [722, 507] on button "Add" at bounding box center [725, 512] width 33 height 21
type input "83******92"
select select
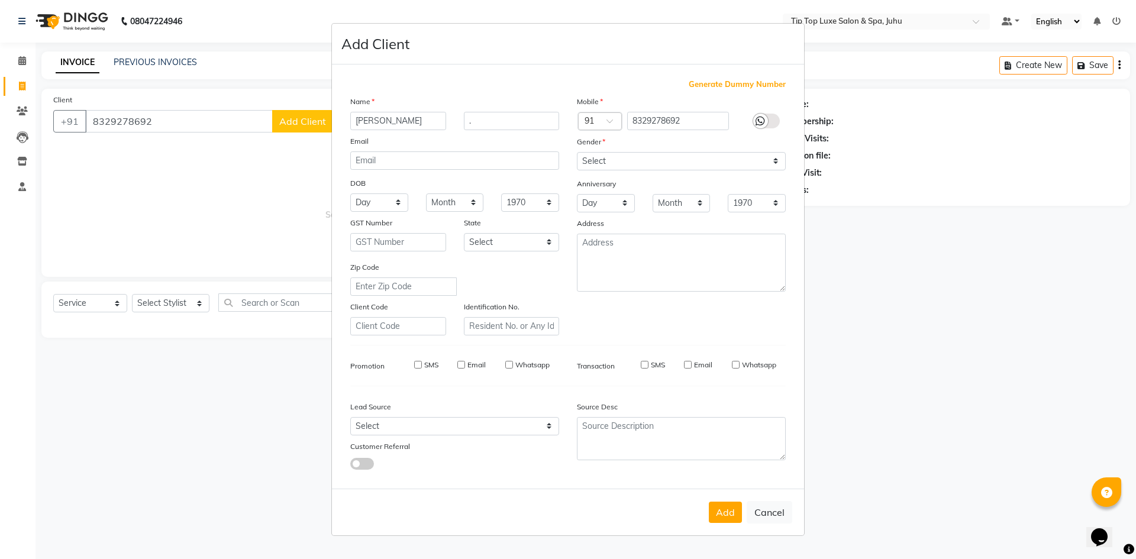
select select
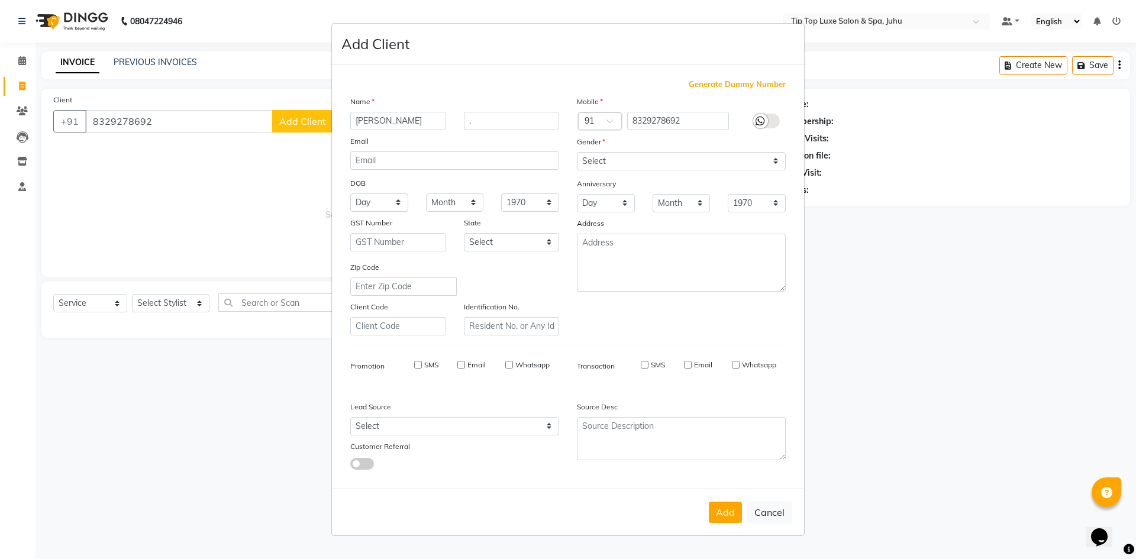
checkbox input "false"
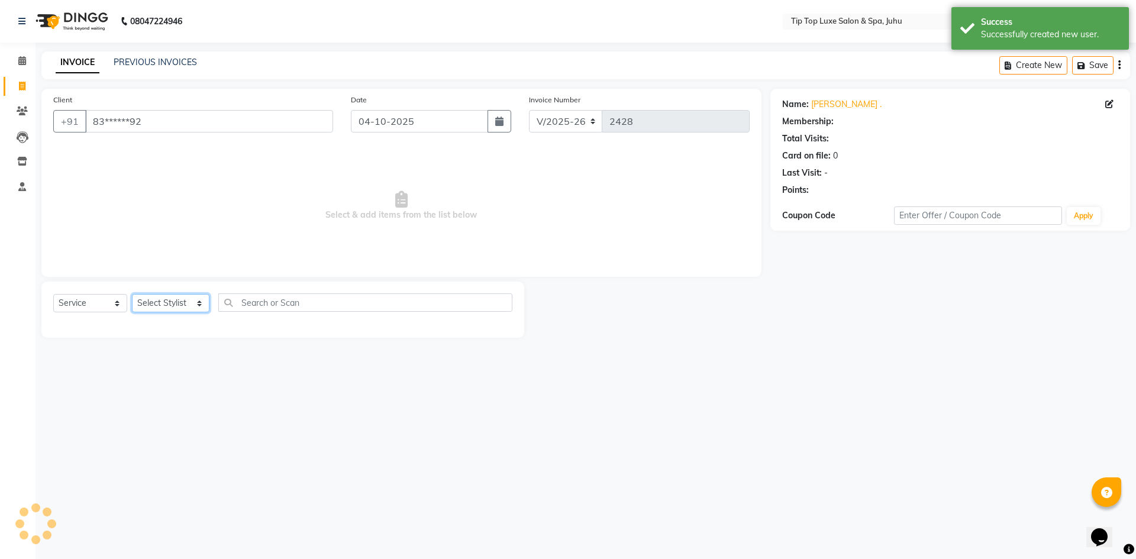
click at [148, 299] on select "Select Stylist [PERSON_NAME] admin [PERSON_NAME] creado ANAO [PERSON_NAME] Jyot…" at bounding box center [170, 303] width 77 height 18
select select "82323"
click at [132, 294] on select "Select Stylist [PERSON_NAME] admin [PERSON_NAME] creado ANAO [PERSON_NAME] Jyot…" at bounding box center [170, 303] width 77 height 18
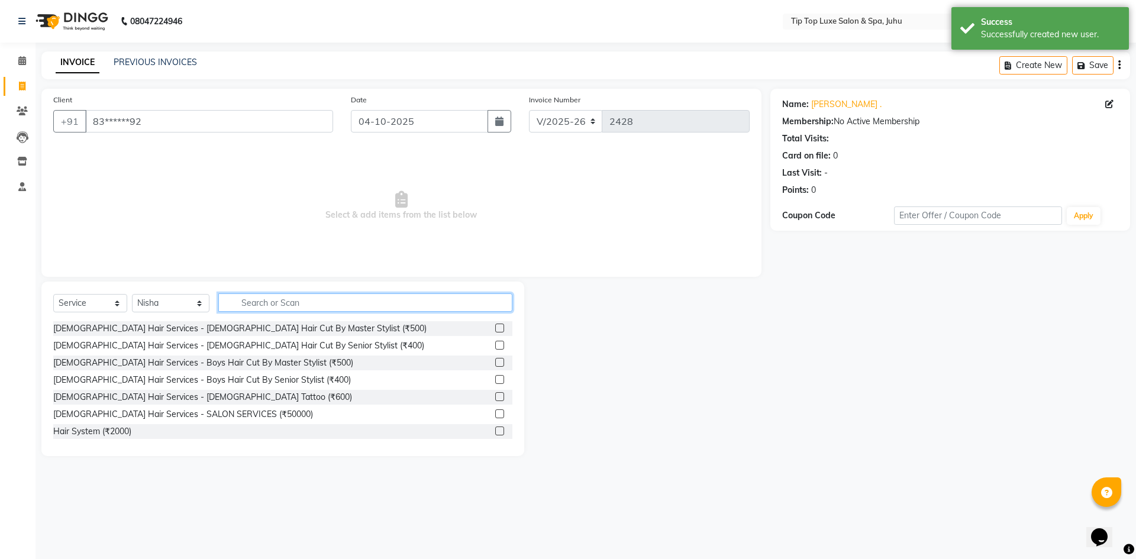
click at [439, 303] on input "text" at bounding box center [365, 302] width 295 height 18
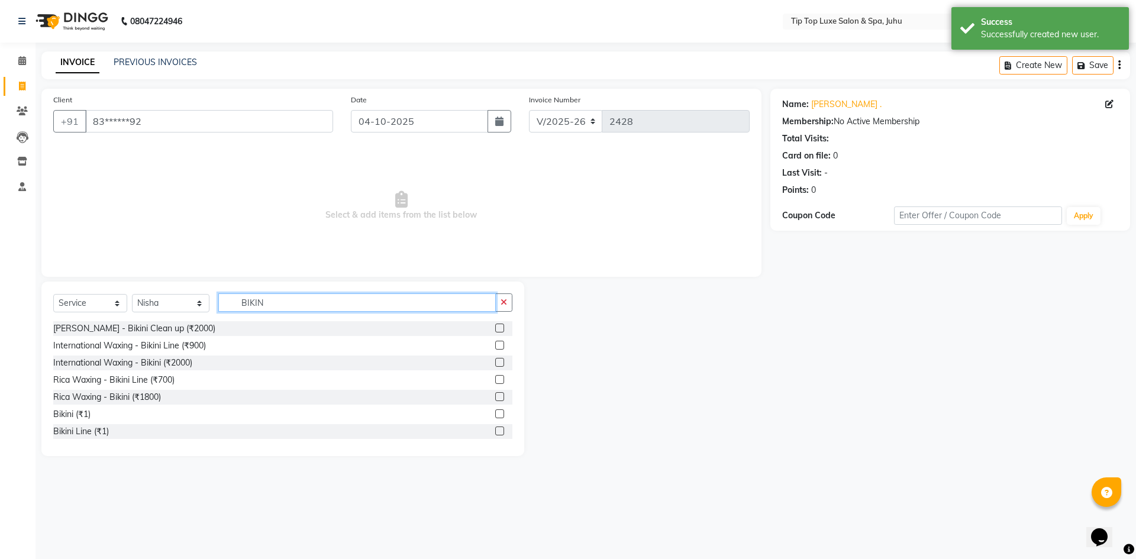
type input "BIKIN"
click at [495, 361] on label at bounding box center [499, 362] width 9 height 9
click at [495, 361] on input "checkbox" at bounding box center [499, 363] width 8 height 8
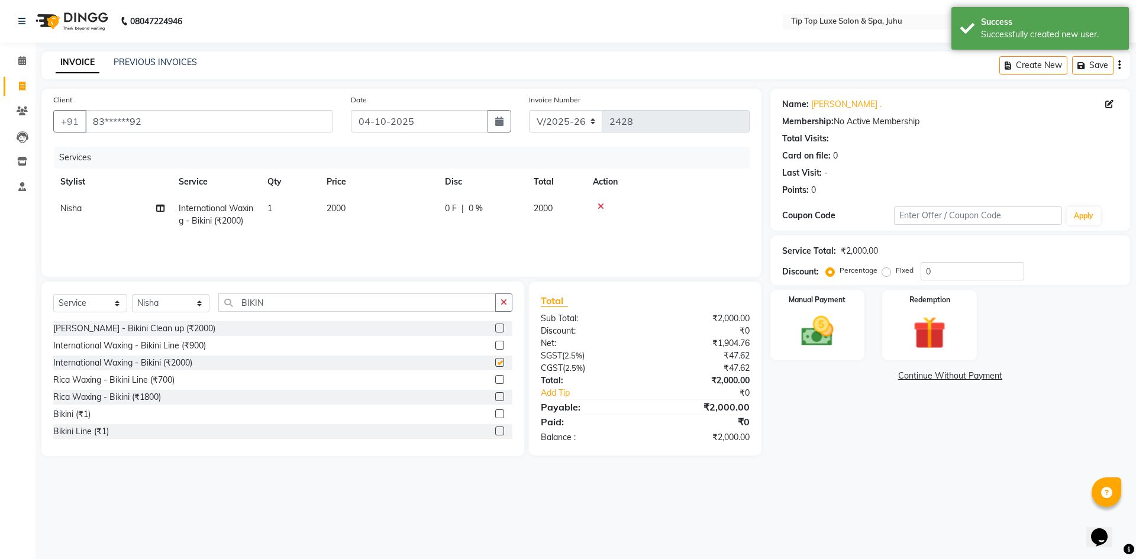
checkbox input "false"
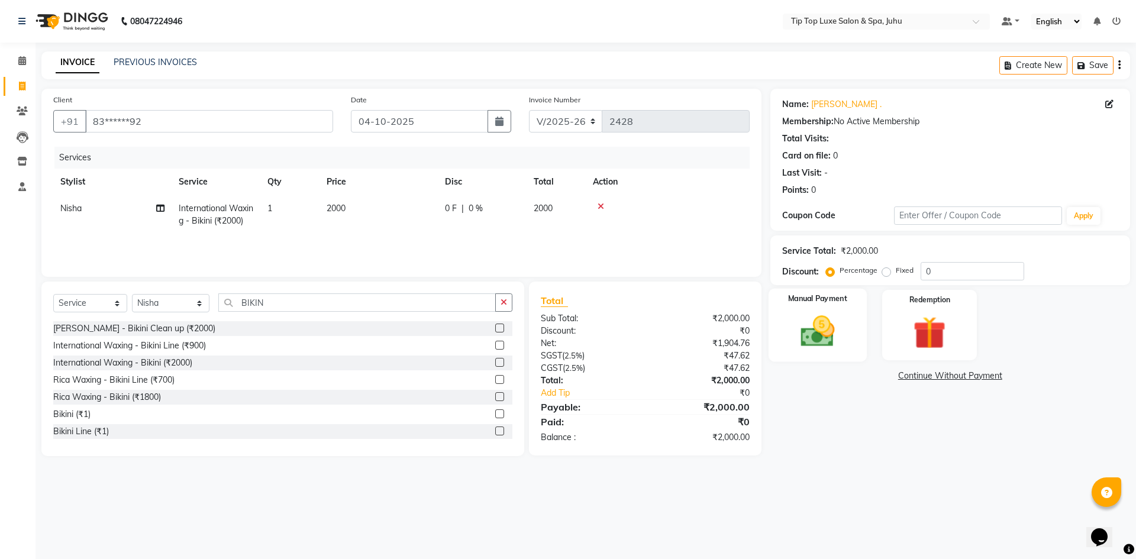
click at [825, 333] on img at bounding box center [817, 331] width 55 height 39
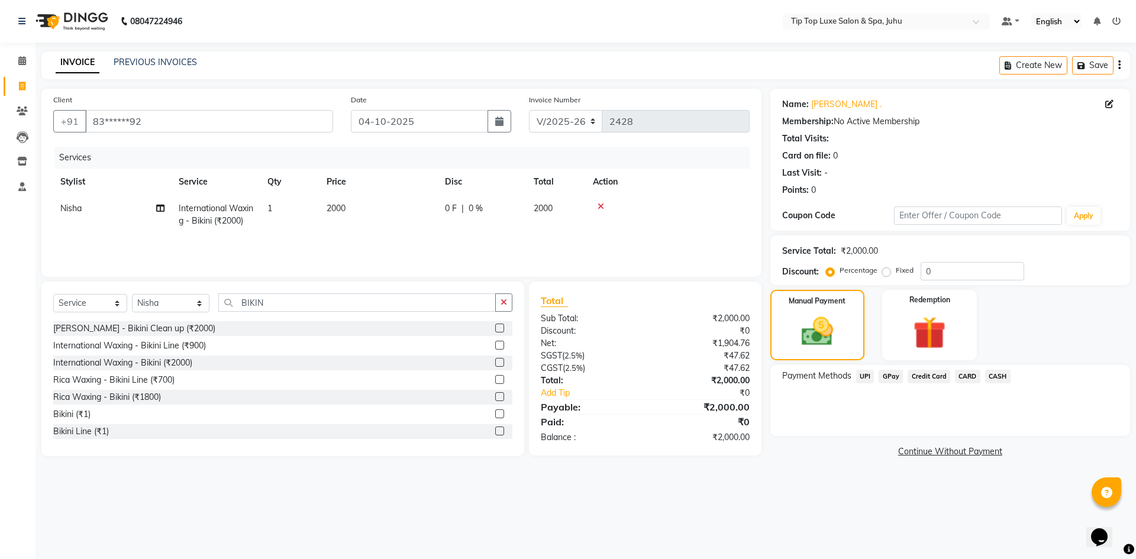
click at [867, 376] on span "UPI" at bounding box center [865, 377] width 18 height 14
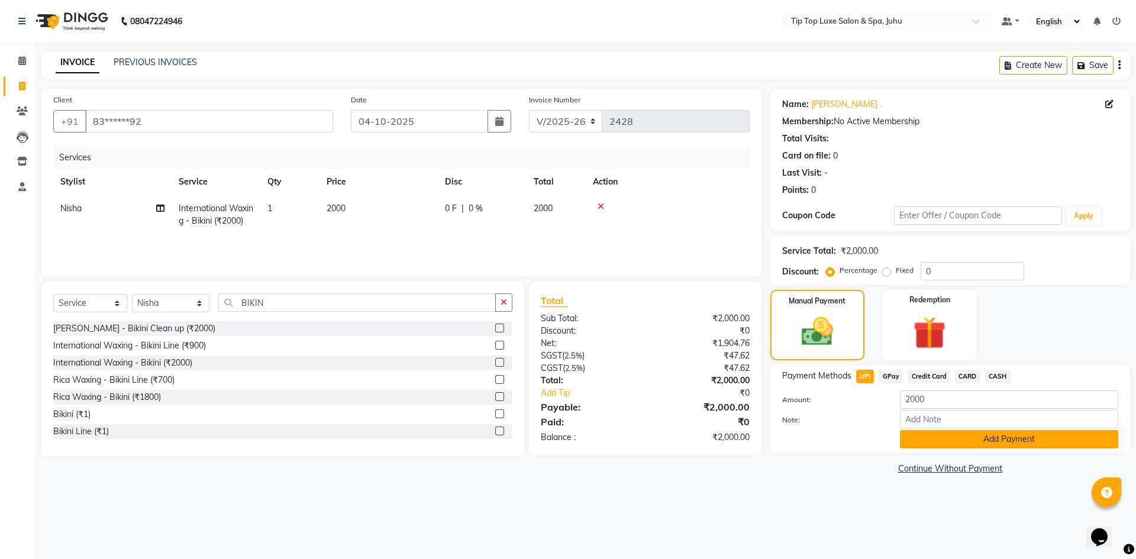
click at [923, 432] on button "Add Payment" at bounding box center [1009, 439] width 218 height 18
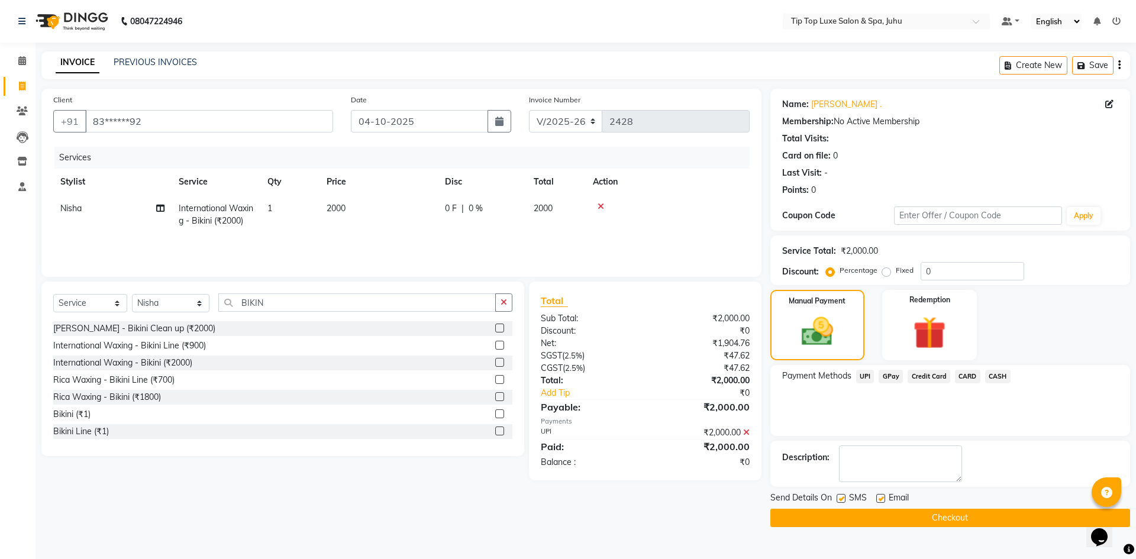
click at [922, 516] on button "Checkout" at bounding box center [950, 518] width 360 height 18
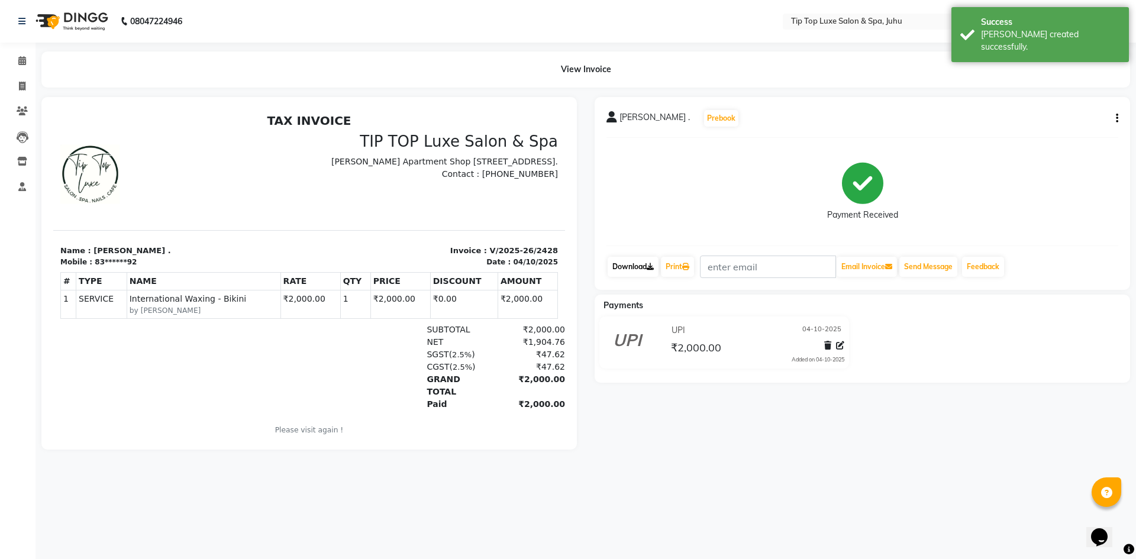
click at [649, 266] on icon at bounding box center [650, 266] width 7 height 7
click at [18, 64] on icon at bounding box center [22, 60] width 8 height 9
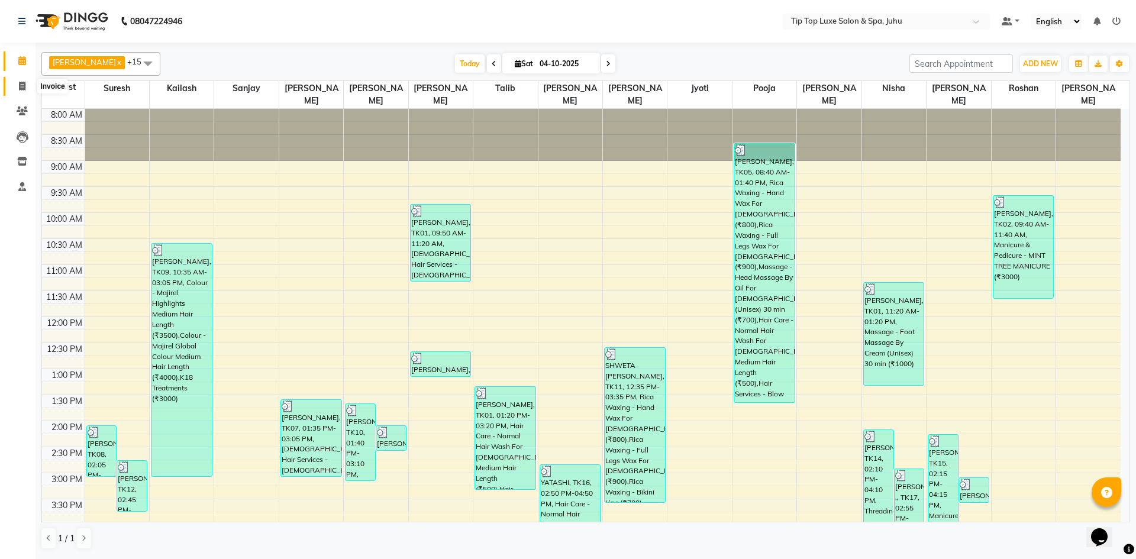
click at [28, 83] on span at bounding box center [22, 87] width 21 height 14
select select "service"
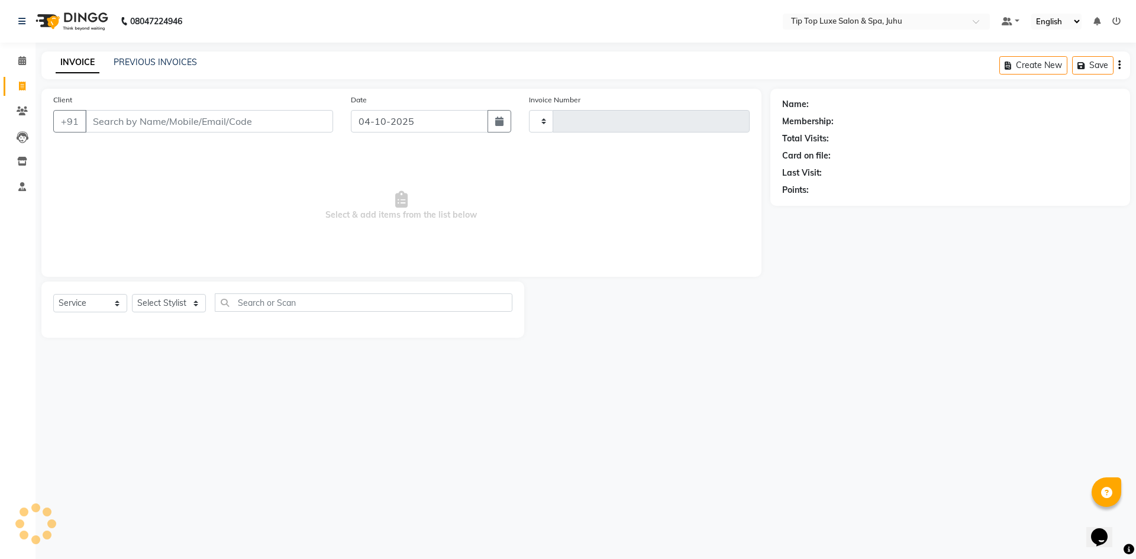
type input "2429"
select select "8298"
click at [179, 122] on input "Client" at bounding box center [209, 121] width 248 height 22
click at [240, 122] on input "Client" at bounding box center [209, 121] width 248 height 22
type input "8828014414"
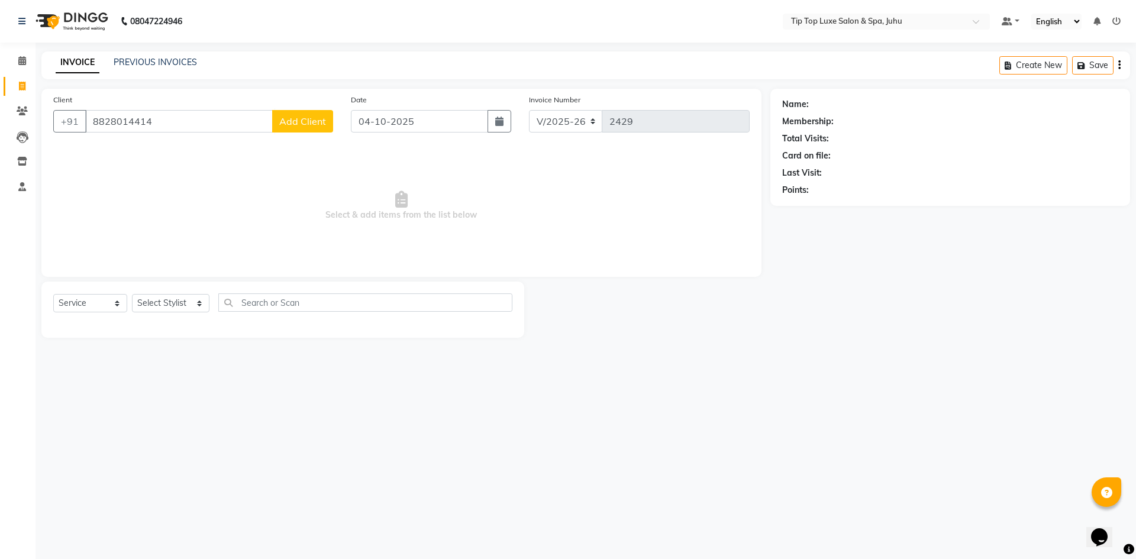
click at [313, 117] on span "Add Client" at bounding box center [302, 121] width 47 height 12
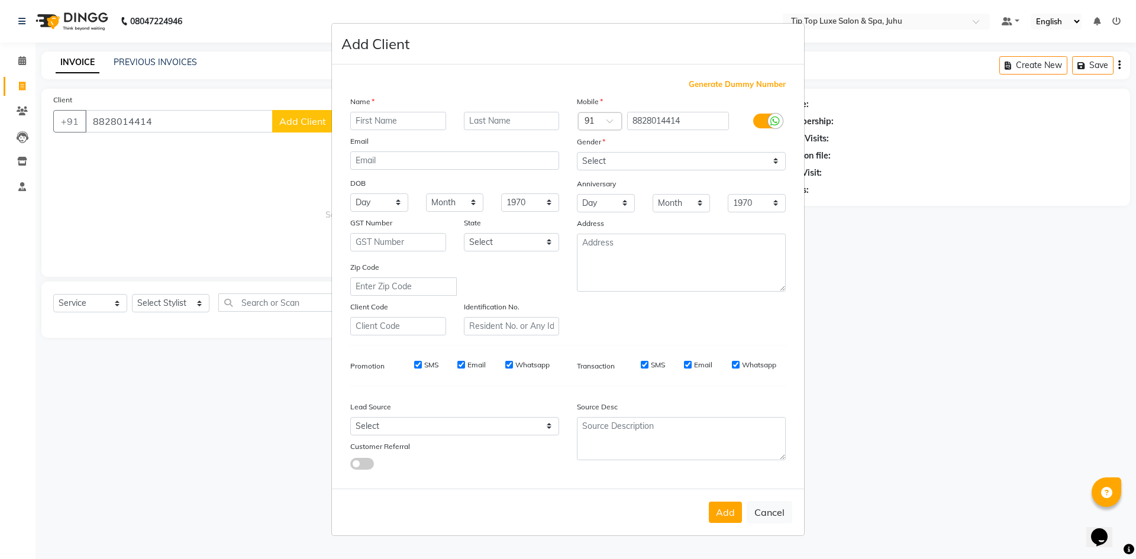
click at [413, 125] on input "text" at bounding box center [398, 121] width 96 height 18
type input "U"
type input "MENS"
drag, startPoint x: 650, startPoint y: 155, endPoint x: 649, endPoint y: 164, distance: 9.0
click at [649, 161] on select "Select [DEMOGRAPHIC_DATA] [DEMOGRAPHIC_DATA] Other Prefer Not To Say" at bounding box center [681, 161] width 209 height 18
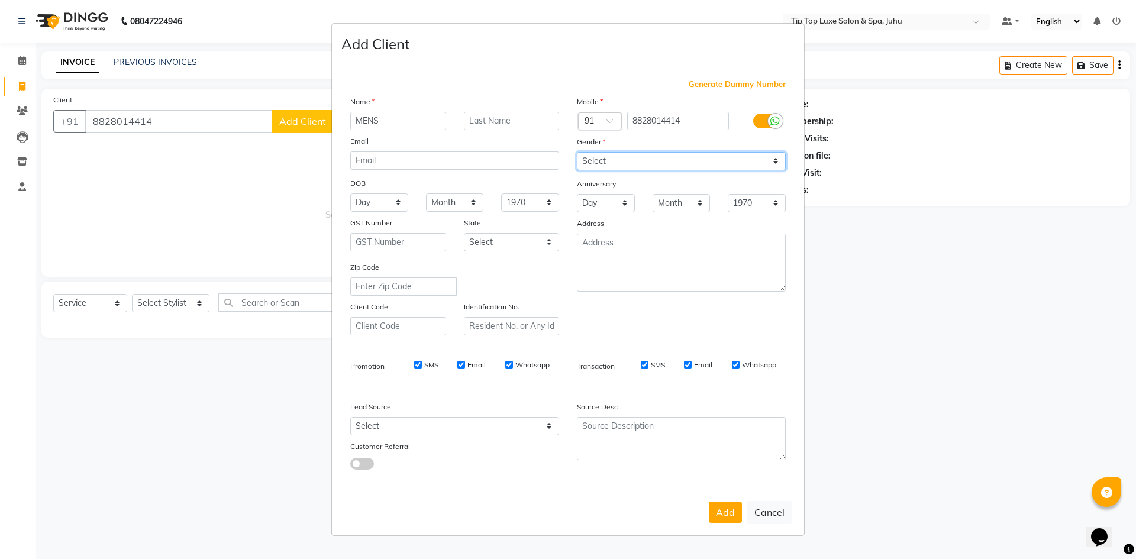
select select "[DEMOGRAPHIC_DATA]"
click at [577, 152] on select "Select [DEMOGRAPHIC_DATA] [DEMOGRAPHIC_DATA] Other Prefer Not To Say" at bounding box center [681, 161] width 209 height 18
click at [723, 518] on button "Add" at bounding box center [725, 512] width 33 height 21
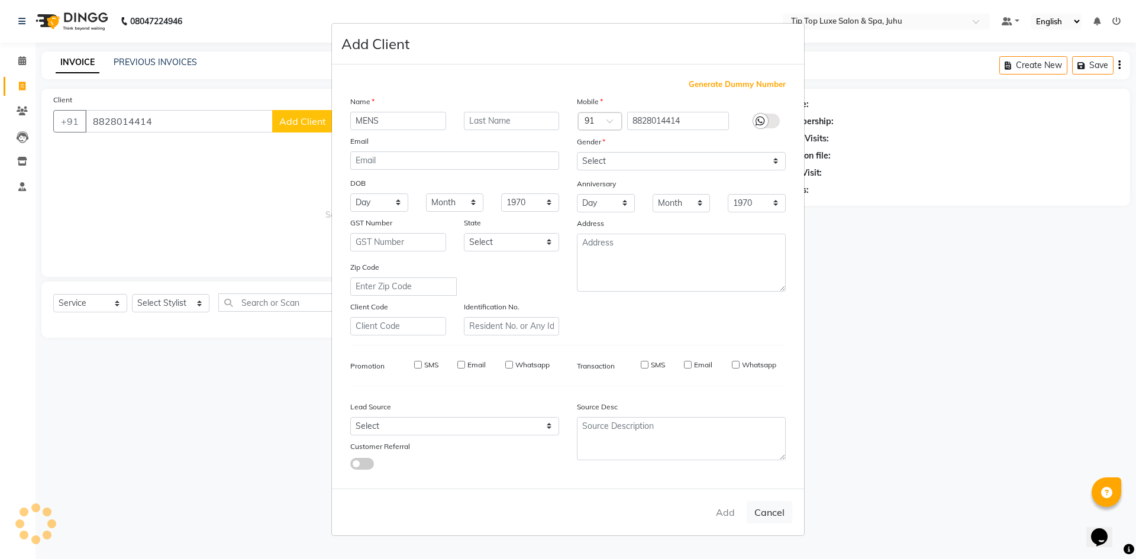
type input "88******14"
select select
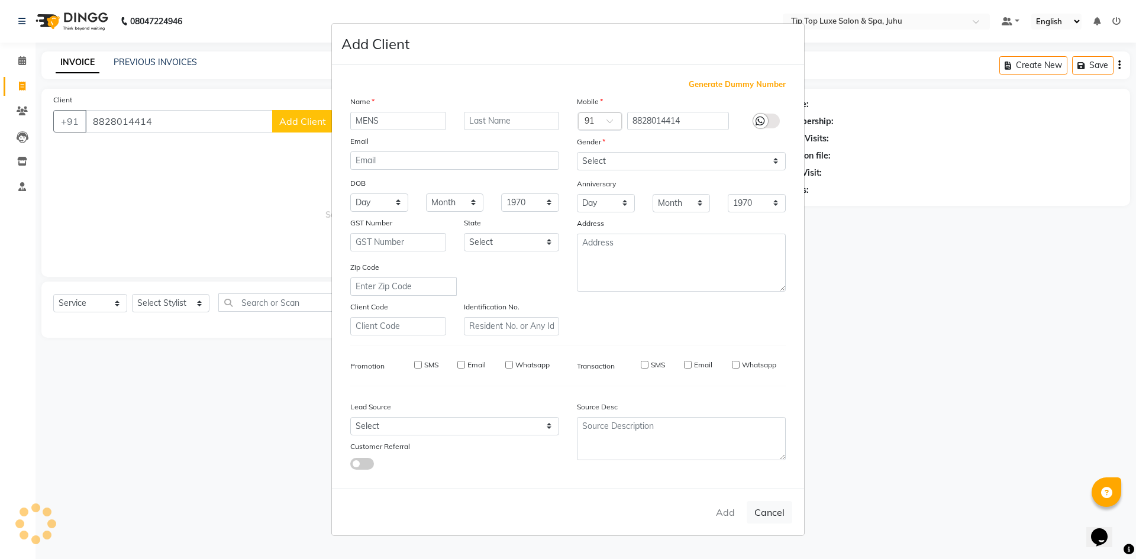
select select
checkbox input "false"
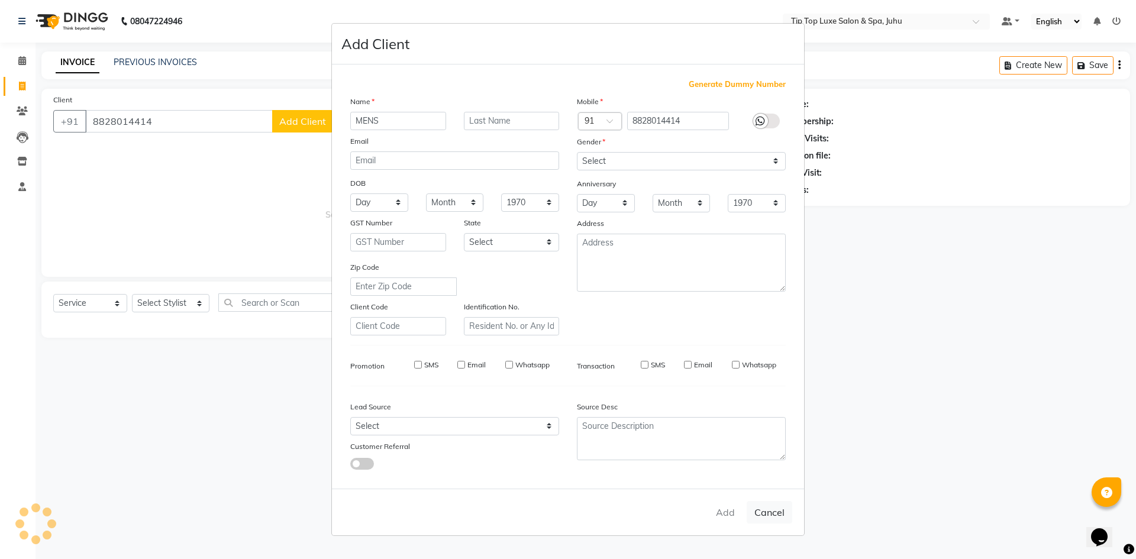
checkbox input "false"
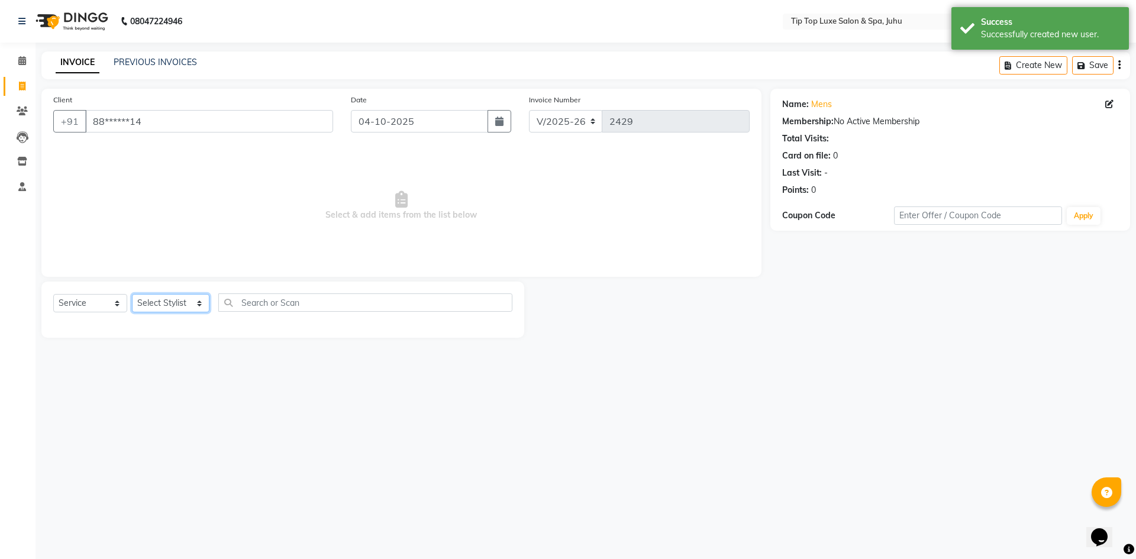
click at [158, 301] on select "Select Stylist [PERSON_NAME] admin [PERSON_NAME] creado ANAO [PERSON_NAME] Jyot…" at bounding box center [170, 303] width 77 height 18
select select "82327"
click at [132, 294] on select "Select Stylist [PERSON_NAME] admin [PERSON_NAME] creado ANAO [PERSON_NAME] Jyot…" at bounding box center [170, 303] width 77 height 18
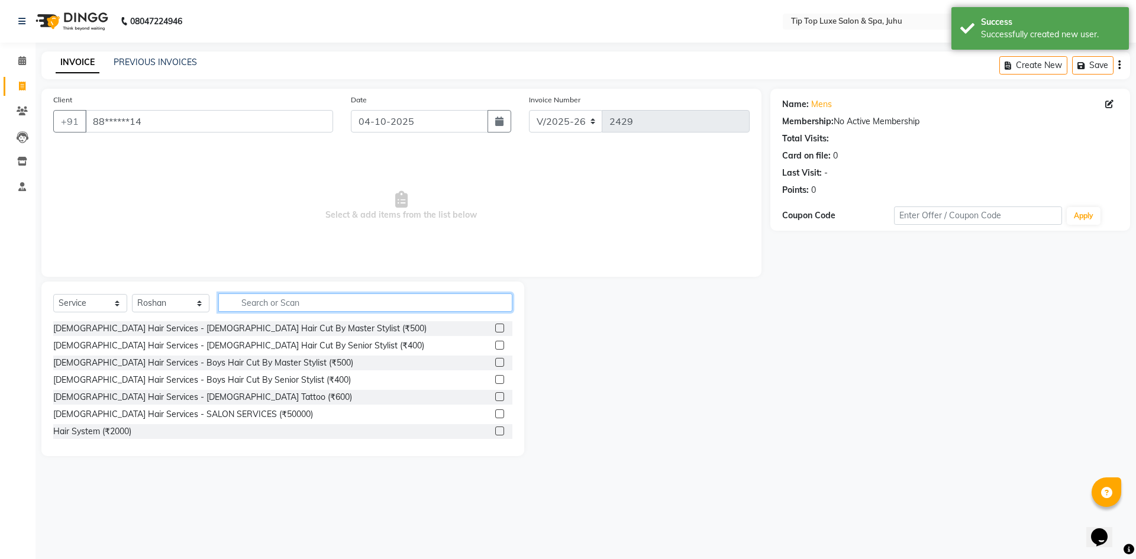
click at [431, 309] on input "text" at bounding box center [365, 302] width 295 height 18
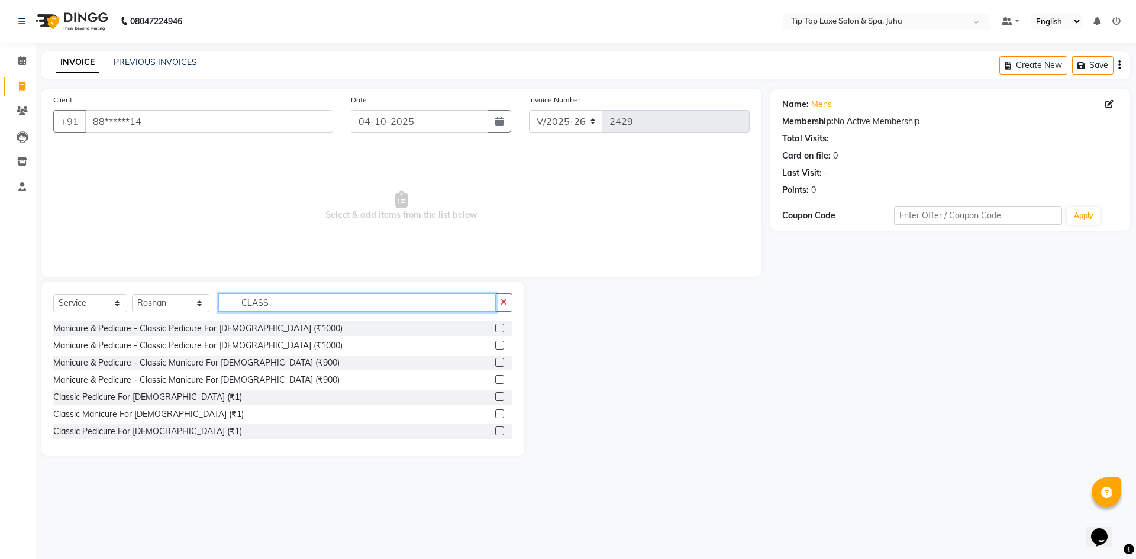
type input "CLASS"
click at [495, 325] on label at bounding box center [499, 328] width 9 height 9
click at [495, 325] on input "checkbox" at bounding box center [499, 329] width 8 height 8
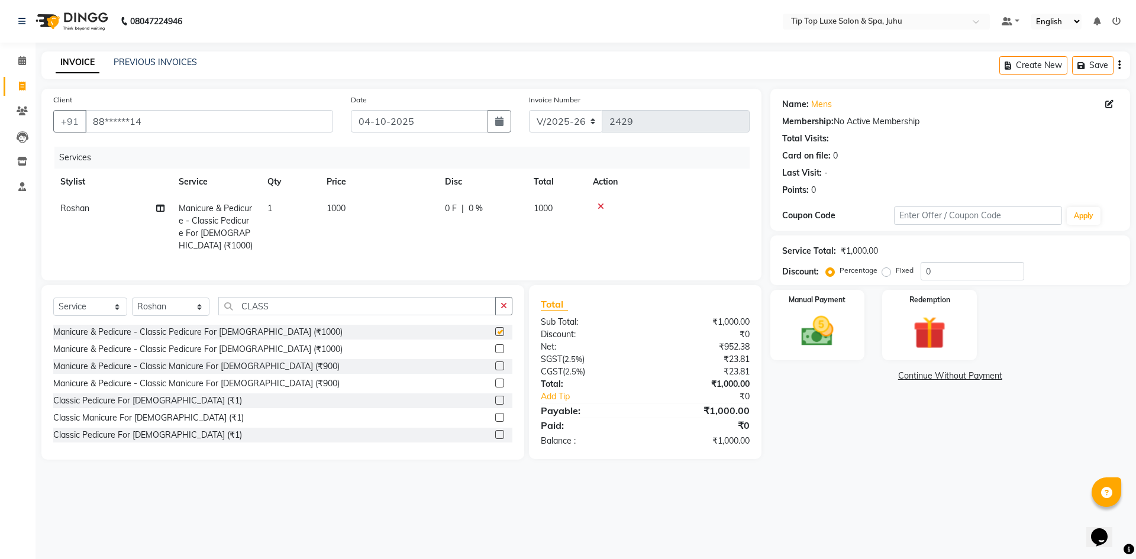
checkbox input "false"
click at [167, 303] on select "Select Stylist [PERSON_NAME] admin [PERSON_NAME] creado ANAO [PERSON_NAME] Jyot…" at bounding box center [170, 307] width 77 height 18
select select "82326"
click at [132, 298] on select "Select Stylist [PERSON_NAME] admin [PERSON_NAME] creado ANAO [PERSON_NAME] Jyot…" at bounding box center [170, 307] width 77 height 18
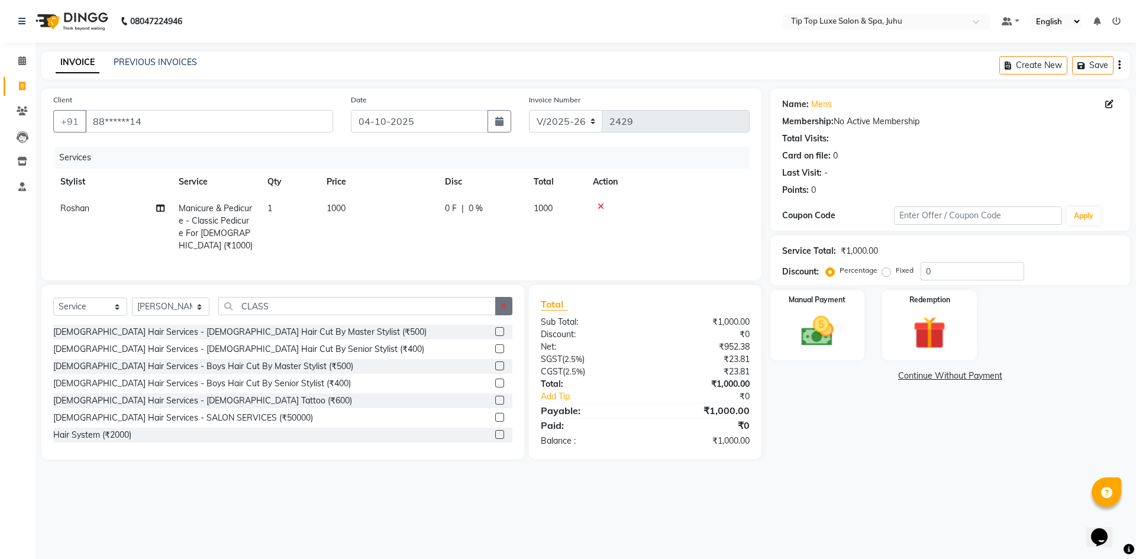
click at [507, 305] on icon "button" at bounding box center [503, 306] width 7 height 8
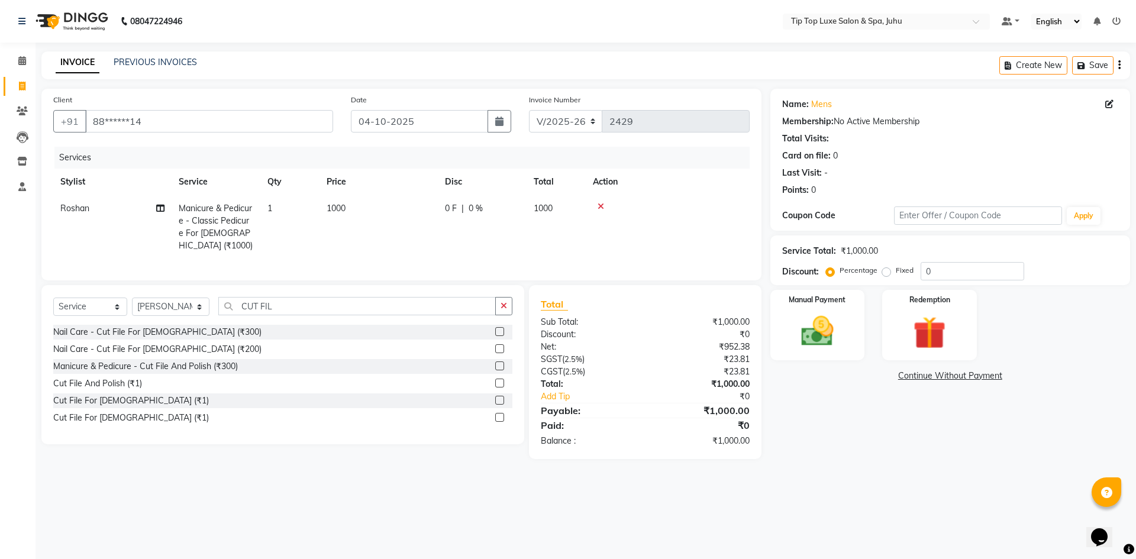
click at [497, 327] on label at bounding box center [499, 331] width 9 height 9
click at [497, 328] on input "checkbox" at bounding box center [499, 332] width 8 height 8
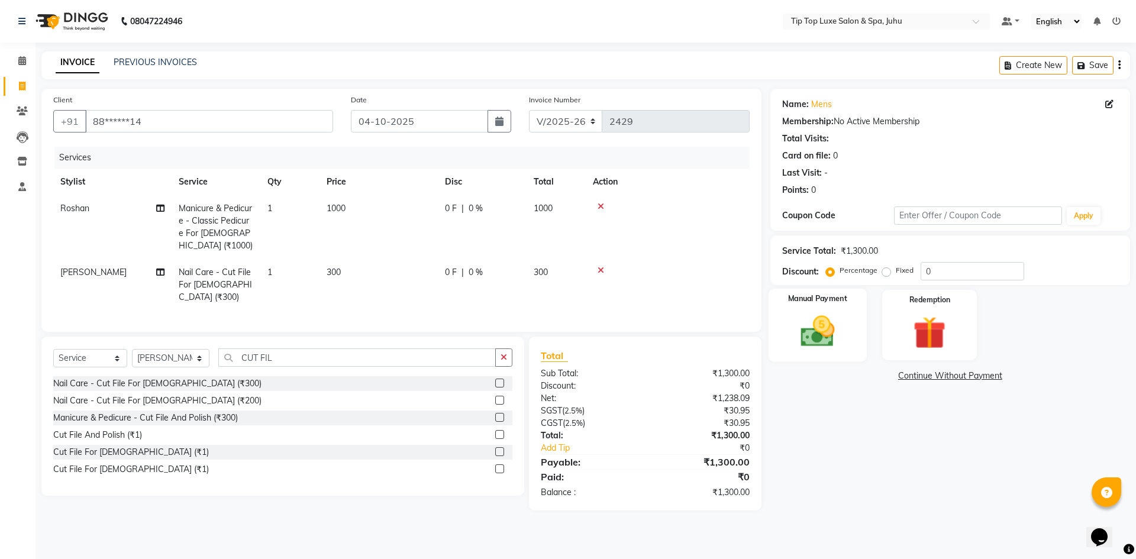
click at [829, 332] on img at bounding box center [817, 331] width 55 height 39
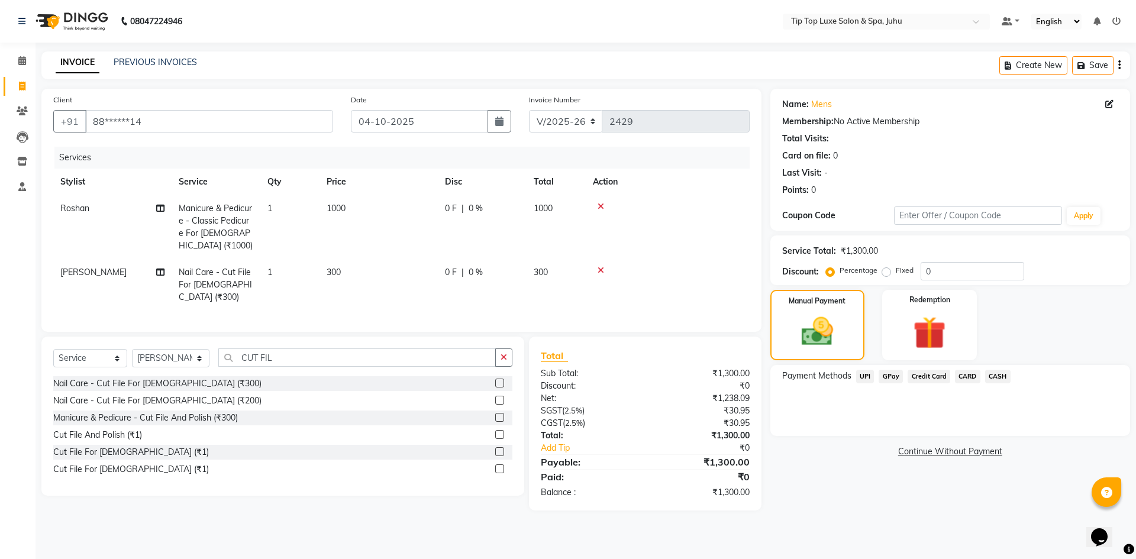
click at [971, 373] on span "CARD" at bounding box center [967, 377] width 25 height 14
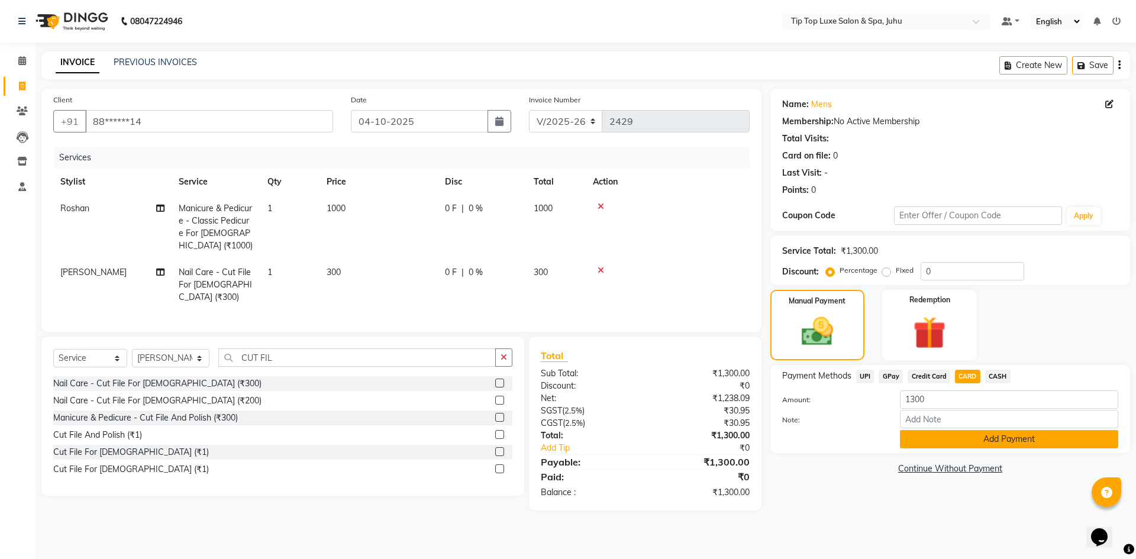
click at [980, 442] on button "Add Payment" at bounding box center [1009, 439] width 218 height 18
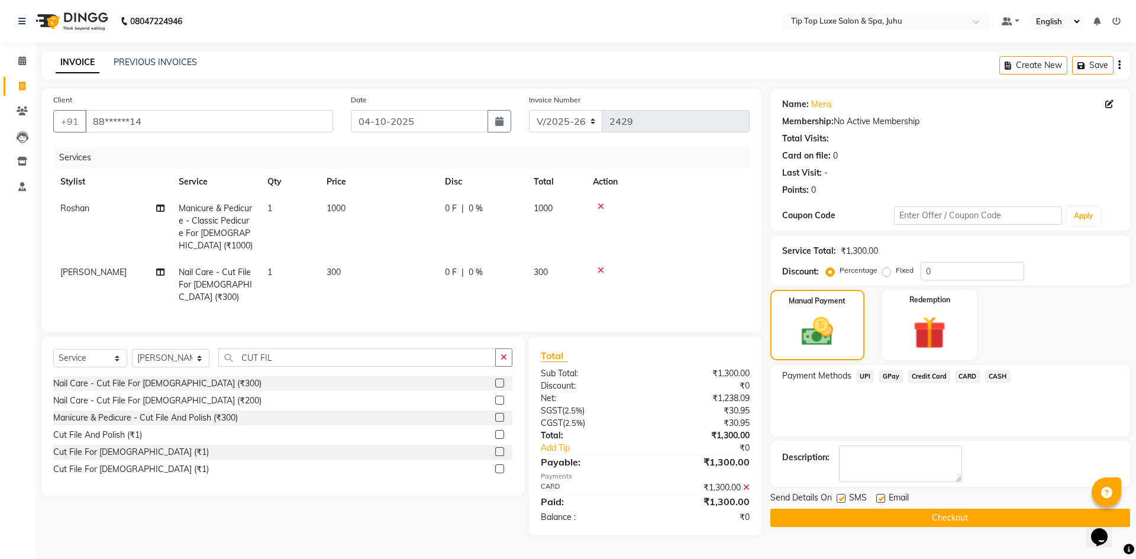
click at [960, 515] on button "Checkout" at bounding box center [950, 518] width 360 height 18
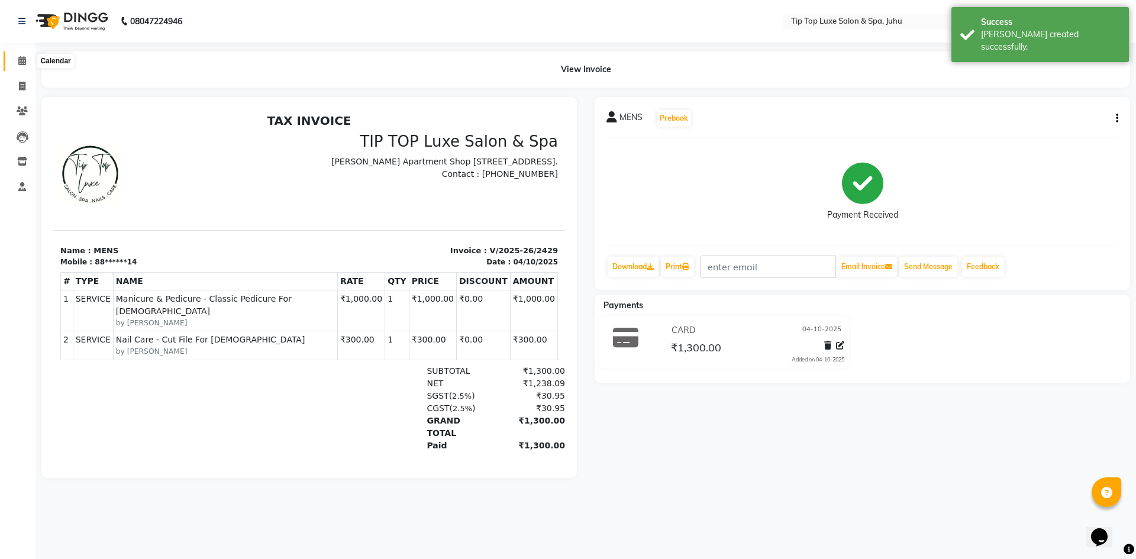
click at [20, 58] on icon at bounding box center [22, 60] width 8 height 9
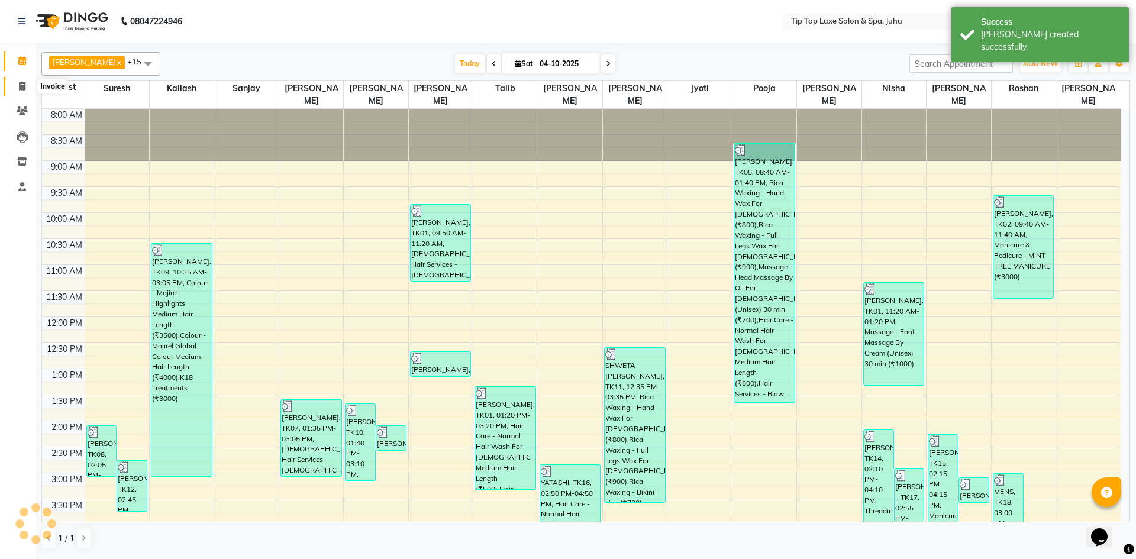
click at [19, 86] on icon at bounding box center [22, 86] width 7 height 9
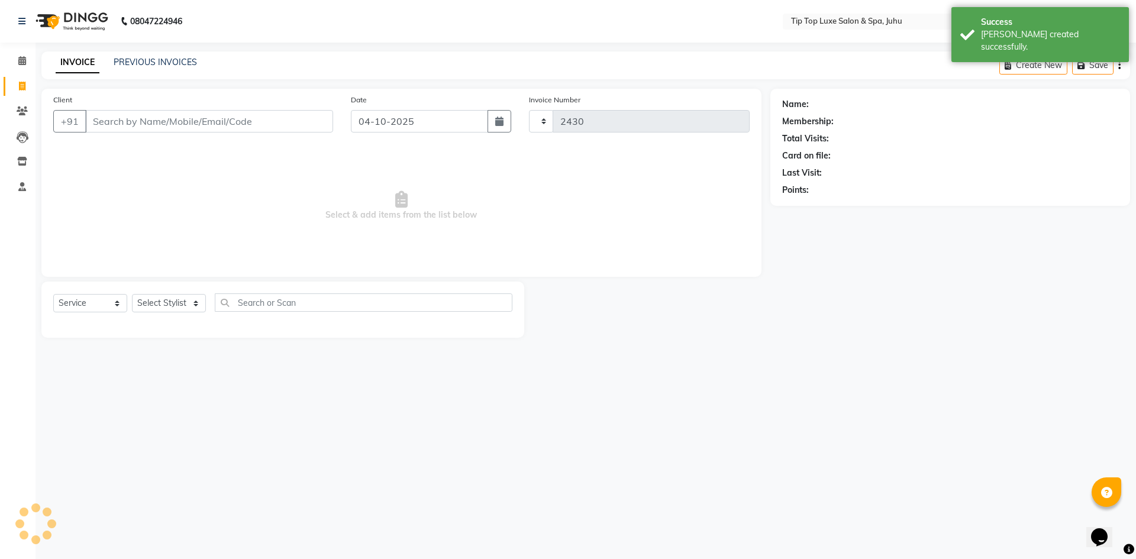
click at [131, 120] on input "Client" at bounding box center [209, 121] width 248 height 22
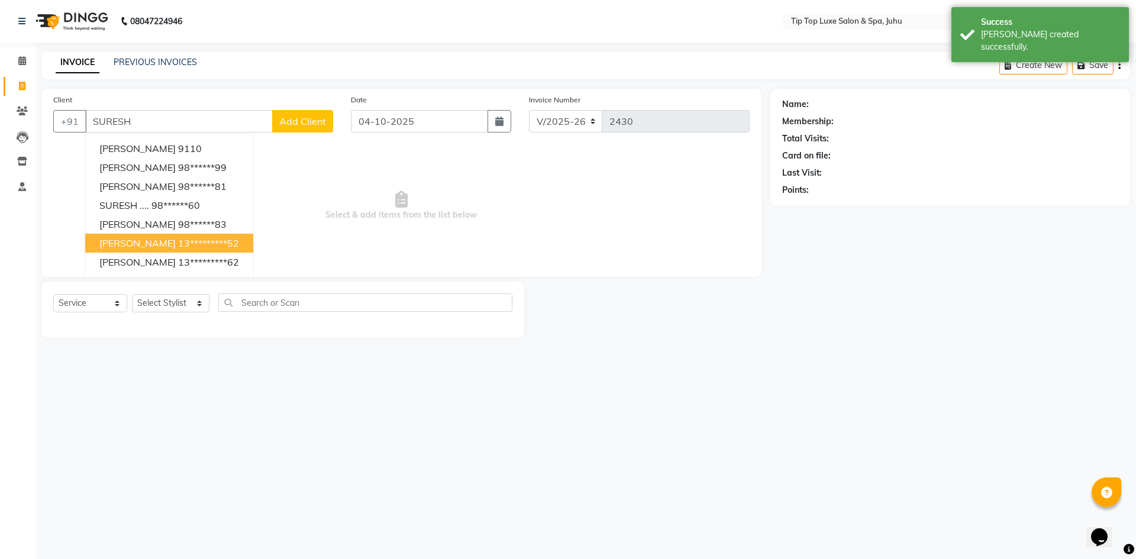
click at [189, 243] on ngb-highlight "13*********52" at bounding box center [208, 243] width 61 height 12
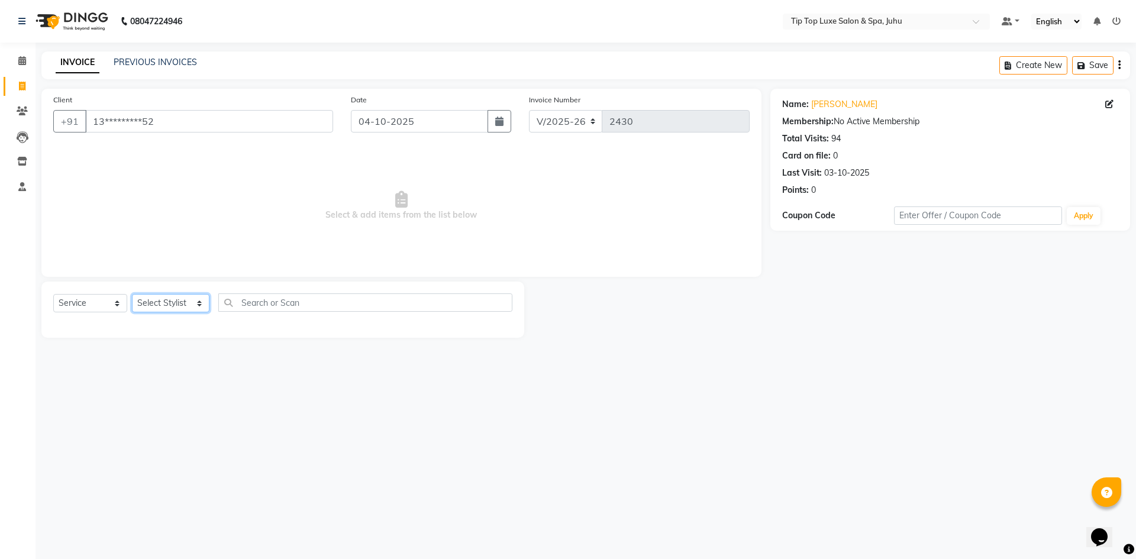
click at [166, 295] on select "Select Stylist [PERSON_NAME] admin [PERSON_NAME] creado ANAO [PERSON_NAME] Jyot…" at bounding box center [170, 303] width 77 height 18
click at [132, 294] on select "Select Stylist [PERSON_NAME] admin [PERSON_NAME] creado ANAO [PERSON_NAME] Jyot…" at bounding box center [170, 303] width 77 height 18
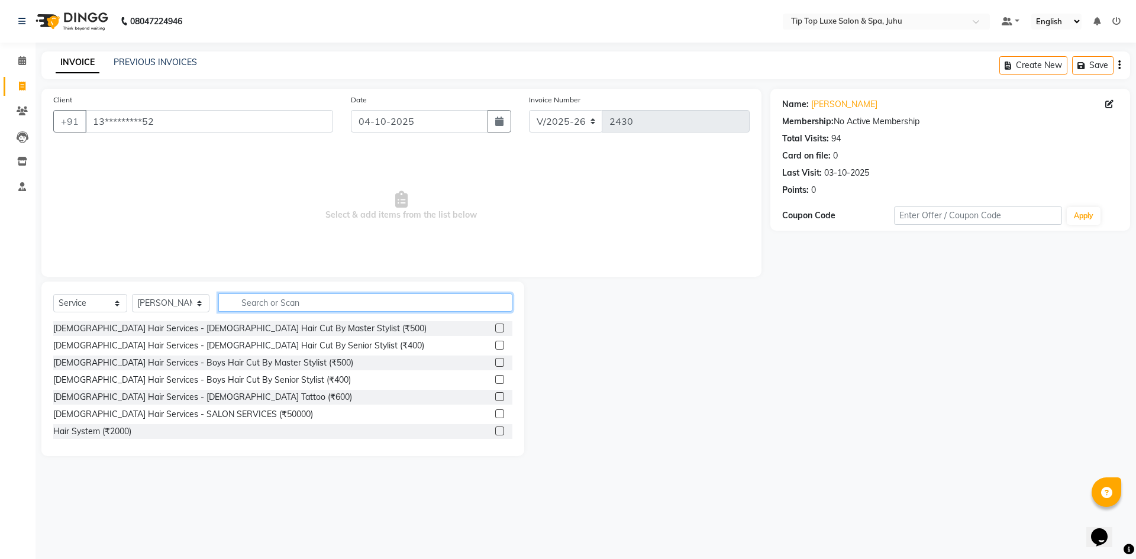
click at [287, 302] on input "text" at bounding box center [365, 302] width 295 height 18
click at [495, 343] on label at bounding box center [499, 345] width 9 height 9
click at [495, 343] on input "checkbox" at bounding box center [499, 346] width 8 height 8
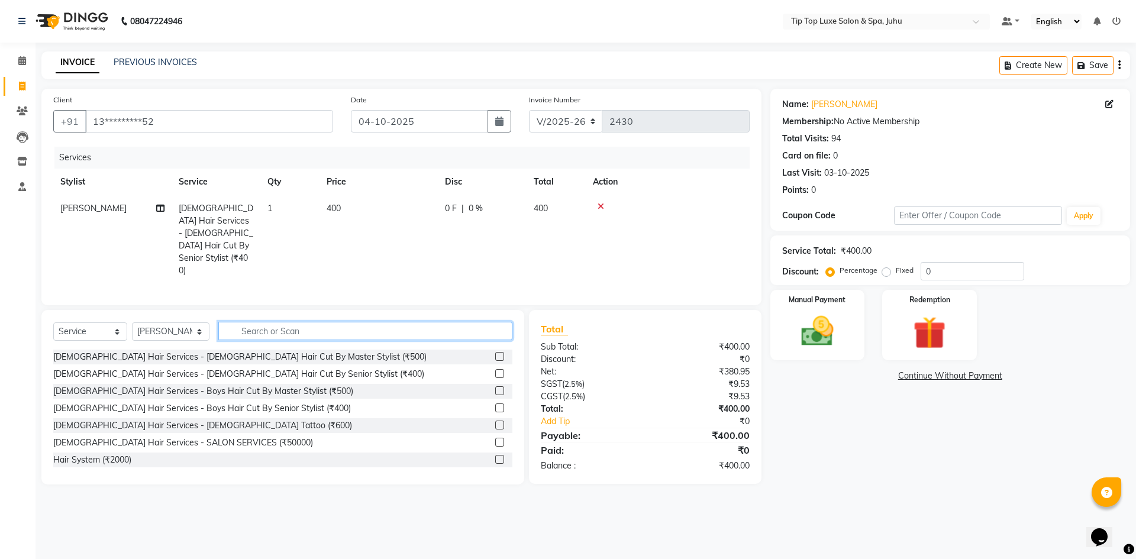
click at [383, 322] on input "text" at bounding box center [365, 331] width 295 height 18
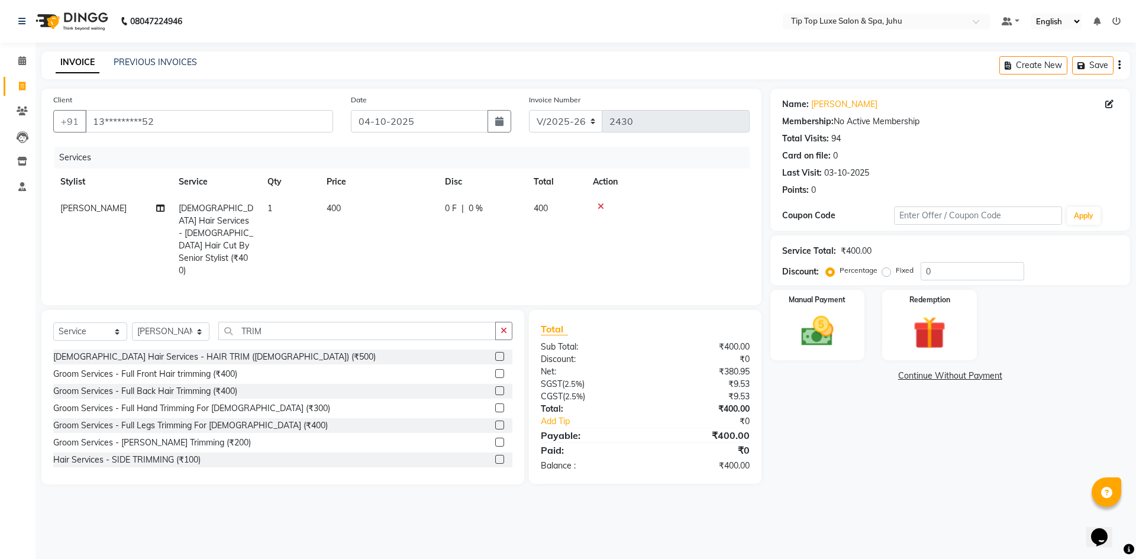
click at [495, 438] on label at bounding box center [499, 442] width 9 height 9
click at [495, 439] on input "checkbox" at bounding box center [499, 443] width 8 height 8
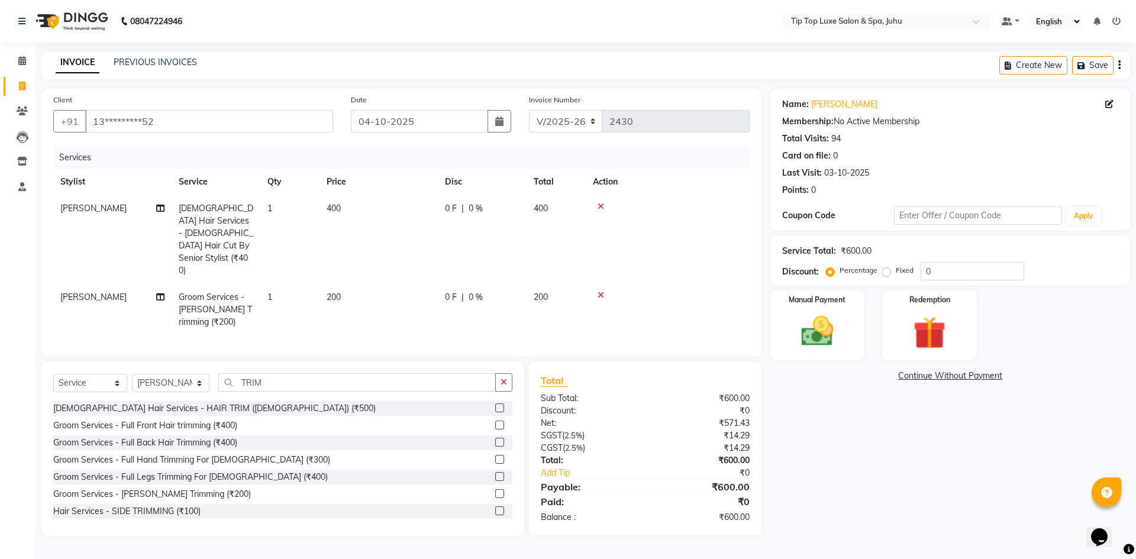
click at [327, 209] on span "400" at bounding box center [334, 208] width 14 height 11
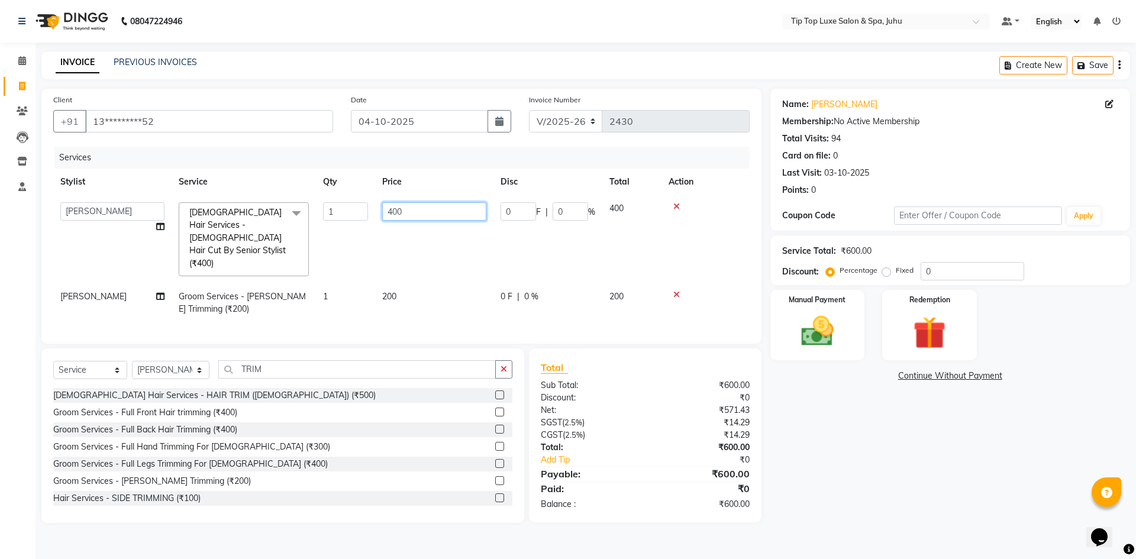
click at [392, 212] on input "400" at bounding box center [434, 211] width 104 height 18
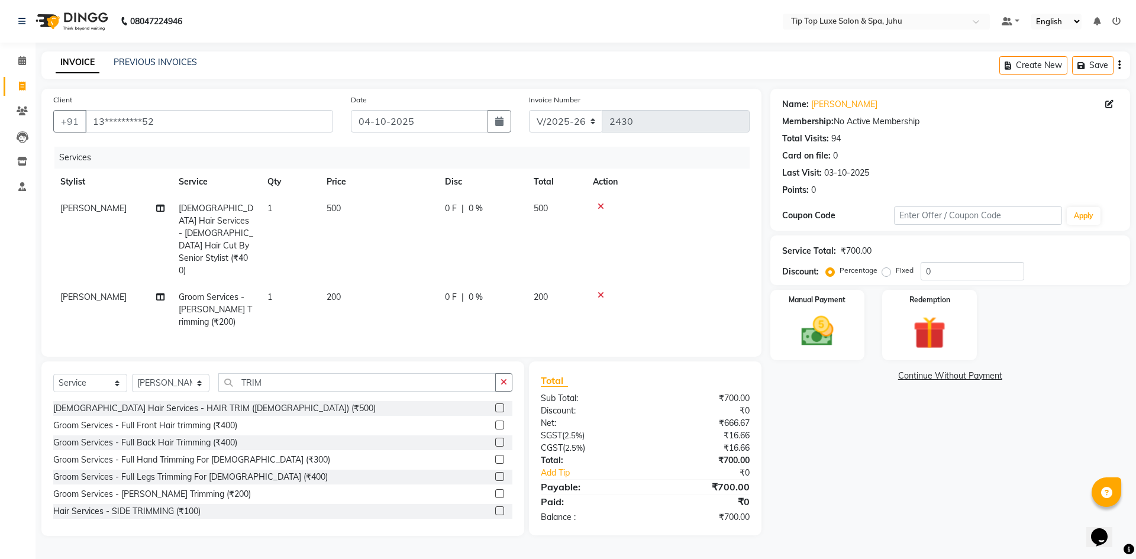
click at [414, 231] on td "500" at bounding box center [378, 239] width 118 height 89
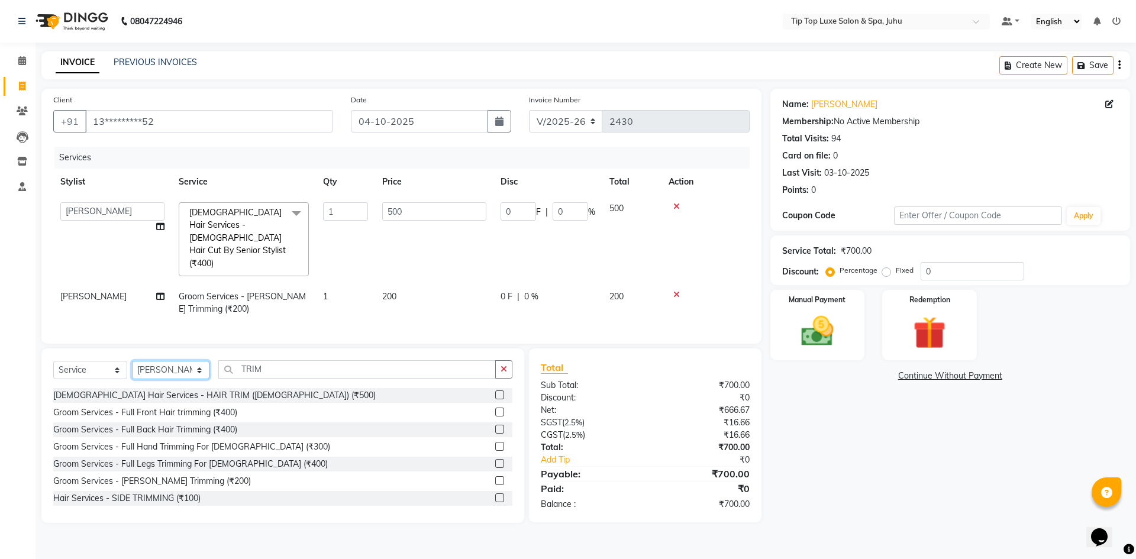
click at [174, 361] on select "Select Stylist [PERSON_NAME] admin [PERSON_NAME] creado ANAO [PERSON_NAME] Jyot…" at bounding box center [170, 370] width 77 height 18
click at [132, 361] on select "Select Stylist [PERSON_NAME] admin [PERSON_NAME] creado ANAO [PERSON_NAME] Jyot…" at bounding box center [170, 370] width 77 height 18
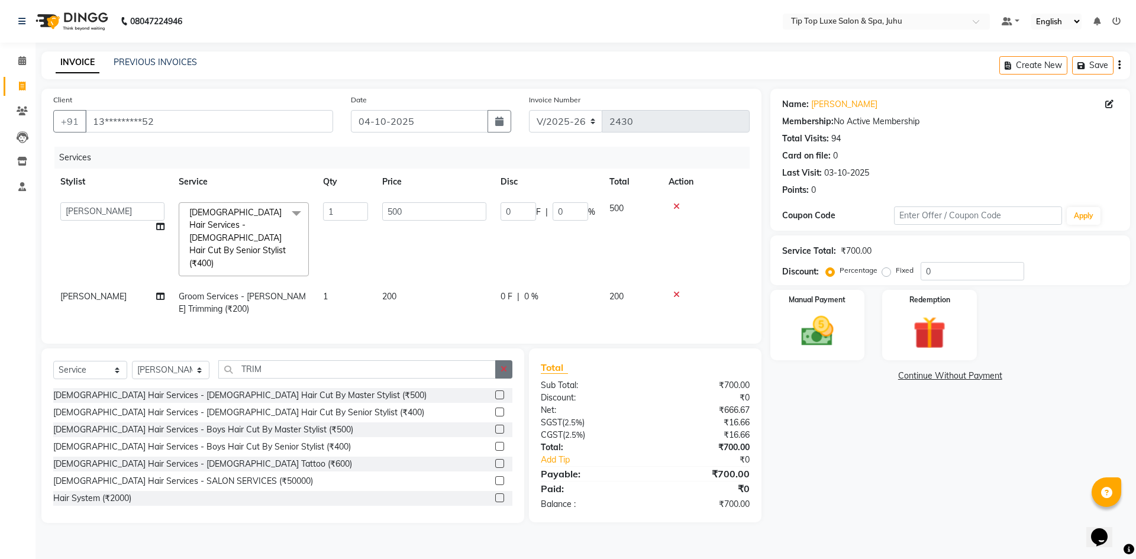
click at [499, 360] on button "button" at bounding box center [503, 369] width 17 height 18
click at [439, 360] on input "text" at bounding box center [365, 369] width 295 height 18
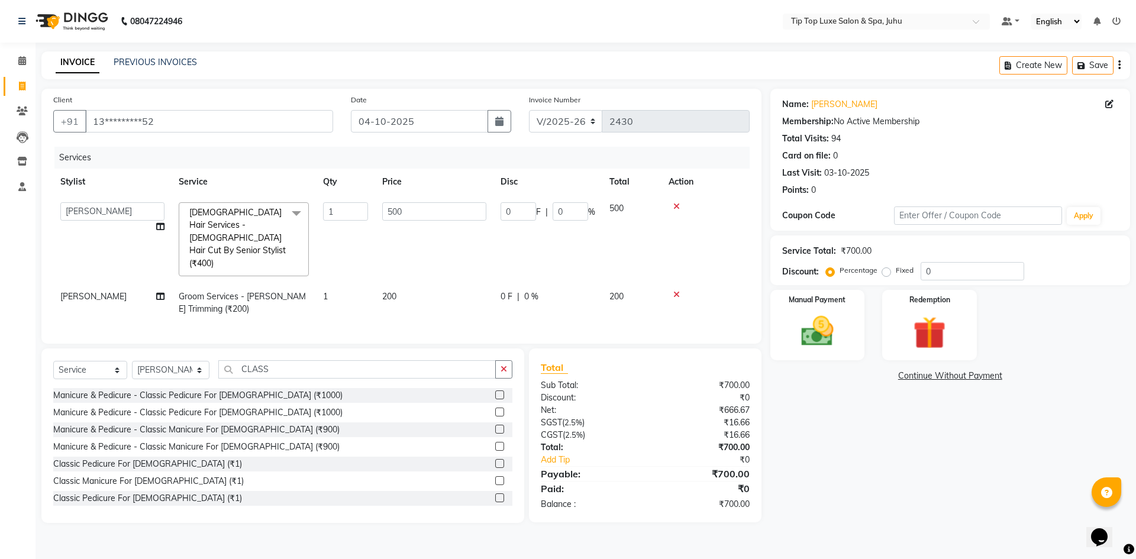
click at [495, 390] on label at bounding box center [499, 394] width 9 height 9
click at [495, 392] on input "checkbox" at bounding box center [499, 396] width 8 height 8
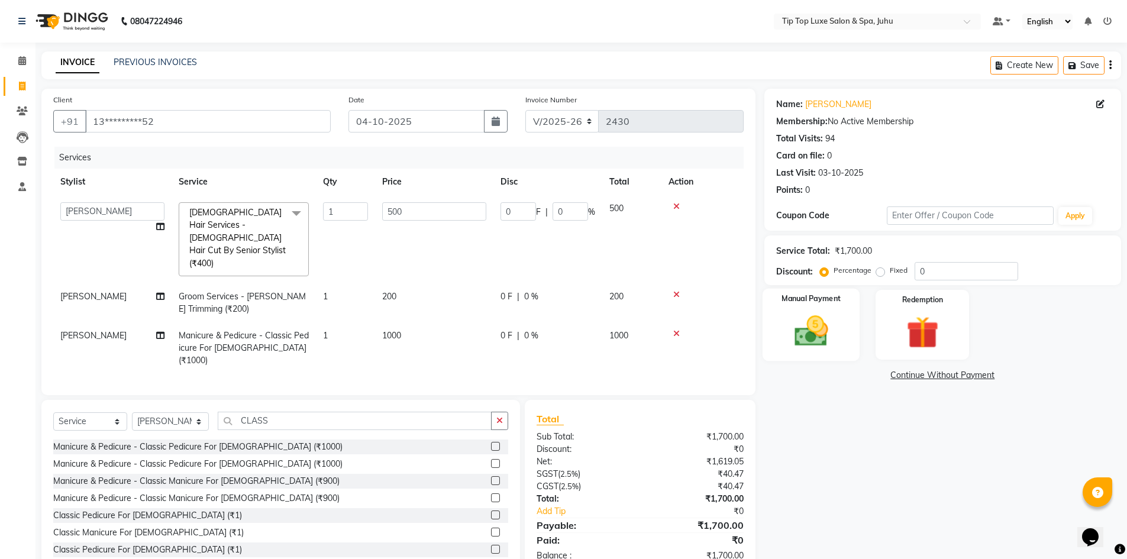
click at [816, 304] on label "Manual Payment" at bounding box center [810, 298] width 59 height 11
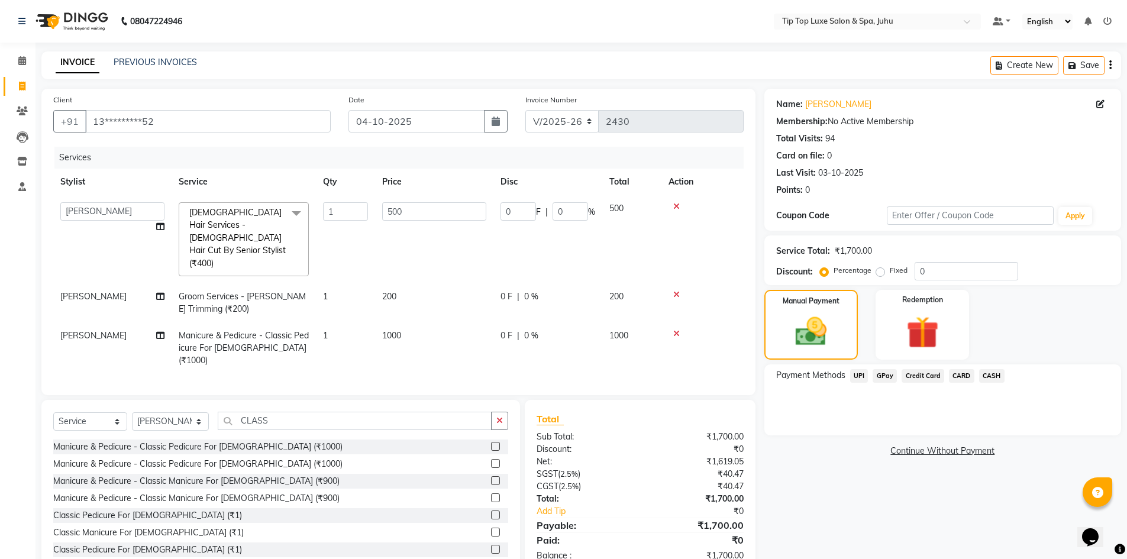
click at [862, 376] on span "UPI" at bounding box center [859, 376] width 18 height 14
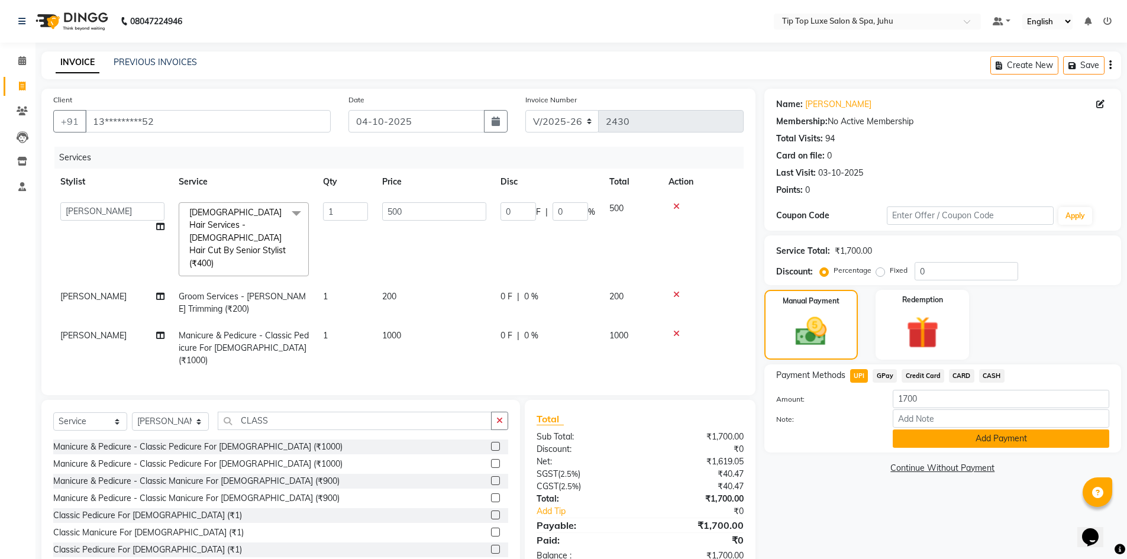
click at [922, 436] on button "Add Payment" at bounding box center [1001, 438] width 216 height 18
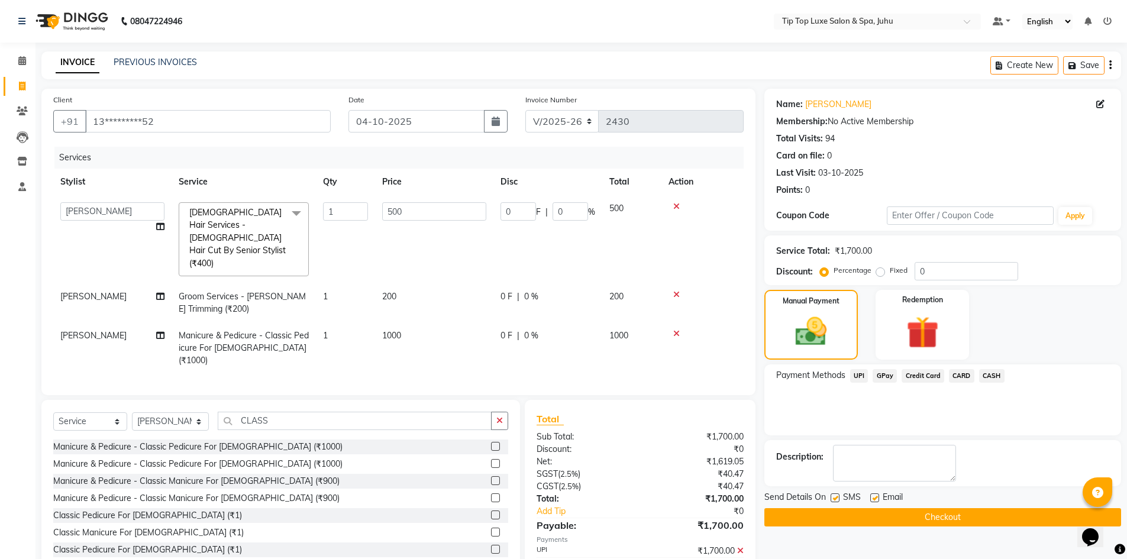
click at [932, 508] on button "Checkout" at bounding box center [942, 517] width 357 height 18
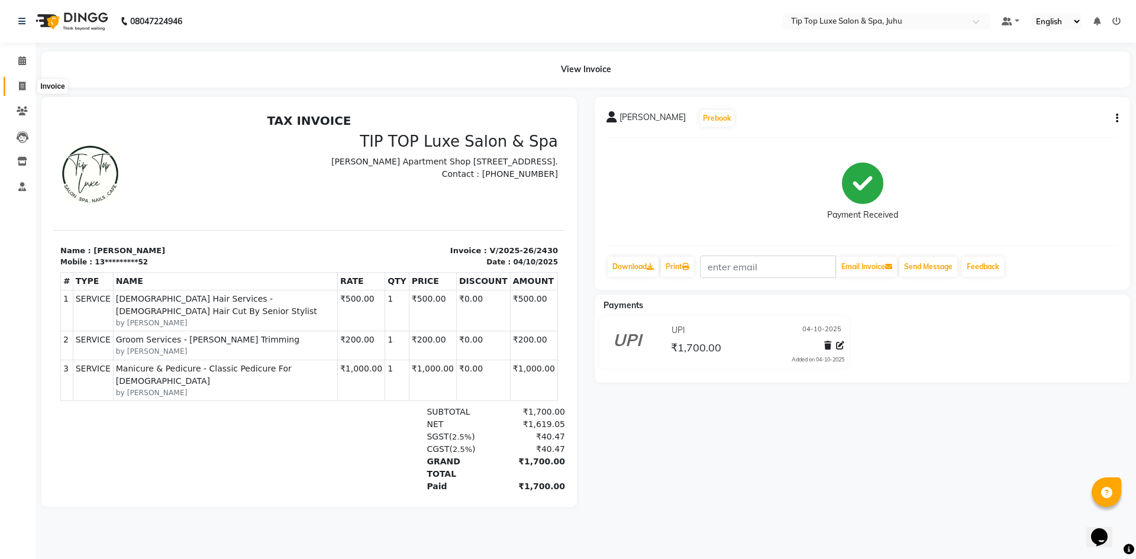
click at [25, 87] on icon at bounding box center [22, 86] width 7 height 9
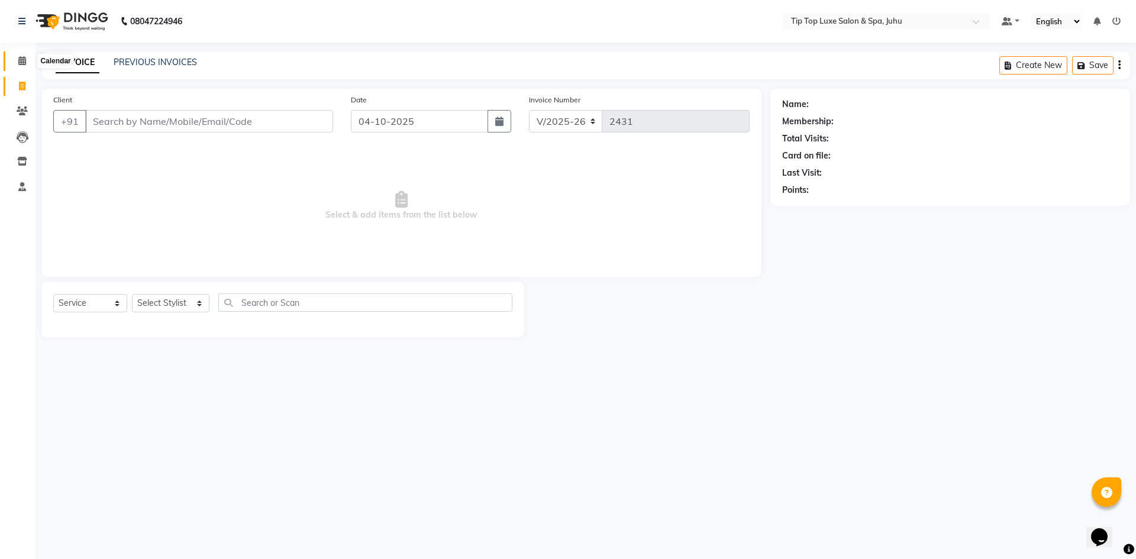
click at [17, 62] on span at bounding box center [22, 61] width 21 height 14
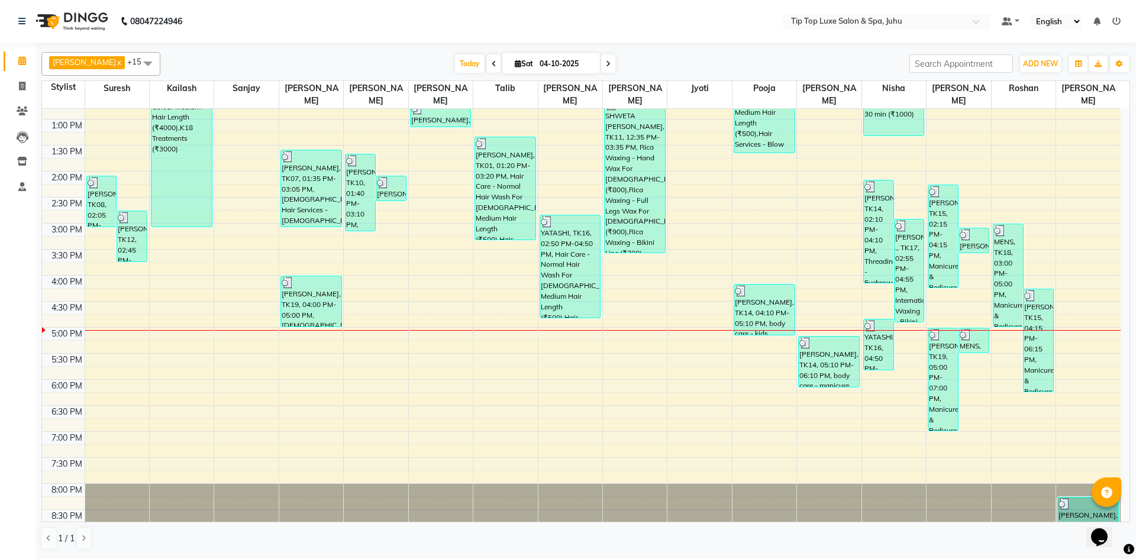
scroll to position [251, 0]
click at [22, 91] on span at bounding box center [22, 87] width 21 height 14
